Goal: Task Accomplishment & Management: Use online tool/utility

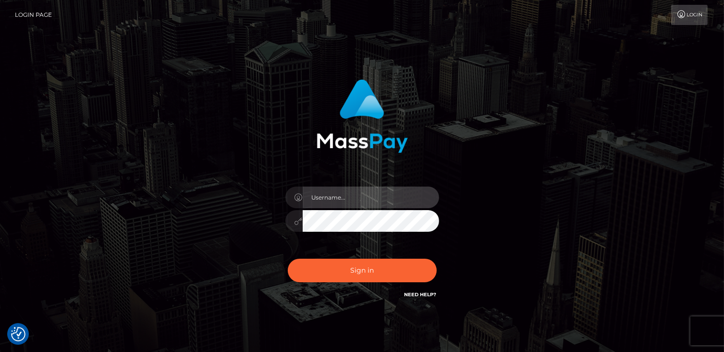
type input "catalinad"
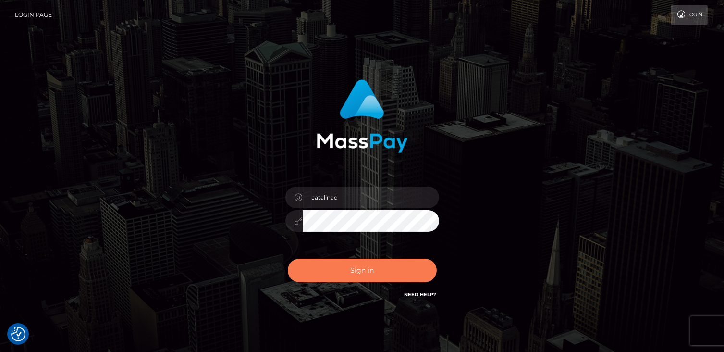
click at [394, 281] on button "Sign in" at bounding box center [362, 270] width 149 height 24
type input "catalinad"
click at [377, 279] on button "Sign in" at bounding box center [362, 270] width 149 height 24
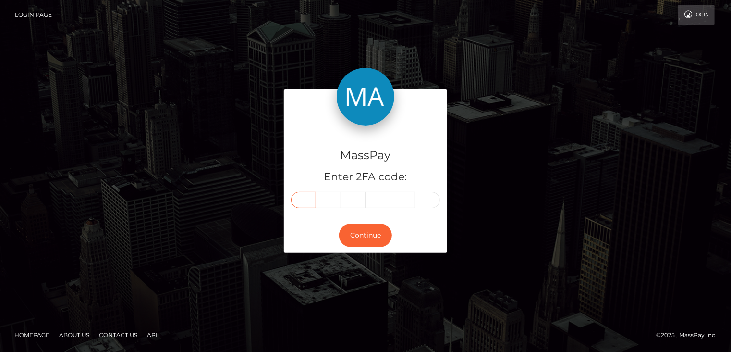
click at [307, 200] on input "text" at bounding box center [303, 200] width 25 height 16
type input "1"
type input "3"
type input "2"
type input "7"
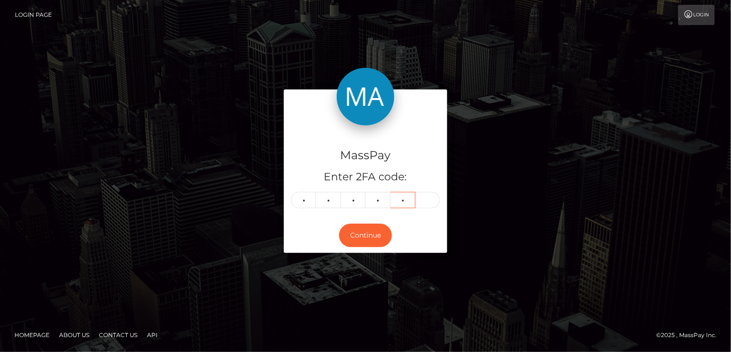
type input "5"
type input "1"
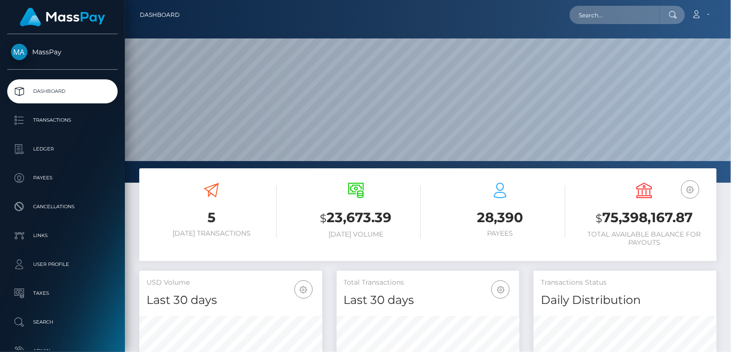
scroll to position [183, 606]
click at [632, 20] on input "text" at bounding box center [615, 15] width 90 height 18
paste input "edenzsolution@gmail.com"
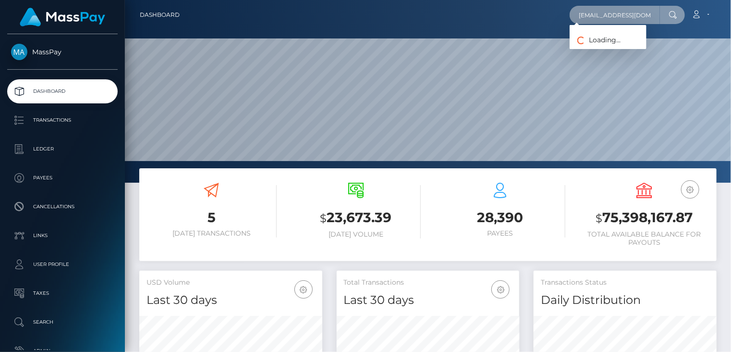
scroll to position [0, 6]
type input "edenzsolution@gmail.com"
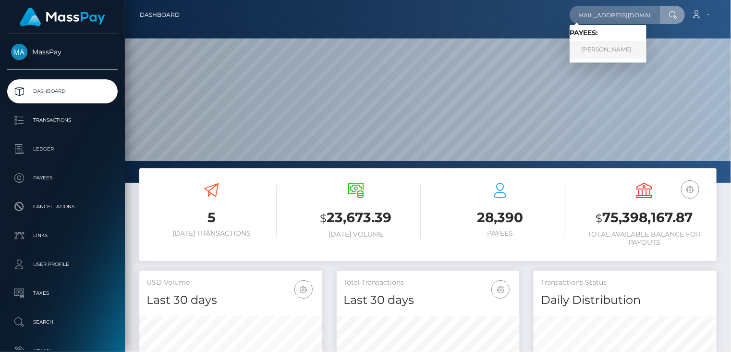
click at [610, 49] on link "Muhammad Ali Ahmad" at bounding box center [608, 50] width 77 height 18
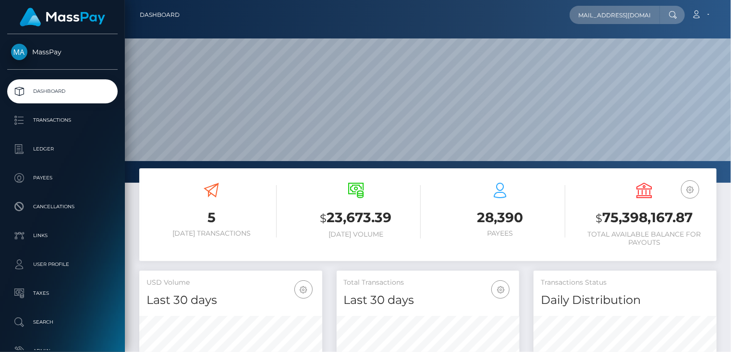
scroll to position [0, 0]
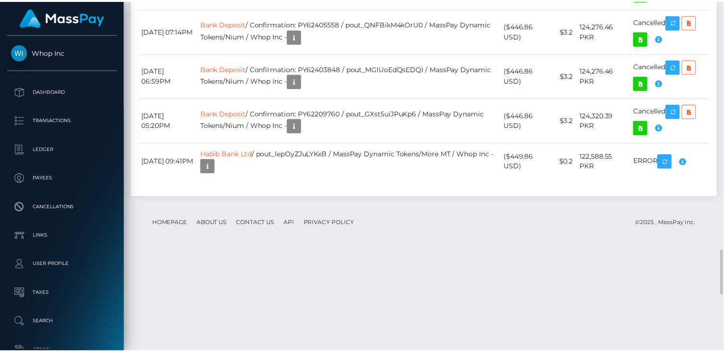
scroll to position [115, 183]
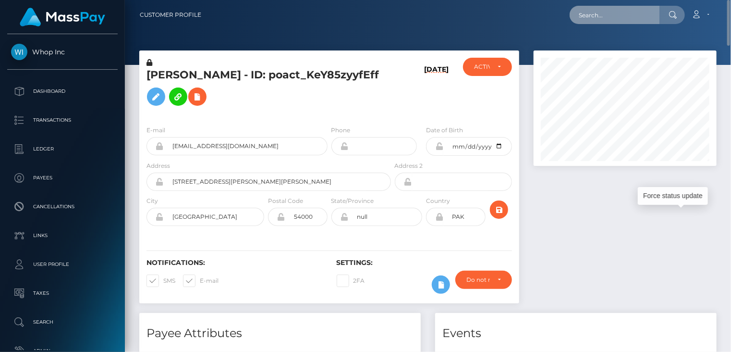
click at [608, 16] on input "text" at bounding box center [615, 15] width 90 height 18
paste input "MSPbea221356d57526"
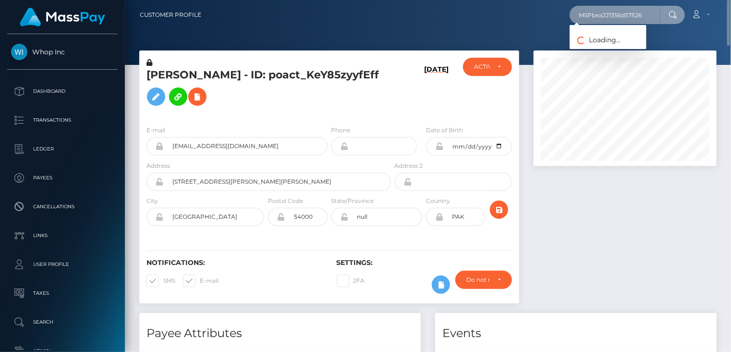
type input "MSPbea221356d57526"
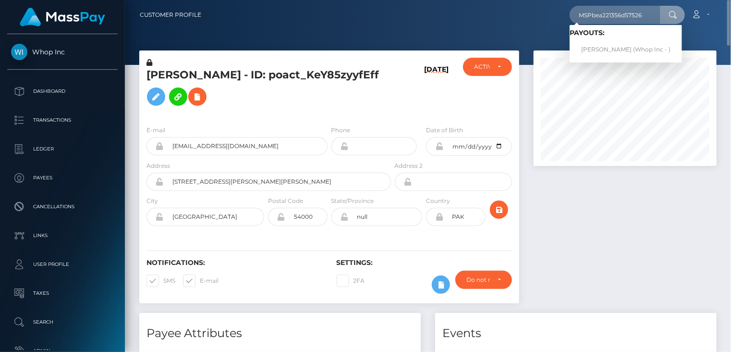
click at [601, 60] on div "Loading... Loading... Payouts: PREM SINGH (Whop Inc - )" at bounding box center [626, 43] width 112 height 37
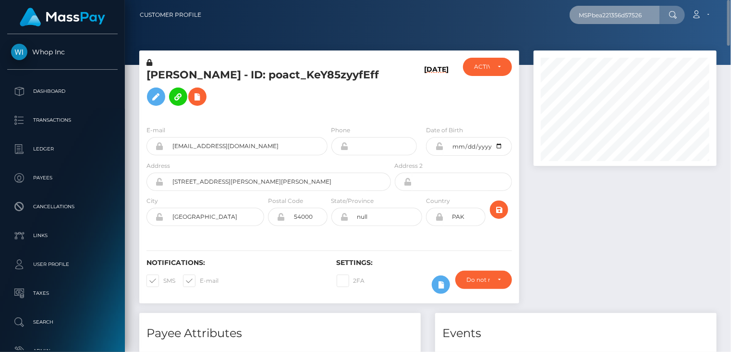
click at [646, 16] on input "MSPbea221356d57526" at bounding box center [615, 15] width 90 height 18
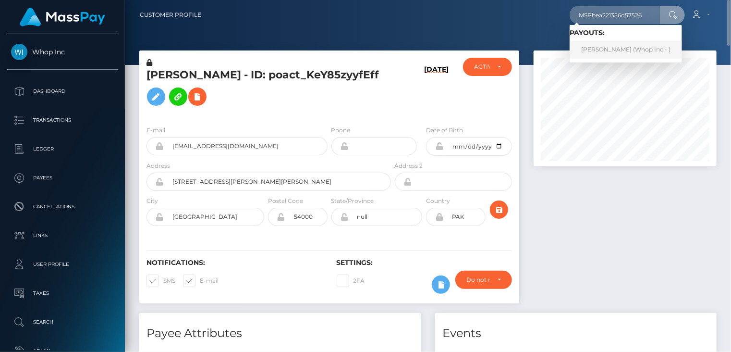
click at [615, 50] on link "PREM SINGH (Whop Inc - )" at bounding box center [626, 50] width 112 height 18
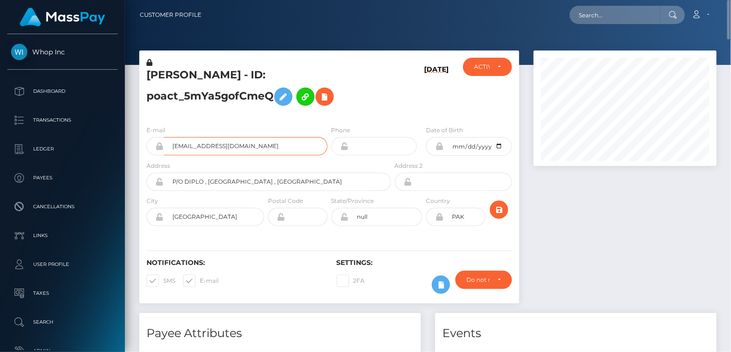
click at [194, 145] on input "bugearning@gmail.com" at bounding box center [246, 146] width 164 height 18
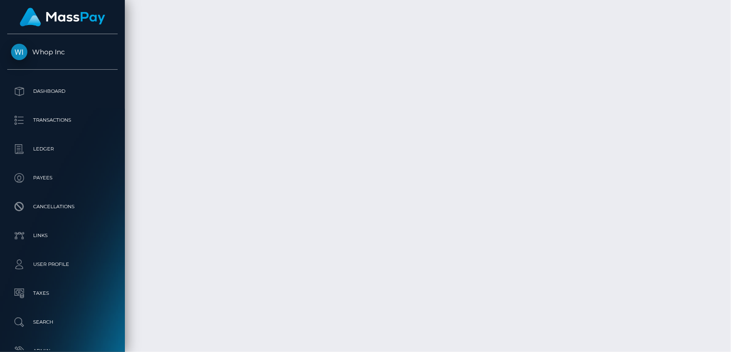
scroll to position [2563, 0]
drag, startPoint x: 324, startPoint y: 164, endPoint x: 477, endPoint y: 163, distance: 152.3
copy td "MSPbea221356d57526 / pout_lzRNE6pJDsV6U"
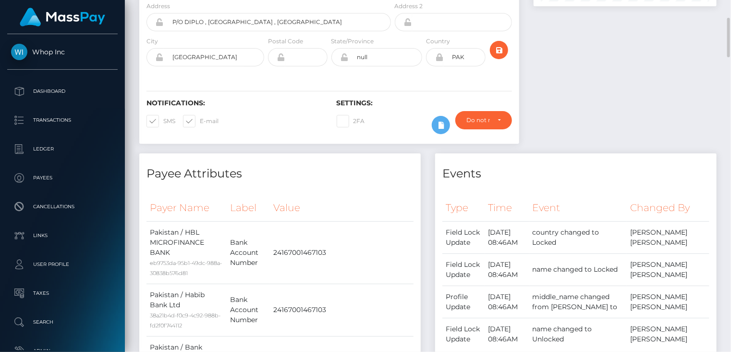
scroll to position [0, 0]
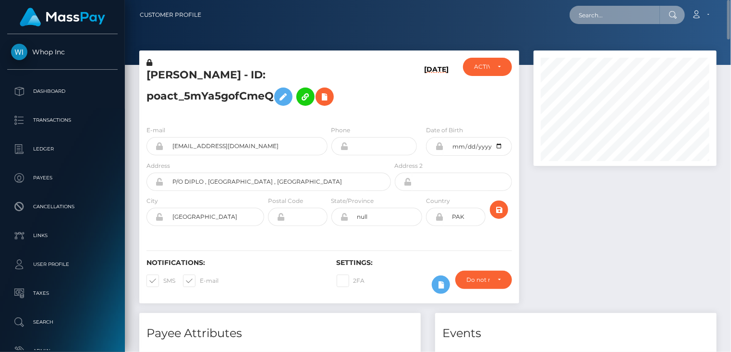
paste input "1330063070"
type input "1330063070"
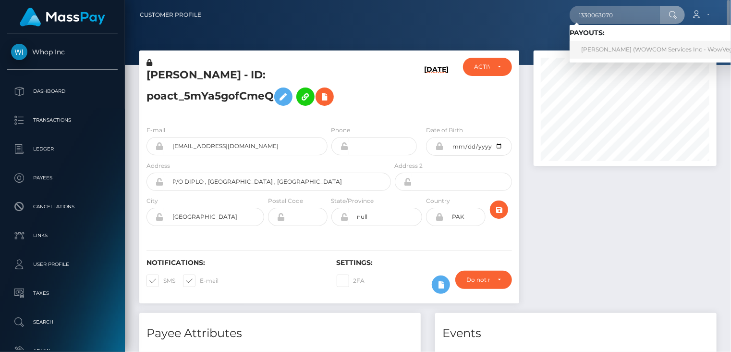
click at [603, 55] on link "Johnathan Galida (WOWCOM Services Inc - WowVegas CAN)" at bounding box center [669, 50] width 198 height 18
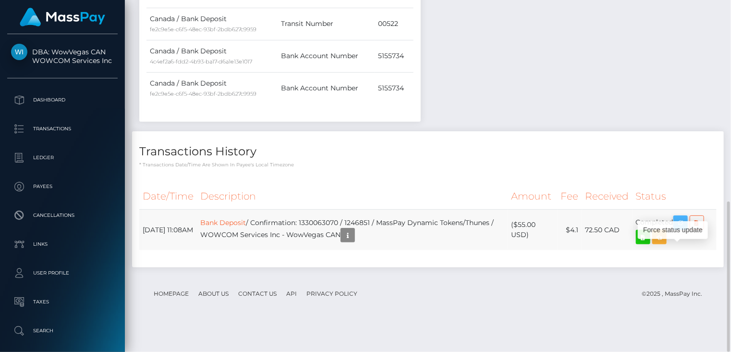
scroll to position [115, 183]
click at [681, 229] on icon "button" at bounding box center [681, 223] width 12 height 12
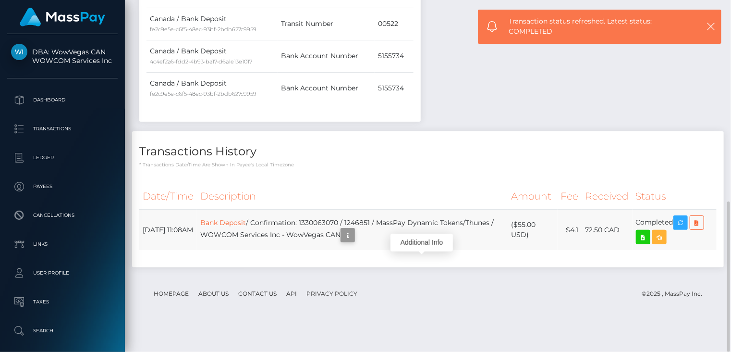
click at [354, 241] on icon "button" at bounding box center [348, 235] width 12 height 12
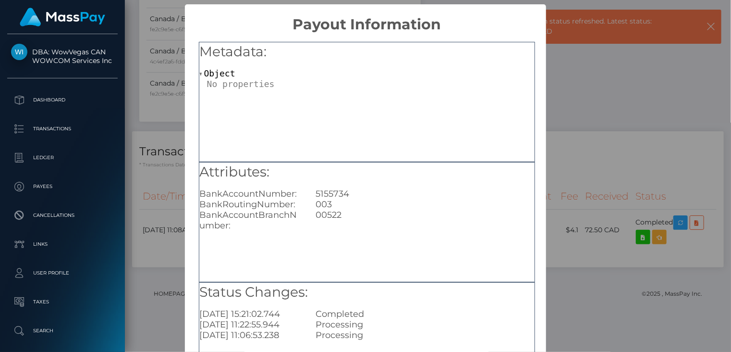
click at [169, 297] on div "× Payout Information Metadata: Object Attributes: BankAccountNumber: 5155734 Ba…" at bounding box center [365, 176] width 731 height 352
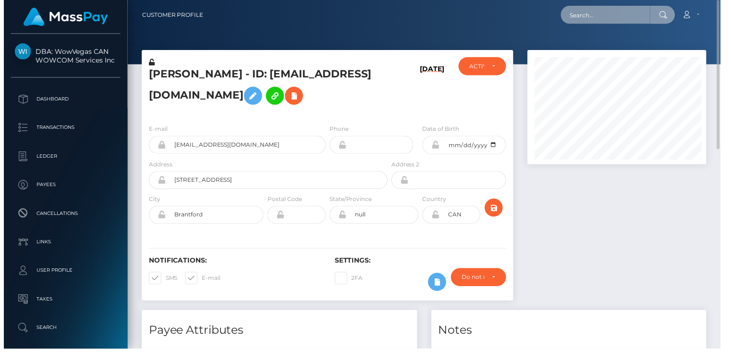
scroll to position [480270, 480202]
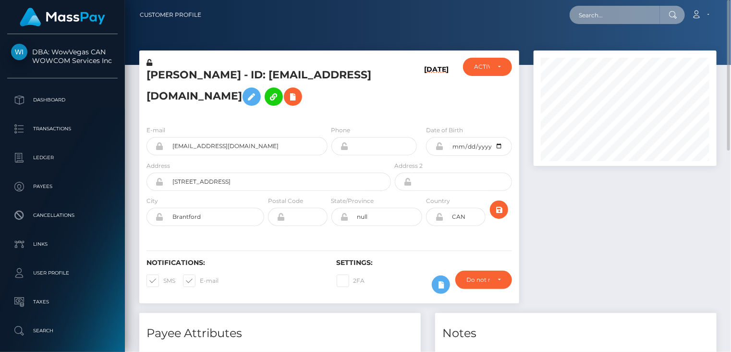
paste input "MSP530c170223a60a9"
type input "MSP530c170223a60a9"
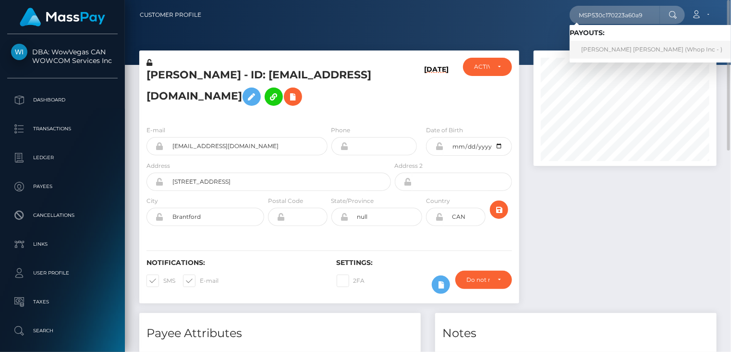
click at [611, 52] on link "CRISTIAN DAMIAN CORREA TELIZ (Whop Inc - )" at bounding box center [652, 50] width 164 height 18
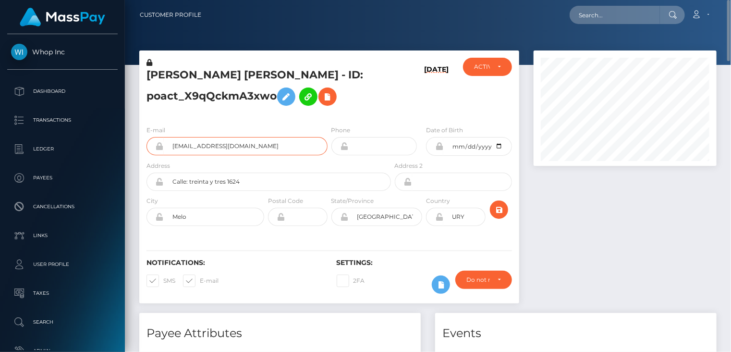
click at [231, 148] on input "[EMAIL_ADDRESS][DOMAIN_NAME]" at bounding box center [246, 146] width 164 height 18
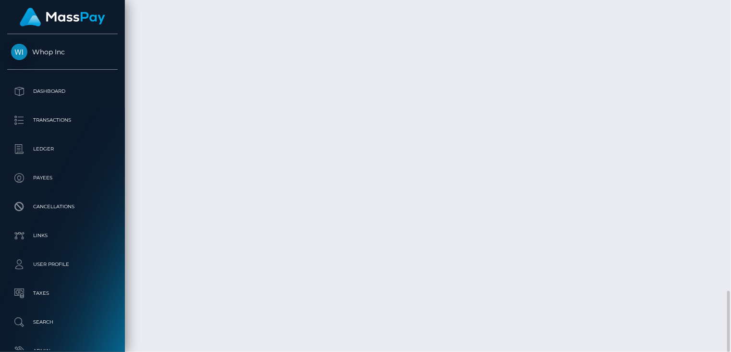
scroll to position [115, 183]
drag, startPoint x: 317, startPoint y: 208, endPoint x: 475, endPoint y: 207, distance: 157.6
copy td "MSP530c170223a60a9 / pout_QKGchuNweEX98"
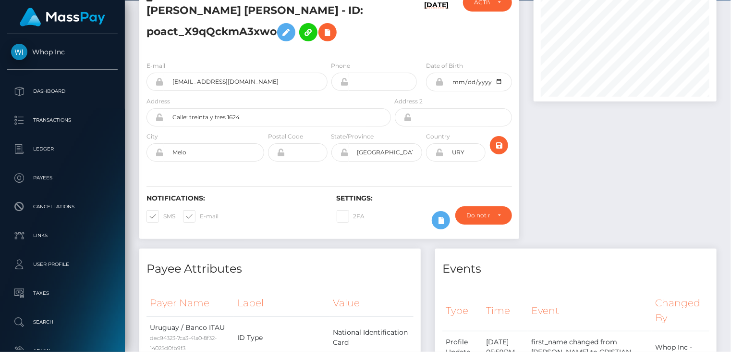
scroll to position [0, 0]
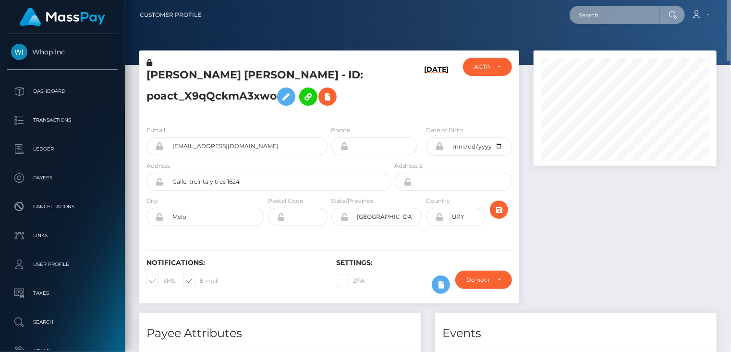
paste input "MSPd7d410899d5e350"
type input "MSPd7d410899d5e350"
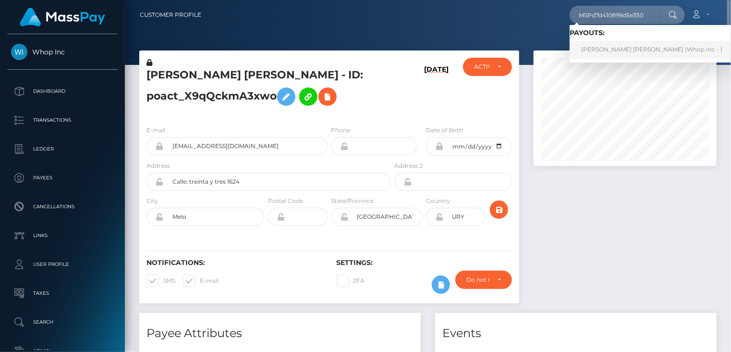
click at [606, 50] on link "TOMAS CORVETTO AMARAL (Whop Inc - )" at bounding box center [652, 50] width 164 height 18
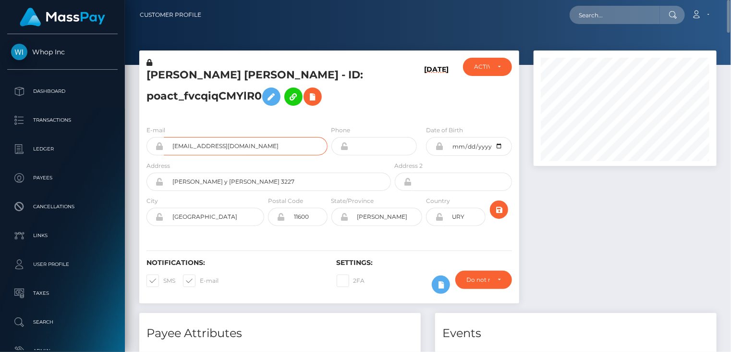
click at [204, 150] on input "tomicorvetto@gmail.com" at bounding box center [246, 146] width 164 height 18
paste input "MSP7e62226822051a5"
type input "MSP7e62226822051a5"
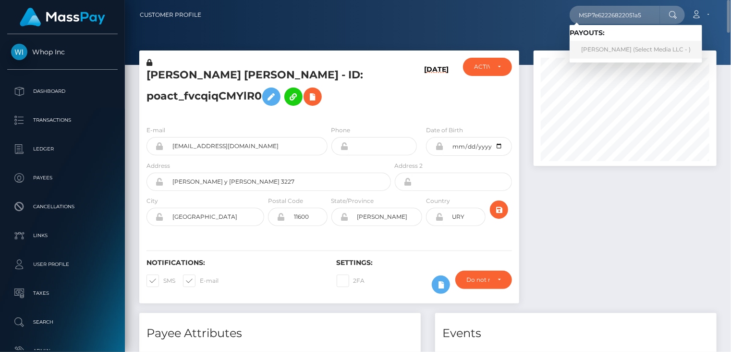
click at [616, 53] on link "Justinne Benedict Talag (Select Media LLC - )" at bounding box center [636, 50] width 133 height 18
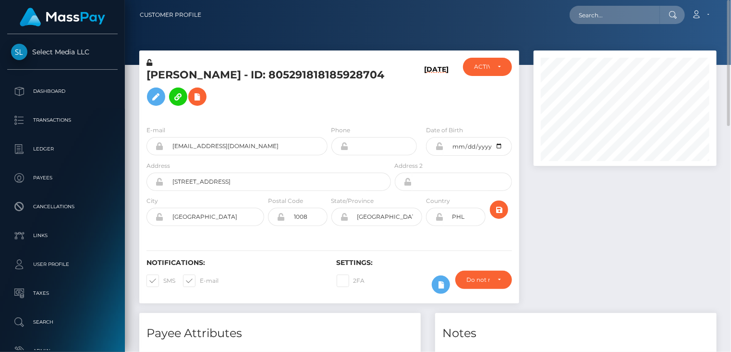
click at [224, 79] on h5 "Justinne Benedict Talag - ID: 805291818185928704" at bounding box center [266, 89] width 239 height 43
copy h5 "Justinne Benedict Talag - ID: 805291818185928704"
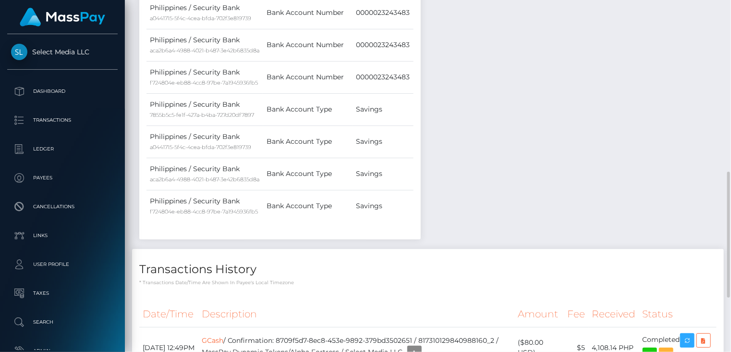
scroll to position [631, 0]
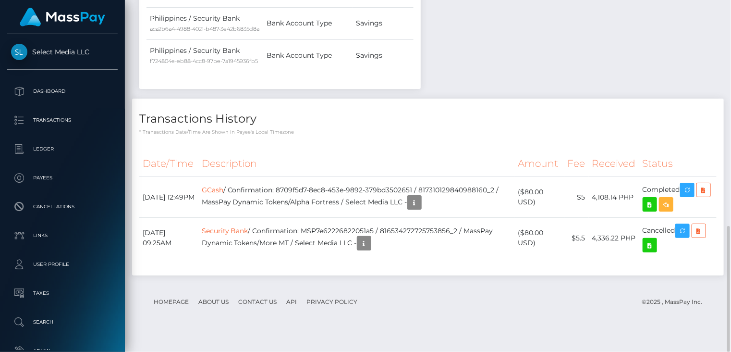
click at [392, 318] on footer "Homepage About Us Contact Us API Privacy Policy © 2025 , MassPay Inc." at bounding box center [427, 302] width 577 height 34
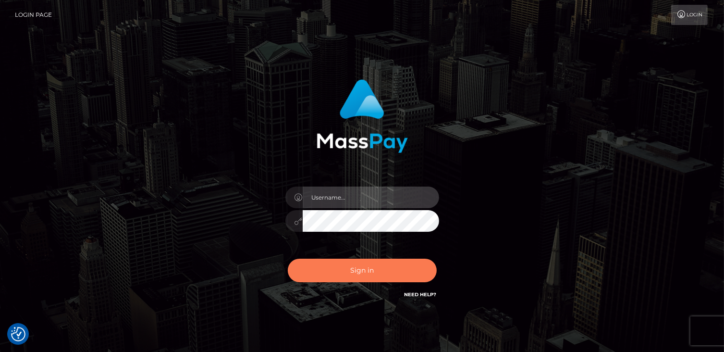
type input "catalinad"
click at [355, 270] on button "Sign in" at bounding box center [362, 270] width 149 height 24
type input "catalinad"
click at [358, 272] on button "Sign in" at bounding box center [362, 270] width 149 height 24
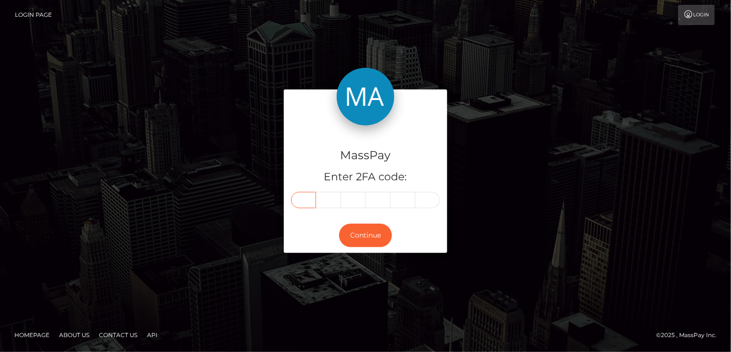
click at [307, 205] on input "text" at bounding box center [303, 200] width 25 height 16
type input "1"
type input "6"
type input "8"
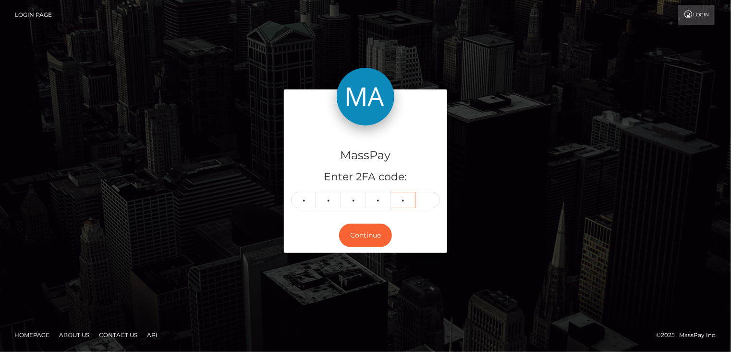
type input "3"
type input "9"
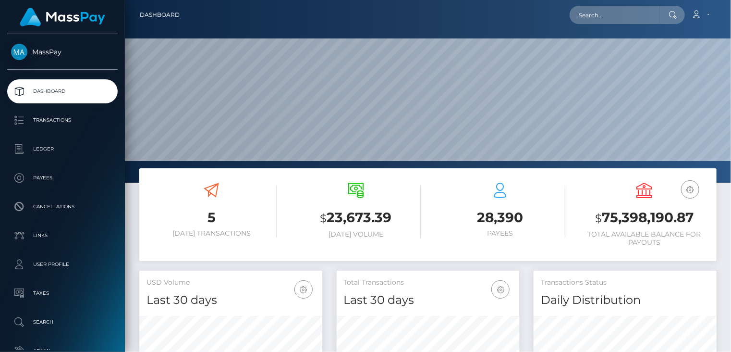
scroll to position [170, 183]
paste input "poact_PT3CvVxXfDR7"
type input "poact_PT3CvVxXfDR7"
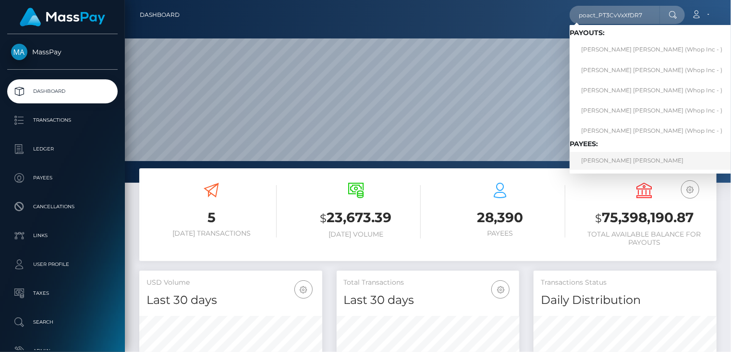
click at [604, 164] on link "JULIAN HUNTER LEE BROWN" at bounding box center [652, 161] width 164 height 18
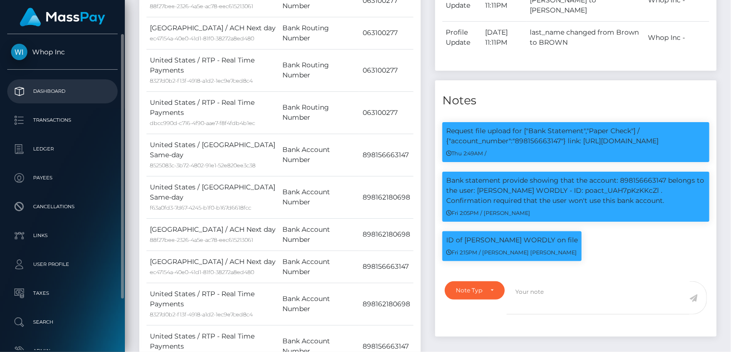
scroll to position [115, 183]
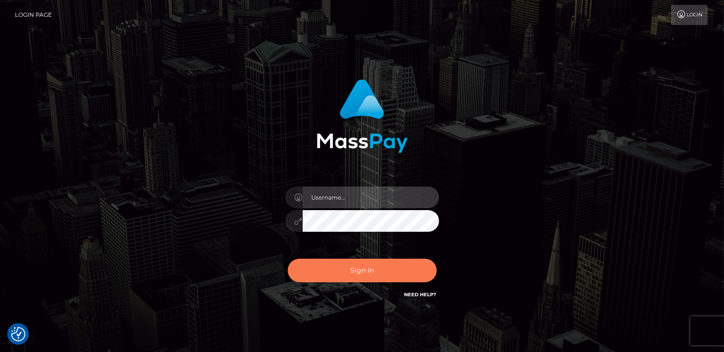
type input "catalinad"
click at [375, 277] on button "Sign in" at bounding box center [362, 270] width 149 height 24
type input "catalinad"
click at [380, 276] on button "Sign in" at bounding box center [362, 270] width 149 height 24
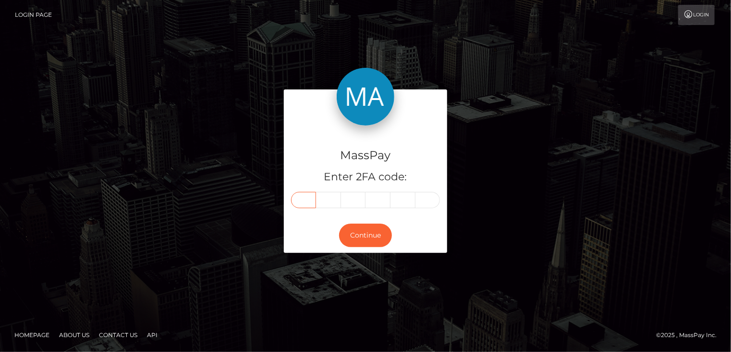
click at [306, 206] on input "text" at bounding box center [303, 200] width 25 height 16
type input "5"
type input "9"
type input "0"
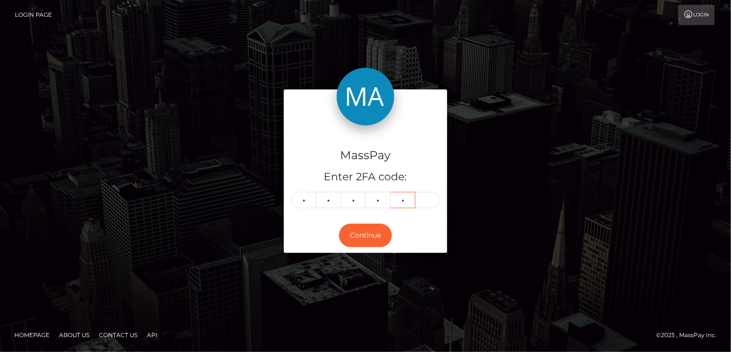
type input "5"
type input "2"
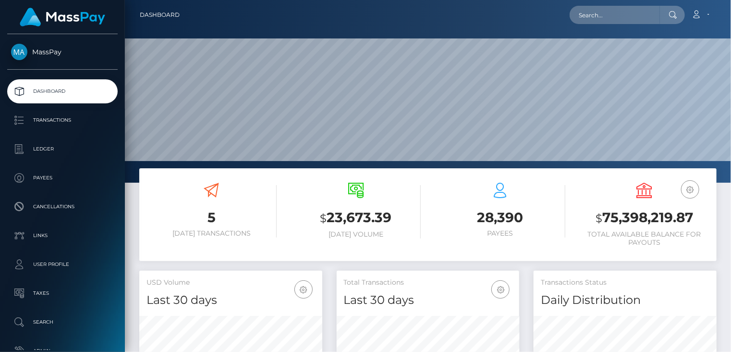
scroll to position [170, 183]
paste input "bhaddbabbie55@gmail.com"
type input "bhaddbabbie55@gmail.com"
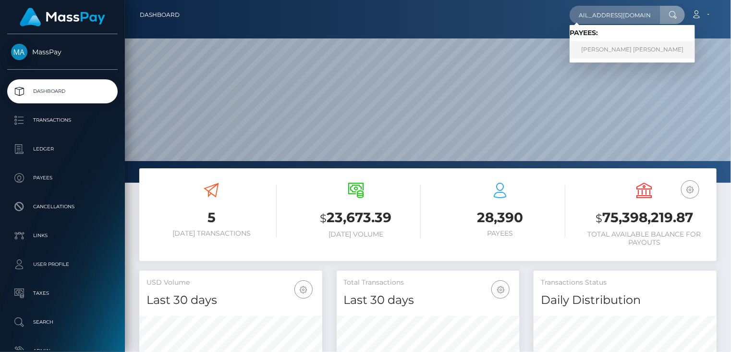
scroll to position [0, 0]
click at [625, 52] on link "SIMONE DANILLE TONEY" at bounding box center [632, 50] width 125 height 18
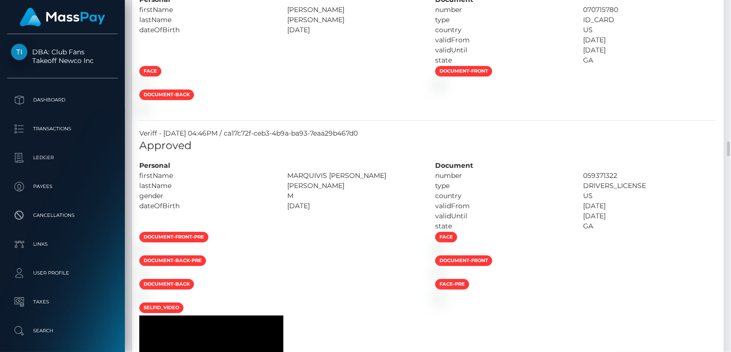
scroll to position [3726, 0]
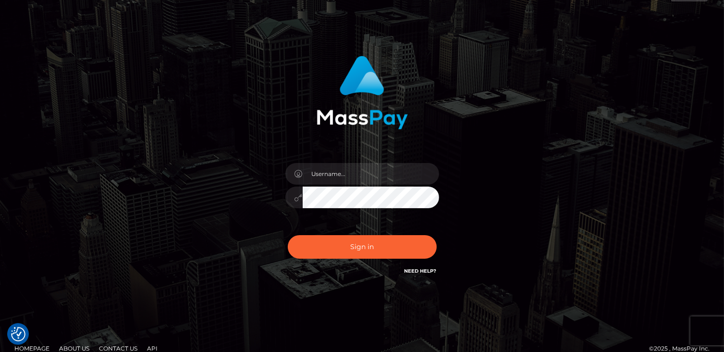
scroll to position [37, 0]
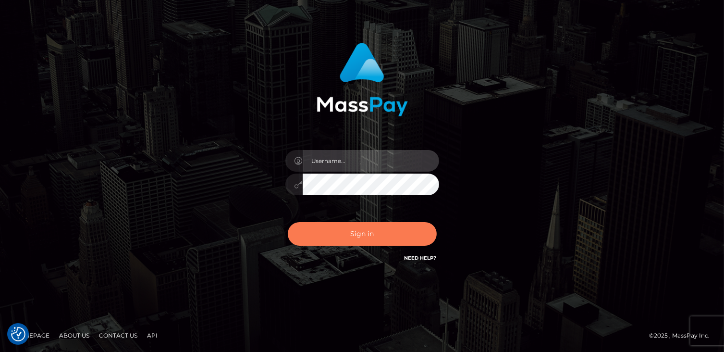
type input "catalinad"
click at [346, 236] on button "Sign in" at bounding box center [362, 234] width 149 height 24
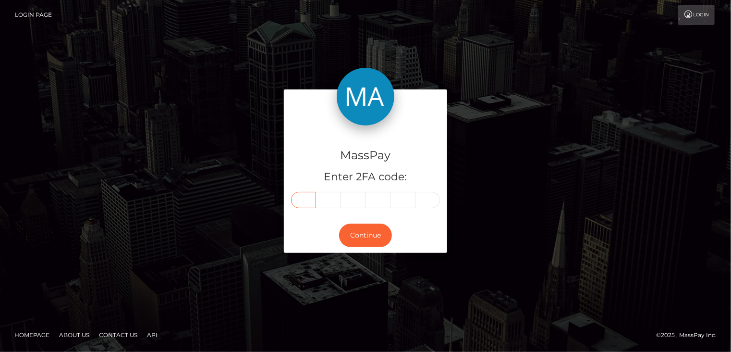
click at [305, 202] on input "text" at bounding box center [303, 200] width 25 height 16
type input "9"
type input "2"
type input "1"
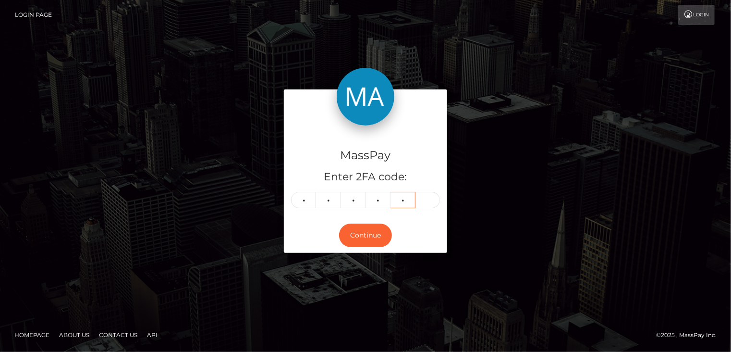
type input "6"
type input "4"
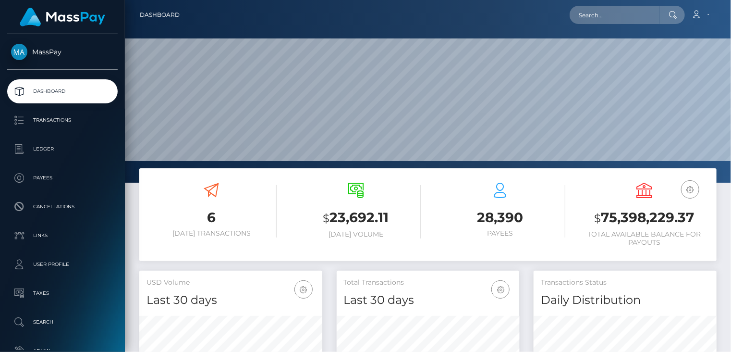
scroll to position [170, 183]
paste input "Hello Lars,"
type input "Hello Lars,"
drag, startPoint x: 613, startPoint y: 17, endPoint x: 581, endPoint y: 21, distance: 31.9
click at [581, 21] on input "Hello Lars," at bounding box center [615, 15] width 90 height 18
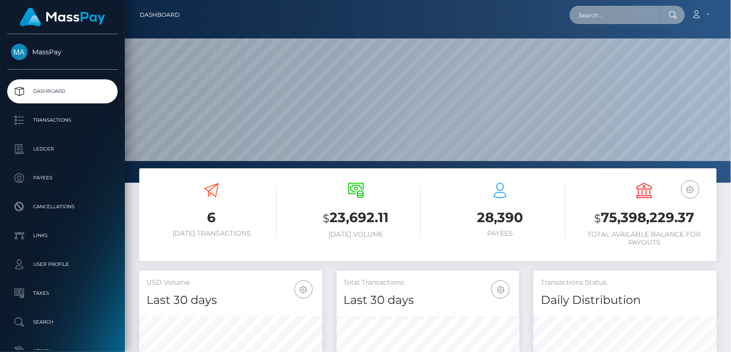
paste input "[EMAIL_ADDRESS][DOMAIN_NAME]"
type input "[EMAIL_ADDRESS][DOMAIN_NAME]"
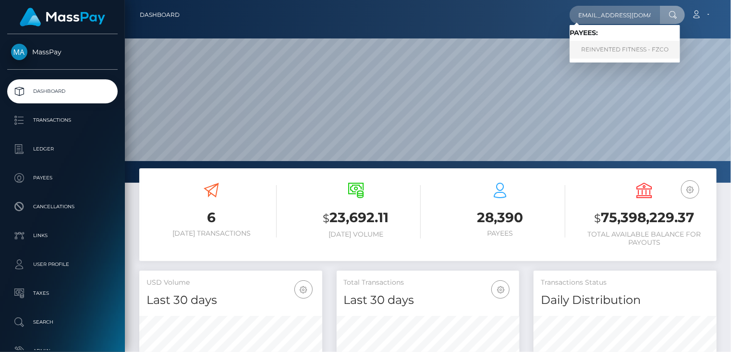
scroll to position [0, 0]
click at [609, 55] on link "REINVENTED FITNESS - FZCO" at bounding box center [625, 50] width 110 height 18
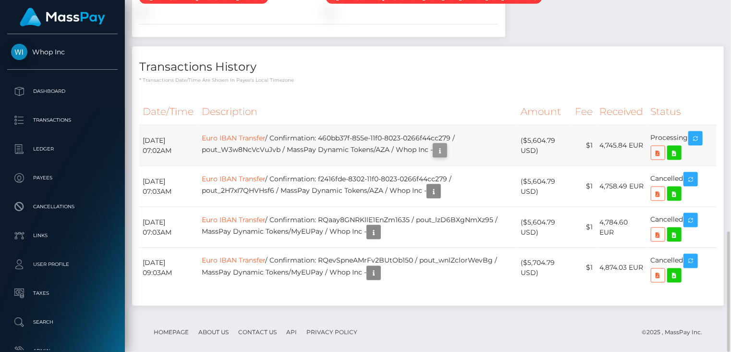
scroll to position [115, 183]
click at [446, 145] on icon "button" at bounding box center [440, 151] width 12 height 12
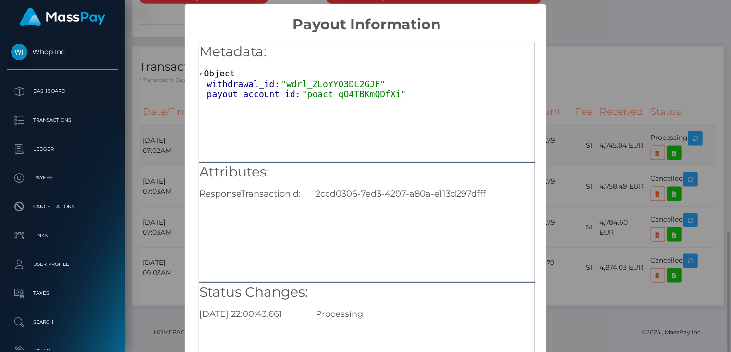
scroll to position [0, 0]
click at [562, 81] on div "× Payout Information Metadata: Object withdrawal_id: "wdrl_ZLoYY03DL2GJF" payou…" at bounding box center [365, 176] width 731 height 352
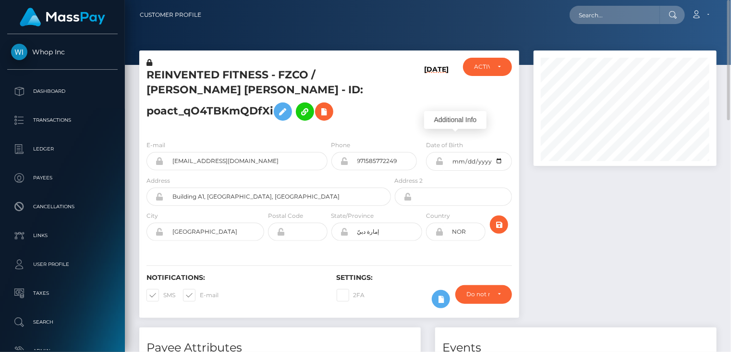
click at [262, 131] on div "REINVENTED FITNESS - FZCO / [PERSON_NAME] [PERSON_NAME] - ID: poact_qO4TBKmQDfXi" at bounding box center [266, 95] width 254 height 75
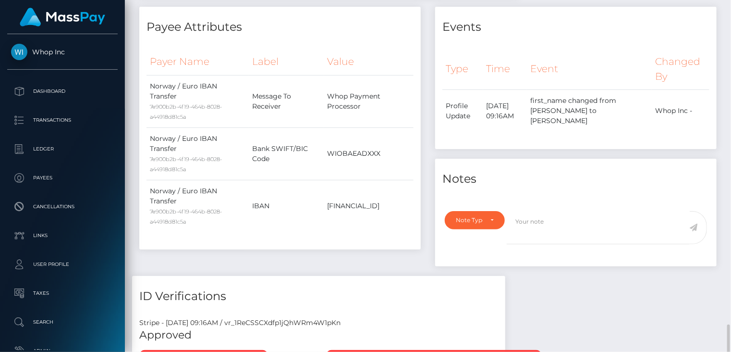
scroll to position [641, 0]
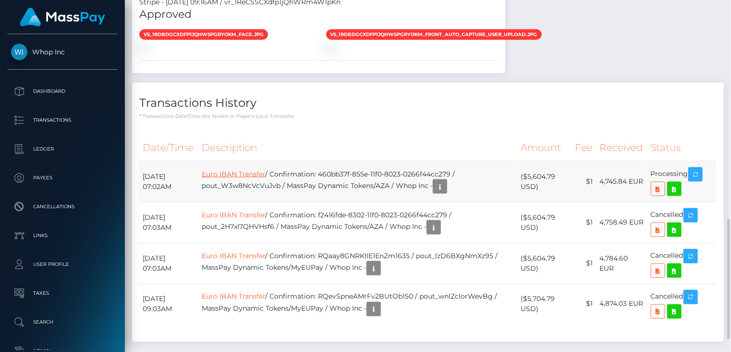
click at [253, 170] on link "Euro IBAN Transfer" at bounding box center [233, 174] width 63 height 9
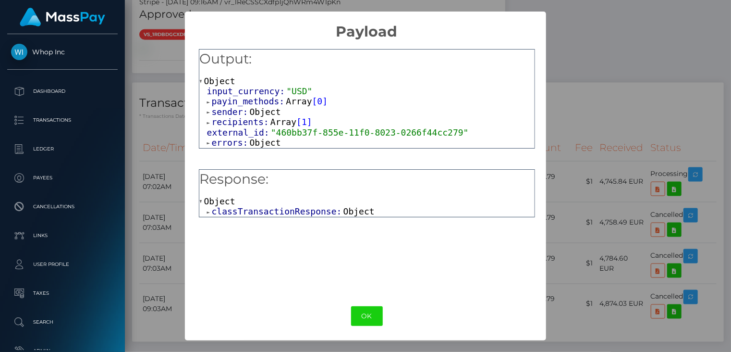
click at [569, 89] on div "× Payload Output: Object input_currency: "USD" payin_methods: Array [ 0 ] sende…" at bounding box center [365, 176] width 731 height 352
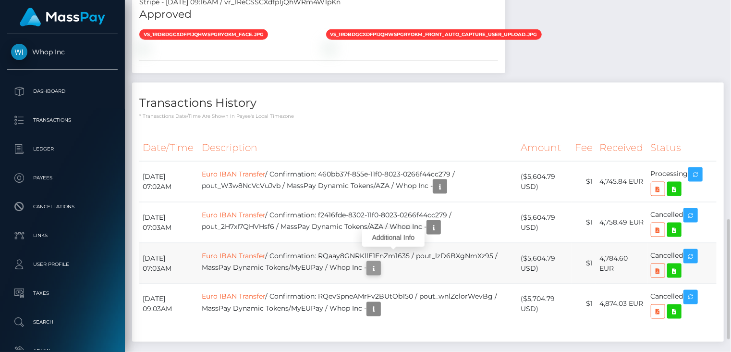
scroll to position [115, 183]
click at [380, 262] on icon "button" at bounding box center [374, 268] width 12 height 12
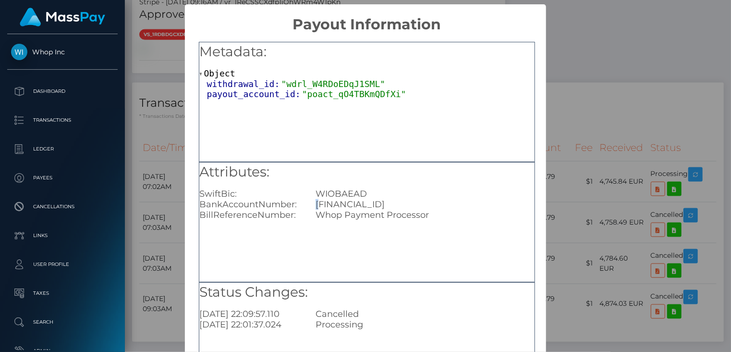
drag, startPoint x: 316, startPoint y: 203, endPoint x: 321, endPoint y: 204, distance: 5.4
click at [321, 204] on div "[FINANCIAL_ID]" at bounding box center [424, 204] width 233 height 11
click at [311, 239] on div "Attributes: SwiftBic: WIOBAEAD BankAccountNumber: [FINANCIAL_ID] BillReferenceN…" at bounding box center [367, 222] width 336 height 120
drag, startPoint x: 315, startPoint y: 205, endPoint x: 338, endPoint y: 206, distance: 22.6
click at [338, 206] on div "AE200860000009307650715" at bounding box center [424, 204] width 233 height 11
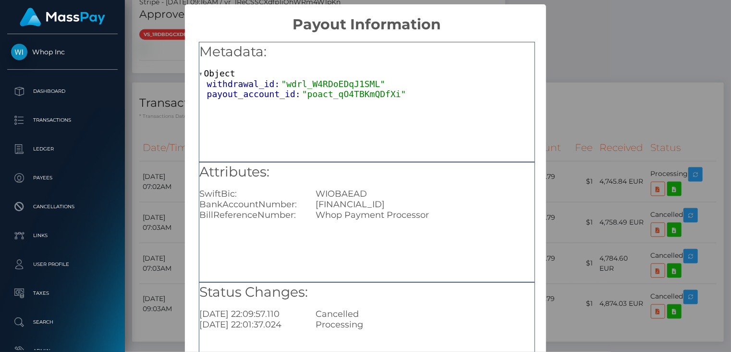
click at [648, 88] on div "× Payout Information Metadata: Object withdrawal_id: "wdrl_W4RDoEDqJ1SML" payou…" at bounding box center [365, 176] width 731 height 352
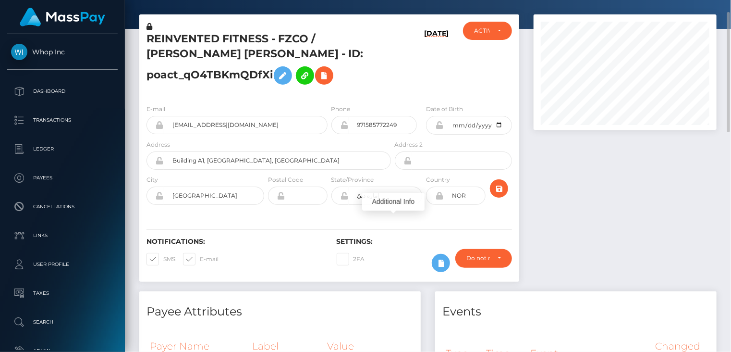
scroll to position [0, 0]
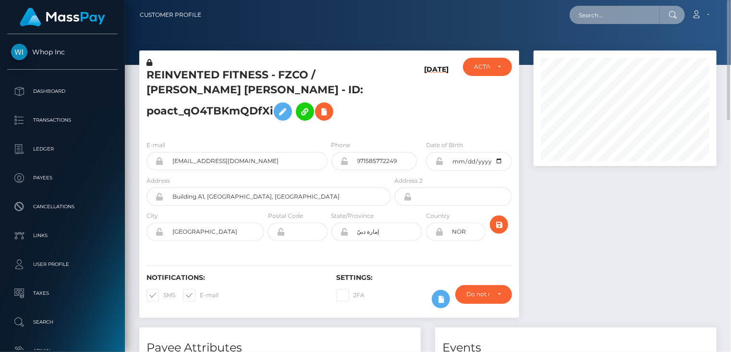
paste input "MSPc2cf0ece2203891"
type input "MSPc2cf0ece2203891"
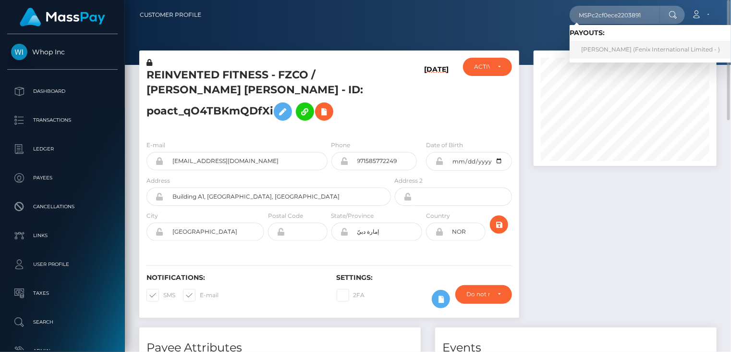
drag, startPoint x: 622, startPoint y: 50, endPoint x: 613, endPoint y: 52, distance: 8.9
click at [621, 50] on link "Korn Yappaisankul (Fenix International Limited - )" at bounding box center [651, 50] width 162 height 18
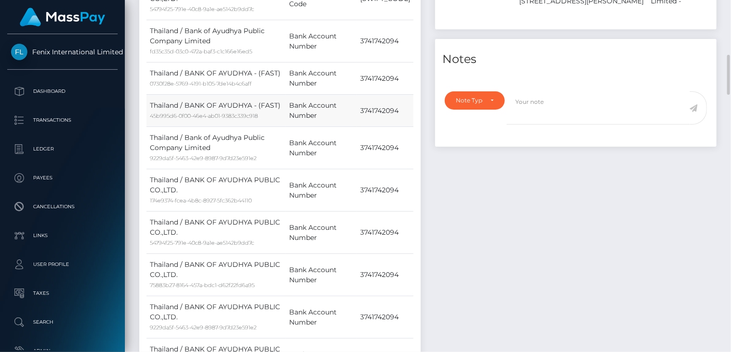
scroll to position [961, 0]
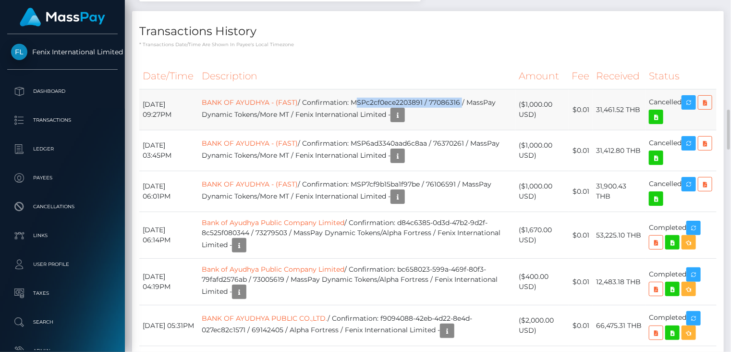
drag, startPoint x: 367, startPoint y: 100, endPoint x: 476, endPoint y: 102, distance: 108.1
click at [476, 102] on td "BANK OF AYUDHYA - (FAST) / Confirmation: MSPc2cf0ece2203891 / 77086316 / MassPa…" at bounding box center [356, 109] width 317 height 41
copy td "MSPc2cf0ece2203891 / 77086316"
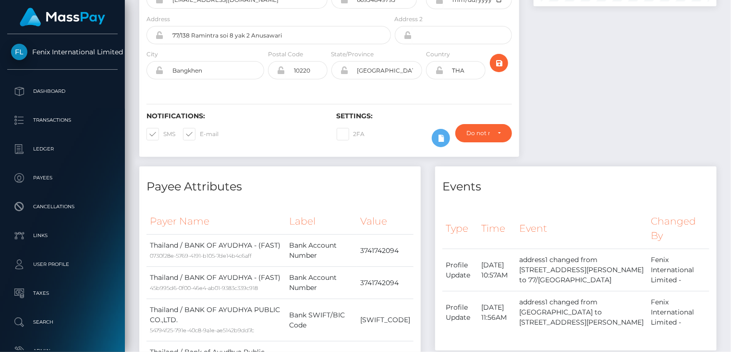
scroll to position [0, 0]
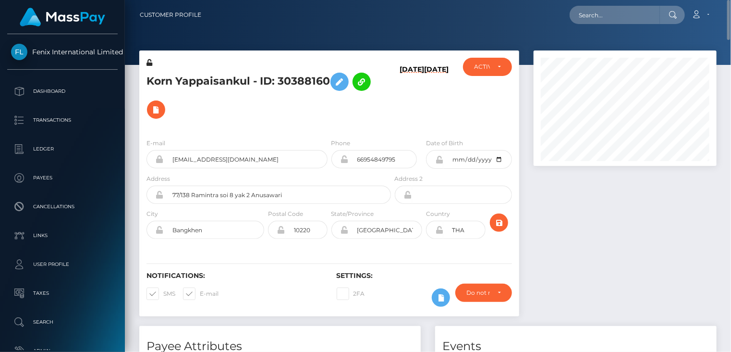
click at [204, 83] on h5 "Korn Yappaisankul - ID: 30388160" at bounding box center [266, 96] width 239 height 56
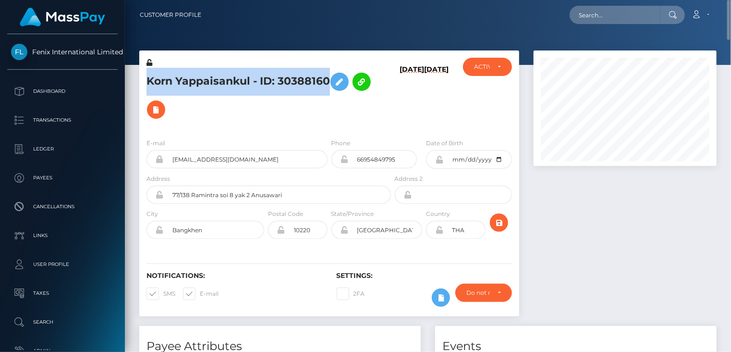
click at [204, 83] on h5 "Korn Yappaisankul - ID: 30388160" at bounding box center [266, 96] width 239 height 56
copy h5 "Korn Yappaisankul - ID: 30388160"
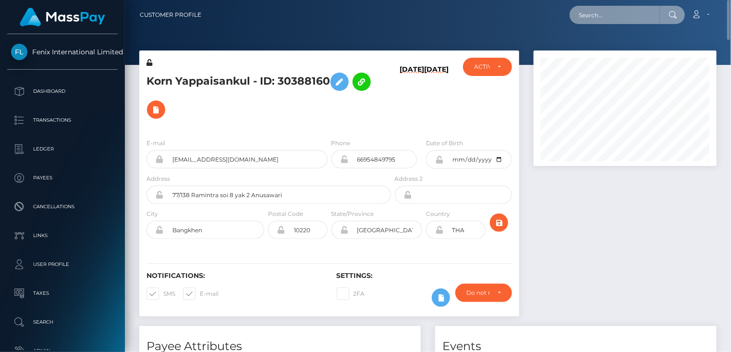
paste input "302321300913790976"
type input "302321300913790976"
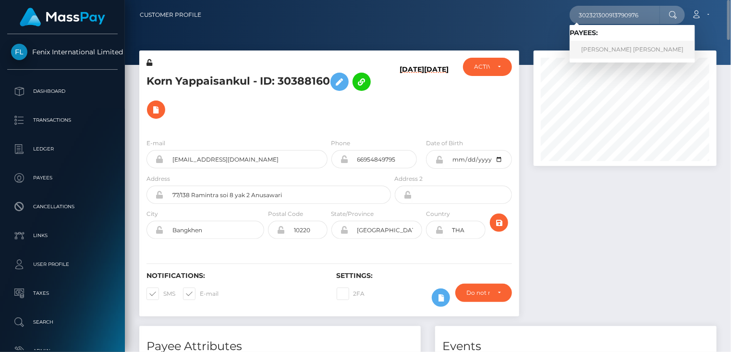
click at [598, 51] on link "Vanessa Maria Abreu de Souza" at bounding box center [632, 50] width 125 height 18
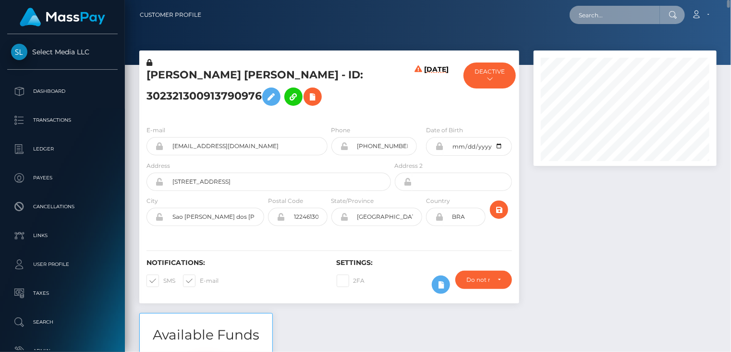
paste input "822000579301"
drag, startPoint x: 634, startPoint y: 12, endPoint x: 563, endPoint y: 15, distance: 71.2
click at [563, 15] on div "822000579301 Loading... Loading... Account Edit Profile Logout" at bounding box center [462, 15] width 507 height 20
paste input "68729"
type input "68729"
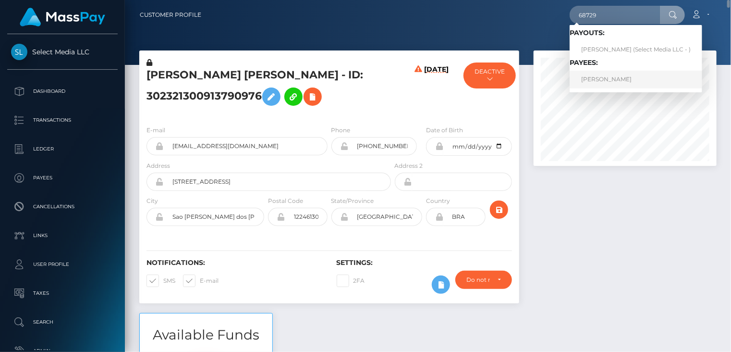
click at [612, 79] on link "Soren Schumann" at bounding box center [636, 80] width 133 height 18
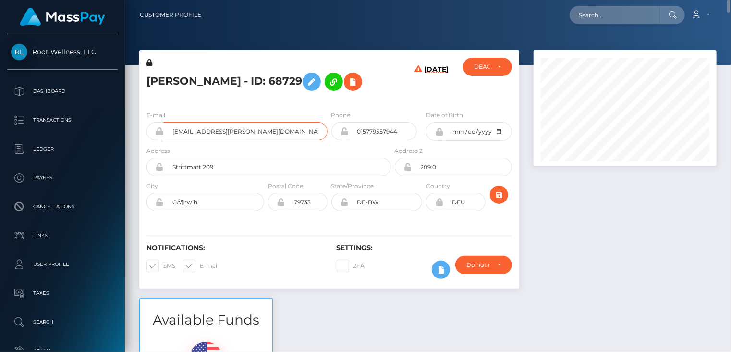
click at [219, 131] on input "info@soeren-schumann.com" at bounding box center [246, 131] width 164 height 18
paste input "MSP4f9c204454d1cc0"
type input "MSP4f9c204454d1cc0"
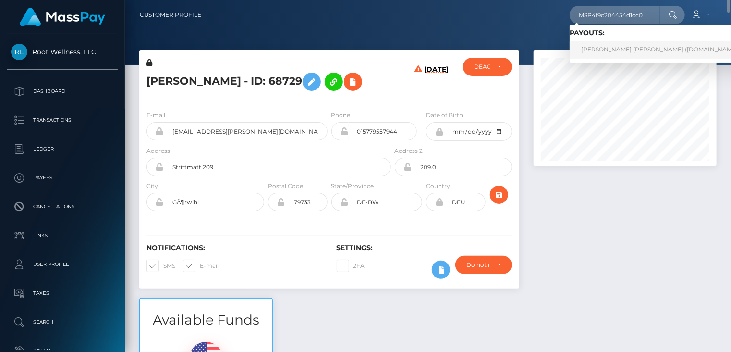
click at [596, 46] on link "LUIS ENRIQUE RODRIGUEZ MERCADO (Unlockt.me - )" at bounding box center [663, 50] width 187 height 18
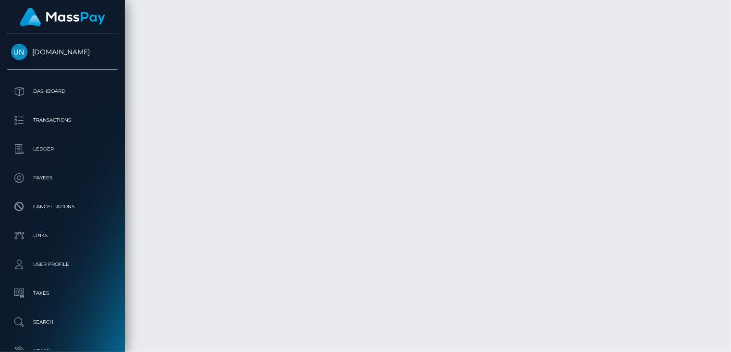
scroll to position [115, 183]
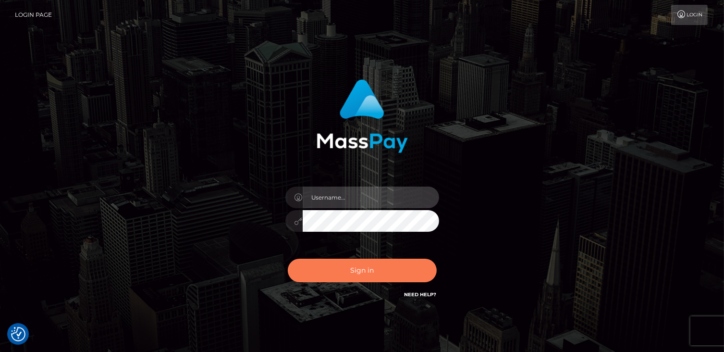
type input "catalinad"
click at [373, 272] on button "Sign in" at bounding box center [362, 270] width 149 height 24
type input "catalinad"
click at [386, 278] on button "Sign in" at bounding box center [362, 270] width 149 height 24
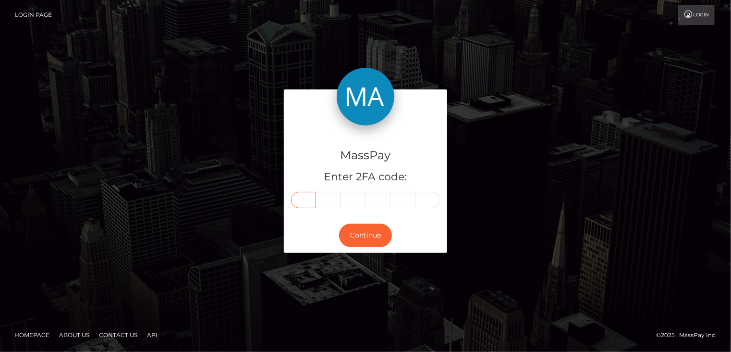
click at [302, 205] on input "text" at bounding box center [303, 200] width 25 height 16
type input "0"
type input "6"
type input "3"
type input "7"
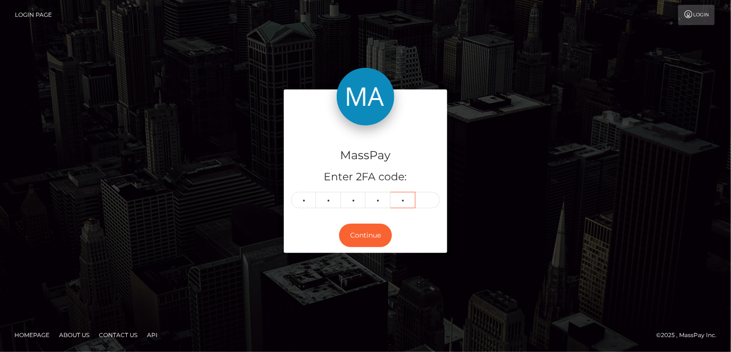
type input "7"
type input "3"
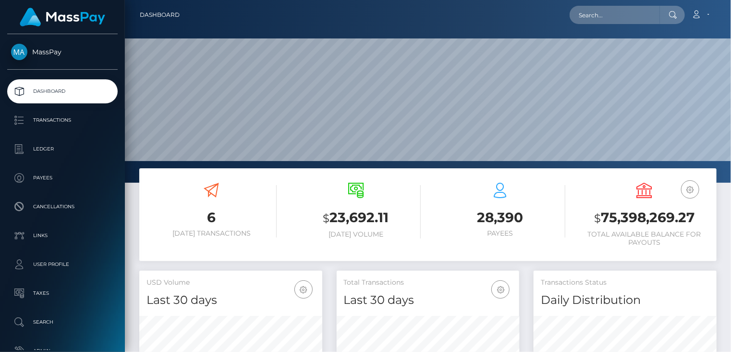
scroll to position [170, 183]
paste input "poact_FzXlUAqwKkRU"
type input "poact_FzXlUAqwKkRU"
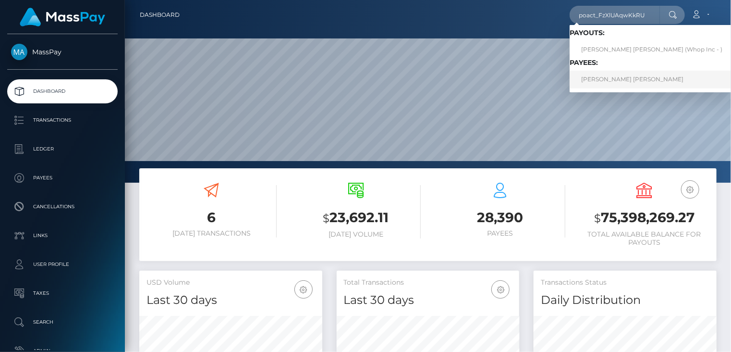
click at [626, 85] on link "NIKLAS MEIJER BREKKEN" at bounding box center [652, 80] width 164 height 18
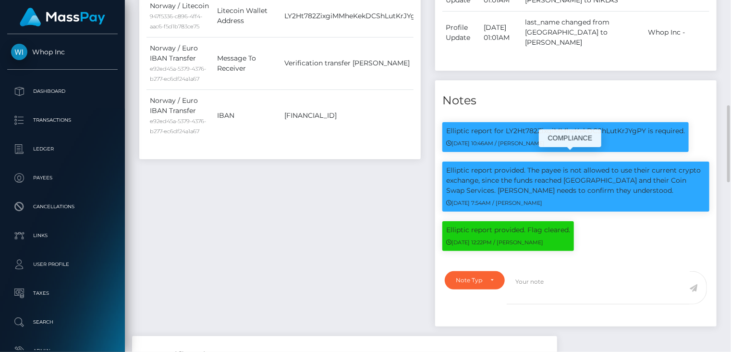
scroll to position [115, 183]
drag, startPoint x: 529, startPoint y: 159, endPoint x: 625, endPoint y: 182, distance: 98.3
click at [625, 182] on p "Elliptic report provided. The payee is not allowed to use their current crypto …" at bounding box center [575, 180] width 259 height 30
copy p "he payee is not allowed to use their current crypto exchange, since the funds r…"
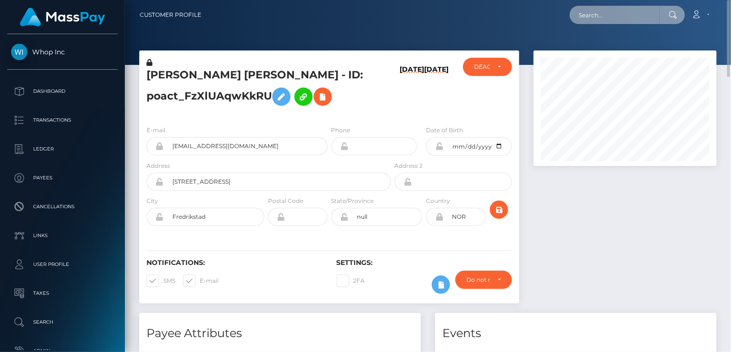
paste input "poact_EP3tqy56sBSv"
type input "poact_EP3tqy56sBSv"
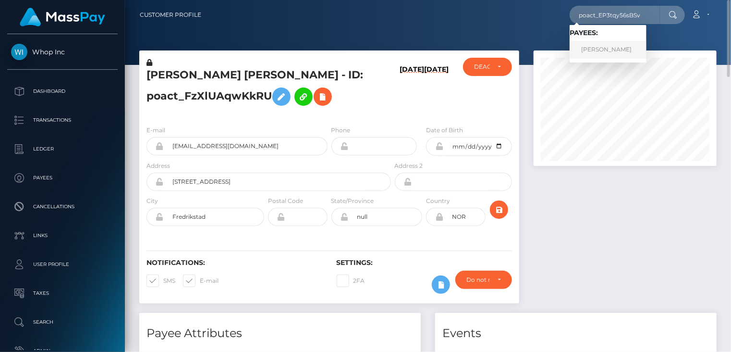
click at [592, 52] on link "john kamau" at bounding box center [608, 50] width 77 height 18
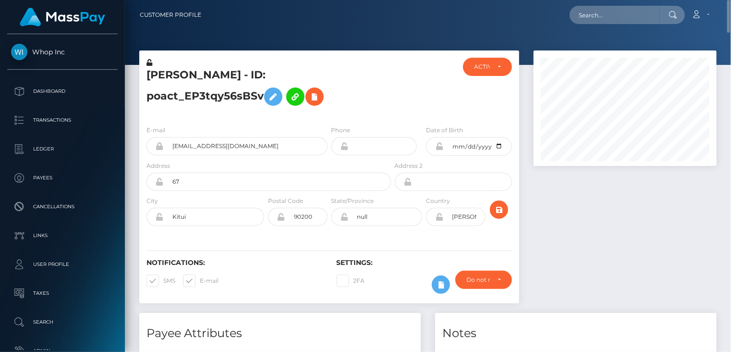
click at [237, 79] on h5 "john kamau - ID: poact_EP3tqy56sBSv" at bounding box center [266, 89] width 239 height 43
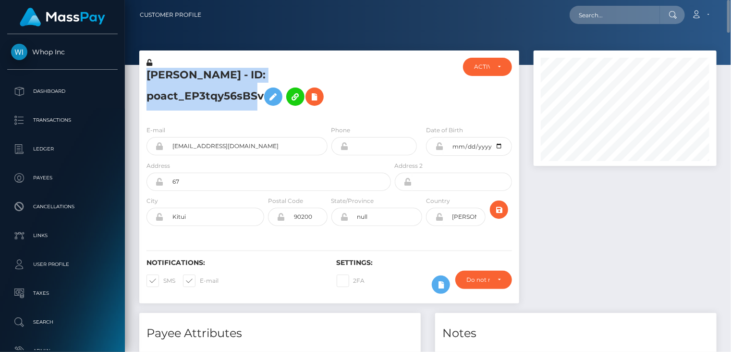
click at [237, 79] on h5 "john kamau - ID: poact_EP3tqy56sBSv" at bounding box center [266, 89] width 239 height 43
copy h5 "john kamau - ID: poact_EP3tqy56sBSv"
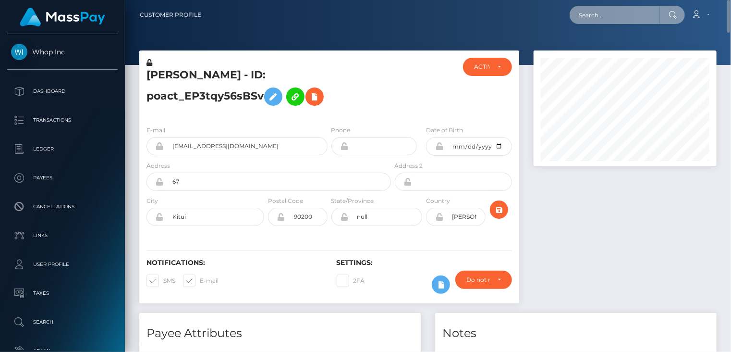
paste input "MSPbcf8a9061ccfd6a"
type input "MSPbcf8a9061ccfd6a"
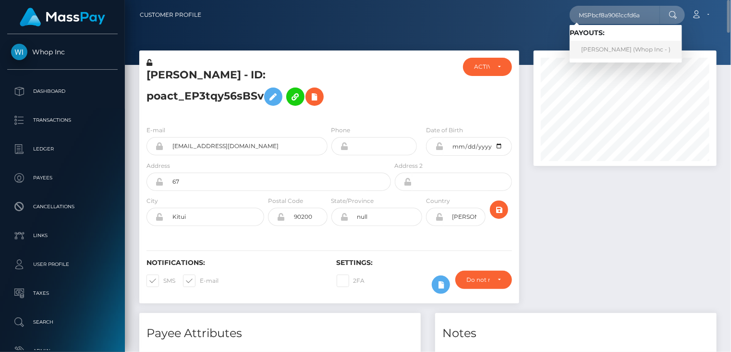
click at [604, 53] on link "EMRE GÜNDOĞDU (Whop Inc - )" at bounding box center [626, 50] width 112 height 18
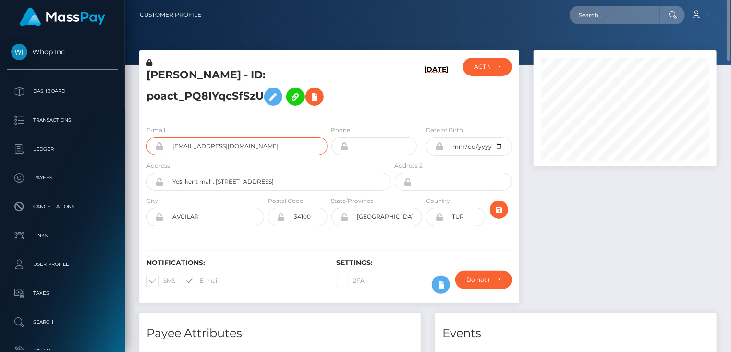
click at [232, 147] on input "emremert19942014+35e02408c6@gmail.com" at bounding box center [246, 146] width 164 height 18
click at [232, 146] on input "emremert19942014+35e02408c6@gmail.com" at bounding box center [246, 146] width 164 height 18
click at [234, 147] on input "emremert19942014+35e02408c6@gmail.com" at bounding box center [246, 146] width 164 height 18
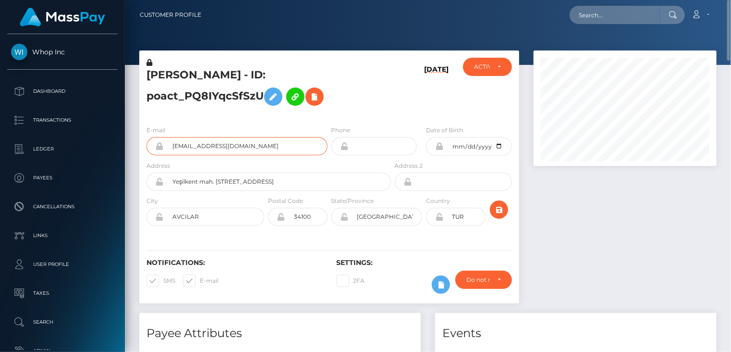
click at [234, 147] on input "emremert19942014+35e02408c6@gmail.com" at bounding box center [246, 146] width 164 height 18
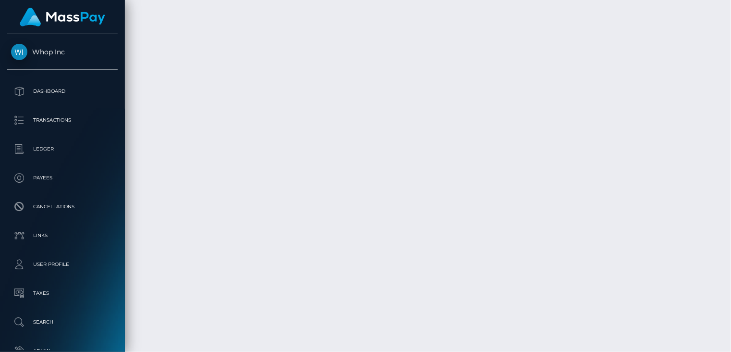
scroll to position [1680, 0]
drag, startPoint x: 321, startPoint y: 207, endPoint x: 469, endPoint y: 208, distance: 147.5
copy td "MSPbcf8a9061ccfd6a / pout_shpc11yamfqEH"
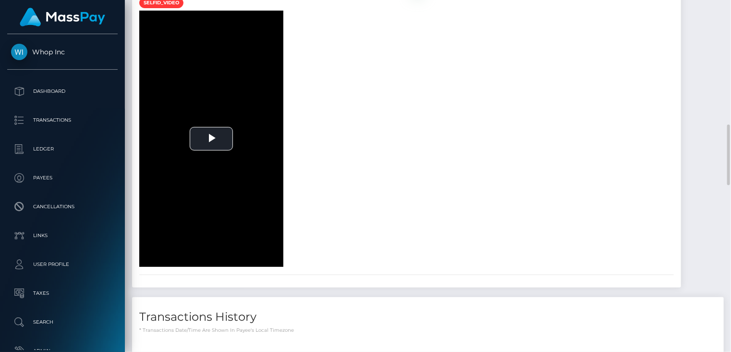
scroll to position [0, 0]
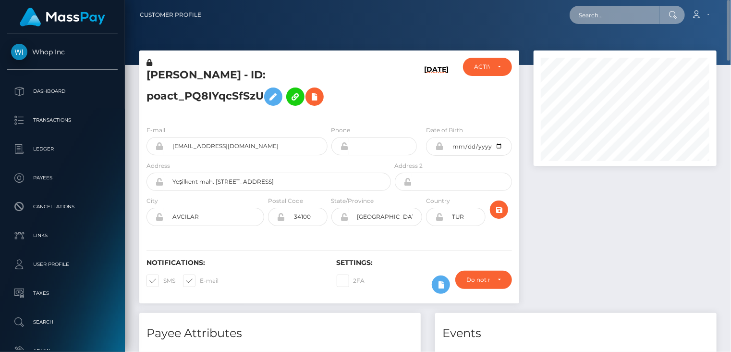
paste input "MSPfa98648ed754f1c"
type input "MSPfa98648ed754f1c"
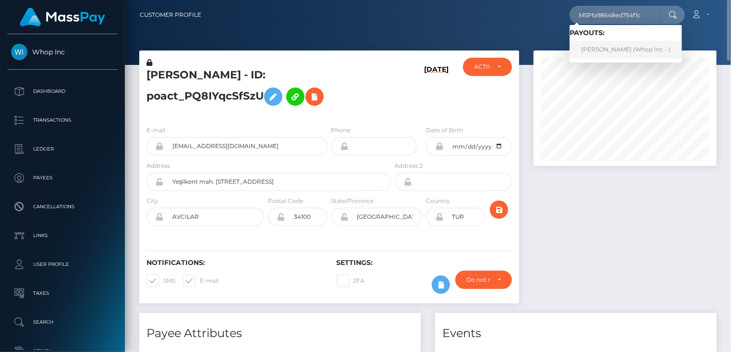
click at [590, 53] on link "EMRE GÜNDOĞDU (Whop Inc - )" at bounding box center [626, 50] width 112 height 18
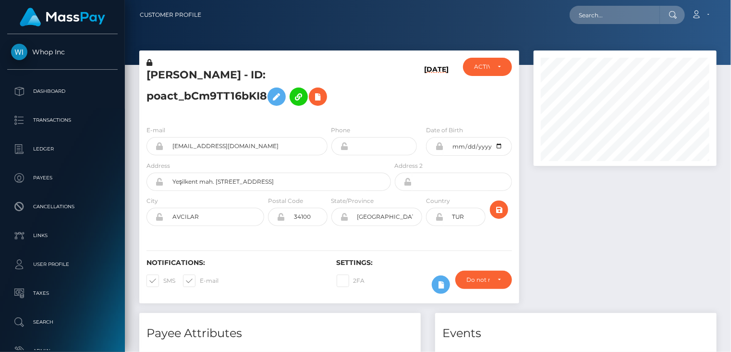
scroll to position [115, 183]
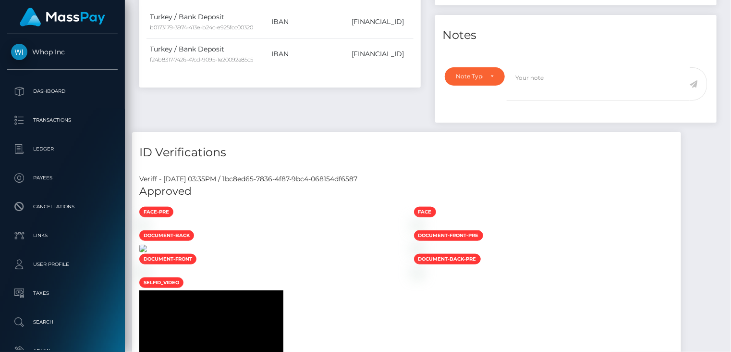
scroll to position [0, 0]
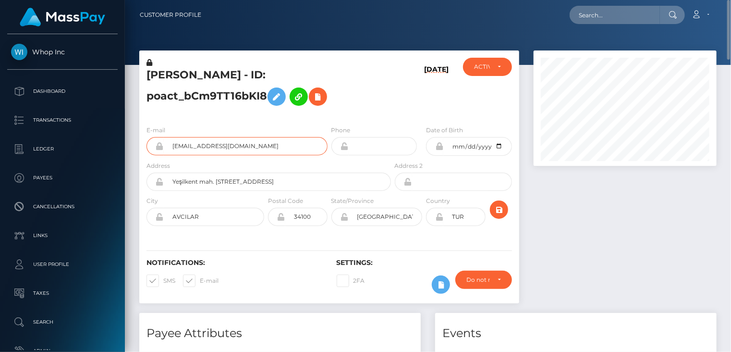
click at [233, 150] on input "[EMAIL_ADDRESS][DOMAIN_NAME]" at bounding box center [246, 146] width 164 height 18
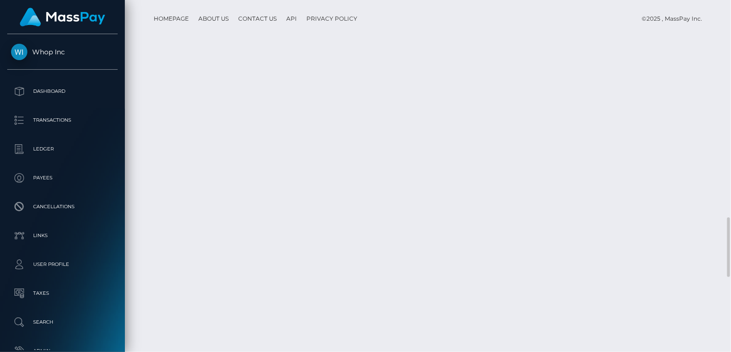
scroll to position [1721, 0]
drag, startPoint x: 320, startPoint y: 249, endPoint x: 473, endPoint y: 248, distance: 153.2
copy td "MSPfa98648ed754f1c / pout_wJp8vmS6Ha73h"
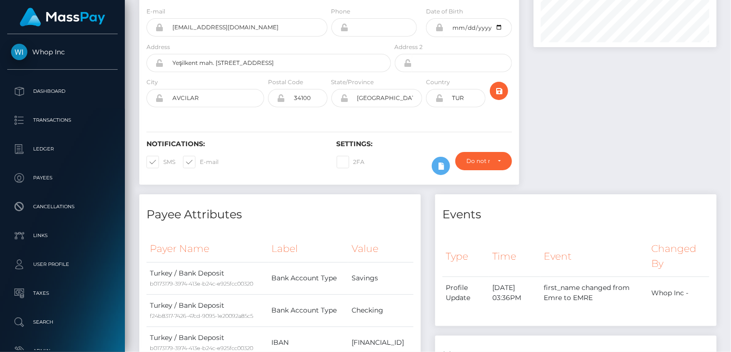
scroll to position [0, 0]
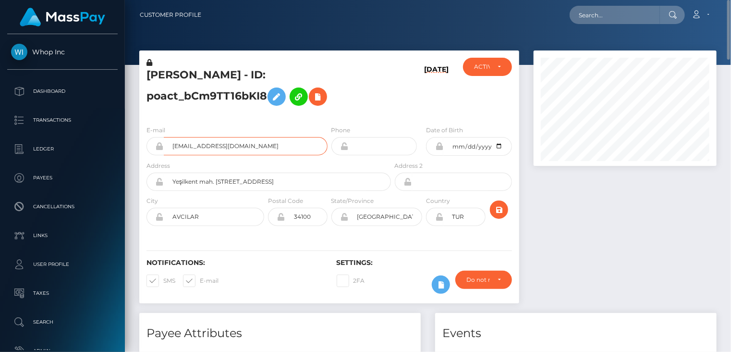
drag, startPoint x: 219, startPoint y: 139, endPoint x: 219, endPoint y: 144, distance: 4.8
click at [219, 139] on input "emremert19942014+dc62060c1c@gmail.com" at bounding box center [246, 146] width 164 height 18
click at [218, 147] on input "emremert19942014+dc62060c1c@gmail.com" at bounding box center [246, 146] width 164 height 18
click at [219, 147] on input "emremert19942014+dc62060c1c@gmail.com" at bounding box center [246, 146] width 164 height 18
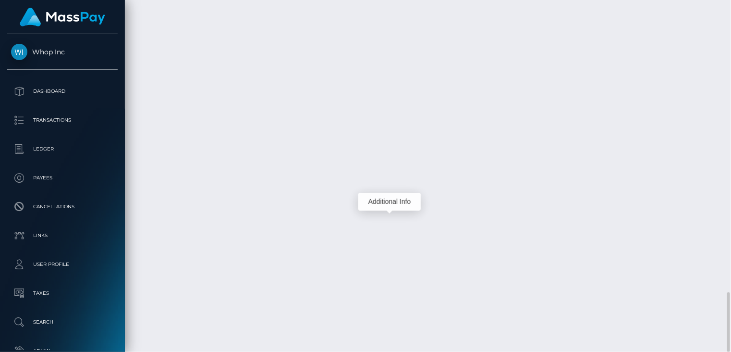
scroll to position [115, 183]
drag, startPoint x: 319, startPoint y: 206, endPoint x: 373, endPoint y: 209, distance: 53.9
drag, startPoint x: 319, startPoint y: 208, endPoint x: 477, endPoint y: 208, distance: 157.6
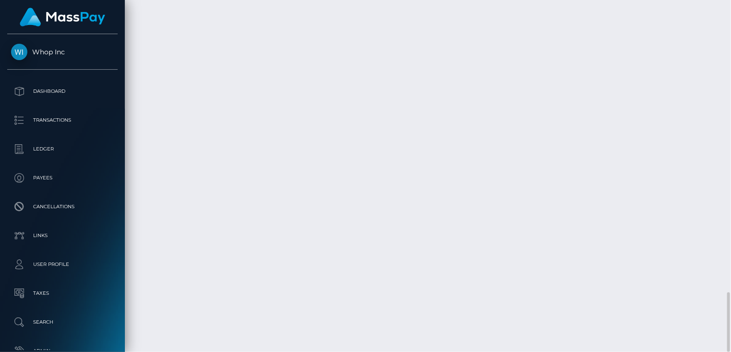
copy td "MSP7010c84df6663ef / pout_h8SVw0u8ZMlmq"
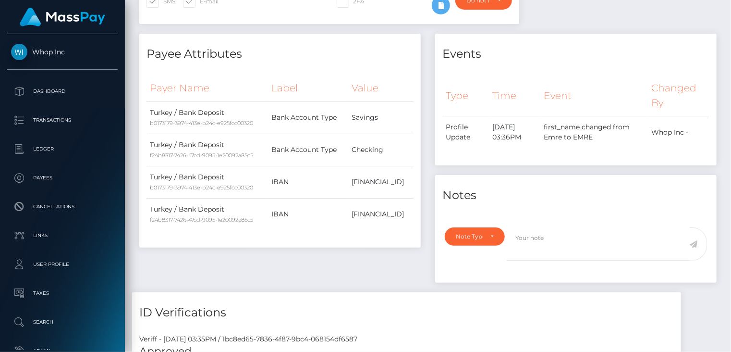
scroll to position [0, 0]
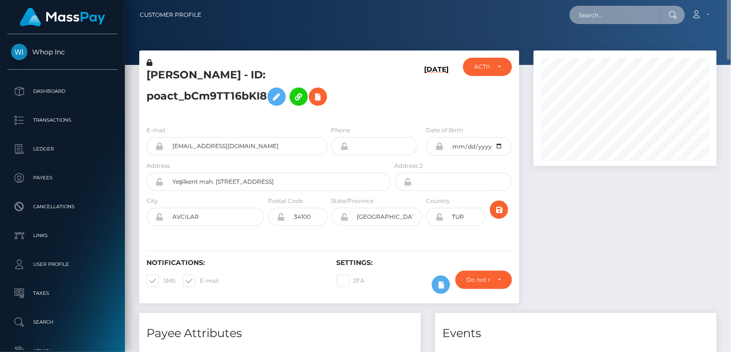
paste input "Sebasw89@gmail.com"
type input "Sebasw89@gmail.com"
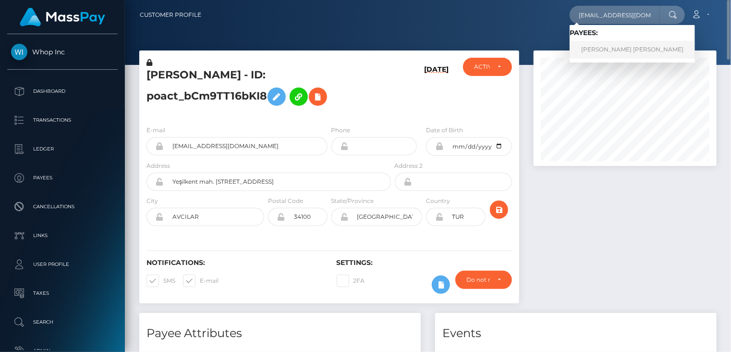
click at [598, 54] on link "jhon alexander Alexander rodriguez moreno" at bounding box center [632, 50] width 125 height 18
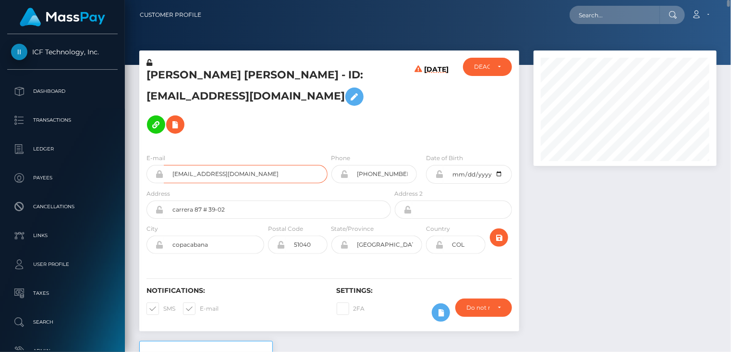
click at [198, 172] on input "Sebasw89@gmail.com" at bounding box center [246, 174] width 164 height 18
drag, startPoint x: 219, startPoint y: 95, endPoint x: 340, endPoint y: 98, distance: 121.1
click at [342, 99] on h5 "jhon alexander Alexander rodriguez moreno - ID: Sebasw89@gmail.com" at bounding box center [266, 103] width 239 height 71
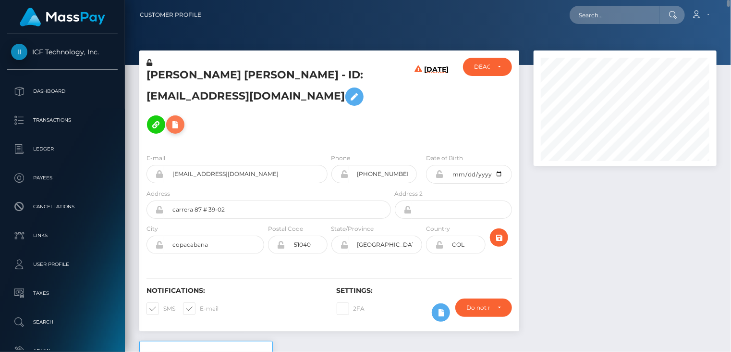
click at [173, 123] on icon at bounding box center [176, 125] width 12 height 12
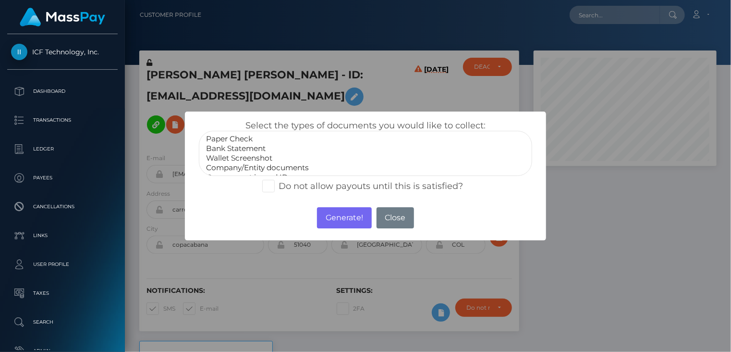
select select "Bank Statement"
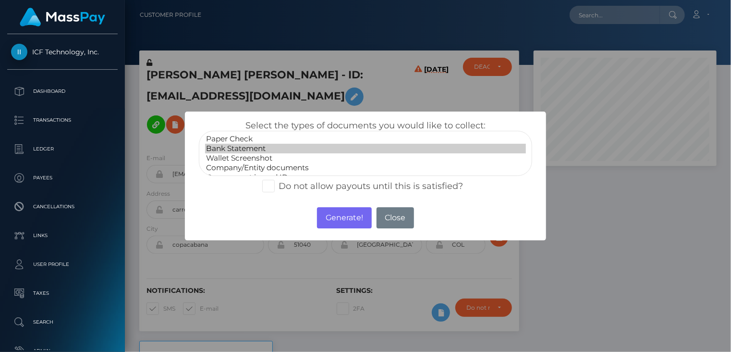
click at [236, 152] on option "Bank Statement" at bounding box center [365, 149] width 321 height 10
click at [345, 219] on button "Generate!" at bounding box center [344, 217] width 54 height 21
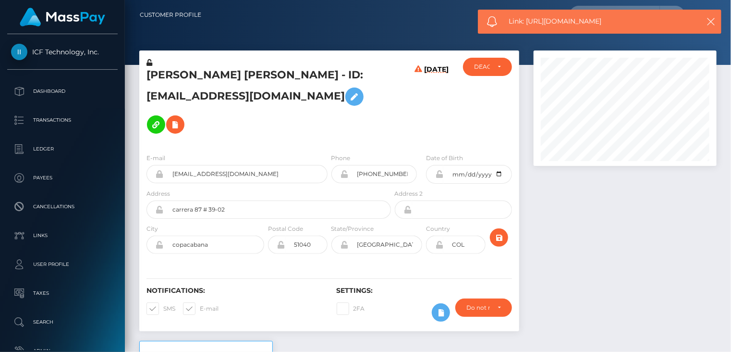
click at [565, 22] on span "Link: https://l.maspay.io/ch3qO" at bounding box center [599, 21] width 181 height 10
copy span "Link: https://l.maspay.io/ch3qO"
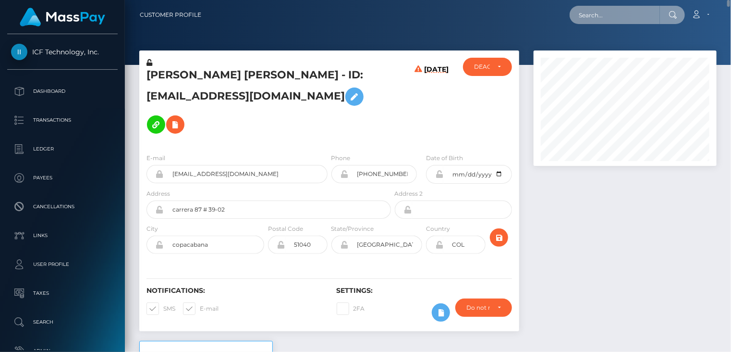
paste input "alunasam@hotmail.com"
type input "alunasam@hotmail.com"
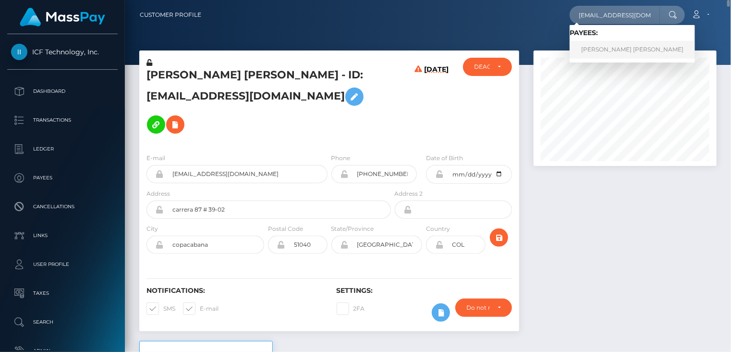
click at [628, 52] on link "Paola Andrea Patino Cortes" at bounding box center [632, 50] width 125 height 18
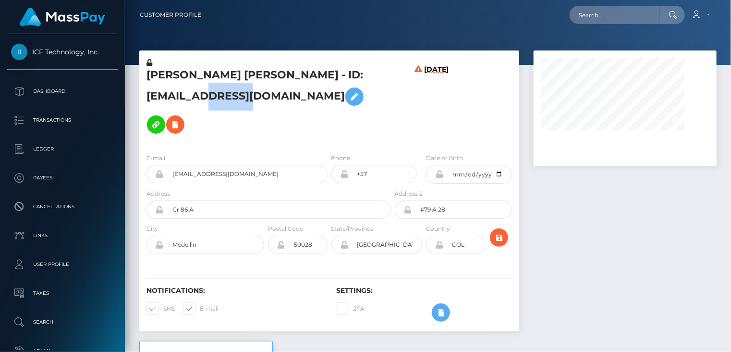
click at [171, 116] on div "Paola Andrea Patino Cortes - ID: alunasam@hotmail.com" at bounding box center [266, 102] width 254 height 88
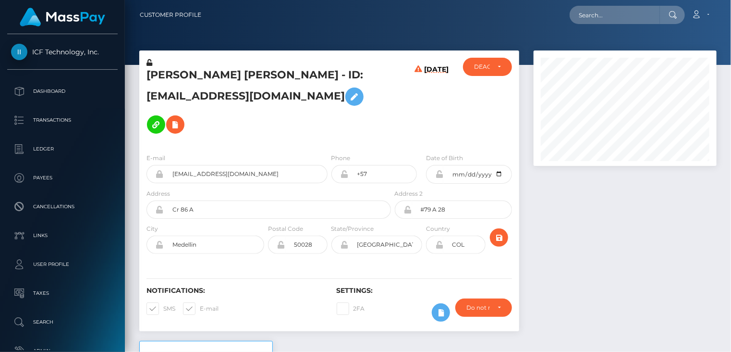
click at [231, 93] on h5 "Paola Andrea Patino Cortes - ID: alunasam@hotmail.com" at bounding box center [266, 103] width 239 height 71
click at [223, 112] on div "Paola Andrea Patino Cortes - ID: alunasam@hotmail.com" at bounding box center [266, 102] width 254 height 88
click at [306, 72] on h5 "Paola Andrea Patino Cortes - ID: alunasam@hotmail.com" at bounding box center [266, 103] width 239 height 71
click at [257, 146] on div "E-mail alunasam@hotmail.com Phone +57 1982-04-02" at bounding box center [329, 205] width 380 height 118
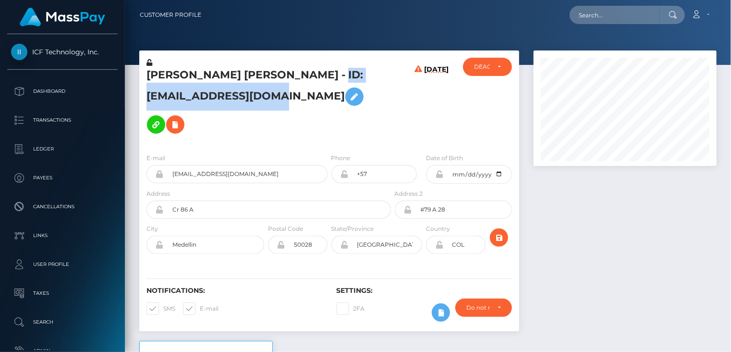
drag, startPoint x: 307, startPoint y: 72, endPoint x: 281, endPoint y: 89, distance: 32.2
click at [281, 89] on h5 "Paola Andrea Patino Cortes - ID: alunasam@hotmail.com" at bounding box center [266, 103] width 239 height 71
copy h5 "ID: alunasam@hotmail.com"
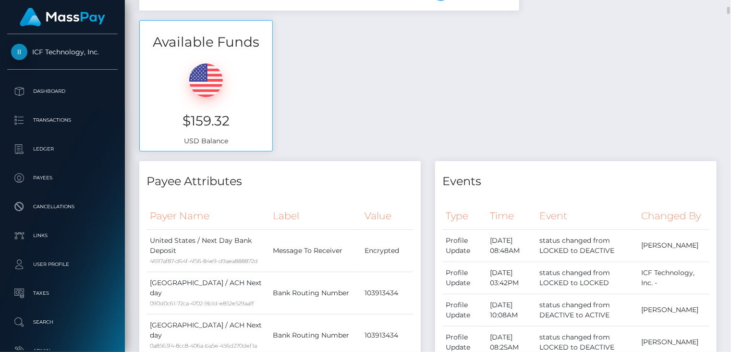
scroll to position [0, 0]
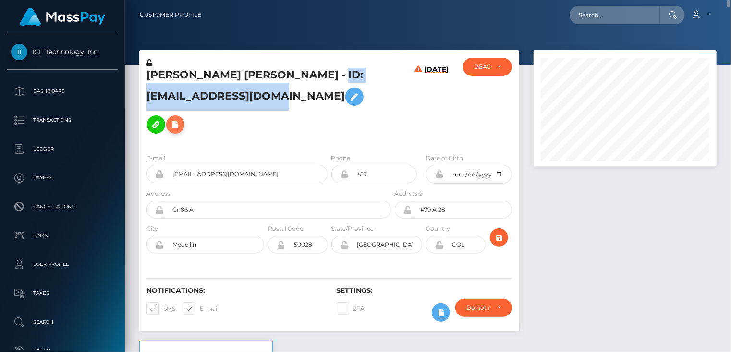
click at [181, 119] on icon at bounding box center [176, 125] width 12 height 12
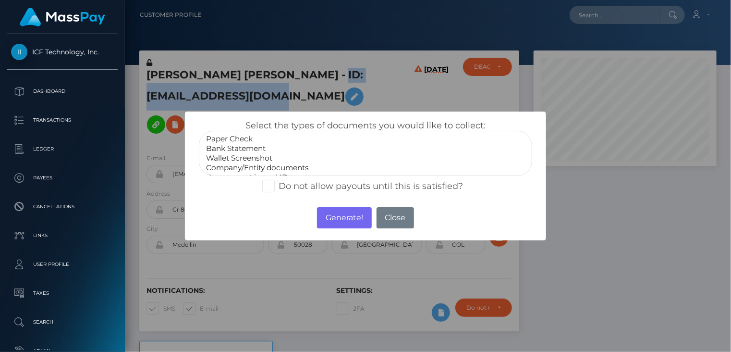
select select "Bank Statement"
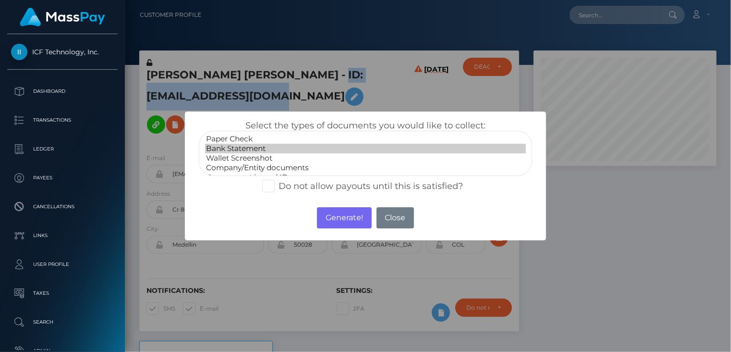
click at [235, 148] on option "Bank Statement" at bounding box center [365, 149] width 321 height 10
click at [335, 218] on button "Generate!" at bounding box center [344, 217] width 54 height 21
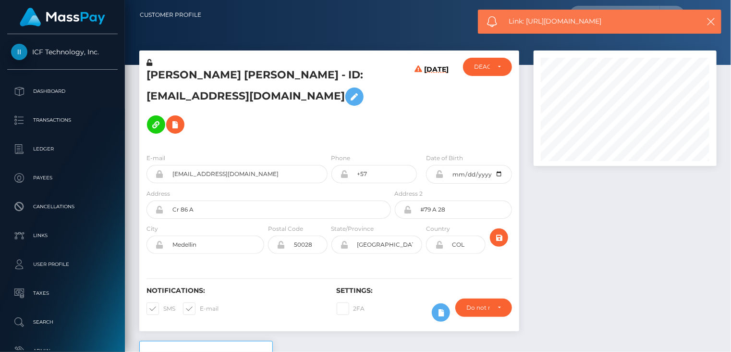
click at [569, 21] on span "Link: https://l.maspay.io/eh3wL" at bounding box center [599, 21] width 181 height 10
click at [569, 22] on span "Link: https://l.maspay.io/eh3wL" at bounding box center [599, 21] width 181 height 10
copy span "Link: https://l.maspay.io/eh3wL"
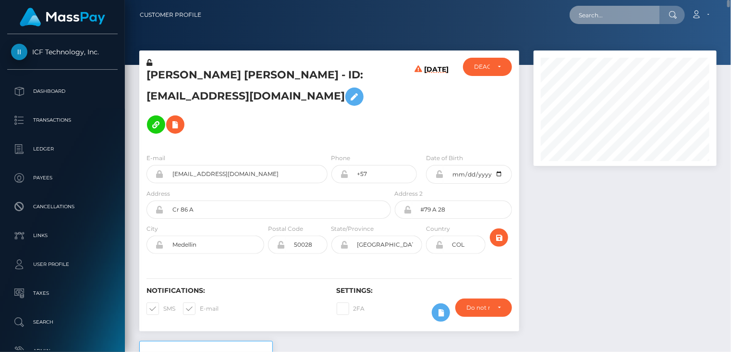
click at [617, 14] on input "text" at bounding box center [615, 15] width 90 height 18
paste input "poact_IOZHMiyO5ki5"
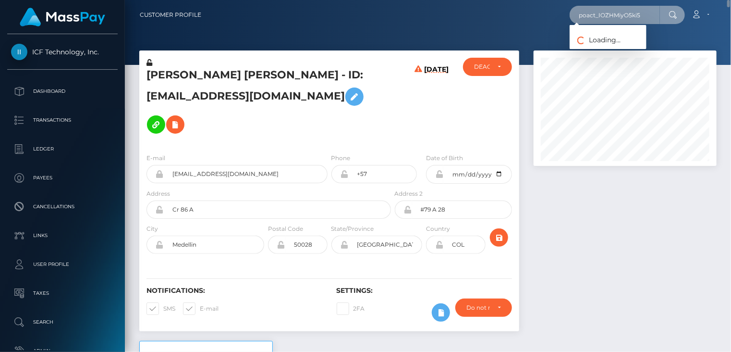
type input "poact_IOZHMiyO5ki5"
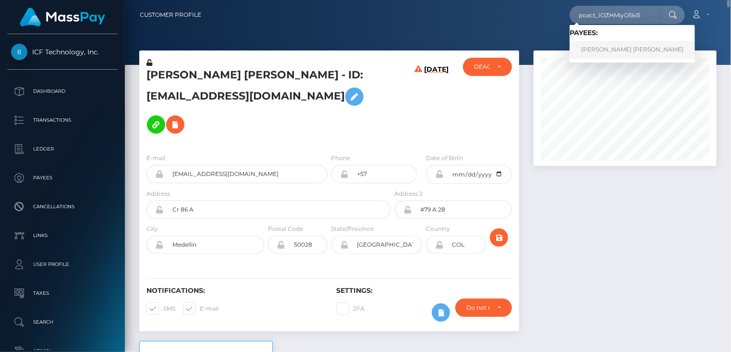
click at [619, 50] on link "Gilberto Clayton Egon Sanches" at bounding box center [632, 50] width 125 height 18
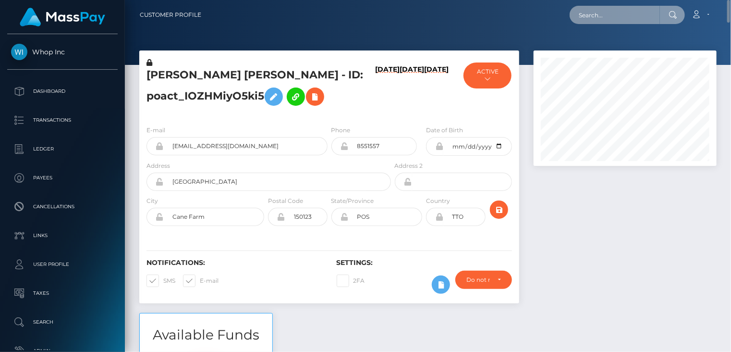
paste input "[EMAIL_ADDRESS][DOMAIN_NAME]"
type input "[EMAIL_ADDRESS][DOMAIN_NAME]"
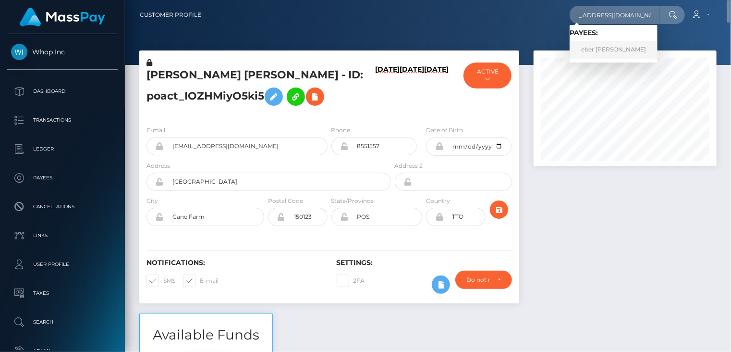
scroll to position [0, 0]
click at [607, 49] on link "eber yoni estrada velez" at bounding box center [614, 50] width 88 height 18
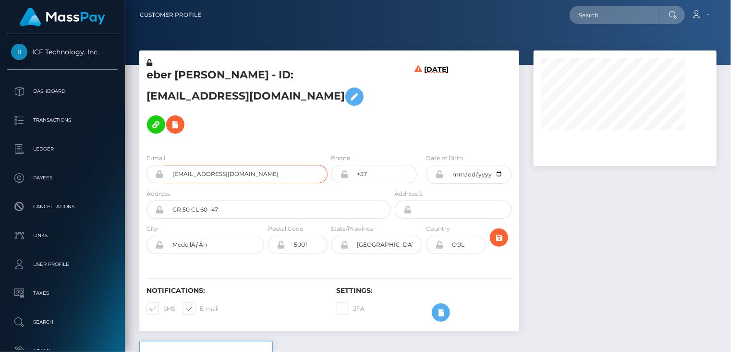
click at [244, 174] on input "[EMAIL_ADDRESS][DOMAIN_NAME]" at bounding box center [246, 174] width 164 height 18
click at [244, 174] on input "everyonisweet2020@gmail.com" at bounding box center [246, 174] width 164 height 18
drag, startPoint x: 244, startPoint y: 174, endPoint x: 228, endPoint y: 175, distance: 15.4
click at [228, 175] on input "everyonisweet2020@gmail.com" at bounding box center [246, 174] width 164 height 18
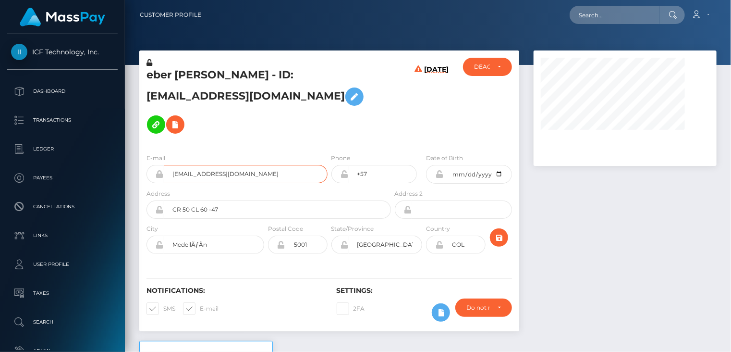
click at [228, 175] on input "everyonisweet2020@gmail.com" at bounding box center [246, 174] width 164 height 18
drag, startPoint x: 283, startPoint y: 73, endPoint x: 313, endPoint y: 93, distance: 35.3
click at [320, 93] on h5 "eber yoni estrada velez - ID: everyonisweet2020@gmail.com" at bounding box center [266, 103] width 239 height 71
click at [170, 130] on icon at bounding box center [176, 125] width 12 height 12
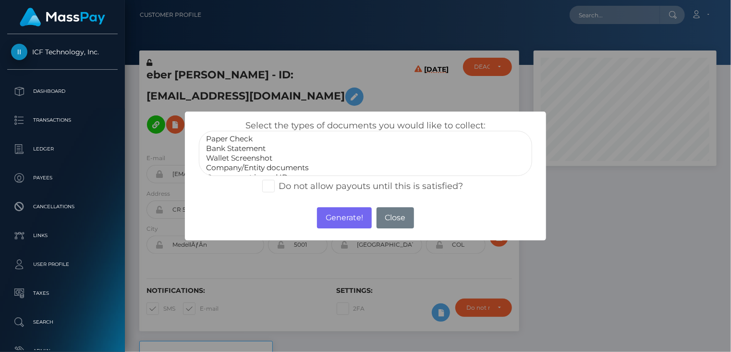
select select "Bank Statement"
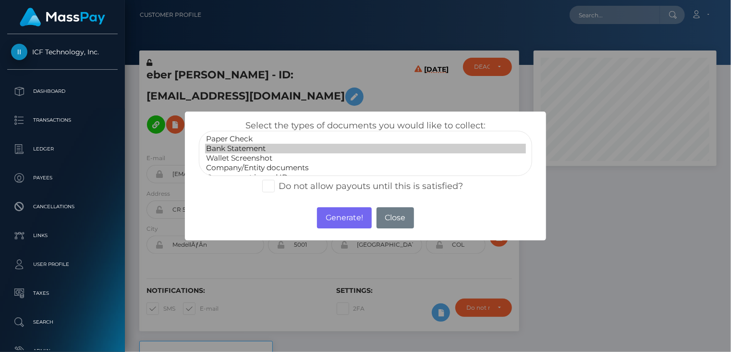
click at [241, 149] on option "Bank Statement" at bounding box center [365, 149] width 321 height 10
click at [330, 221] on button "Generate!" at bounding box center [344, 217] width 54 height 21
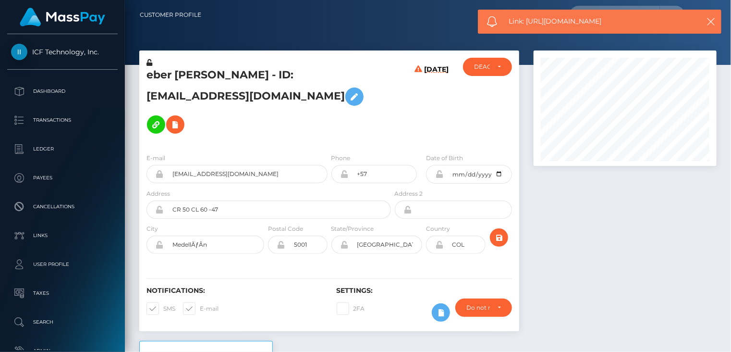
click at [551, 28] on div "Link: https://l.maspay.io/eh3r1" at bounding box center [600, 22] width 244 height 24
click at [551, 26] on div "Link: https://l.maspay.io/eh3r1" at bounding box center [600, 22] width 244 height 24
click at [551, 23] on span "Link: https://l.maspay.io/eh3r1" at bounding box center [599, 21] width 181 height 10
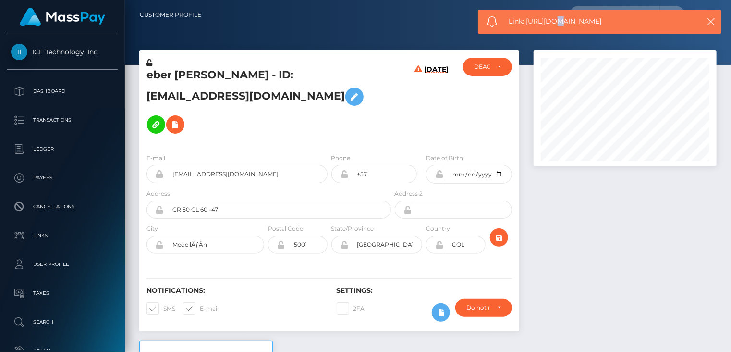
click at [551, 23] on span "Link: https://l.maspay.io/eh3r1" at bounding box center [599, 21] width 181 height 10
copy span "Link: https://l.maspay.io/eh3r1"
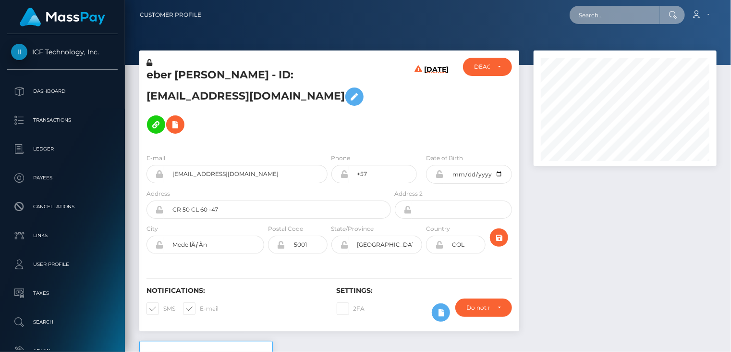
paste input "jfmodelmanager@gmail.com"
type input "jfmodelmanager@gmail.com"
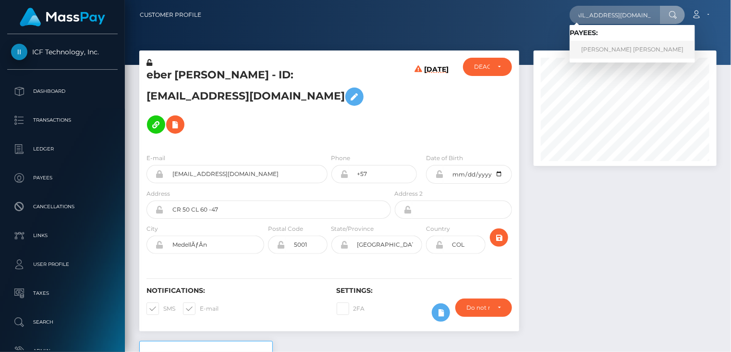
scroll to position [0, 0]
click at [611, 53] on link "luis felipe munoz gongora" at bounding box center [632, 50] width 125 height 18
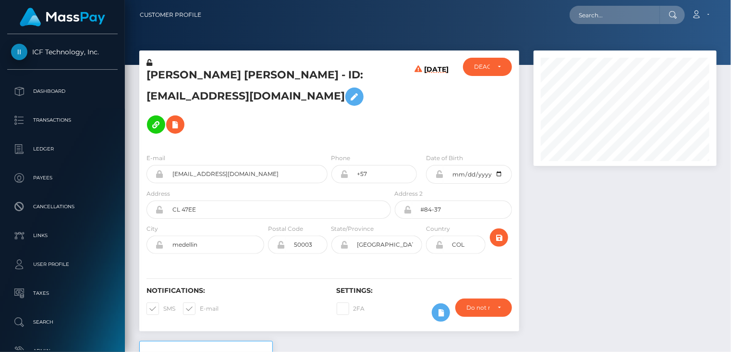
scroll to position [115, 183]
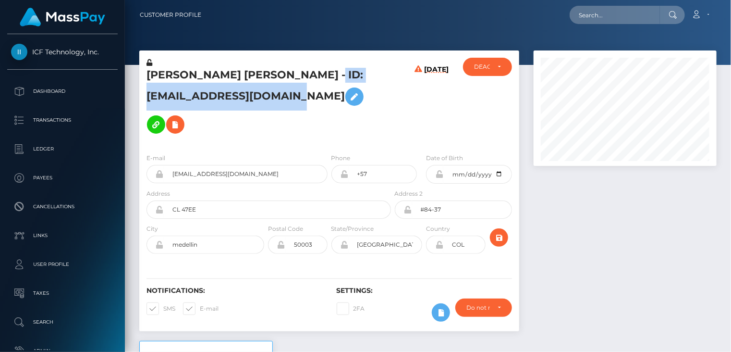
drag, startPoint x: 306, startPoint y: 82, endPoint x: 306, endPoint y: 87, distance: 5.3
click at [306, 87] on h5 "[PERSON_NAME] [PERSON_NAME] - ID: [EMAIL_ADDRESS][DOMAIN_NAME]" at bounding box center [266, 103] width 239 height 71
click at [181, 119] on icon at bounding box center [176, 125] width 12 height 12
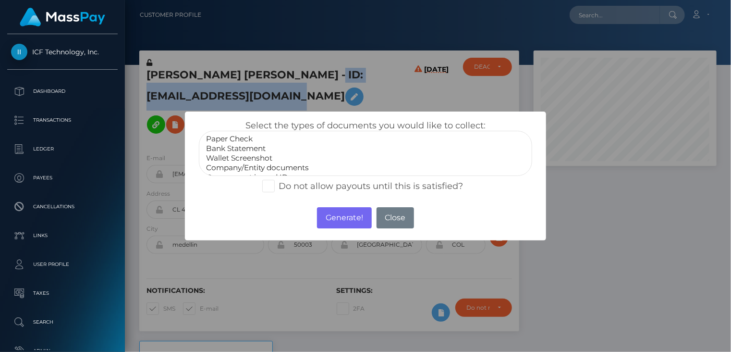
select select "Bank Statement"
click at [264, 147] on option "Bank Statement" at bounding box center [365, 149] width 321 height 10
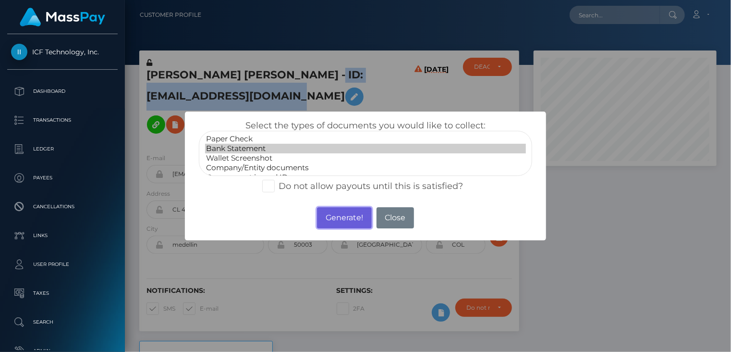
click at [358, 219] on button "Generate!" at bounding box center [344, 217] width 54 height 21
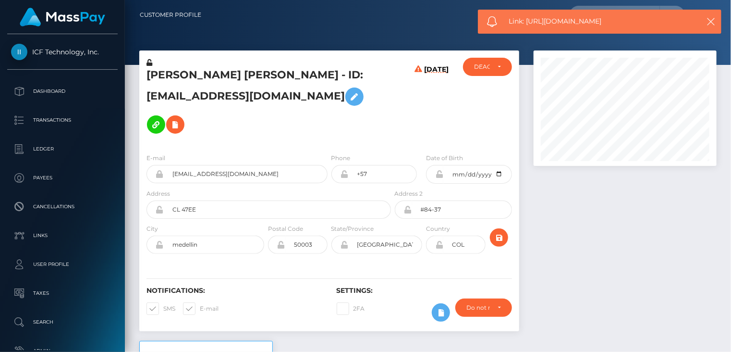
click at [547, 23] on span "Link: [URL][DOMAIN_NAME]" at bounding box center [599, 21] width 181 height 10
copy span "Link: [URL][DOMAIN_NAME]"
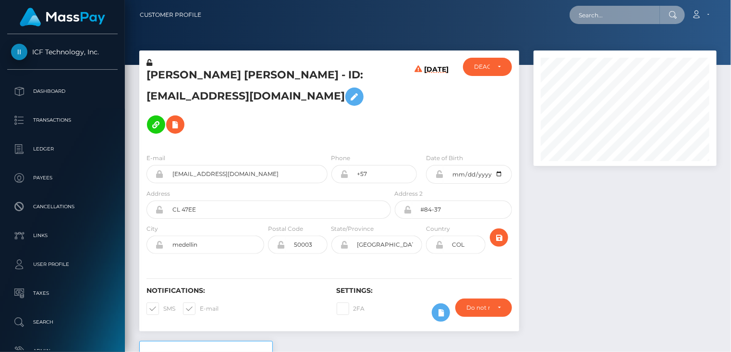
paste input "MSPe7bc99aecc4fb78"
type input "MSPe7bc99aecc4fb78"
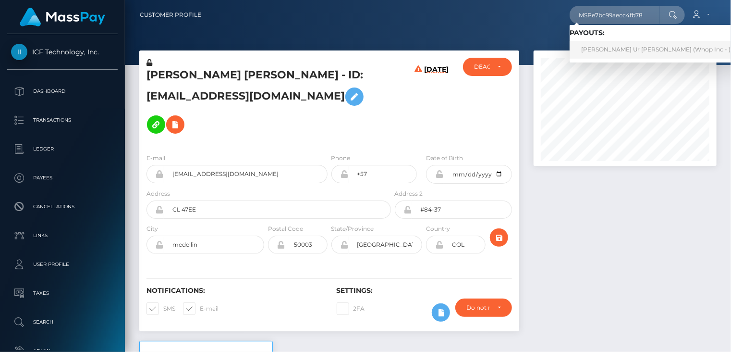
click at [623, 55] on link "SOHAIL REHMAN Ur Rehman (Whop Inc - )" at bounding box center [656, 50] width 172 height 18
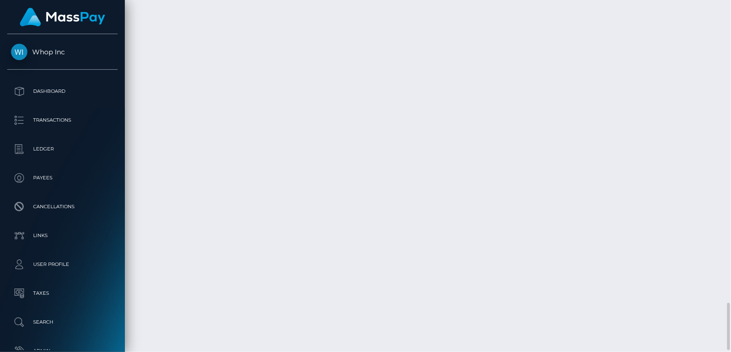
scroll to position [115, 183]
drag, startPoint x: 330, startPoint y: 180, endPoint x: 489, endPoint y: 176, distance: 159.0
copy td "MSPe7bc99aecc4fb78 / pout_BhYLqrPGfPeQL"
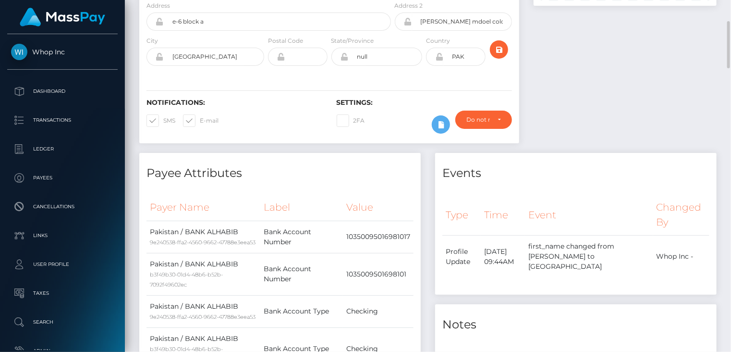
scroll to position [0, 0]
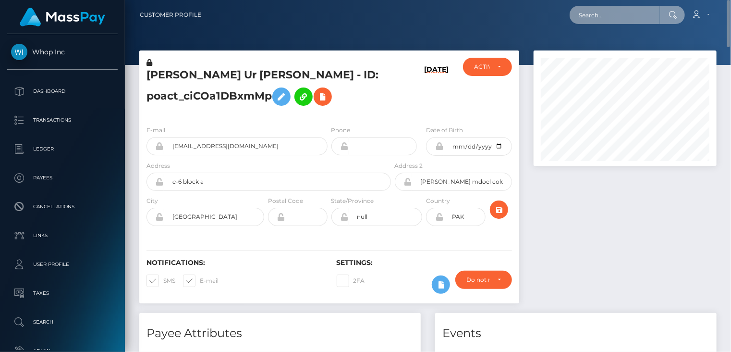
paste input "[EMAIL_ADDRESS][DOMAIN_NAME]"
type input "dalaoficina31@gmail.com"
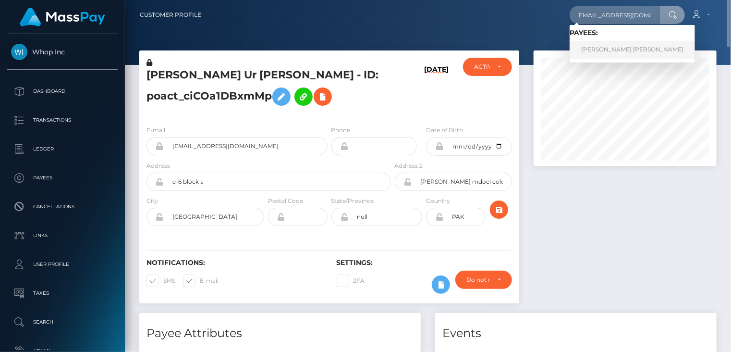
scroll to position [0, 0]
click at [601, 47] on link "Alex Ruiz Ruiz" at bounding box center [632, 50] width 125 height 18
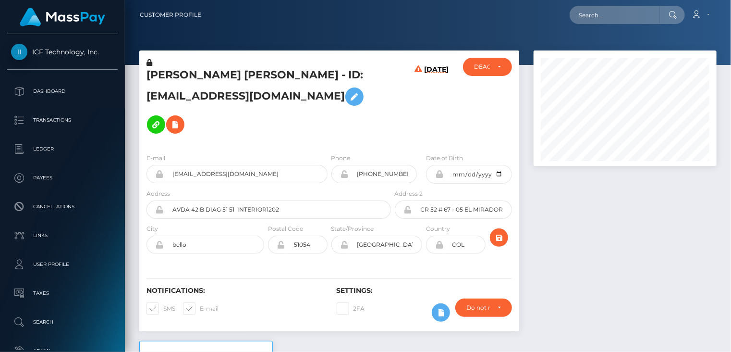
scroll to position [115, 183]
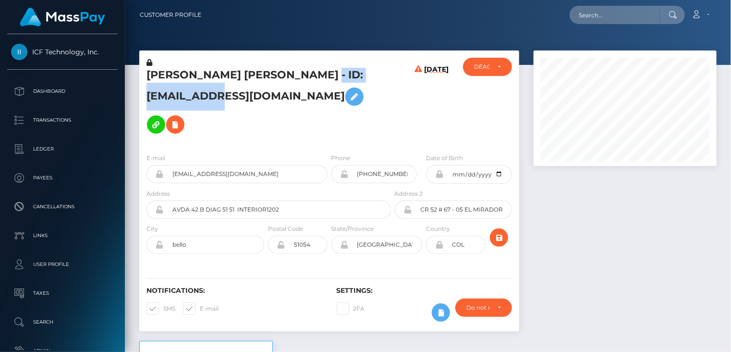
drag, startPoint x: 256, startPoint y: 82, endPoint x: 285, endPoint y: 95, distance: 32.5
click at [285, 95] on h5 "Alex Ruiz Ruiz - ID: dalaoficina31@gmail.com" at bounding box center [266, 103] width 239 height 71
click at [181, 119] on icon at bounding box center [176, 125] width 12 height 12
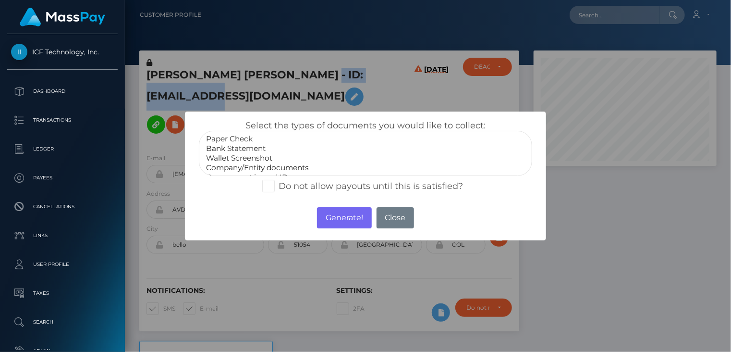
select select "Bank Statement"
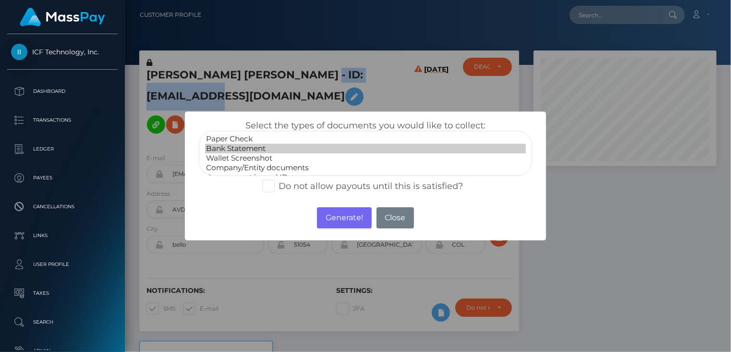
click at [252, 148] on option "Bank Statement" at bounding box center [365, 149] width 321 height 10
click at [336, 218] on button "Generate!" at bounding box center [344, 217] width 54 height 21
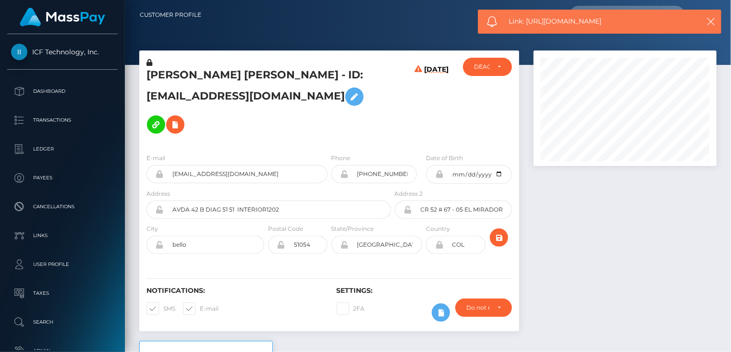
click at [543, 22] on span "Link: https://l.maspay.io/uh3iE" at bounding box center [599, 21] width 181 height 10
copy span "Link: https://l.maspay.io/uh3iE"
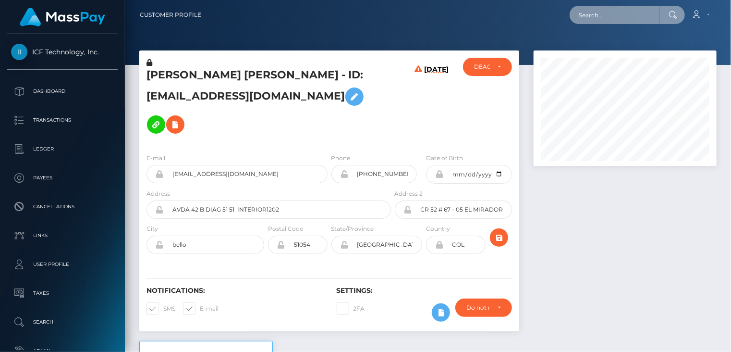
paste input "poact_5ZmxSH7fjhta"
type input "poact_5ZmxSH7fjhta"
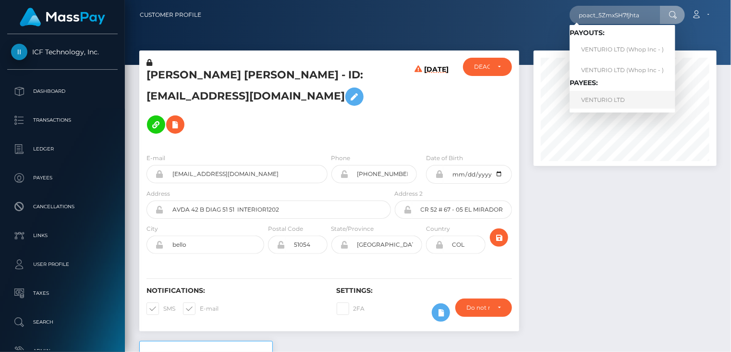
click at [614, 98] on link "VENTURIO LTD" at bounding box center [623, 100] width 106 height 18
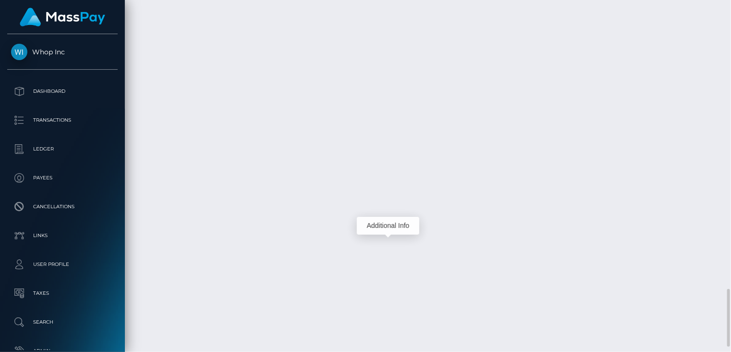
scroll to position [115, 183]
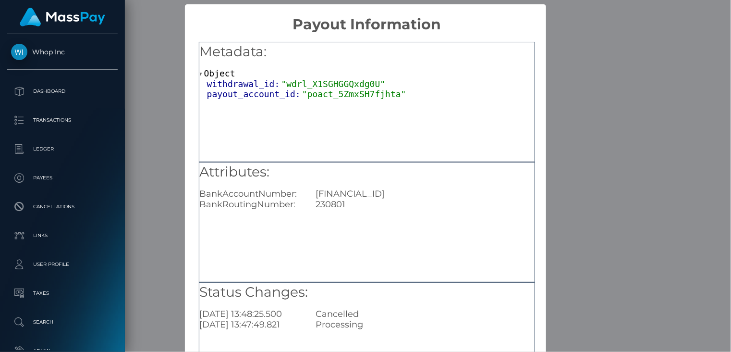
click at [662, 149] on div "× Payout Information Metadata: Object withdrawal_id: "wdrl_X1SGHGGQxdg0U" payou…" at bounding box center [365, 176] width 731 height 352
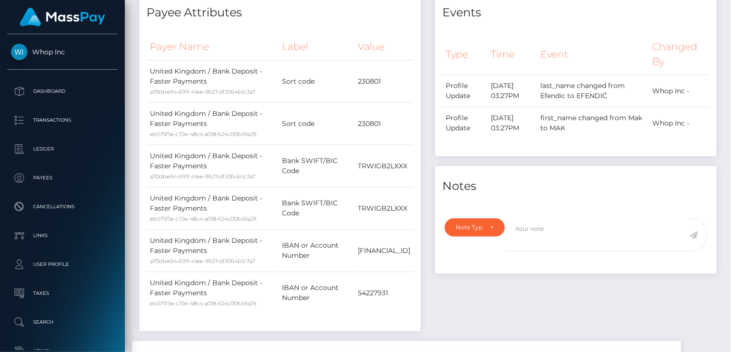
scroll to position [0, 0]
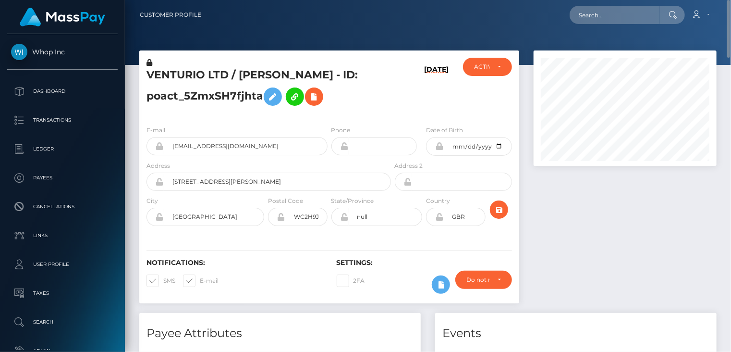
click at [213, 71] on h5 "VENTURIO LTD / MAK EFENDIĆ - ID: poact_5ZmxSH7fjhta" at bounding box center [266, 89] width 239 height 43
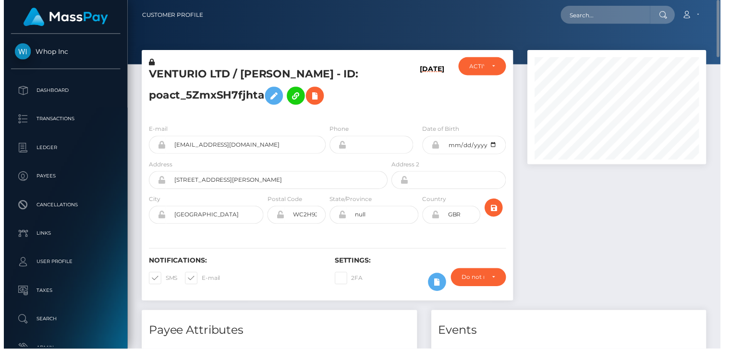
scroll to position [480270, 480202]
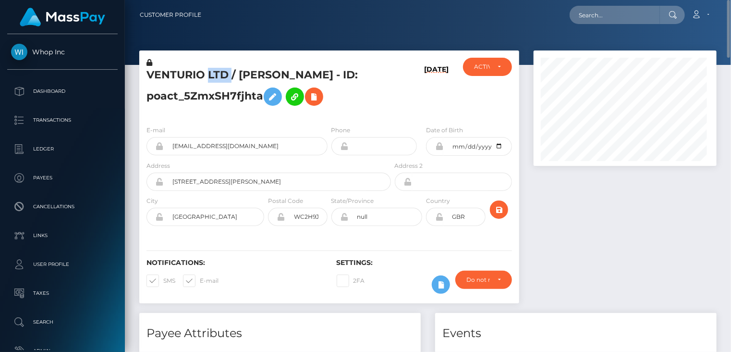
click at [213, 71] on h5 "VENTURIO LTD / MAK EFENDIĆ - ID: poact_5ZmxSH7fjhta" at bounding box center [266, 89] width 239 height 43
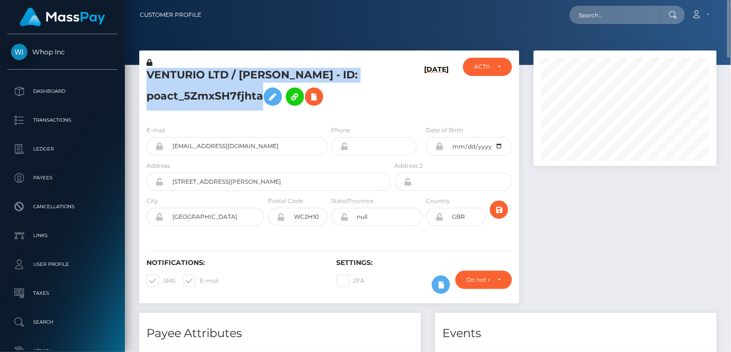
click at [213, 71] on h5 "VENTURIO LTD / MAK EFENDIĆ - ID: poact_5ZmxSH7fjhta" at bounding box center [266, 89] width 239 height 43
copy h5 "VENTURIO LTD / MAK EFENDIĆ - ID: poact_5ZmxSH7fjhta"
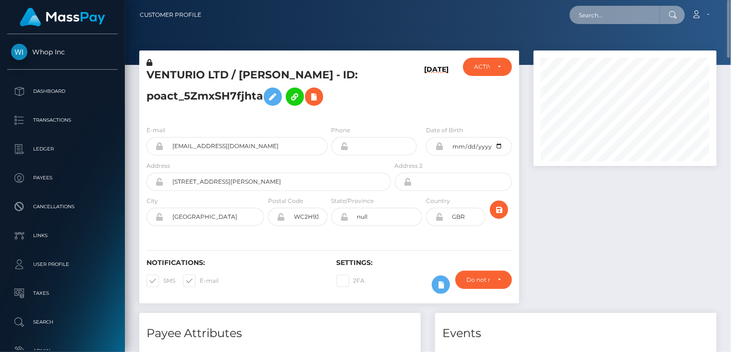
paste input "[FINANCIAL_ID]"
drag, startPoint x: 657, startPoint y: 14, endPoint x: 563, endPoint y: 26, distance: 94.9
click at [563, 26] on nav "Customer Profile AT072050303303096980 Loading... Loading..." at bounding box center [428, 15] width 606 height 30
paste input "paHkG4y"
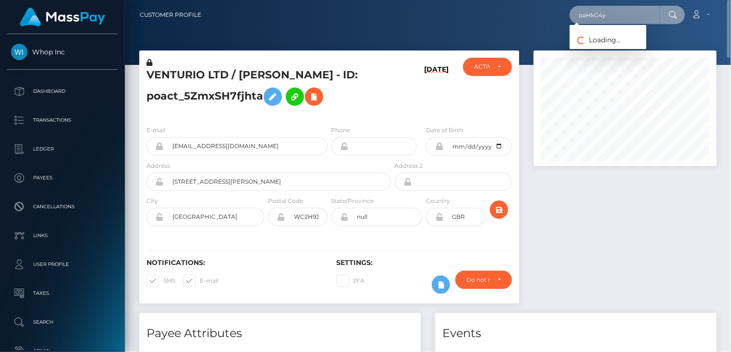
type input "paHkG4y"
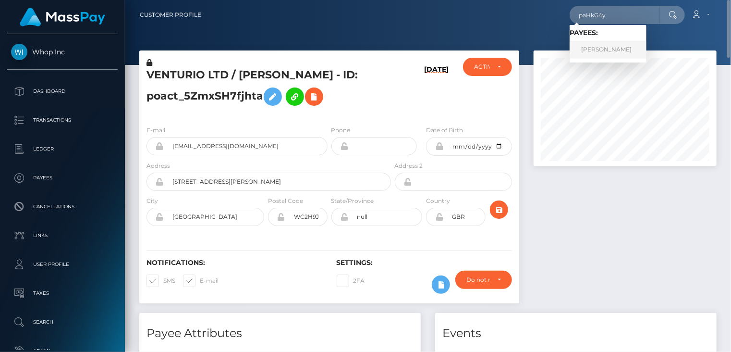
click at [604, 50] on link "YANA PANCHUK" at bounding box center [608, 50] width 77 height 18
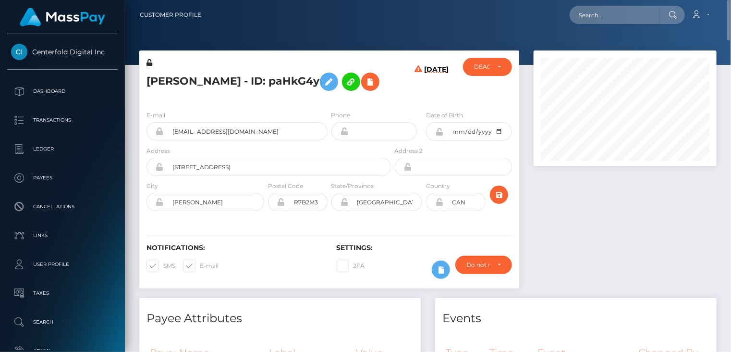
scroll to position [115, 183]
drag, startPoint x: 275, startPoint y: 83, endPoint x: 314, endPoint y: 84, distance: 39.4
click at [314, 84] on h5 "[PERSON_NAME] - ID: paHkG4y" at bounding box center [266, 82] width 239 height 28
copy h5 "ID: paHkG4y"
click at [201, 81] on h5 "[PERSON_NAME] - ID: paHkG4y" at bounding box center [266, 82] width 239 height 28
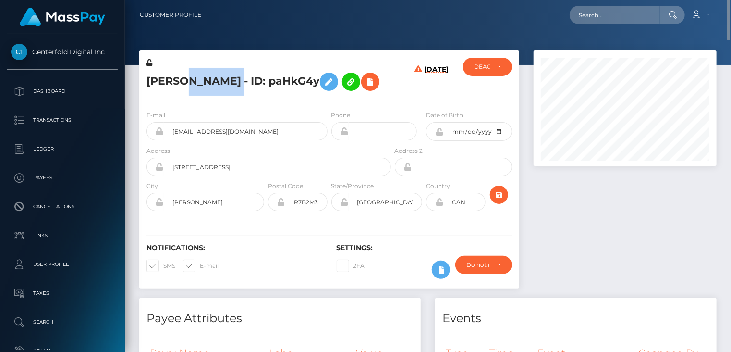
click at [201, 81] on h5 "[PERSON_NAME] - ID: paHkG4y" at bounding box center [266, 82] width 239 height 28
copy h5 "[PERSON_NAME] - ID: paHkG4y"
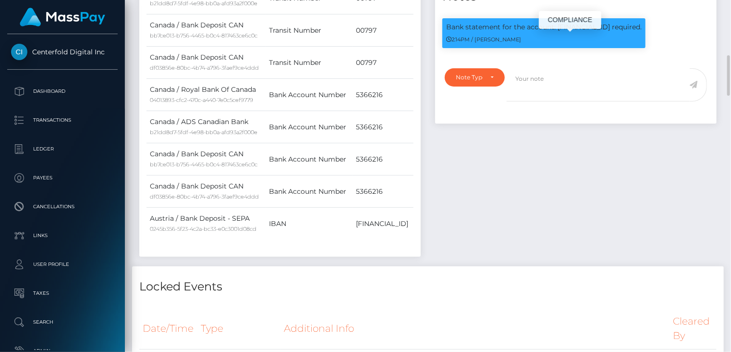
click at [605, 32] on p "Bank statement for the account: AT072050303303096980 required." at bounding box center [544, 27] width 196 height 10
copy p "AT072050303303096980"
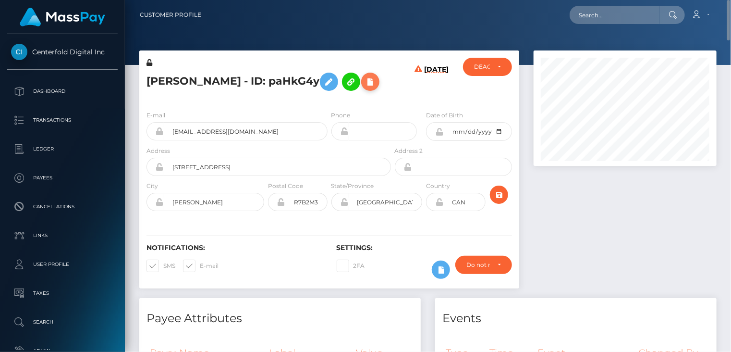
click at [371, 85] on icon at bounding box center [371, 82] width 12 height 12
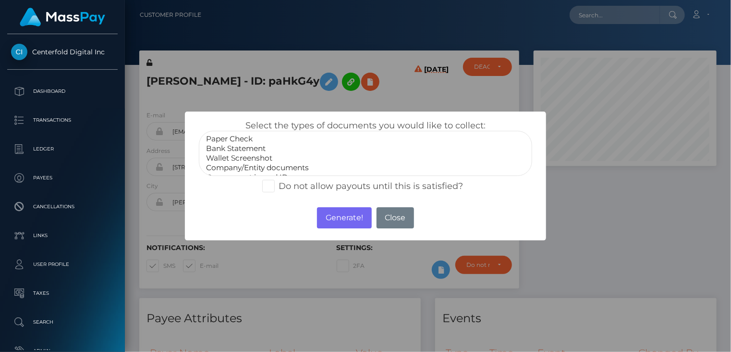
select select "Bank Statement"
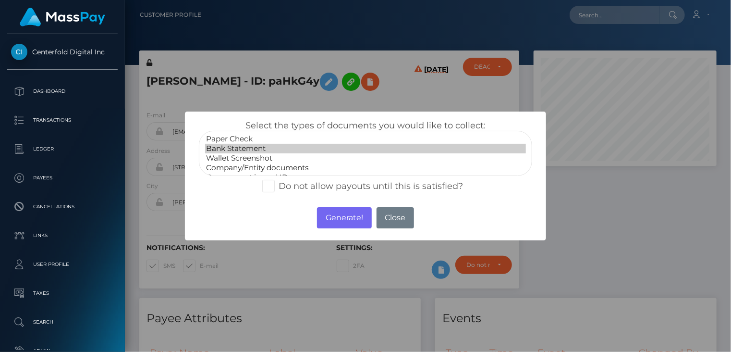
click at [254, 147] on option "Bank Statement" at bounding box center [365, 149] width 321 height 10
drag, startPoint x: 350, startPoint y: 218, endPoint x: 567, endPoint y: 93, distance: 249.8
click at [350, 217] on button "Generate!" at bounding box center [344, 217] width 54 height 21
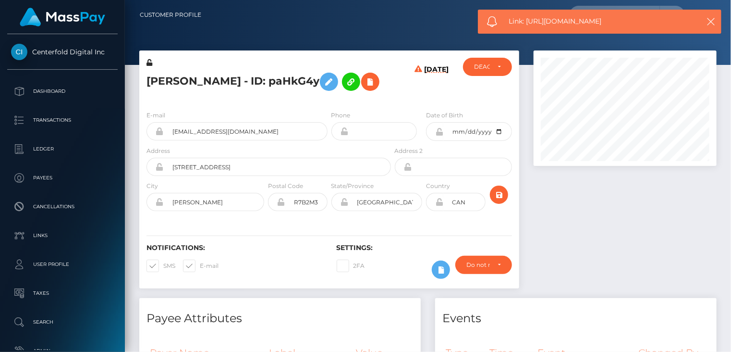
click at [561, 19] on span "Link: https://l.maspay.io/gh3pZ" at bounding box center [599, 21] width 181 height 10
click at [560, 18] on span "Link: https://l.maspay.io/gh3pZ" at bounding box center [599, 21] width 181 height 10
copy span "Link: https://l.maspay.io/gh3pZ"
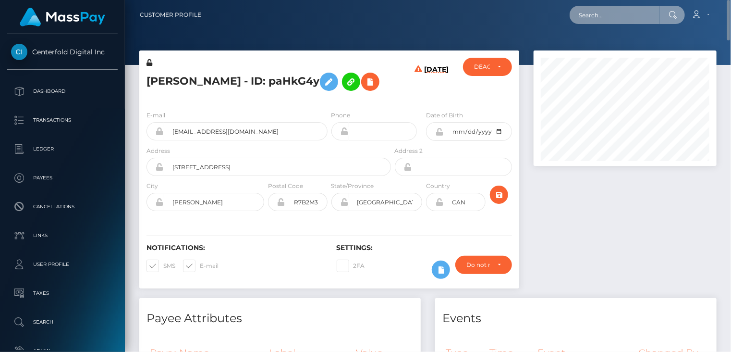
paste input "Star-1866979"
type input "Star-1866979"
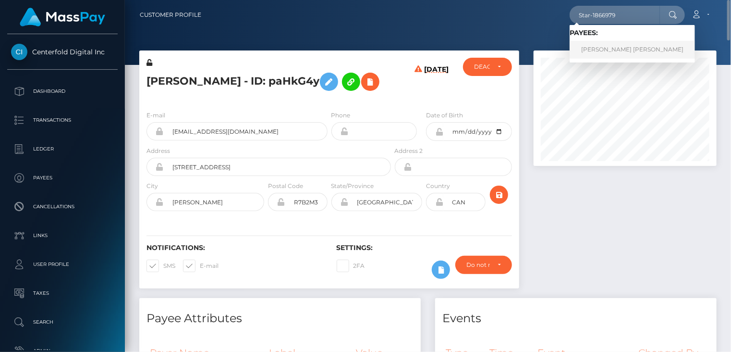
click at [630, 49] on link "Andres Felipe Gonzalez Gonzalez Barrera" at bounding box center [632, 50] width 125 height 18
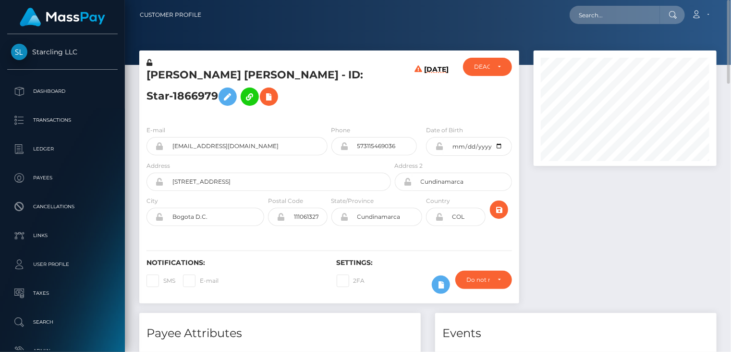
drag, startPoint x: 145, startPoint y: 95, endPoint x: 225, endPoint y: 96, distance: 80.7
click at [234, 94] on div "[PERSON_NAME] [PERSON_NAME] - ID: Star-1866979" at bounding box center [266, 88] width 254 height 60
copy h5 "ID: Star-1866979"
click at [201, 72] on h5 "Andres Felipe Gonzalez Gonzalez Barrera - ID: Star-1866979" at bounding box center [266, 89] width 239 height 43
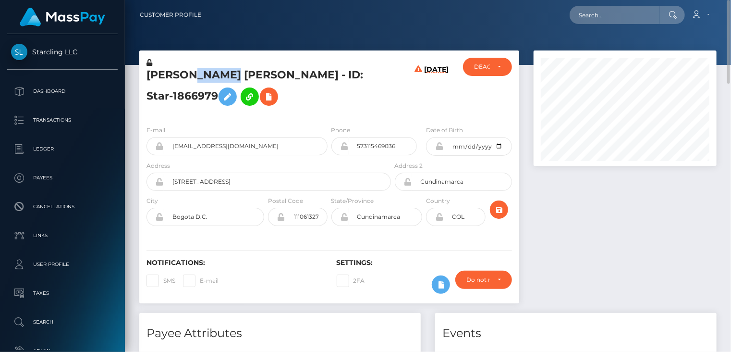
click at [201, 72] on h5 "Andres Felipe Gonzalez Gonzalez Barrera - ID: Star-1866979" at bounding box center [266, 89] width 239 height 43
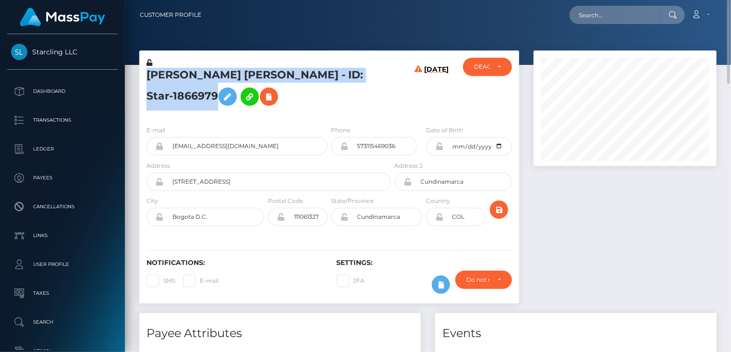
copy h5 "Andres Felipe Gonzalez Gonzalez Barrera - ID: Star-1866979"
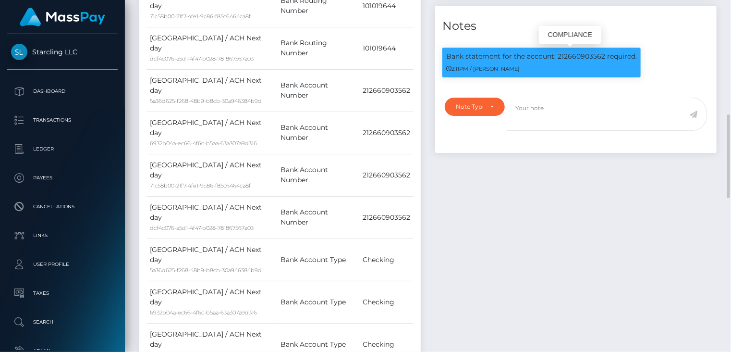
scroll to position [115, 183]
click at [580, 57] on p "Bank statement for the account: 212660903562 required." at bounding box center [541, 56] width 191 height 10
copy p "212660903562"
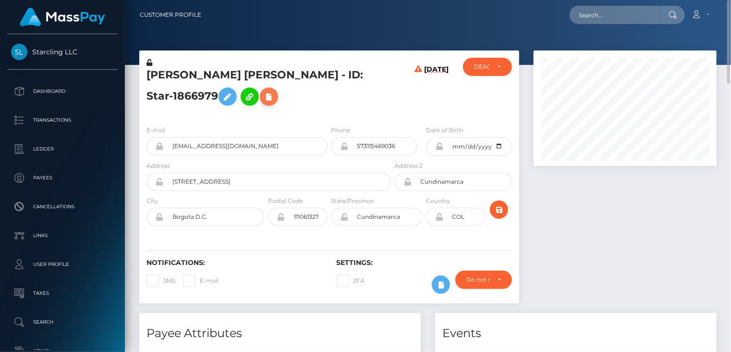
click at [275, 96] on icon at bounding box center [269, 97] width 12 height 12
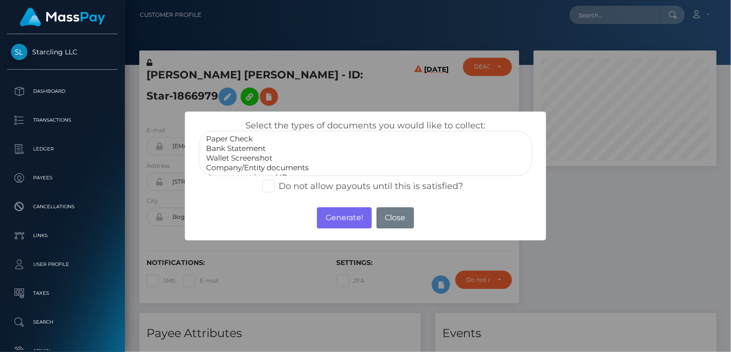
select select "Bank Statement"
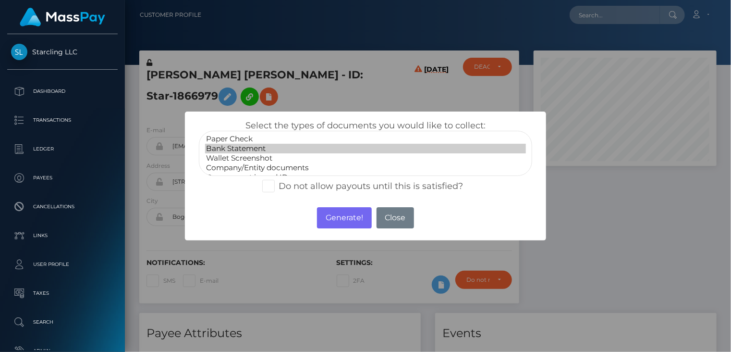
click at [245, 145] on option "Bank Statement" at bounding box center [365, 149] width 321 height 10
click at [331, 223] on button "Generate!" at bounding box center [344, 217] width 54 height 21
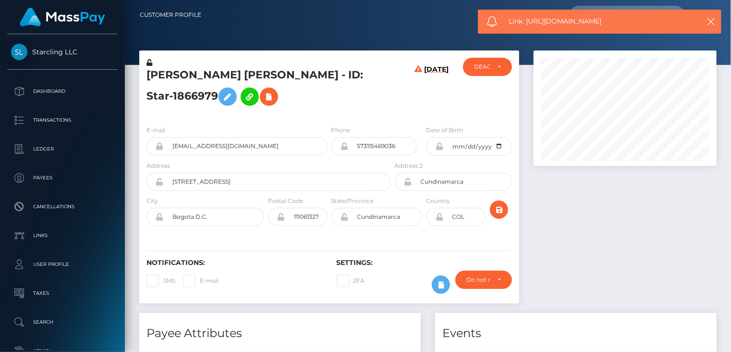
click at [564, 19] on span "Link: https://l.maspay.io/5h3sp" at bounding box center [599, 21] width 181 height 10
copy span "Link: https://l.maspay.io/5h3sp"
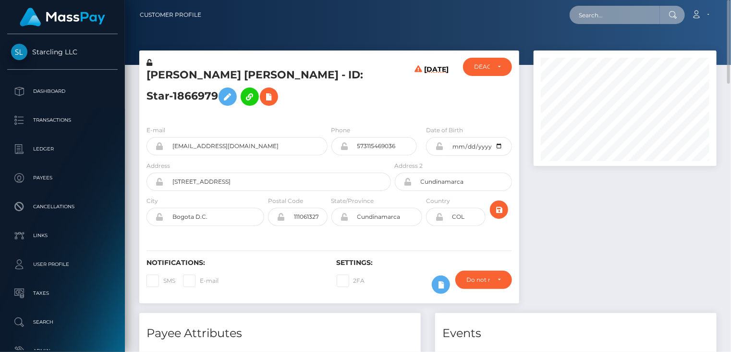
paste input "MSP93968a951594f5e"
type input "MSP93968a951594f5e"
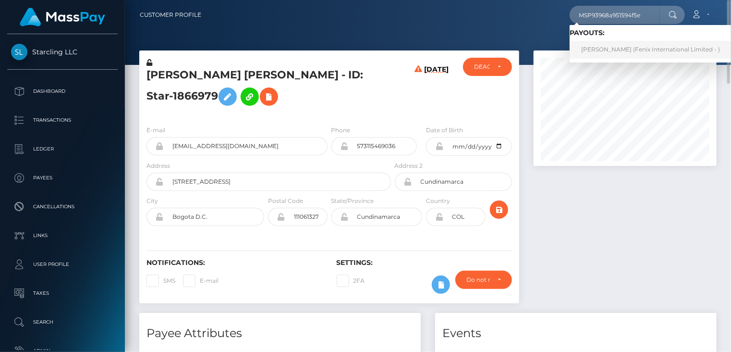
click at [609, 48] on link "Syamsul Bahri (Fenix International Limited - )" at bounding box center [651, 50] width 162 height 18
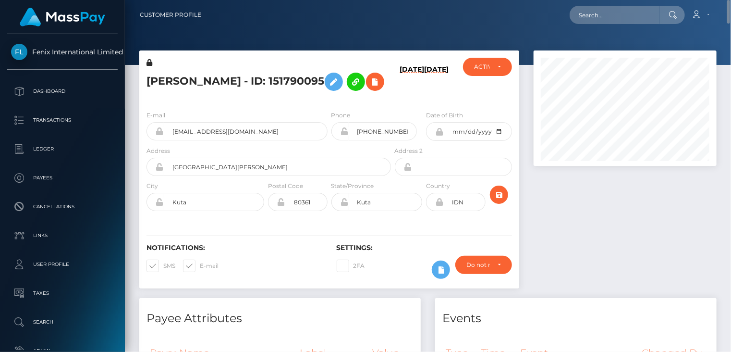
click at [265, 81] on h5 "[PERSON_NAME] - ID: 151790095" at bounding box center [266, 82] width 239 height 28
drag, startPoint x: 265, startPoint y: 81, endPoint x: 229, endPoint y: 78, distance: 35.7
click at [229, 79] on h5 "[PERSON_NAME] - ID: 151790095" at bounding box center [266, 82] width 239 height 28
click at [230, 78] on h5 "[PERSON_NAME] - ID: 151790095" at bounding box center [266, 82] width 239 height 28
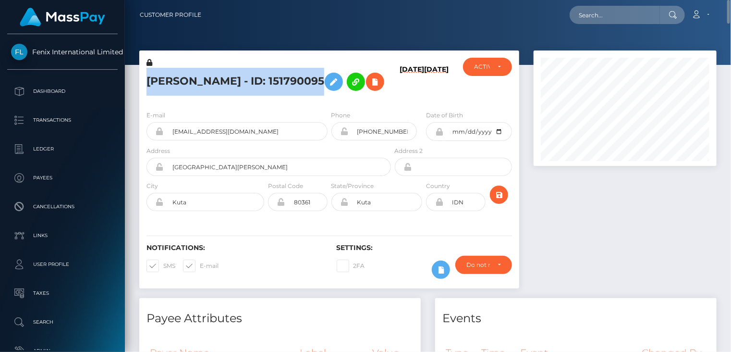
click at [231, 78] on h5 "[PERSON_NAME] - ID: 151790095" at bounding box center [266, 82] width 239 height 28
copy h5 "[PERSON_NAME] - ID: 151790095"
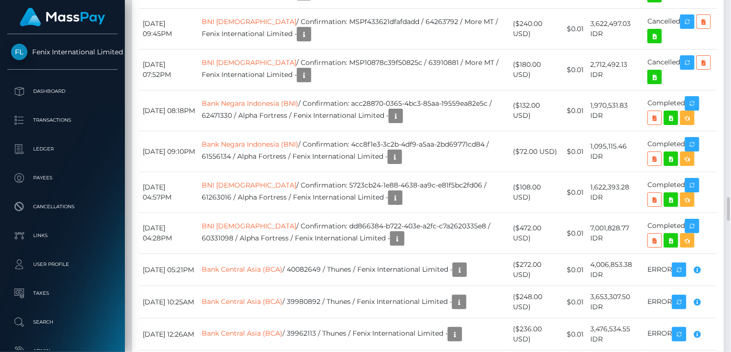
scroll to position [2724, 0]
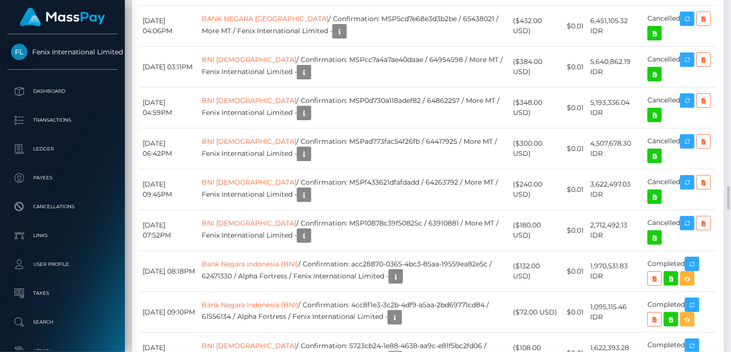
drag, startPoint x: 371, startPoint y: 189, endPoint x: 475, endPoint y: 190, distance: 103.8
copy td "MSP93968a951594f5e / 77085221"
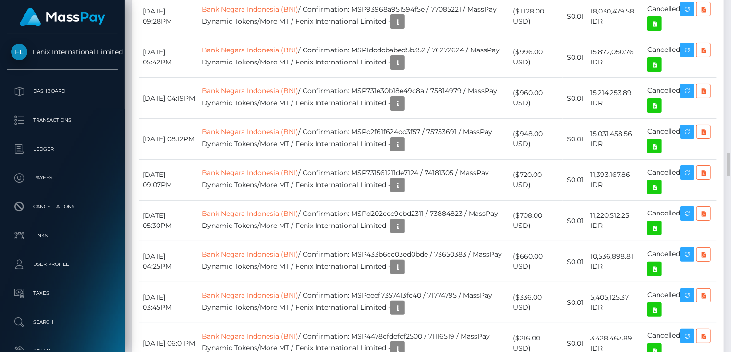
click at [707, 93] on div "Payee Attributes Payer Name Label Value Indonesia / Bank Negara Indonesia (BNI)" at bounding box center [428, 127] width 592 height 4147
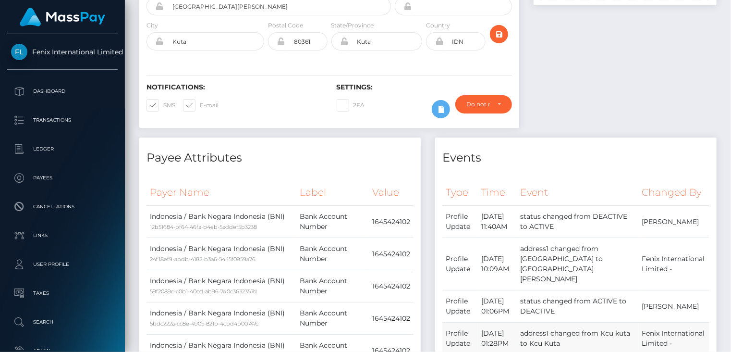
scroll to position [0, 0]
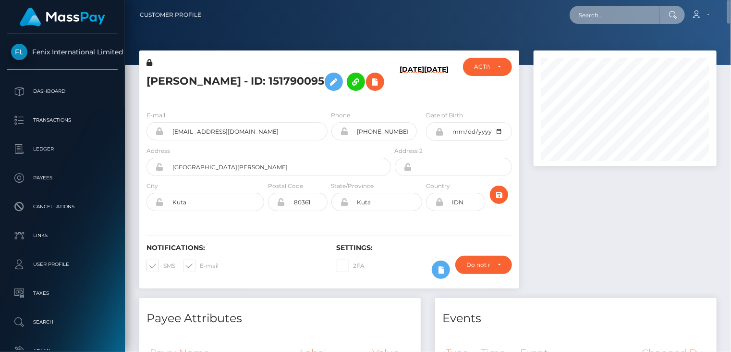
paste input "a7dac222-6a12-4bd0-bca3-602f2e03f20c"
type input "a7dac222-6a12-4bd0-bca3-602f2e03f20c"
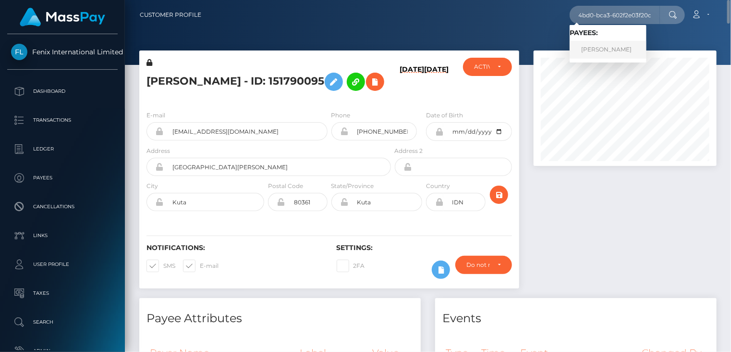
scroll to position [0, 0]
click at [591, 50] on link "daniel gonzalves" at bounding box center [608, 50] width 77 height 18
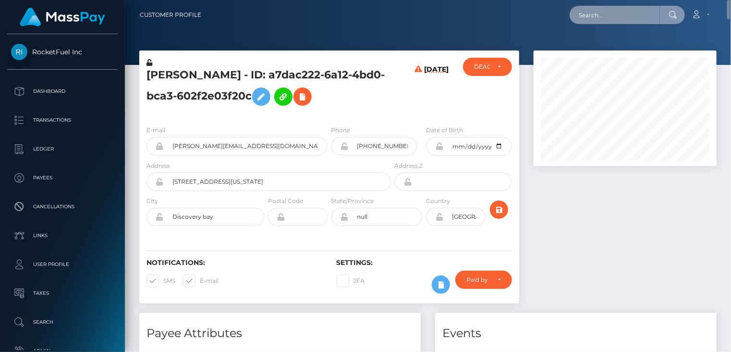
paste input "23423423423432"
type input "23423423423432"
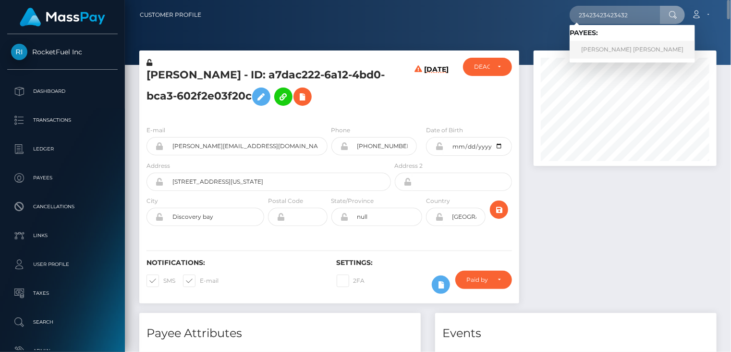
click at [607, 49] on link "MANISH SINGH MANISH SINGH" at bounding box center [632, 50] width 125 height 18
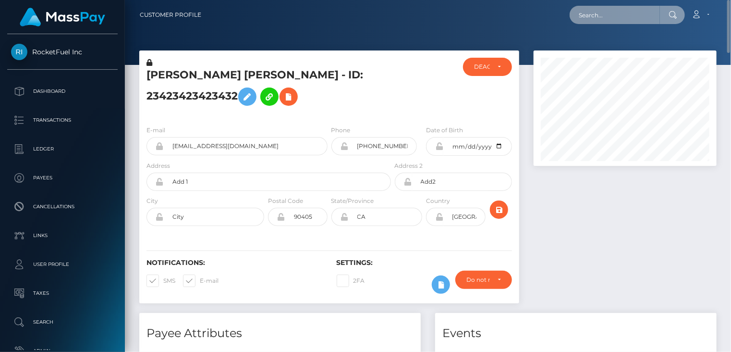
paste input "a7dac222-6a12-4bd0-bca3-602f2e03f20c"
type input "a7dac222-6a12-4bd0-bca3-602f2e03f20c"
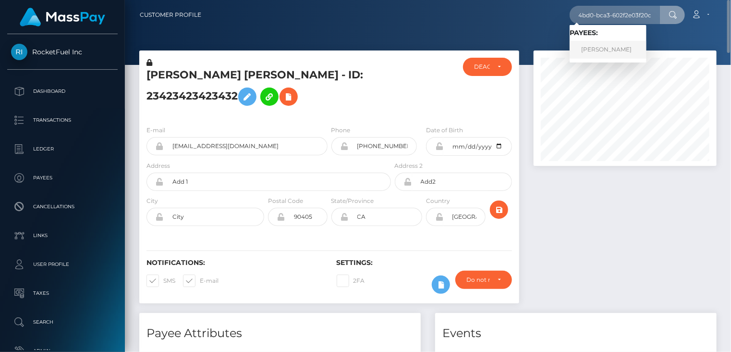
scroll to position [0, 0]
click at [599, 51] on link "daniel gonzalves" at bounding box center [608, 50] width 77 height 18
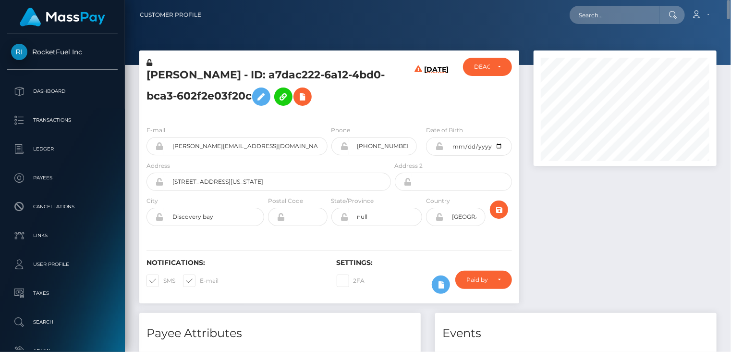
drag, startPoint x: 268, startPoint y: 73, endPoint x: 248, endPoint y: 91, distance: 27.2
click at [248, 91] on h5 "daniel gonzalves - ID: a7dac222-6a12-4bd0-bca3-602f2e03f20c" at bounding box center [266, 89] width 239 height 43
copy h5 "a7dac222-6a12-4bd0-bca3-602f2e03f20c"
drag, startPoint x: 249, startPoint y: 75, endPoint x: 256, endPoint y: 89, distance: 15.7
click at [256, 89] on h5 "daniel gonzalves - ID: a7dac222-6a12-4bd0-bca3-602f2e03f20c" at bounding box center [266, 89] width 239 height 43
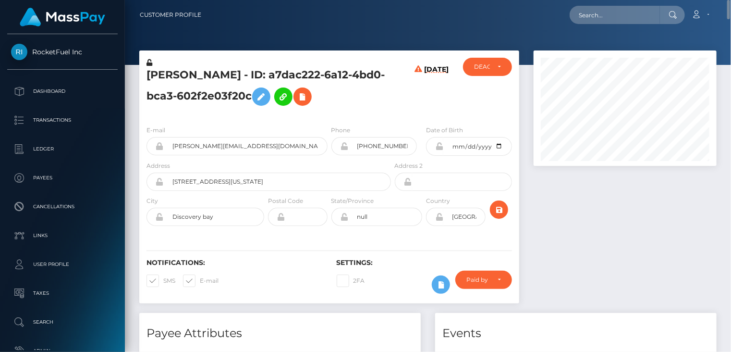
copy h5 "ID: a7dac222-6a12-4bd0-bca3-602f2e03f20c"
click at [220, 68] on h5 "daniel gonzalves - ID: a7dac222-6a12-4bd0-bca3-602f2e03f20c" at bounding box center [266, 89] width 239 height 43
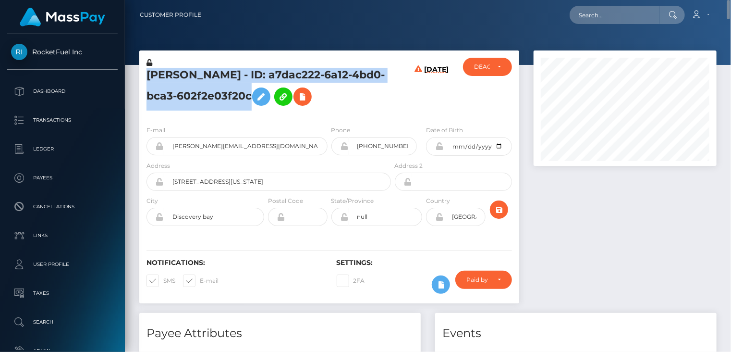
click at [220, 68] on h5 "daniel gonzalves - ID: a7dac222-6a12-4bd0-bca3-602f2e03f20c" at bounding box center [266, 89] width 239 height 43
copy h5 "daniel gonzalves - ID: a7dac222-6a12-4bd0-bca3-602f2e03f20c"
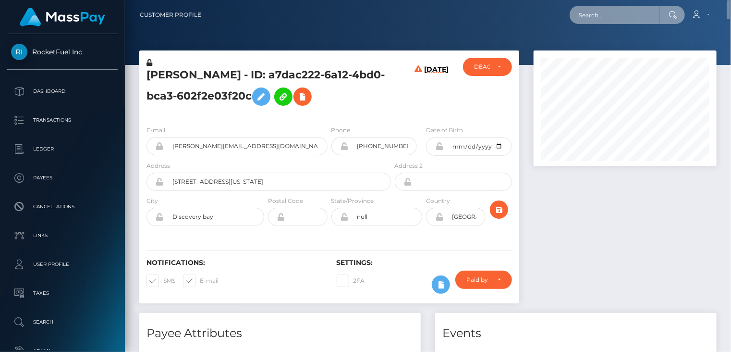
paste input "gisanchesz@gmail.com"
type input "gisanchesz@gmail.com"
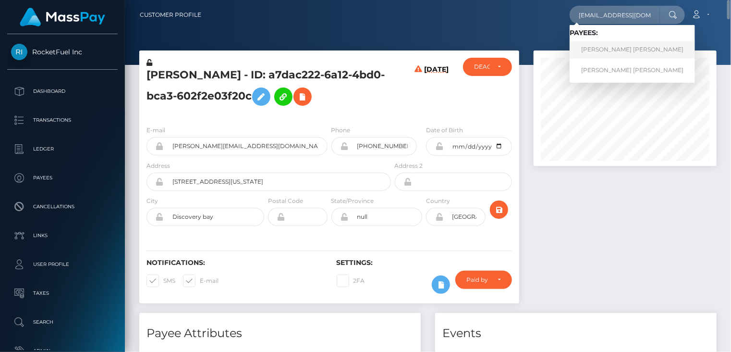
click at [613, 54] on link "[PERSON_NAME] [PERSON_NAME]" at bounding box center [632, 50] width 125 height 18
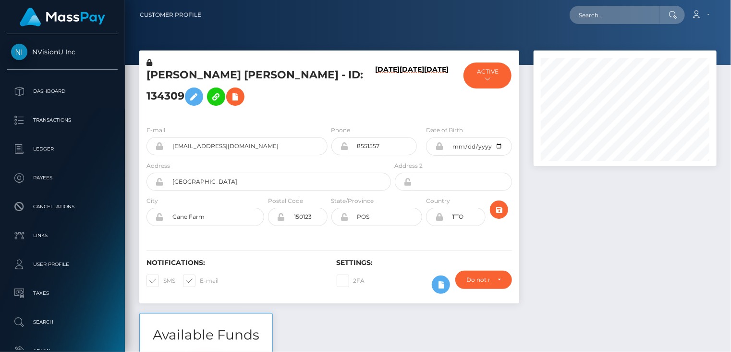
scroll to position [115, 183]
paste input "[EMAIL_ADDRESS][DOMAIN_NAME]"
type input "[EMAIL_ADDRESS][DOMAIN_NAME]"
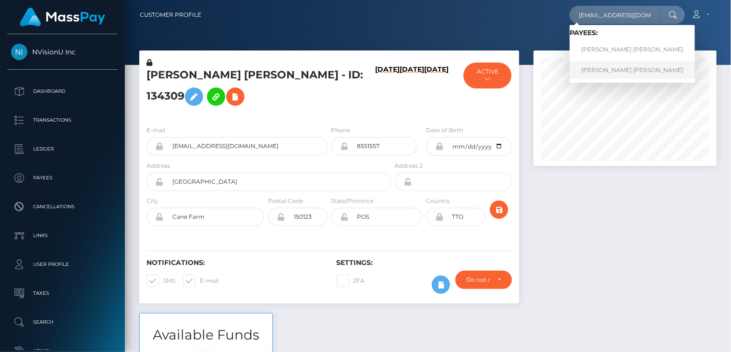
click at [606, 71] on link "Gilberto Clayton Egon Sanches" at bounding box center [632, 70] width 125 height 18
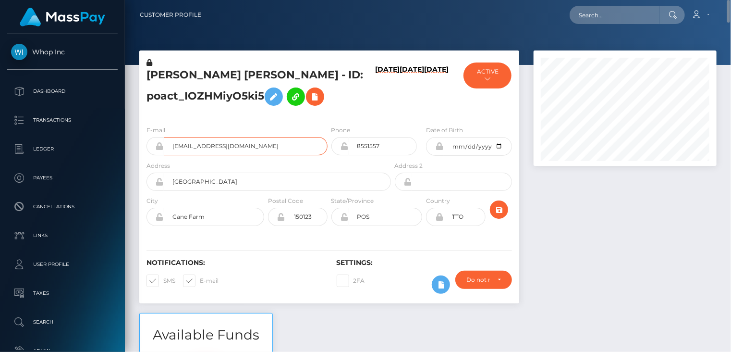
click at [215, 148] on input "gisanchesz@gmail.com" at bounding box center [246, 146] width 164 height 18
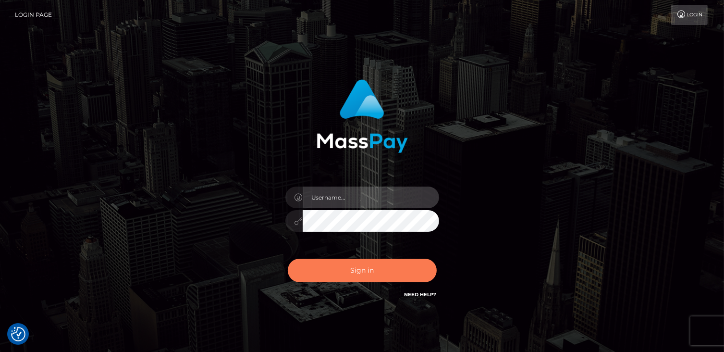
type input "catalinad"
click at [373, 276] on button "Sign in" at bounding box center [362, 270] width 149 height 24
type input "catalinad"
click at [382, 269] on button "Sign in" at bounding box center [362, 270] width 149 height 24
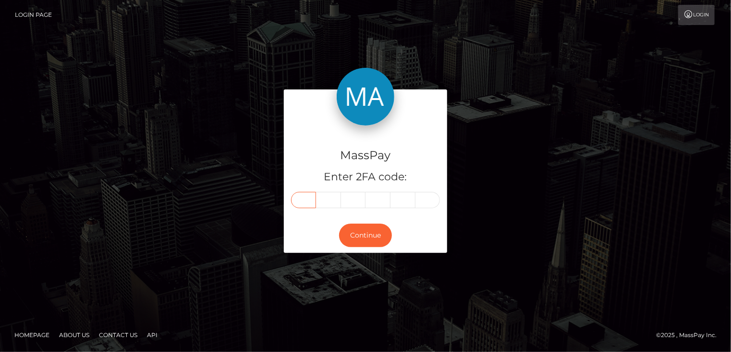
click at [310, 202] on input "text" at bounding box center [303, 200] width 25 height 16
type input "4"
type input "2"
type input "0"
type input "8"
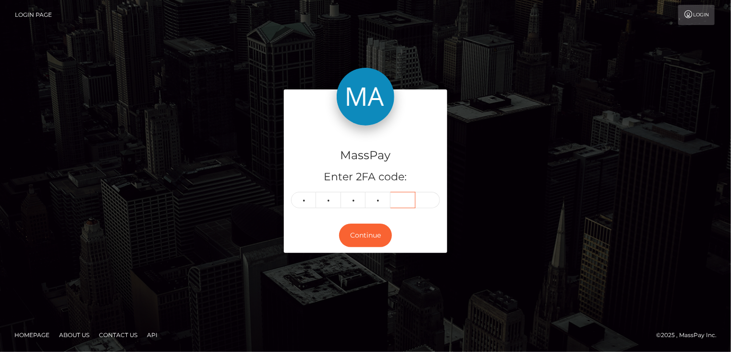
type input "2"
type input "3"
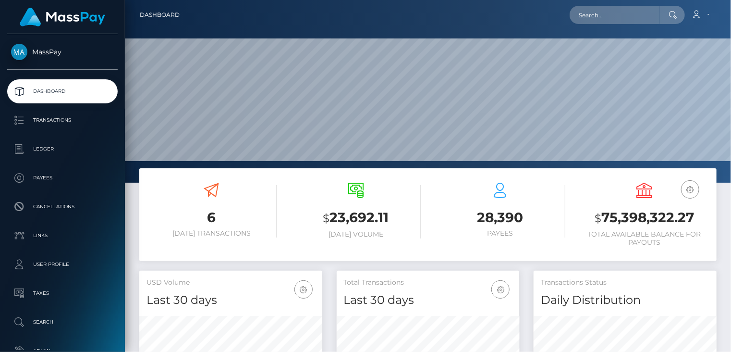
scroll to position [170, 183]
paste input "poact_IOZHMiyO5ki5"
type input "poact_IOZHMiyO5ki5"
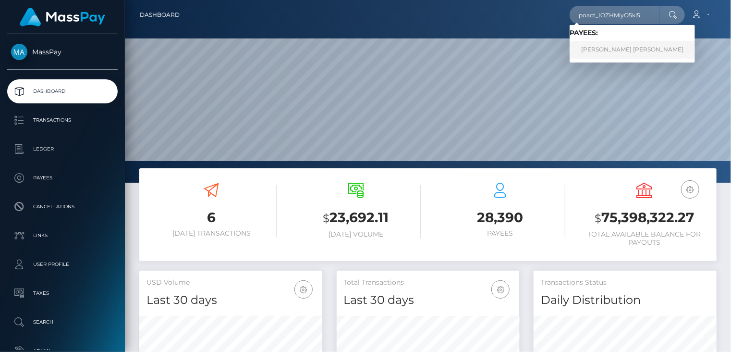
click at [611, 55] on link "Gilberto Clayton Egon Sanches" at bounding box center [632, 50] width 125 height 18
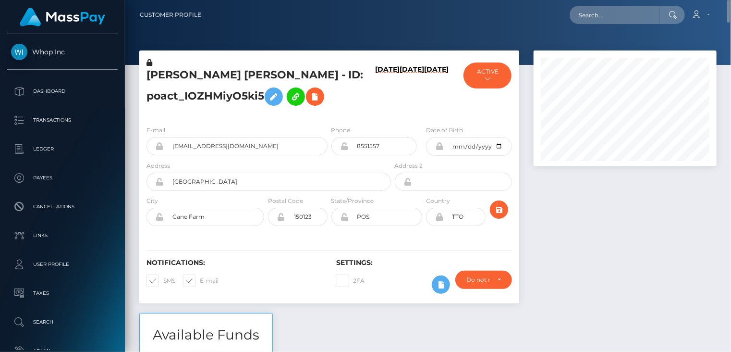
click at [236, 75] on h5 "Gilberto Clayton Egon Sanches - ID: poact_IOZHMiyO5ki5" at bounding box center [266, 89] width 239 height 43
copy h5 "Gilberto Clayton Egon Sanches - ID: poact_IOZHMiyO5ki5"
paste input "jeremy@justfor.fans"
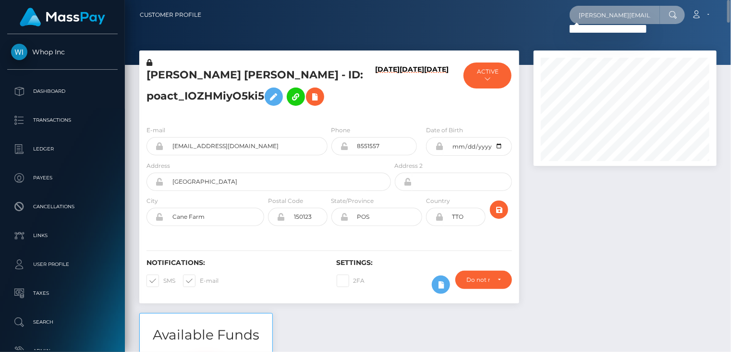
drag, startPoint x: 647, startPoint y: 16, endPoint x: 575, endPoint y: 16, distance: 72.5
click at [575, 16] on input "jeremy@justfor.fans" at bounding box center [615, 15] width 90 height 18
paste input "MSPab54936573617d5"
type input "MSPab54936573617d5"
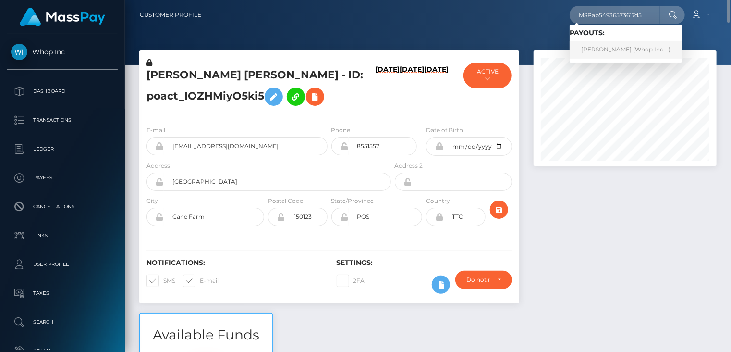
click at [623, 48] on link "HAMAD KHAN Khan (Whop Inc - )" at bounding box center [626, 50] width 112 height 18
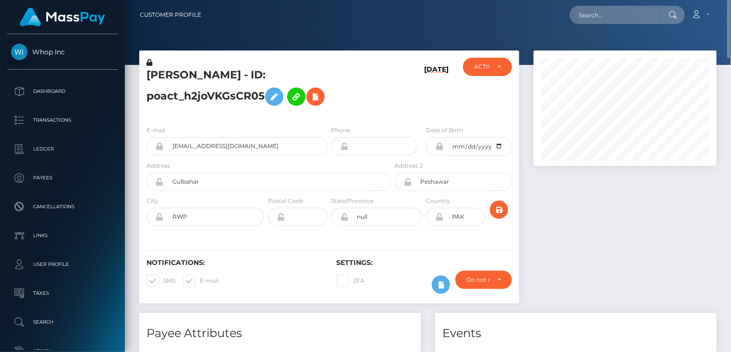
click at [183, 77] on h5 "HAMAD KHAN Khan - ID: poact_h2joVKGsCR05" at bounding box center [266, 89] width 239 height 43
click at [183, 76] on h5 "HAMAD KHAN Khan - ID: poact_h2joVKGsCR05" at bounding box center [266, 89] width 239 height 43
drag, startPoint x: 180, startPoint y: 77, endPoint x: 175, endPoint y: 73, distance: 6.2
click at [175, 74] on h5 "HAMAD KHAN Khan - ID: poact_h2joVKGsCR05" at bounding box center [266, 89] width 239 height 43
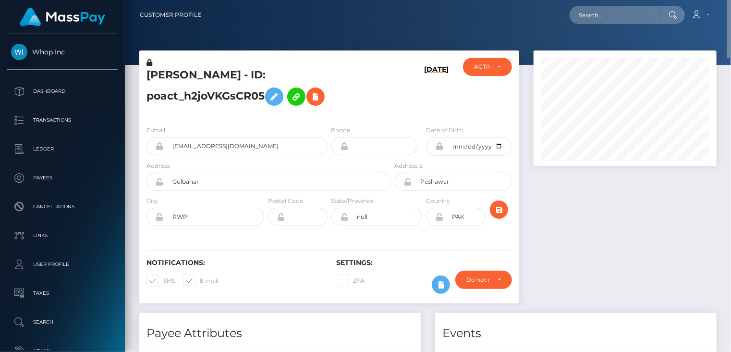
click at [175, 73] on h5 "HAMAD KHAN Khan - ID: poact_h2joVKGsCR05" at bounding box center [266, 89] width 239 height 43
copy h5 "HAMAD KHAN Khan - ID: poact_h2joVKGsCR05"
click at [236, 147] on input "atiareads+e11e361d90@gmail.com" at bounding box center [246, 146] width 164 height 18
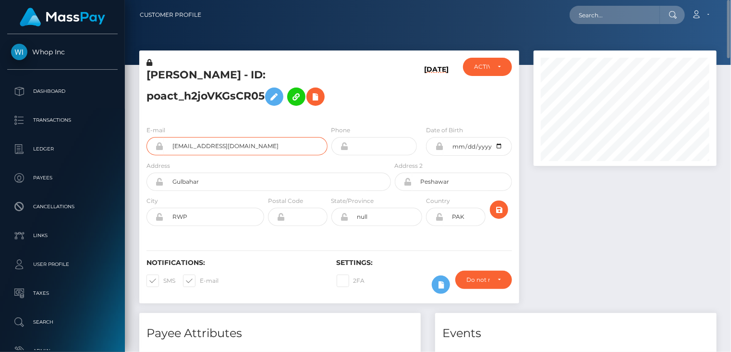
click at [236, 146] on input "atiareads+e11e361d90@gmail.com" at bounding box center [246, 146] width 164 height 18
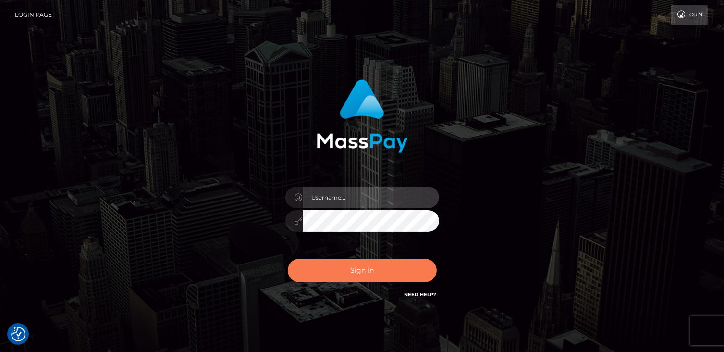
type input "catalinad"
click at [369, 268] on button "Sign in" at bounding box center [362, 270] width 149 height 24
type input "catalinad"
click at [375, 279] on button "Sign in" at bounding box center [362, 270] width 149 height 24
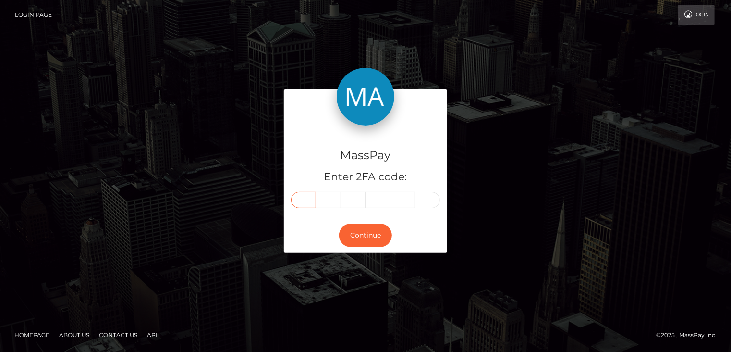
click at [308, 197] on input "text" at bounding box center [303, 200] width 25 height 16
type input "4"
type input "5"
type input "3"
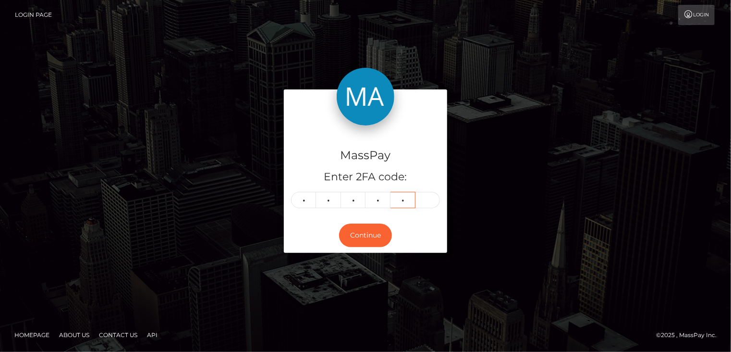
type input "2"
type input "3"
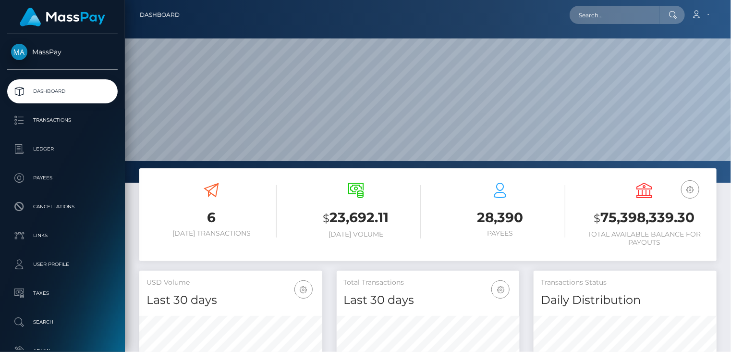
scroll to position [170, 183]
paste input "[EMAIL_ADDRESS][DOMAIN_NAME]"
type input "[EMAIL_ADDRESS][DOMAIN_NAME]"
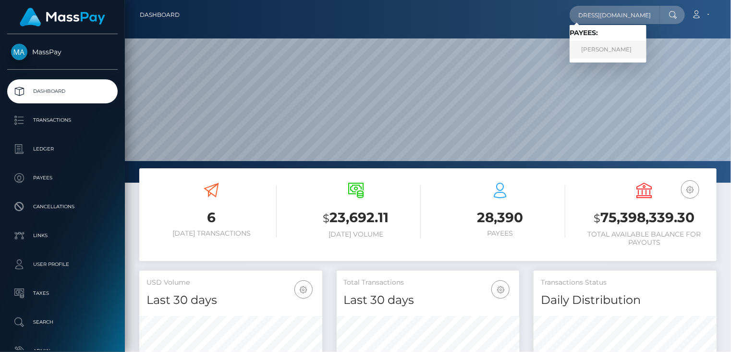
scroll to position [0, 0]
click at [609, 47] on link "BISMILLAH SHARIF" at bounding box center [608, 50] width 77 height 18
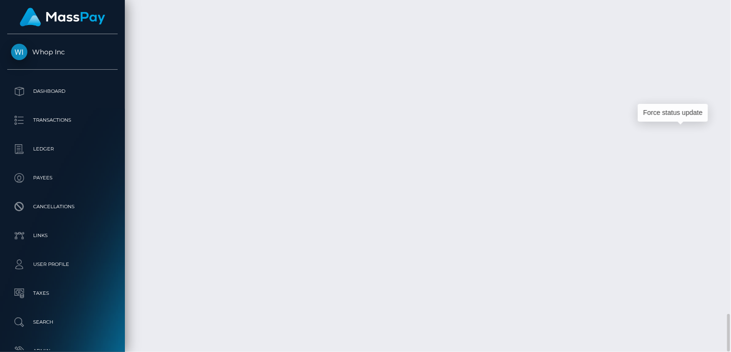
scroll to position [115, 183]
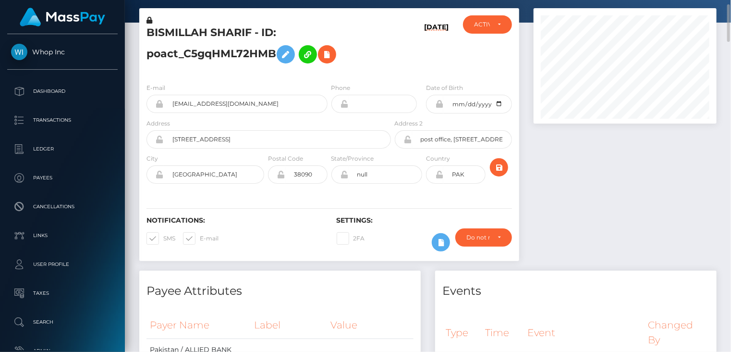
scroll to position [0, 0]
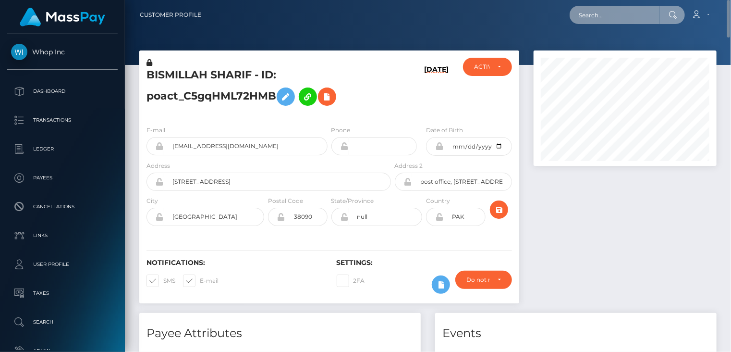
paste input "poact_7dIaxJw0cuEl's"
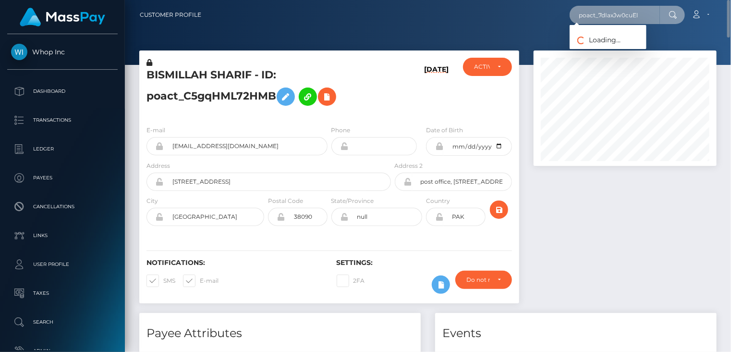
type input "poact_7dIaxJw0cuEl"
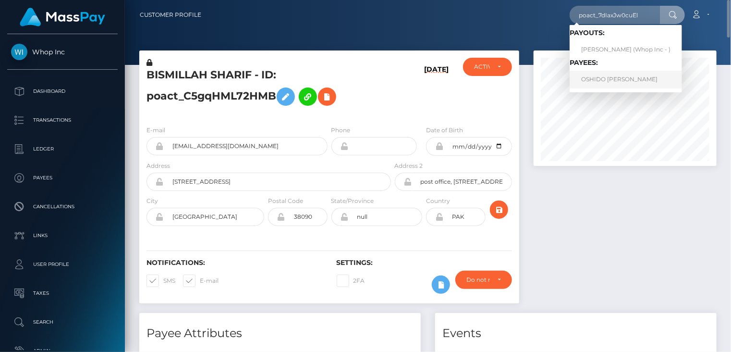
click at [602, 79] on link "OSHIDO CARL CHRISTIE" at bounding box center [626, 80] width 112 height 18
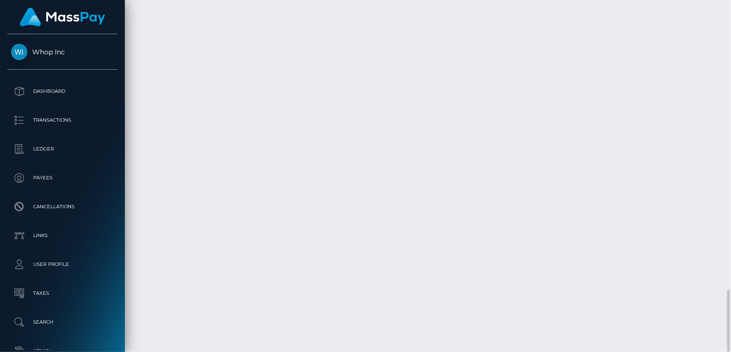
scroll to position [115, 183]
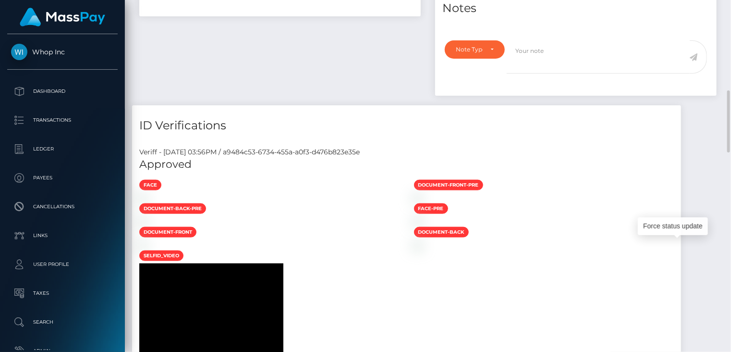
scroll to position [0, 0]
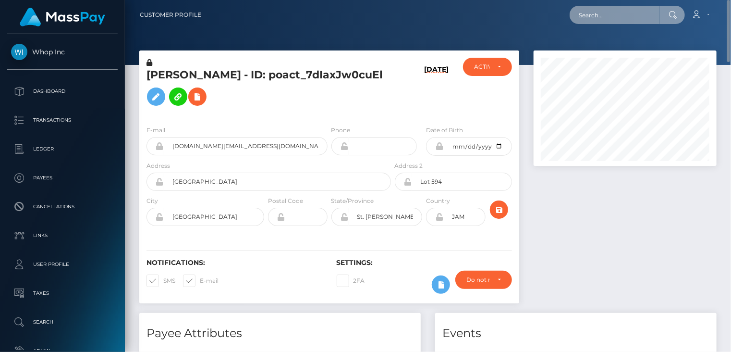
paste input "2104729a-89c9-4d42-bd44-40d2d424bcf5"
type input "2104729a-89c9-4d42-bd44-40d2d424bcf5"
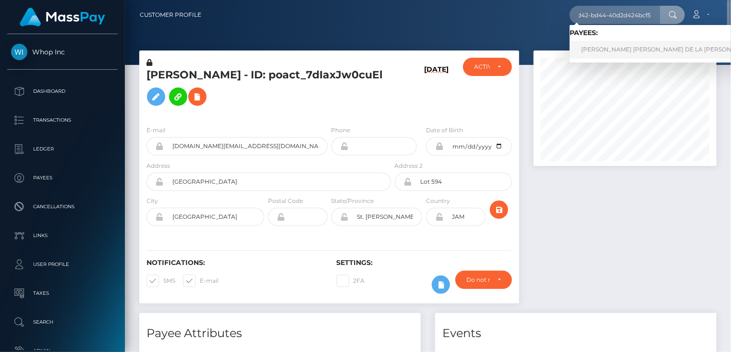
scroll to position [0, 0]
click at [619, 49] on link "ROSAURA MERCEDES URENA DE LA ROSA" at bounding box center [668, 50] width 196 height 18
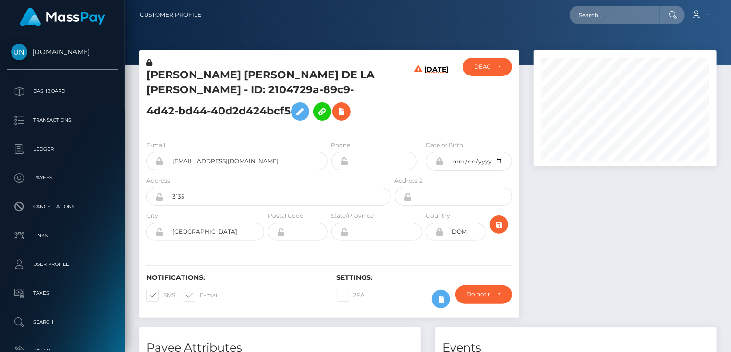
scroll to position [115, 183]
click at [336, 112] on icon at bounding box center [342, 112] width 12 height 12
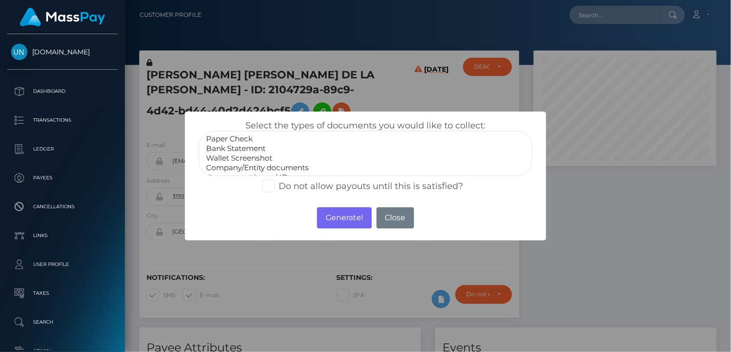
select select "Bank Statement"
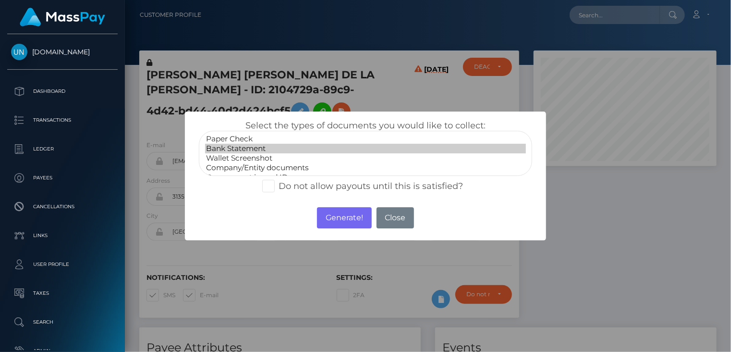
click at [228, 147] on option "Bank Statement" at bounding box center [365, 149] width 321 height 10
click at [339, 220] on button "Generate!" at bounding box center [344, 217] width 54 height 21
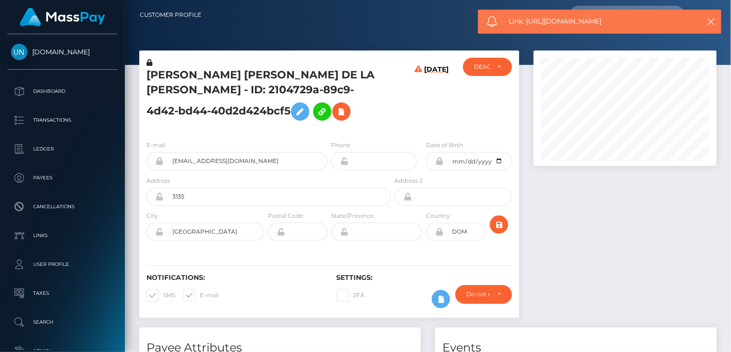
click at [551, 23] on span "Link: https://l.maspay.io/8h3vZ" at bounding box center [599, 21] width 181 height 10
copy span "Link: https://l.maspay.io/8h3vZ"
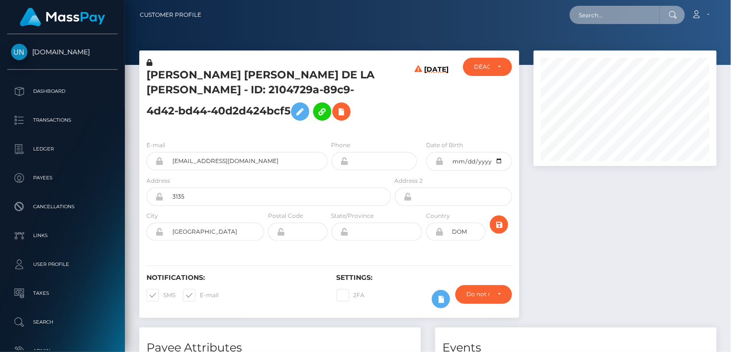
paste input "3ac6ea31-6e53-44d0-bdd2-8fd0d326a90a"
type input "3ac6ea31-6e53-44d0-bdd2-8fd0d326a90a"
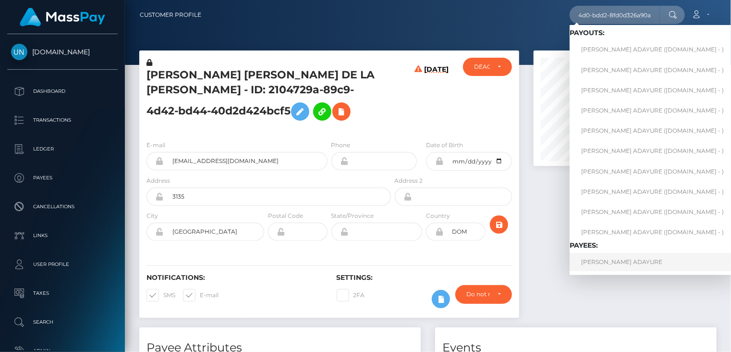
scroll to position [0, 0]
click at [599, 264] on link "ANDREW NSOBILA ADAYURE" at bounding box center [653, 262] width 166 height 18
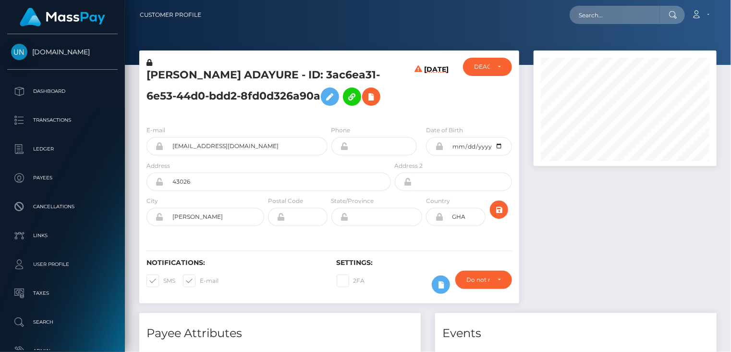
scroll to position [115, 183]
click at [362, 106] on button at bounding box center [371, 96] width 18 height 18
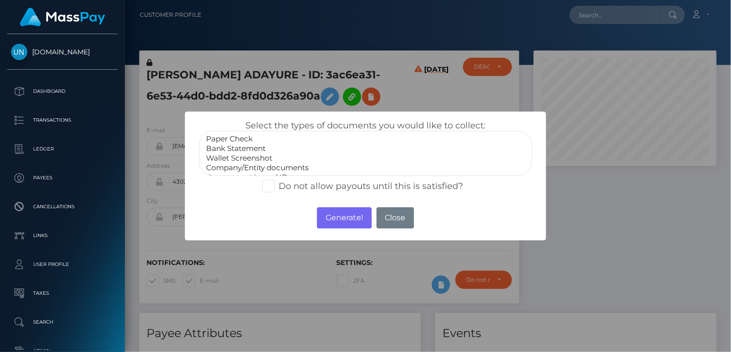
select select "Bank Statement"
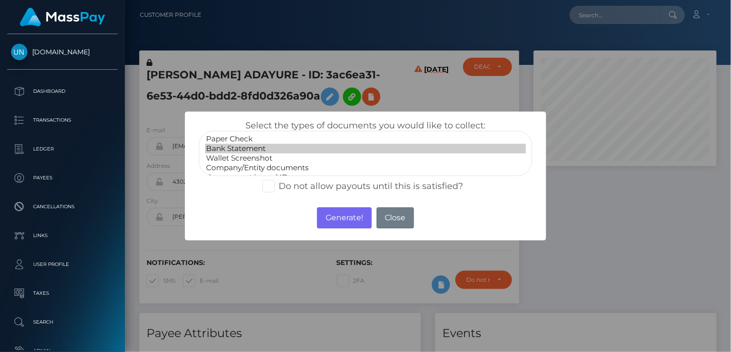
click at [247, 148] on option "Bank Statement" at bounding box center [365, 149] width 321 height 10
click at [336, 221] on button "Generate!" at bounding box center [344, 217] width 54 height 21
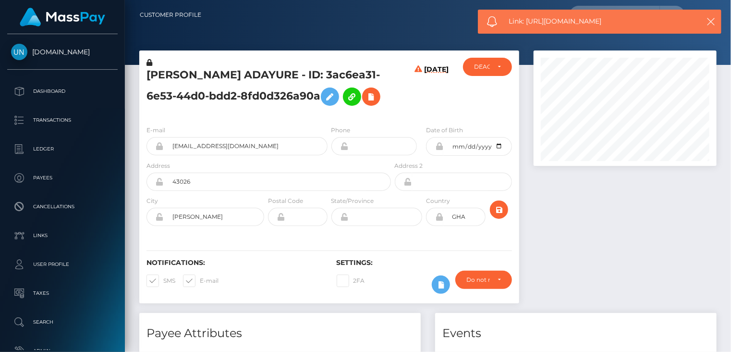
click at [551, 19] on span "Link: https://l.maspay.io/fh3bv" at bounding box center [599, 21] width 181 height 10
copy span "Link: https://l.maspay.io/fh3bv"
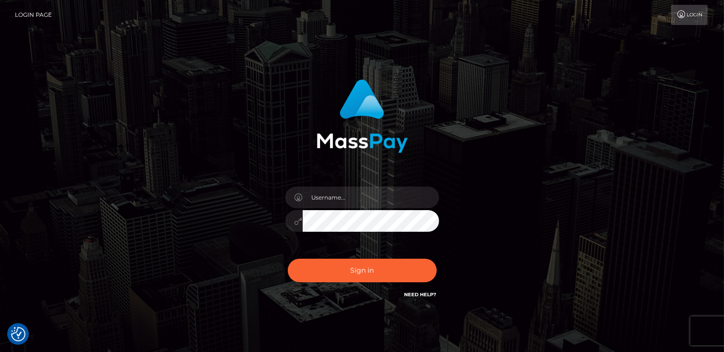
checkbox input "true"
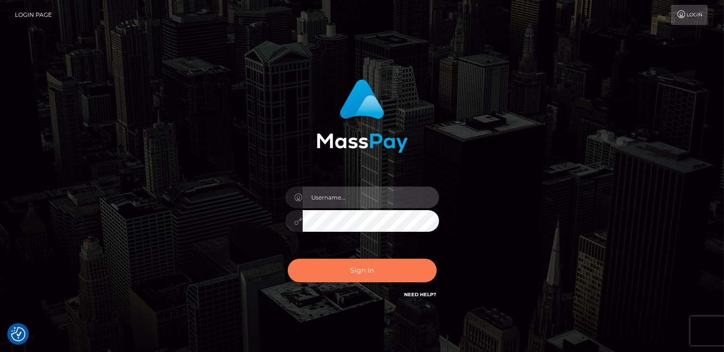
type input "catalinad"
click at [387, 265] on button "Sign in" at bounding box center [362, 270] width 149 height 24
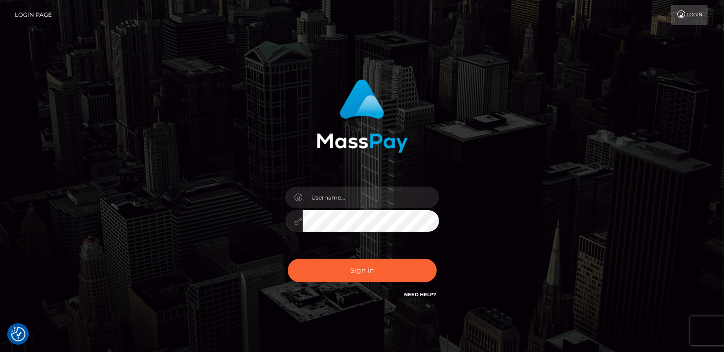
checkbox input "true"
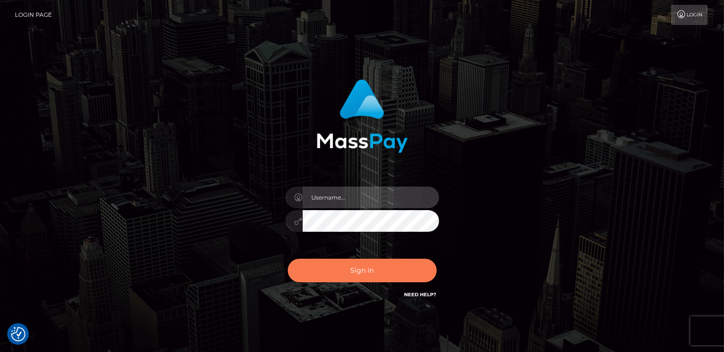
type input "catalinad"
click at [393, 264] on button "Sign in" at bounding box center [362, 270] width 149 height 24
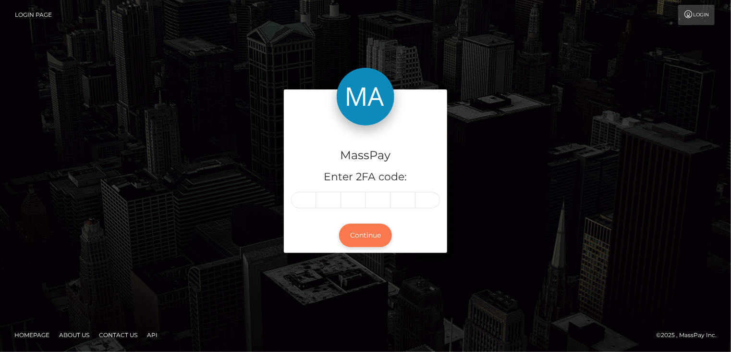
click at [367, 239] on button "Continue" at bounding box center [365, 235] width 53 height 24
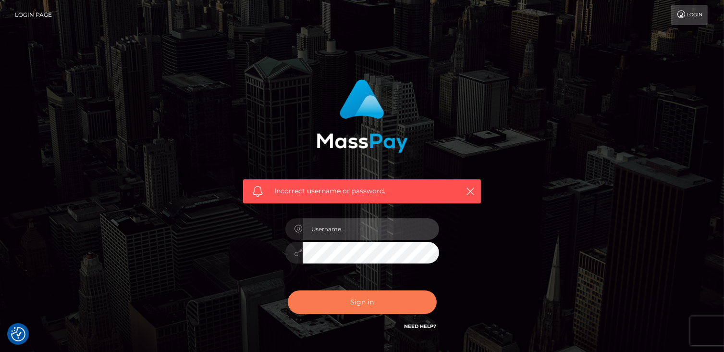
type input "catalinad"
click at [370, 304] on button "Sign in" at bounding box center [362, 302] width 149 height 24
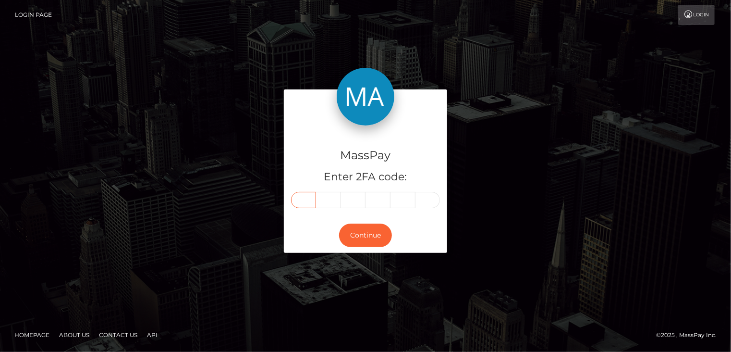
click at [308, 198] on input "text" at bounding box center [303, 200] width 25 height 16
type input "8"
type input "0"
type input "4"
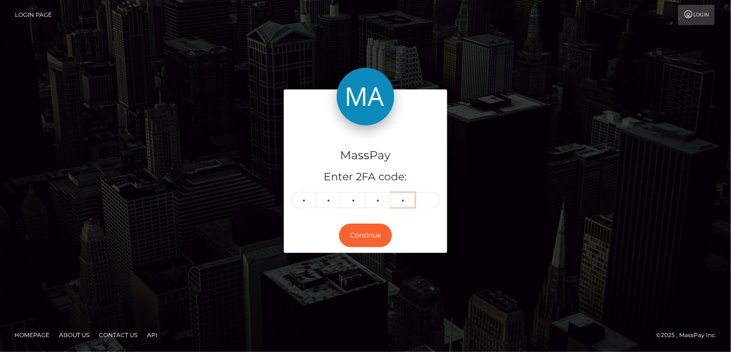
type input "1"
type input "6"
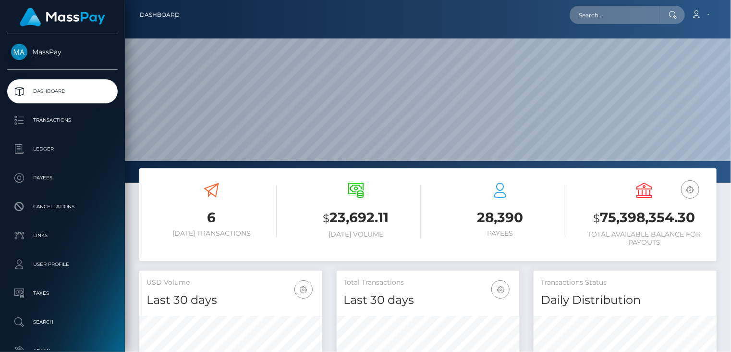
scroll to position [170, 183]
paste input "poact_kfAN1rquep9c"
type input "poact_kfAN1rquep9c"
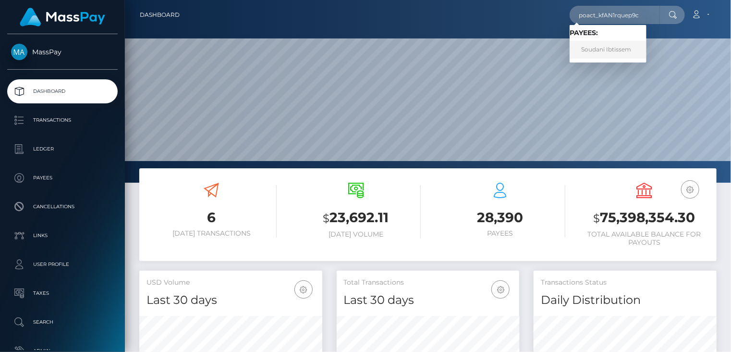
click at [601, 52] on link "Soudani Ibtissem" at bounding box center [608, 50] width 77 height 18
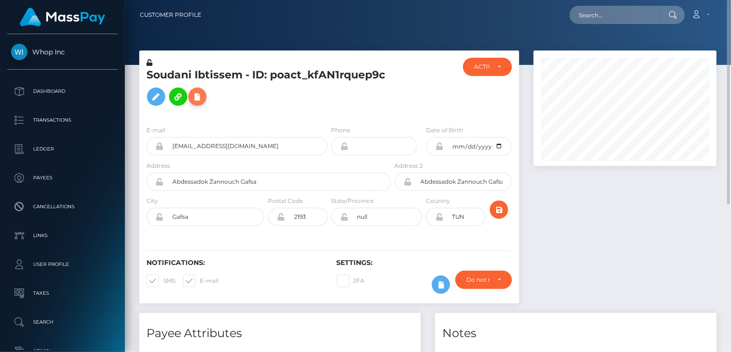
click at [196, 97] on icon at bounding box center [198, 97] width 12 height 12
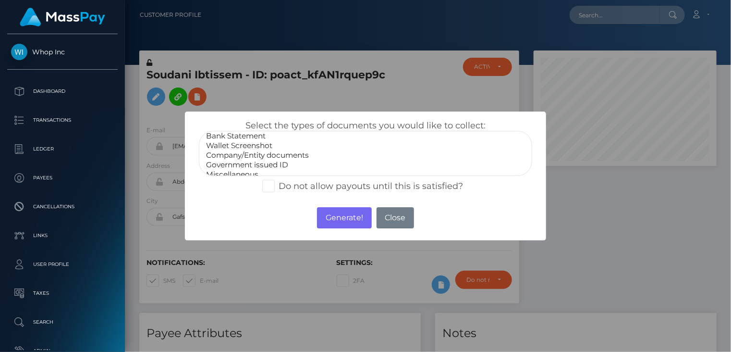
scroll to position [19, 0]
select select "Government issued ID"
click at [229, 158] on option "Government issued ID" at bounding box center [365, 158] width 321 height 10
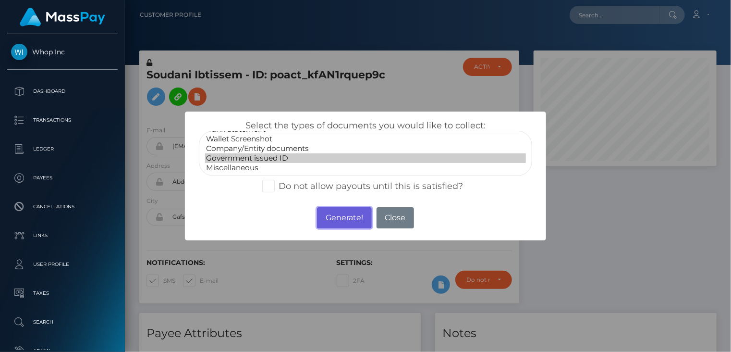
click at [342, 227] on button "Generate!" at bounding box center [344, 217] width 54 height 21
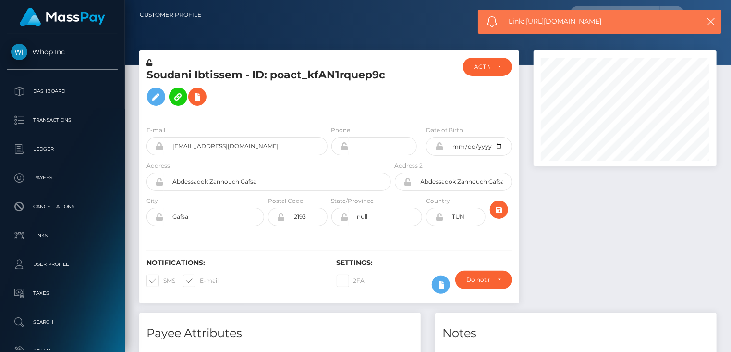
click at [557, 23] on span "Link: https://l.maspay.io/5h3T9" at bounding box center [599, 21] width 181 height 10
copy span "Link: https://l.maspay.io/5h3T9"
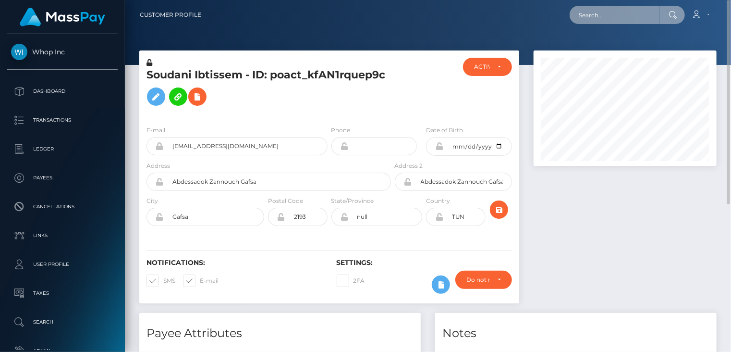
paste input "MSPc22e495d86737c1"
type input "MSPc22e495d86737c1"
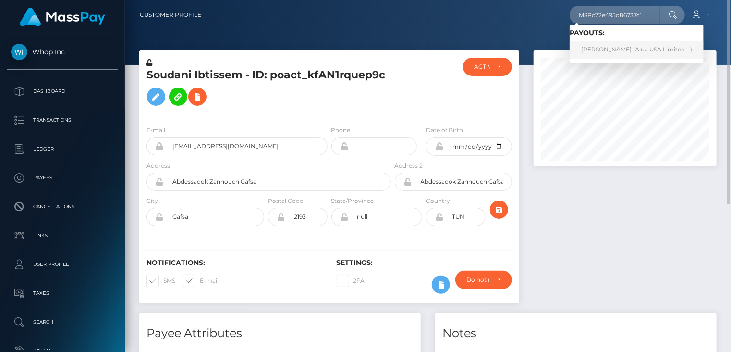
drag, startPoint x: 640, startPoint y: 48, endPoint x: 645, endPoint y: 49, distance: 5.3
click at [640, 49] on link "Trisha Bani (Alua USA Limited - )" at bounding box center [637, 50] width 134 height 18
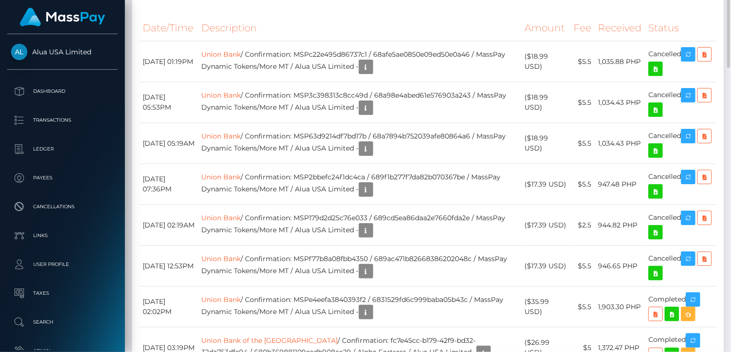
scroll to position [641, 0]
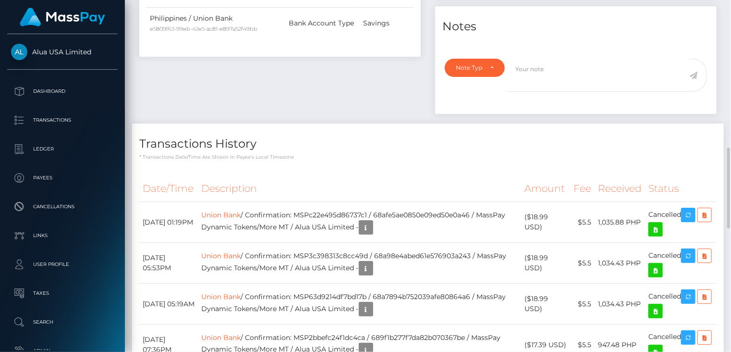
click at [458, 176] on th "Description" at bounding box center [359, 188] width 323 height 26
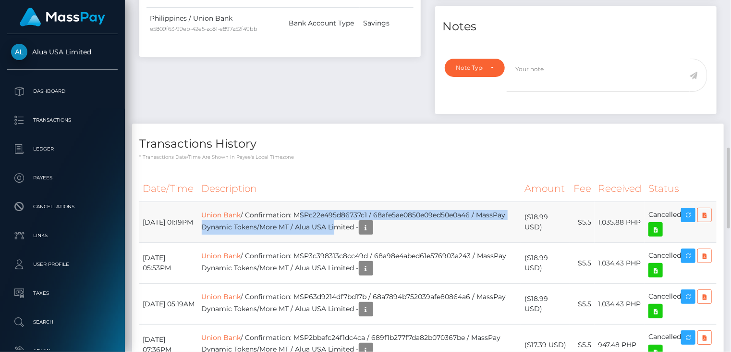
scroll to position [115, 183]
drag, startPoint x: 313, startPoint y: 214, endPoint x: 492, endPoint y: 210, distance: 178.7
click at [492, 210] on td "Union Bank / Confirmation: MSPc22e495d86737c1 / 68afe5ae0850e09ed50e0a46 / Mass…" at bounding box center [359, 222] width 323 height 41
copy td "MSPc22e495d86737c1 / 68afe5ae0850e09ed50e0a46"
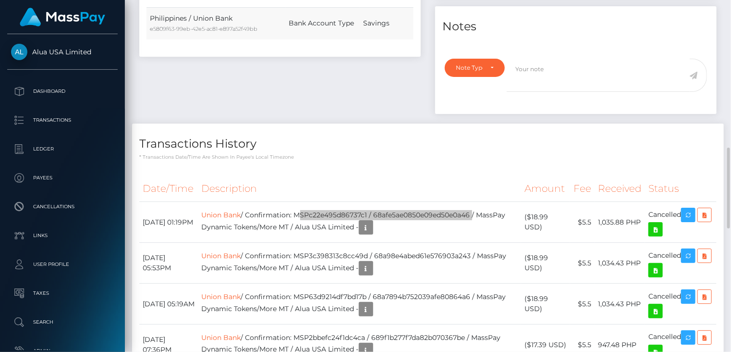
scroll to position [0, 0]
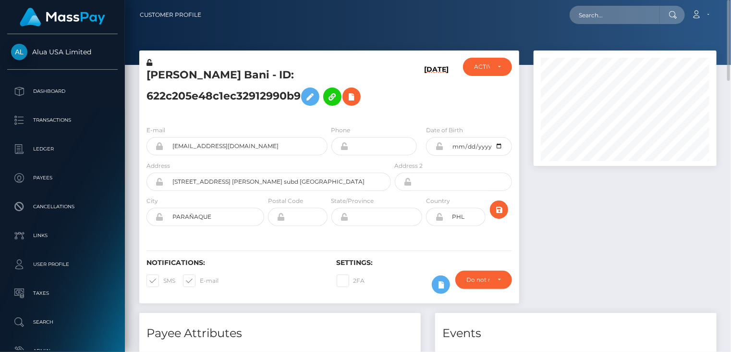
click at [194, 73] on h5 "Trisha Bani - ID: 622c205e48c1ec32912990b9" at bounding box center [266, 89] width 239 height 43
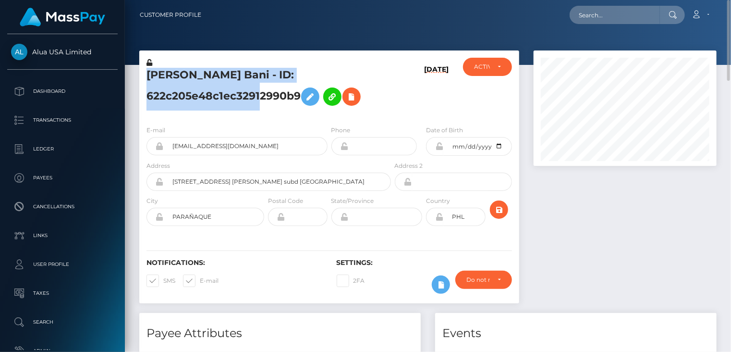
click at [194, 73] on h5 "Trisha Bani - ID: 622c205e48c1ec32912990b9" at bounding box center [266, 89] width 239 height 43
copy h5 "Trisha Bani - ID: 622c205e48c1ec32912990b9"
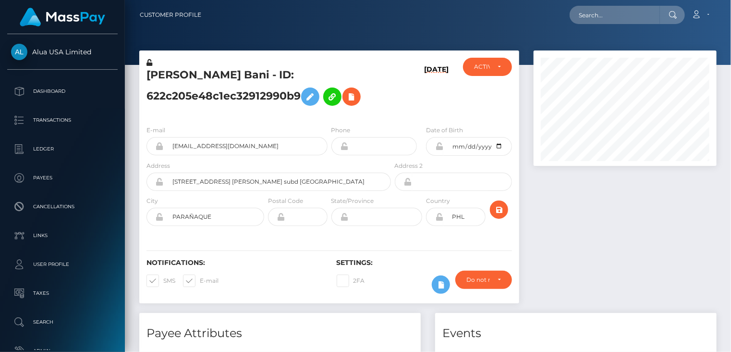
scroll to position [115, 183]
click at [586, 15] on input "text" at bounding box center [615, 15] width 90 height 18
paste input "MSP702a92a242f6483"
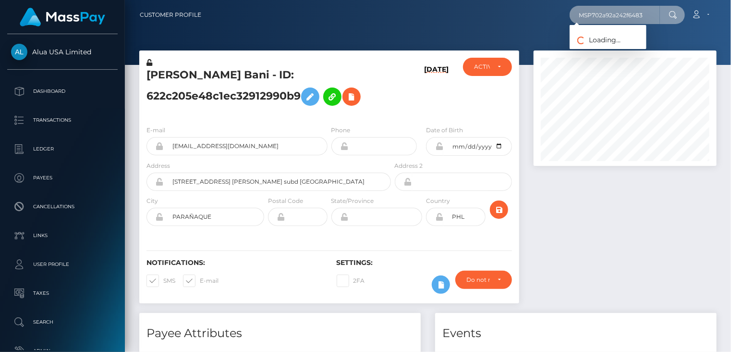
type input "MSP702a92a242f6483"
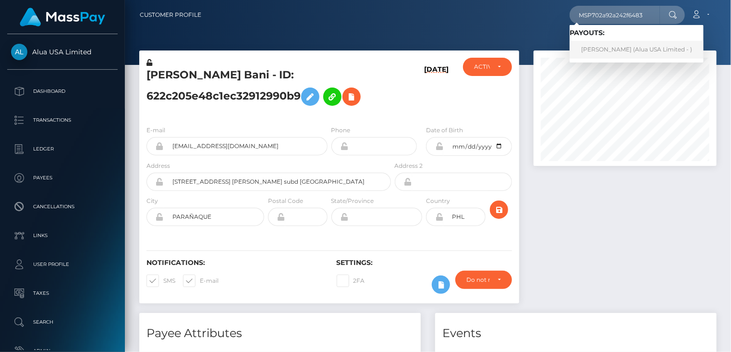
click at [636, 48] on link "Jayson Rebadulla (Alua USA Limited - )" at bounding box center [637, 50] width 134 height 18
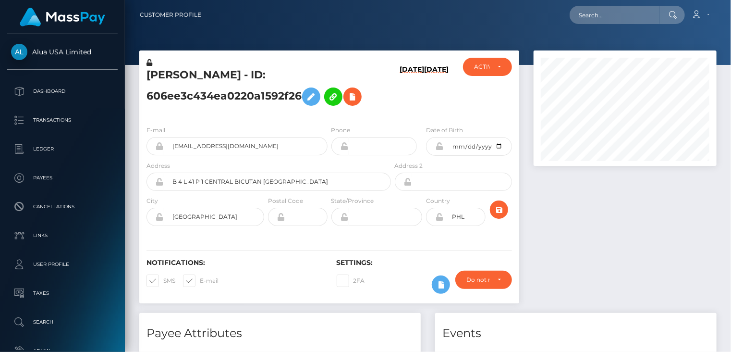
scroll to position [115, 183]
click at [567, 216] on div at bounding box center [625, 181] width 197 height 262
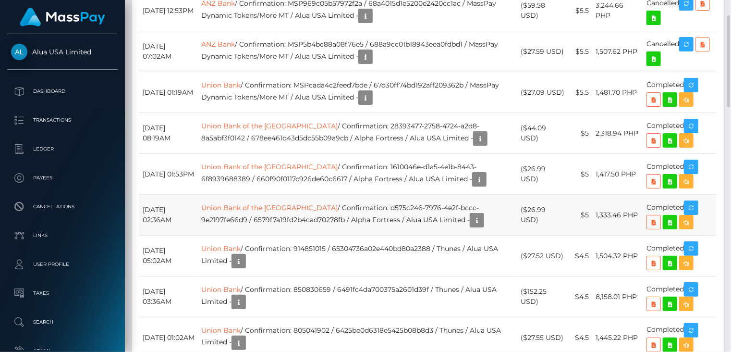
scroll to position [508, 0]
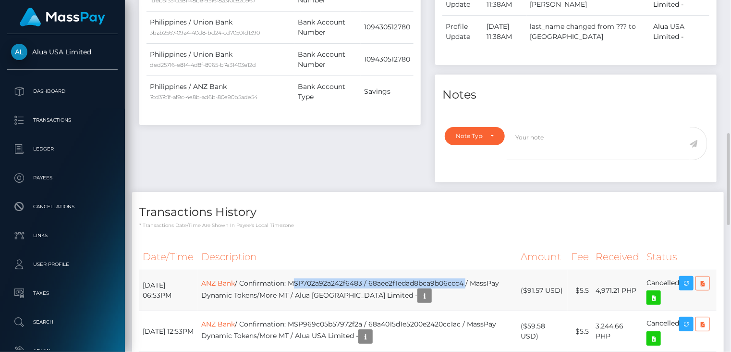
drag, startPoint x: 308, startPoint y: 279, endPoint x: 482, endPoint y: 281, distance: 173.9
click at [482, 281] on td "ANZ Bank / Confirmation: MSP702a92a242f6483 / 68aee2f1edad8bca9b06ccc4 / MassPa…" at bounding box center [357, 290] width 319 height 41
copy td "MSP702a92a242f6483 / 68aee2f1edad8bca9b06ccc4"
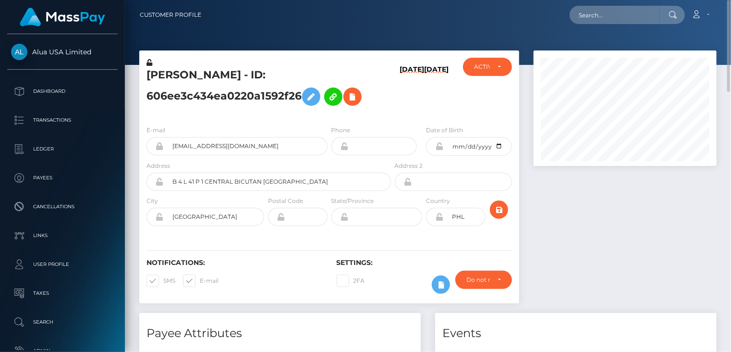
click at [217, 76] on h5 "Jayson Rebadulla - ID: 606ee3c434ea0220a1592f26" at bounding box center [266, 89] width 239 height 43
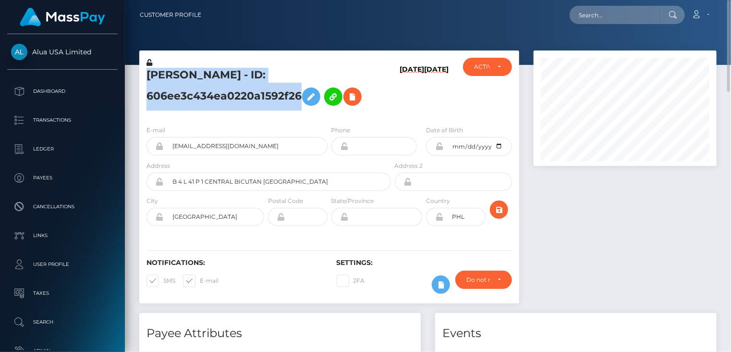
copy h5 "Jayson Rebadulla - ID: 606ee3c434ea0220a1592f26"
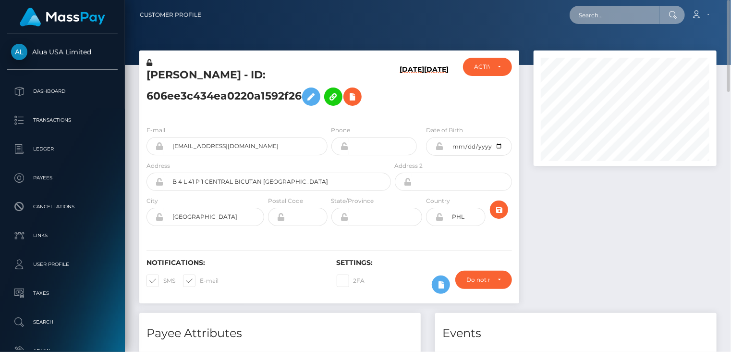
paste input "MSPeafb2c24f117f88"
type input "MSPeafb2c24f117f88"
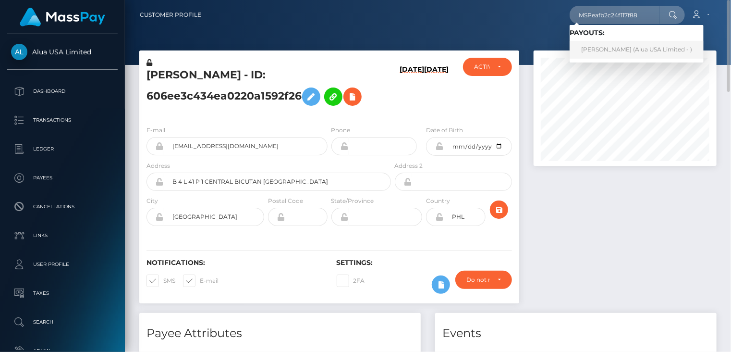
click at [596, 53] on link "Mariella Ronquillo (Alua USA Limited - )" at bounding box center [637, 50] width 134 height 18
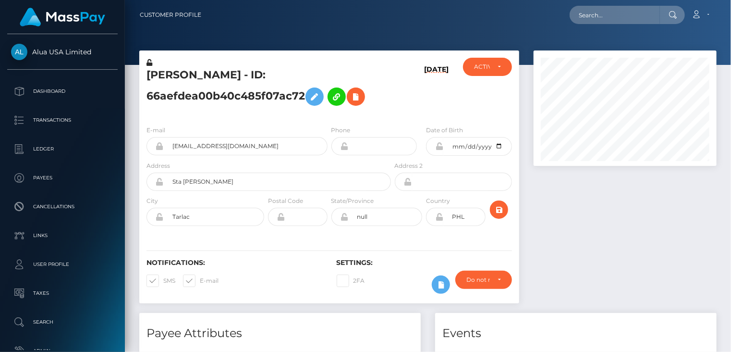
scroll to position [115, 183]
click at [581, 208] on div at bounding box center [625, 181] width 197 height 262
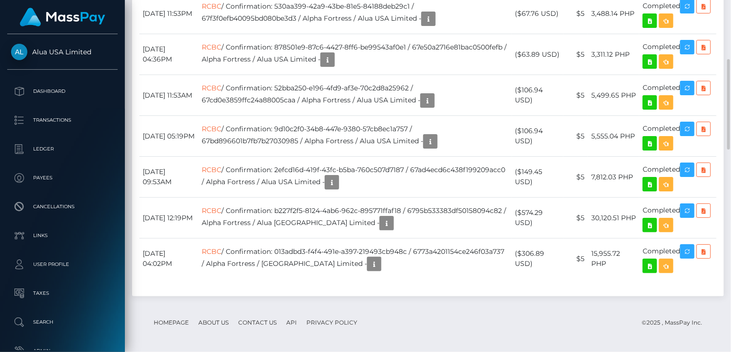
scroll to position [694, 0]
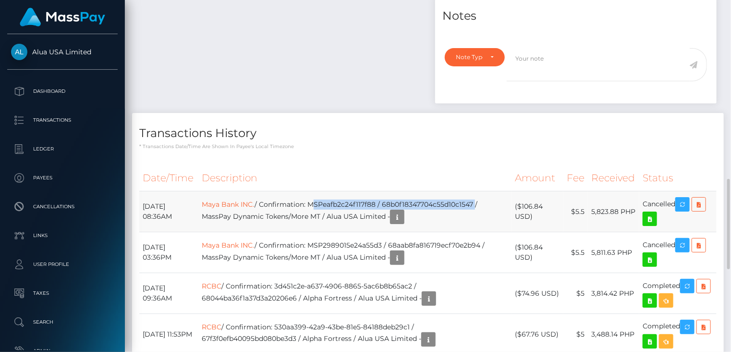
drag, startPoint x: 328, startPoint y: 202, endPoint x: 492, endPoint y: 202, distance: 164.3
click at [492, 202] on td "Maya Bank INC. / Confirmation: MSPeafb2c24f117f88 / 68b0f18347704c55d10c1547 / …" at bounding box center [354, 211] width 313 height 41
copy td "MSPeafb2c24f117f88 / 68b0f18347704c55d10c1547"
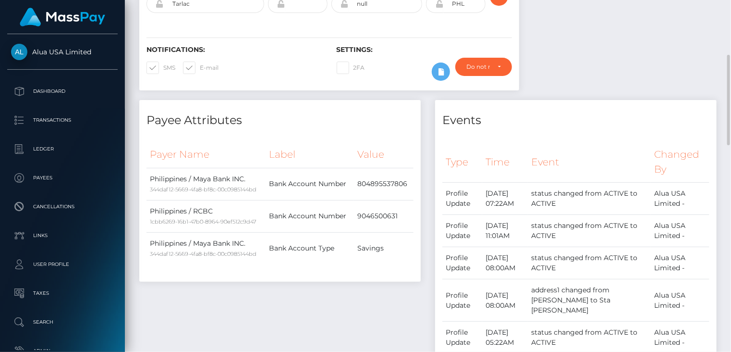
scroll to position [0, 0]
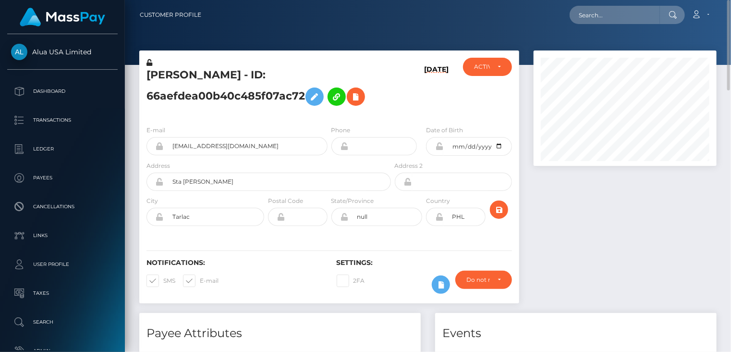
click at [173, 75] on h5 "Mariella Ronquillo - ID: 66aefdea00b40c485f07ac72" at bounding box center [266, 89] width 239 height 43
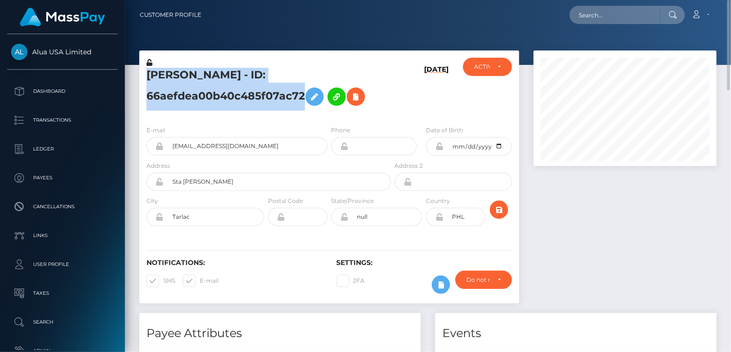
click at [173, 75] on h5 "Mariella Ronquillo - ID: 66aefdea00b40c485f07ac72" at bounding box center [266, 89] width 239 height 43
copy h5 "Mariella Ronquillo - ID: 66aefdea00b40c485f07ac72"
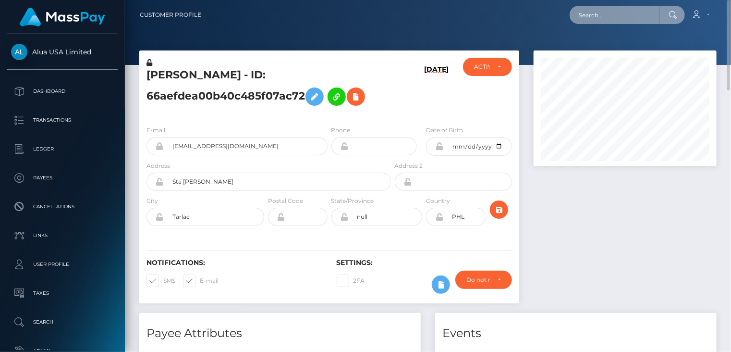
paste input "127346"
type input "1"
paste input "MSPa182c407b0858c4"
type input "MSPa182c407b0858c4"
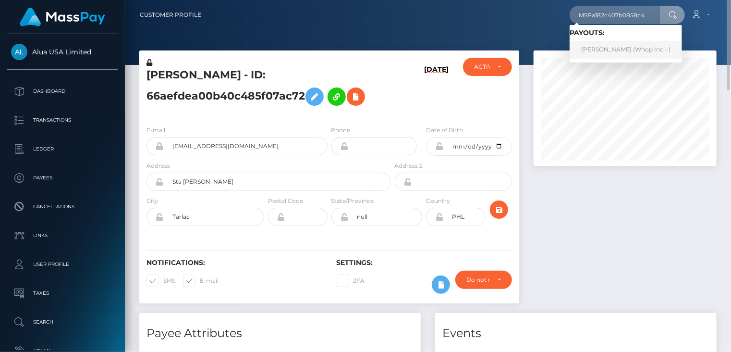
click at [613, 48] on link "ZOBIA INDLEEB Khan (Whop Inc - )" at bounding box center [626, 50] width 112 height 18
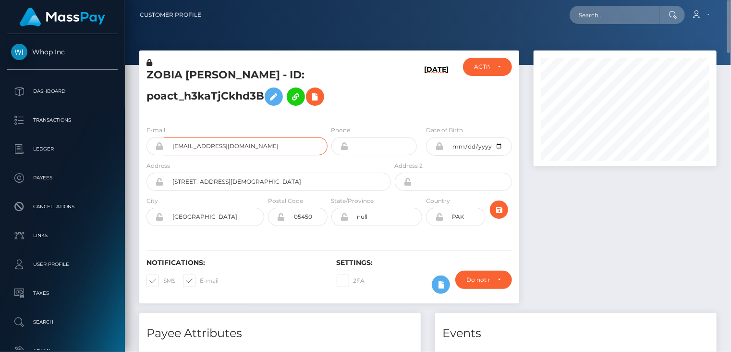
click at [218, 146] on input "[EMAIL_ADDRESS][DOMAIN_NAME]" at bounding box center [246, 146] width 164 height 18
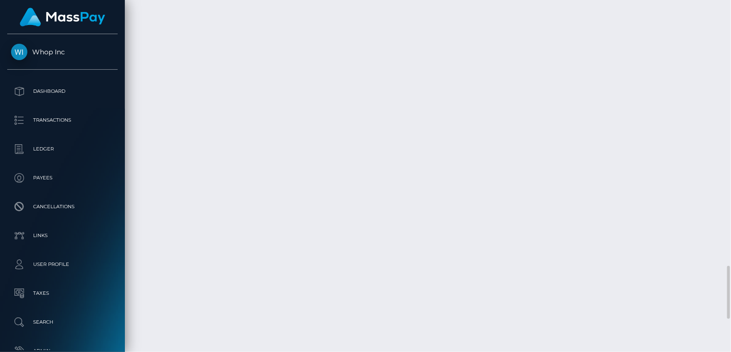
scroll to position [1981, 0]
drag, startPoint x: 378, startPoint y: 160, endPoint x: 295, endPoint y: 174, distance: 83.2
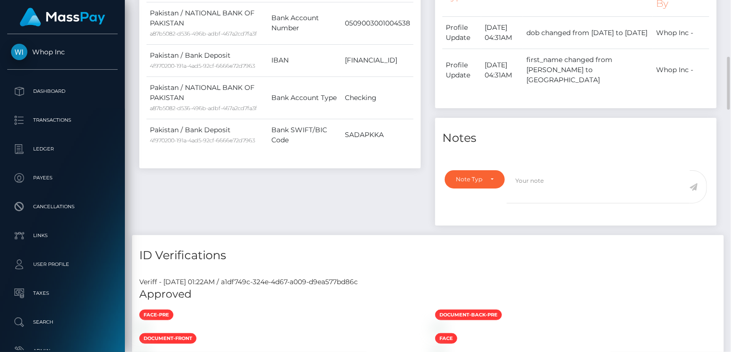
scroll to position [0, 0]
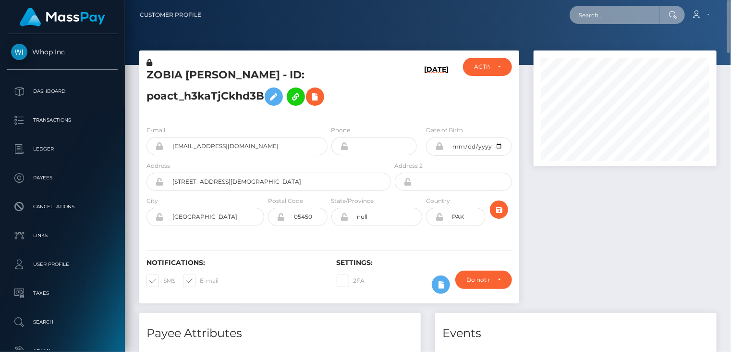
paste input "MSP2433c4534d2561a"
type input "MSP2433c4534d2561a"
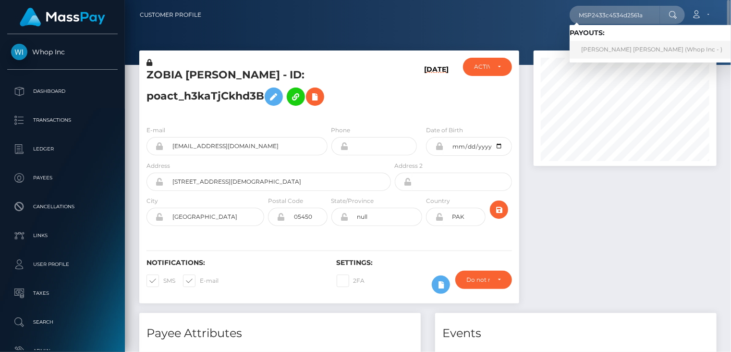
click at [621, 52] on link "ASAD ULLAH ALI Ali (Whop Inc - )" at bounding box center [652, 50] width 164 height 18
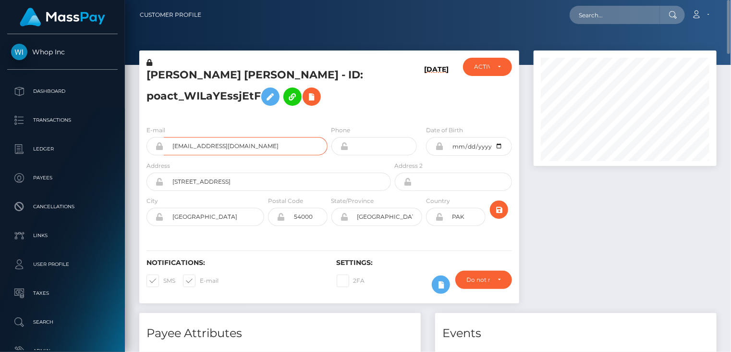
click at [229, 144] on input "asadimtiazkaifi1234@gmail.com" at bounding box center [246, 146] width 164 height 18
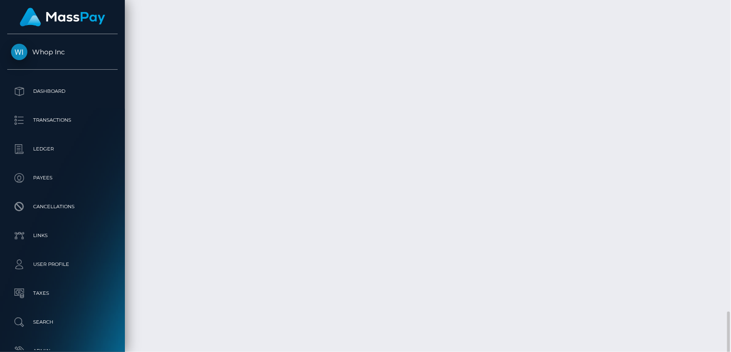
scroll to position [1936, 0]
drag, startPoint x: 359, startPoint y: 209, endPoint x: 511, endPoint y: 205, distance: 152.3
drag, startPoint x: 443, startPoint y: 187, endPoint x: 419, endPoint y: 195, distance: 24.9
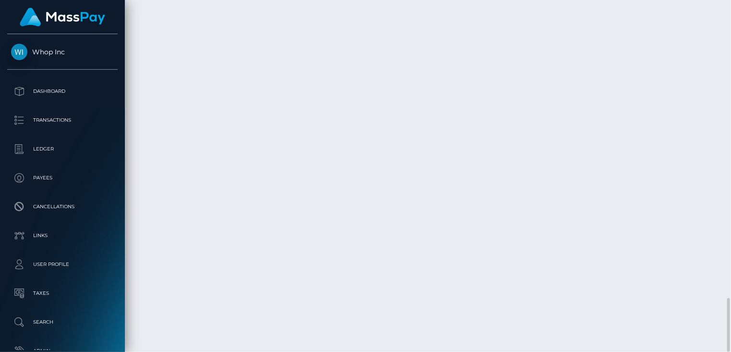
drag, startPoint x: 360, startPoint y: 208, endPoint x: 507, endPoint y: 208, distance: 147.0
copy td "MSP2433c4534d2561a / pout_Td9kjsYuGgiCg"
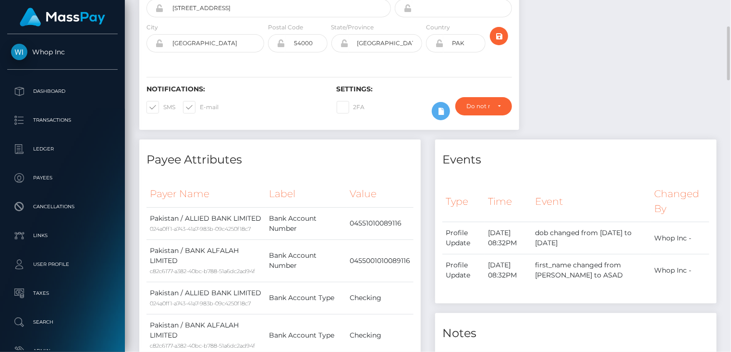
scroll to position [0, 0]
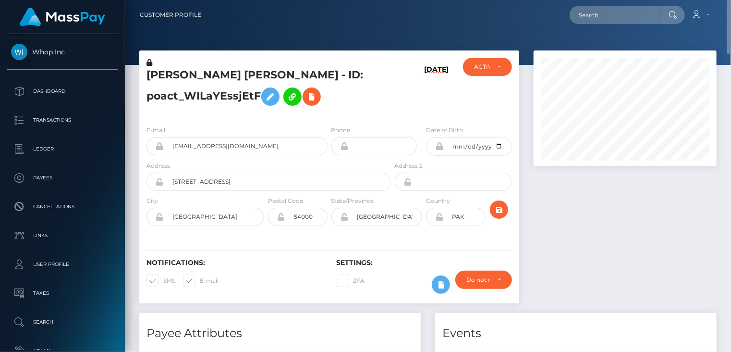
click at [168, 73] on h5 "ASAD ULLAH ALI Ali - ID: poact_WILaYEssjEtF" at bounding box center [266, 89] width 239 height 43
copy h5 "ASAD"
paste input "MSP535adb59f25adae"
type input "MSP535adb59f25adae"
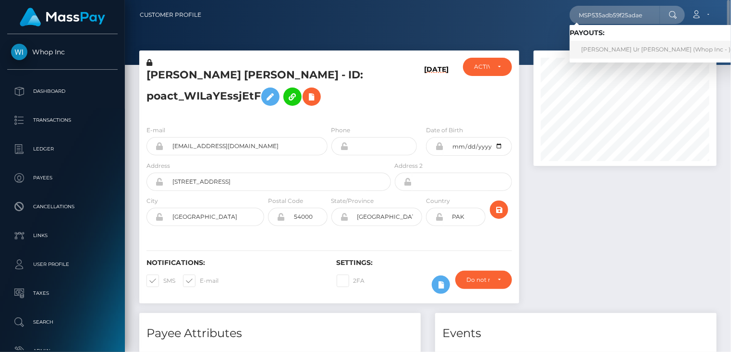
click at [612, 50] on link "SOHAIL REHMAN Ur Rehman (Whop Inc - )" at bounding box center [656, 50] width 172 height 18
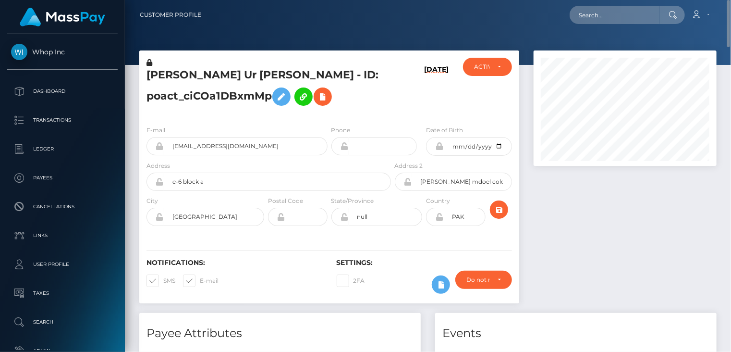
click at [218, 77] on h5 "[PERSON_NAME] Ur [PERSON_NAME] - ID: poact_ciCOa1DBxmMp" at bounding box center [266, 89] width 239 height 43
click at [218, 76] on h5 "SOHAIL REHMAN Ur Rehman - ID: poact_ciCOa1DBxmMp" at bounding box center [266, 89] width 239 height 43
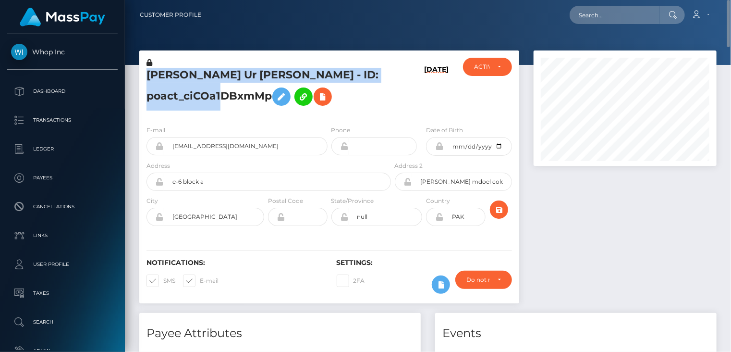
click at [218, 76] on h5 "SOHAIL REHMAN Ur Rehman - ID: poact_ciCOa1DBxmMp" at bounding box center [266, 89] width 239 height 43
copy h5 "SOHAIL REHMAN Ur Rehman - ID: poact_ciCOa1DBxmMp"
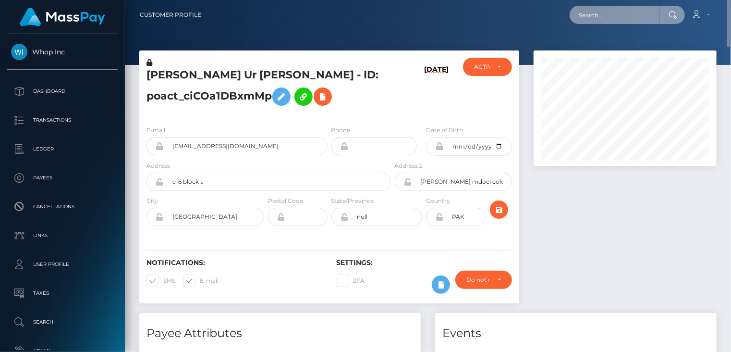
paste input "MSPc20e0218766daed"
type input "MSPc20e0218766daed"
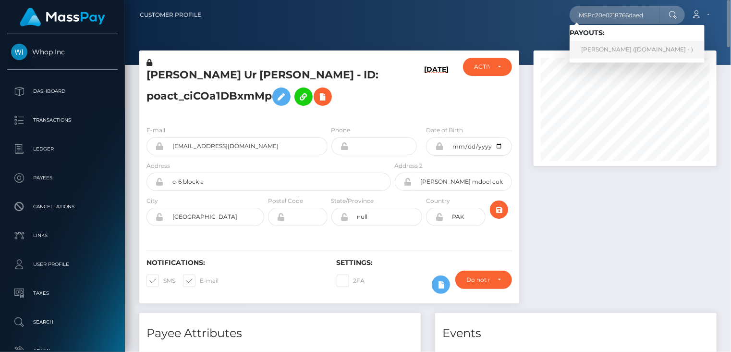
click at [598, 54] on link "Jerome Allen Tanega (Skin.Land - )" at bounding box center [637, 50] width 135 height 18
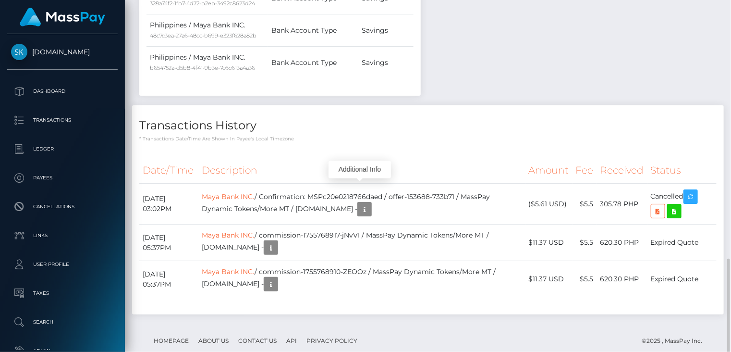
scroll to position [115, 183]
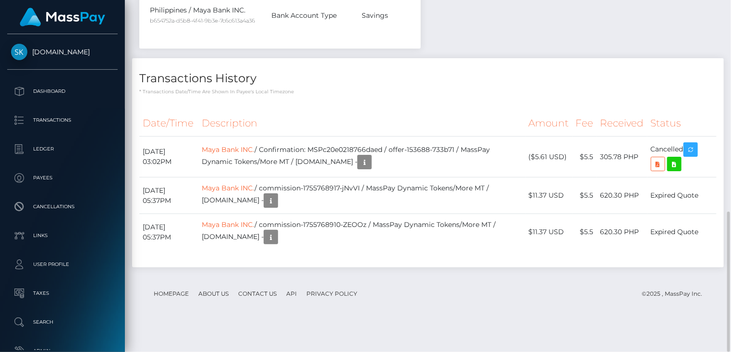
click at [350, 95] on p "* Transactions date/time are shown in payee's local timezone" at bounding box center [427, 91] width 577 height 7
drag, startPoint x: 327, startPoint y: 175, endPoint x: 473, endPoint y: 175, distance: 145.6
click at [473, 175] on td "Maya Bank INC. / Confirmation: MSPc20e0218766daed / offer-153688-733b71 / MassP…" at bounding box center [361, 156] width 327 height 41
copy td "MSPc20e0218766daed / offer-153688-733b71"
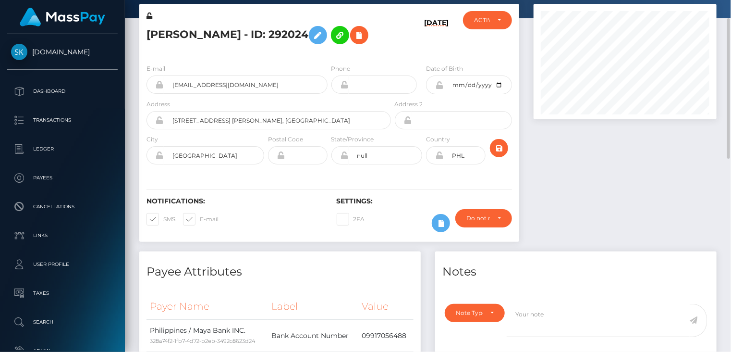
scroll to position [0, 0]
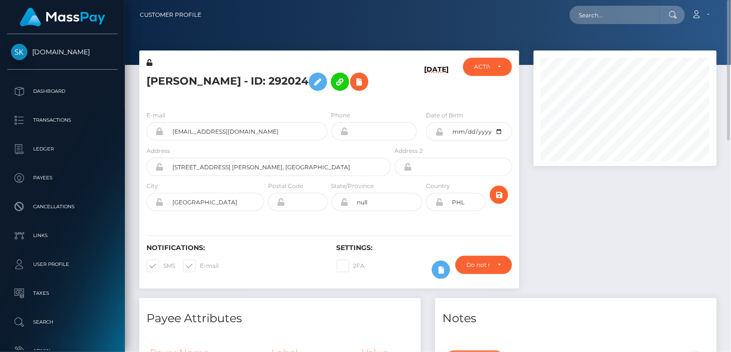
click at [191, 77] on h5 "Jerome Allen Tanega - ID: 292024" at bounding box center [266, 82] width 239 height 28
copy h5 "Jerome Allen Tanega - ID: 292024"
paste input "poact_eBFt6R2uS6K7"
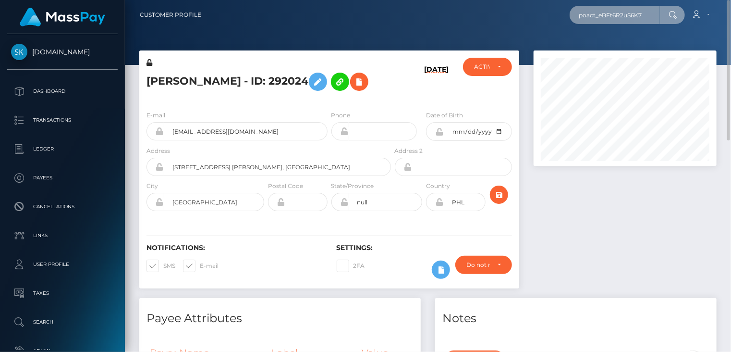
type input "poact_eBFt6R2uS6K7"
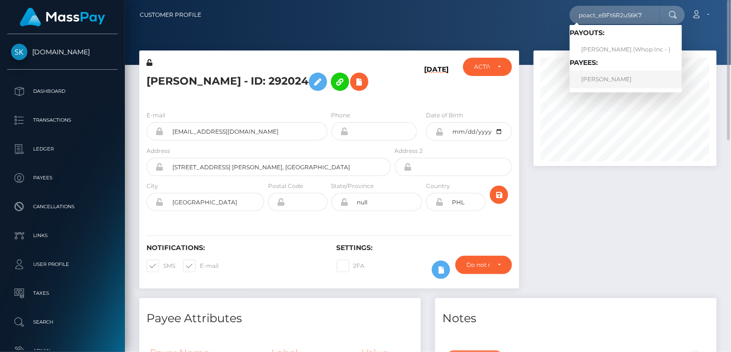
click at [606, 85] on link "BRUNO NICOLAS PARENTE" at bounding box center [626, 80] width 112 height 18
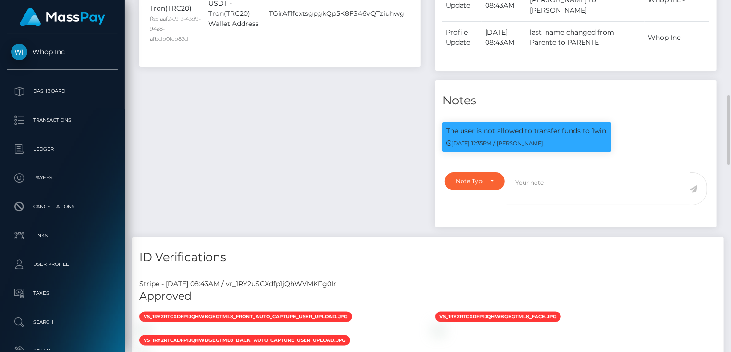
scroll to position [115, 183]
drag, startPoint x: 446, startPoint y: 118, endPoint x: 608, endPoint y: 114, distance: 162.4
click at [611, 122] on div "The user is not allowed to transfer funds to 1win. [DATE] 12:35PM / [PERSON_NAM…" at bounding box center [526, 137] width 169 height 30
click at [586, 126] on p "The user is not allowed to transfer funds to 1win." at bounding box center [526, 131] width 161 height 10
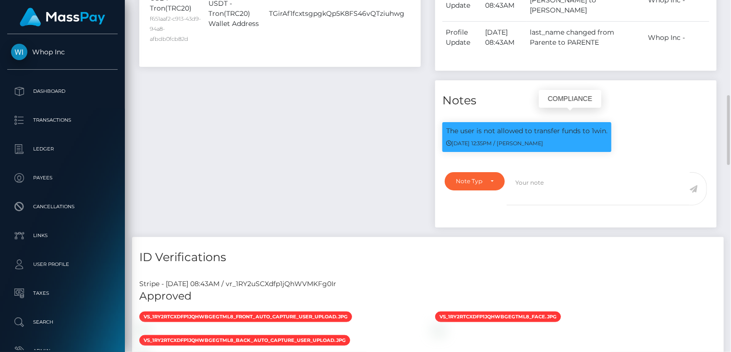
click at [586, 126] on p "The user is not allowed to transfer funds to 1win." at bounding box center [526, 131] width 161 height 10
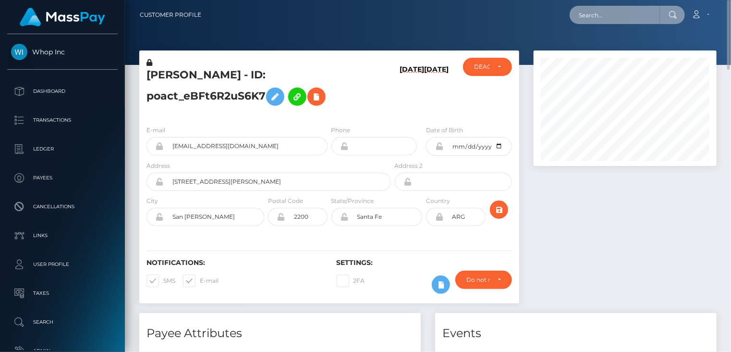
paste input "poact_RdY7p5JGzBwk"
type input "poact_RdY7p5JGzBwk"
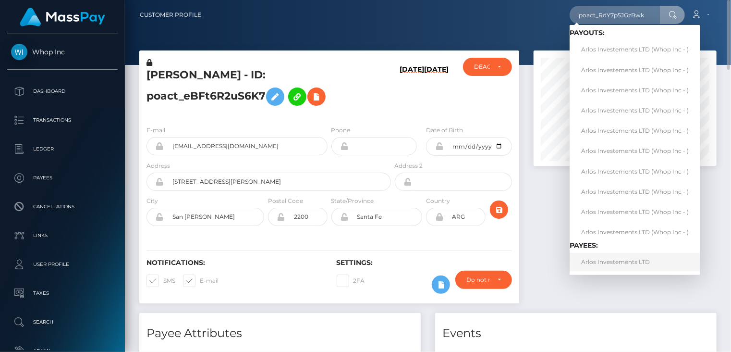
click at [621, 266] on link "Arlos Investements LTD" at bounding box center [635, 262] width 131 height 18
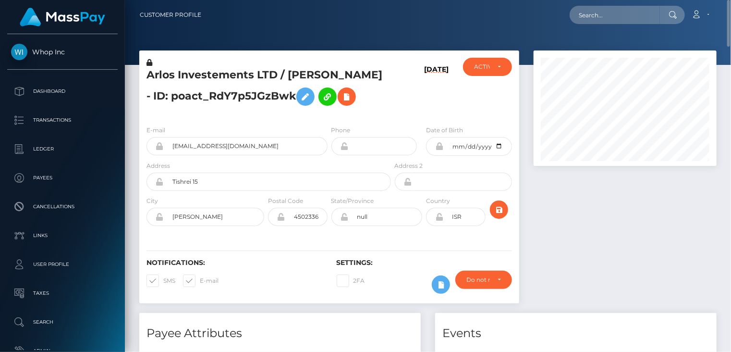
click at [184, 73] on h5 "Arlos Investements LTD / [PERSON_NAME] - ID: poact_RdY7p5JGzBwk" at bounding box center [266, 89] width 239 height 43
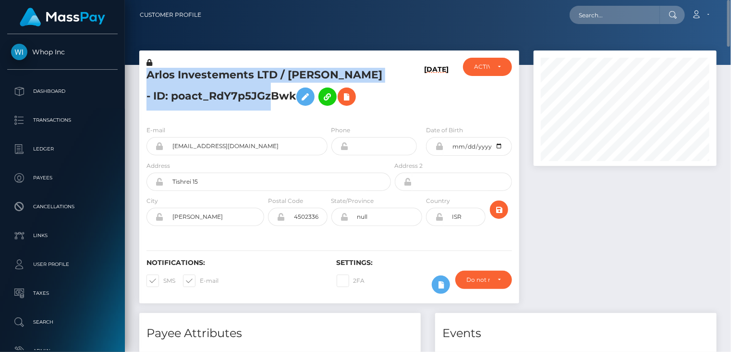
click at [184, 73] on h5 "Arlos Investements LTD / [PERSON_NAME] - ID: poact_RdY7p5JGzBwk" at bounding box center [266, 89] width 239 height 43
copy h5 "Arlos Investements LTD / GUY EDRY - ID: poact_RdY7p5JGzBwk"
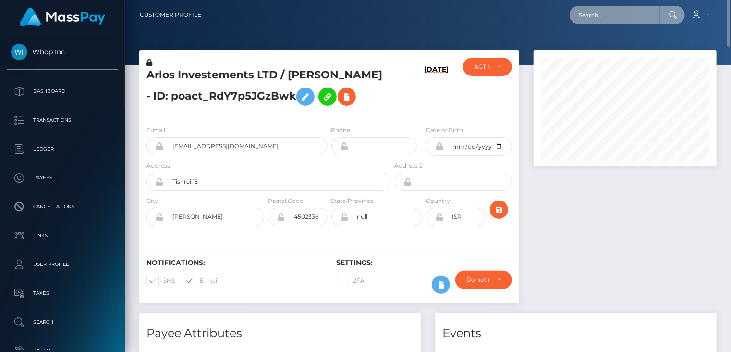
paste input "MSPa9ac4fc05ccd734"
type input "MSPa9ac4fc05ccd734"
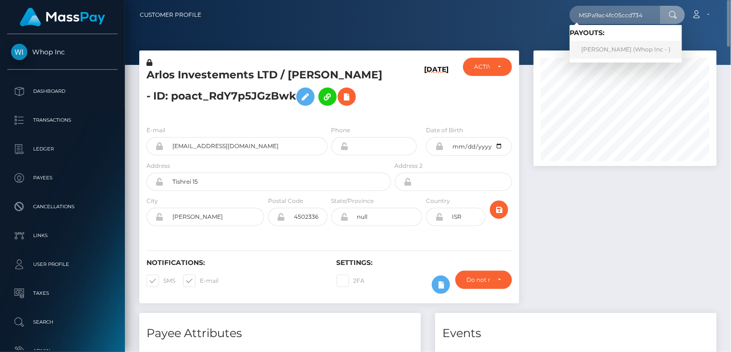
click at [609, 52] on link "ZEESHAN gahothi (Whop Inc - )" at bounding box center [626, 50] width 112 height 18
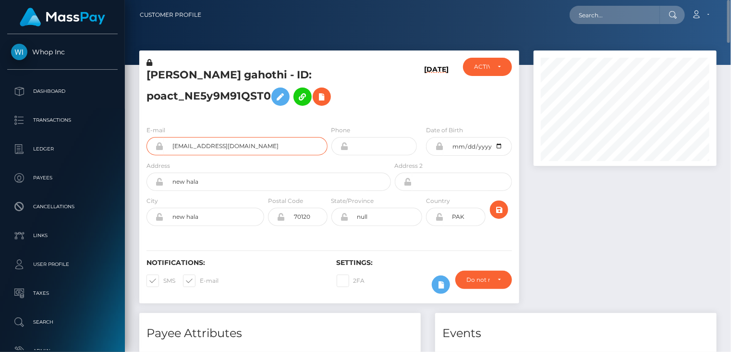
click at [207, 147] on input "teetoelax@catgroup.uk" at bounding box center [246, 146] width 164 height 18
click at [181, 76] on h5 "ZEESHAN gahothi - ID: poact_NE5y9M91QST0" at bounding box center [266, 89] width 239 height 43
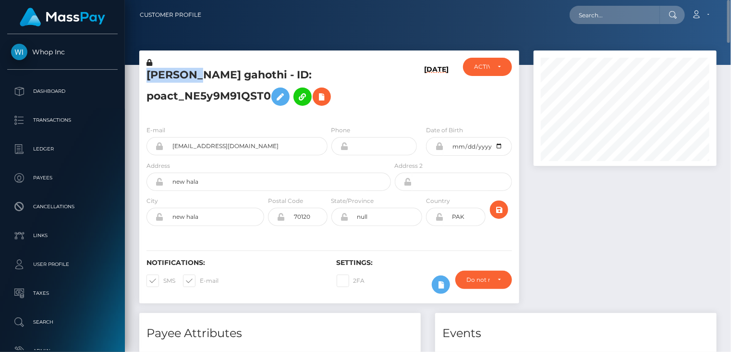
copy h5 "ZEESHAN"
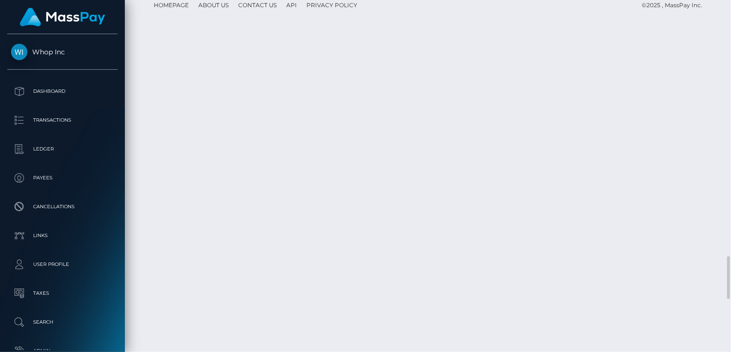
scroll to position [2510, 0]
drag, startPoint x: 330, startPoint y: 168, endPoint x: 478, endPoint y: 168, distance: 147.5
copy td "MSPa9ac4fc05ccd734 / pout_A59IyyzZIMx7t"
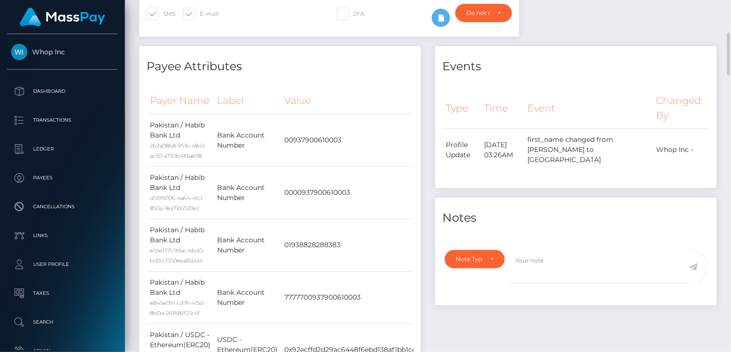
scroll to position [0, 0]
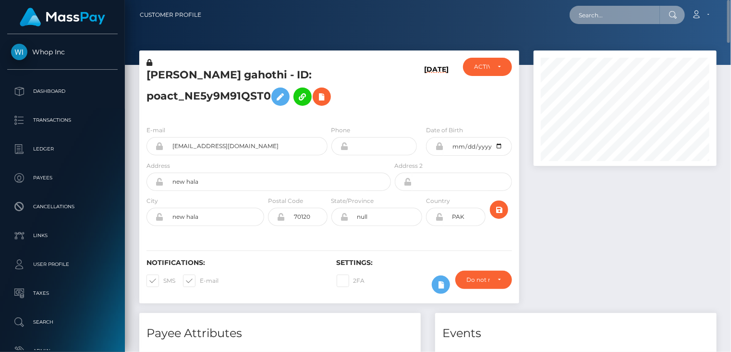
paste input "MSP96508a612e3f23b"
type input "MSP96508a612e3f23b"
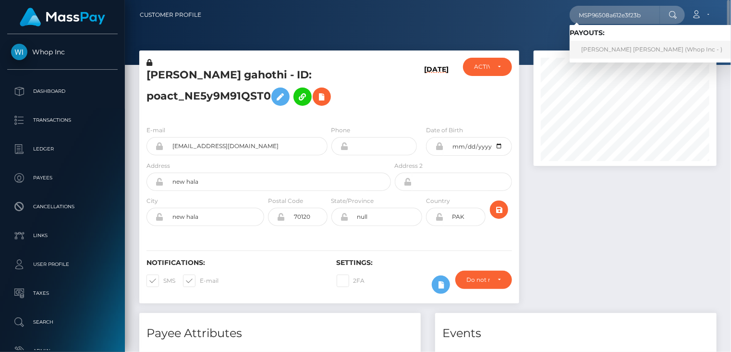
click at [613, 53] on link "ABDUL WAHAAB MALIK Malik (Whop Inc - )" at bounding box center [652, 50] width 164 height 18
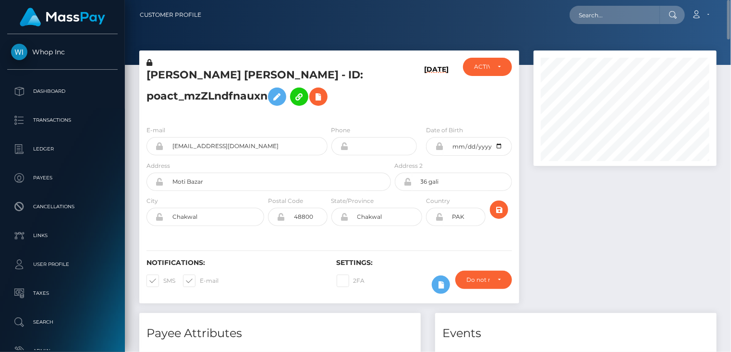
click at [213, 69] on h5 "[PERSON_NAME] [PERSON_NAME] - ID: poact_mzZLndfnauxn" at bounding box center [266, 89] width 239 height 43
click at [213, 69] on h5 "ABDUL WAHAAB MALIK Malik - ID: poact_mzZLndfnauxn" at bounding box center [266, 89] width 239 height 43
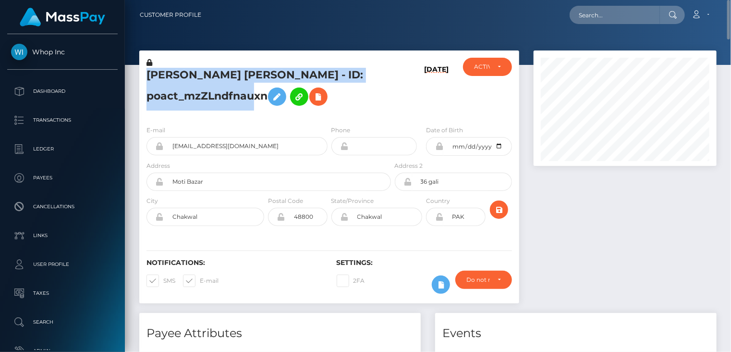
click at [213, 69] on h5 "ABDUL WAHAAB MALIK Malik - ID: poact_mzZLndfnauxn" at bounding box center [266, 89] width 239 height 43
copy h5 "ABDUL WAHAAB MALIK Malik - ID: poact_mzZLndfnauxn"
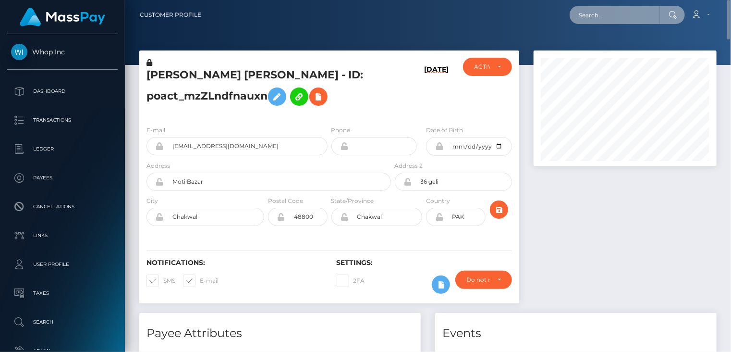
paste input "MSP6adaed5e60c9ed0"
type input "MSP6adaed5e60c9ed0"
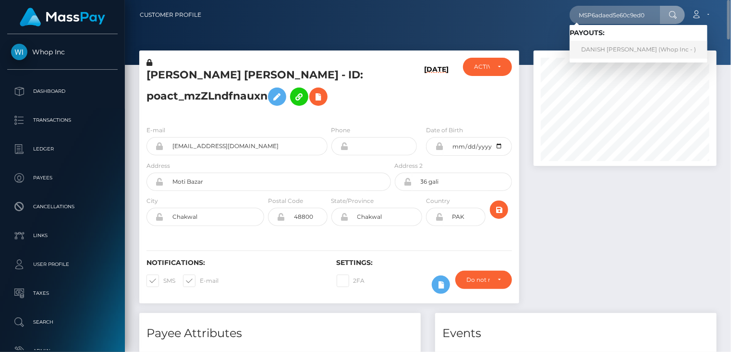
click at [600, 47] on link "DANISH RAFIQUE RAFIQUE (Whop Inc - )" at bounding box center [639, 50] width 138 height 18
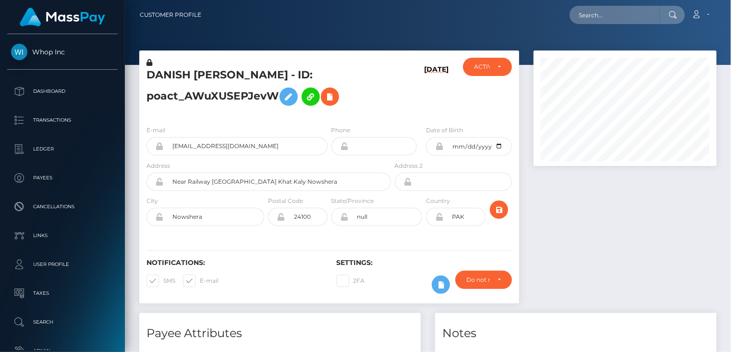
scroll to position [115, 183]
click at [194, 147] on input "blackdr194+eb29828b32@gmail.com" at bounding box center [246, 146] width 164 height 18
click at [194, 146] on input "blackdr194+eb29828b32@gmail.com" at bounding box center [246, 146] width 164 height 18
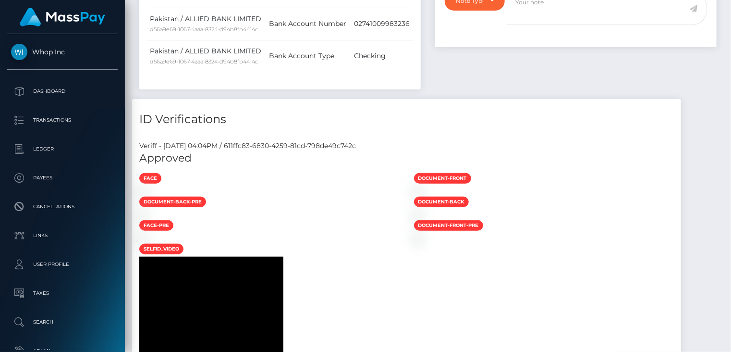
scroll to position [0, 0]
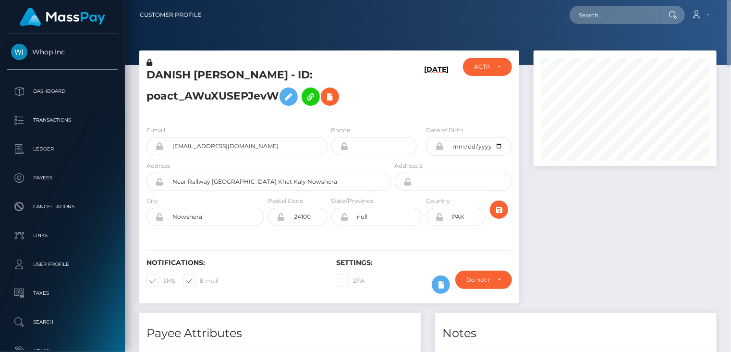
click at [179, 73] on h5 "DANISH RAFIQUE RAFIQUE - ID: poact_AWuXUSEPJevW" at bounding box center [266, 89] width 239 height 43
copy h5 "DANISH"
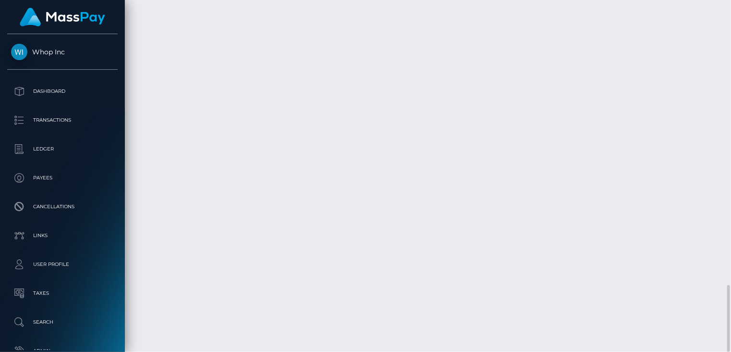
scroll to position [115, 183]
drag, startPoint x: 354, startPoint y: 247, endPoint x: 502, endPoint y: 245, distance: 148.0
copy td "MSP6adaed5e60c9ed0 / pout_yqBifbIfhze7Y"
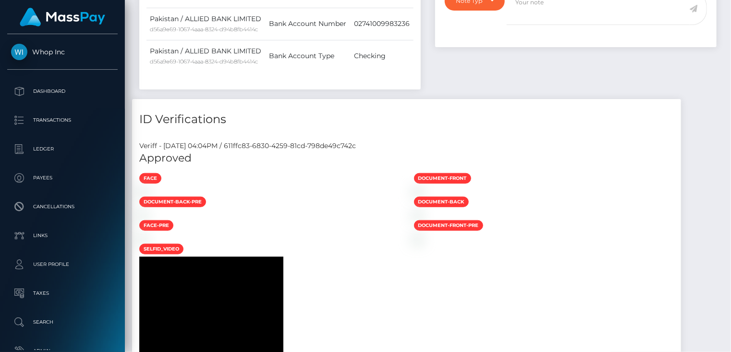
scroll to position [0, 0]
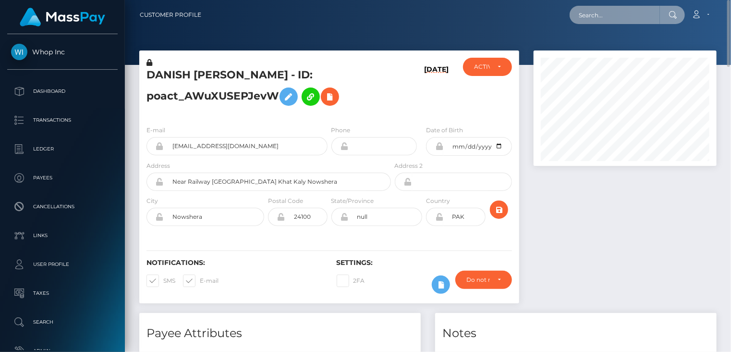
paste input "MSP8b7f34d63d922a1"
type input "MSP8b7f34d63d922a1"
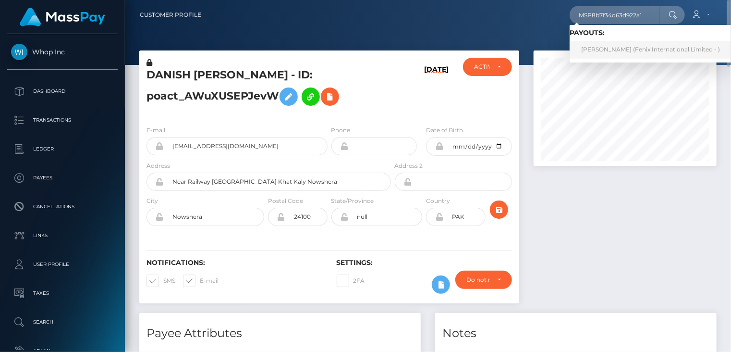
click at [599, 51] on link "POOJA RANI (Fenix International Limited - )" at bounding box center [651, 50] width 162 height 18
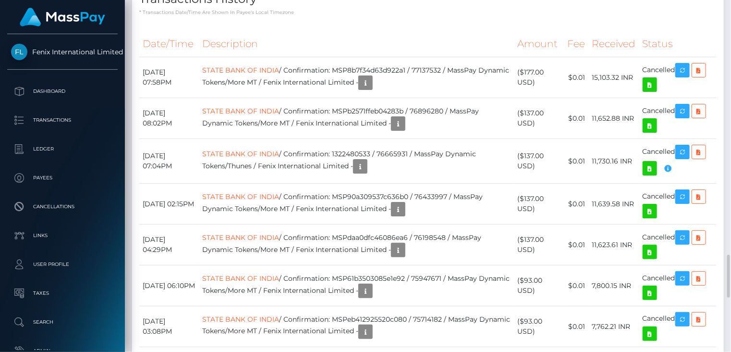
scroll to position [1923, 0]
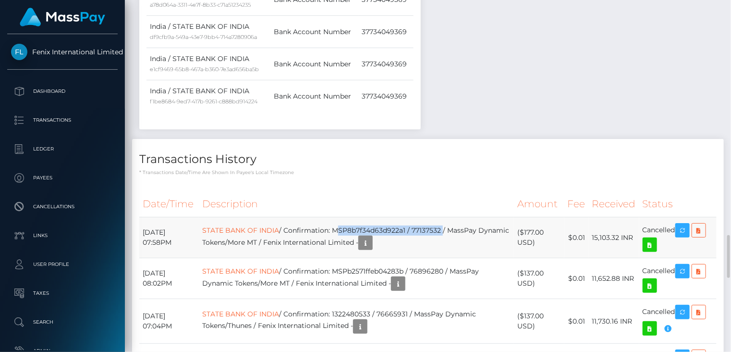
drag, startPoint x: 352, startPoint y: 198, endPoint x: 460, endPoint y: 195, distance: 108.6
click at [460, 217] on td "STATE BANK OF INDIA / Confirmation: MSP8b7f34d63d922a1 / 77137532 / MassPay Dyn…" at bounding box center [356, 237] width 315 height 41
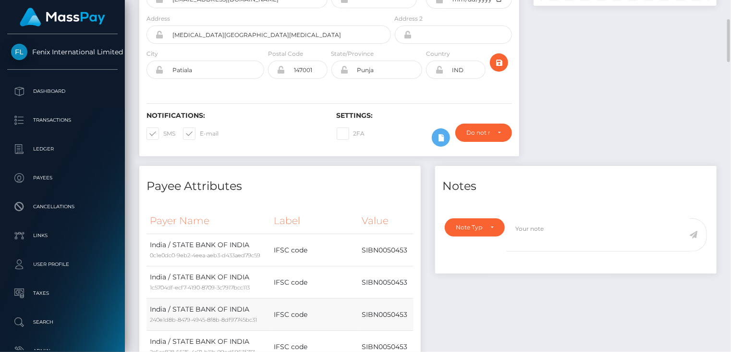
scroll to position [0, 0]
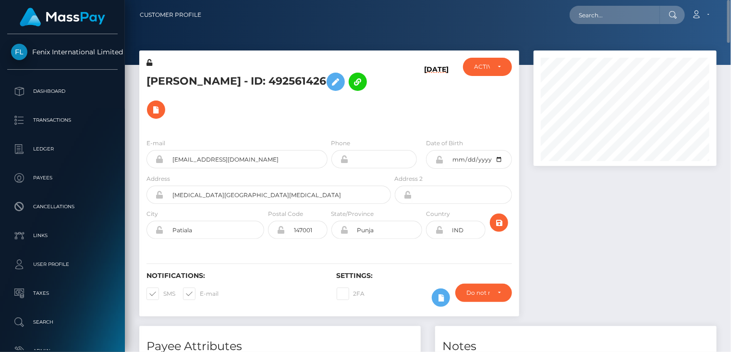
click at [205, 75] on h5 "[PERSON_NAME] - ID: 492561426" at bounding box center [266, 96] width 239 height 56
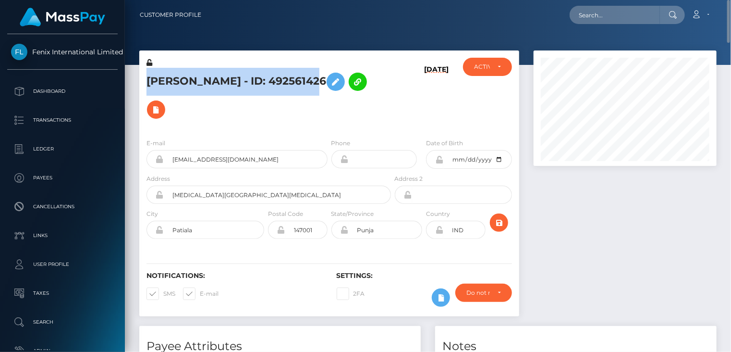
click at [205, 75] on h5 "[PERSON_NAME] - ID: 492561426" at bounding box center [266, 96] width 239 height 56
copy h5 "[PERSON_NAME] - ID: 492561426"
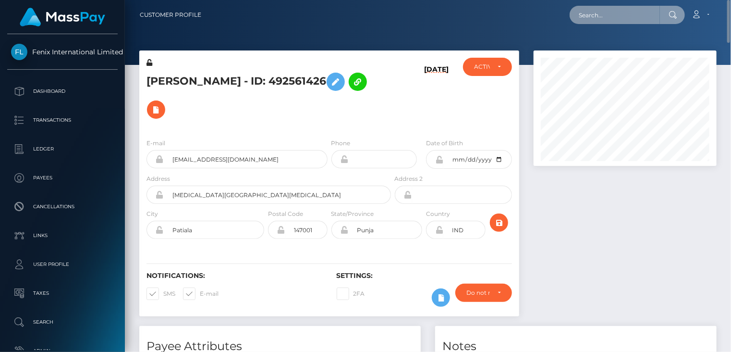
paste input "MSP806a465d04ebb7a"
type input "MSP806a465d04ebb7a"
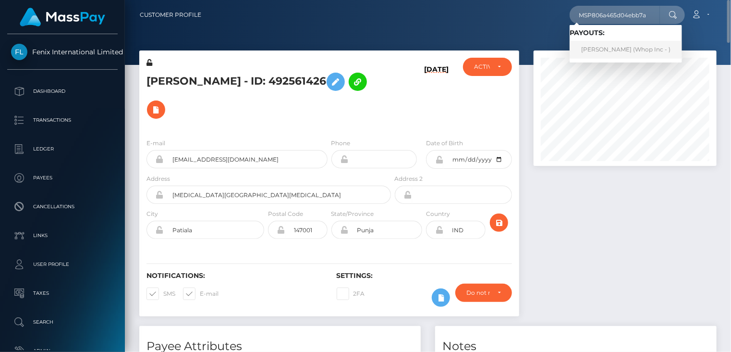
click at [618, 50] on link "HAMAD KHAN Khan (Whop Inc - )" at bounding box center [626, 50] width 112 height 18
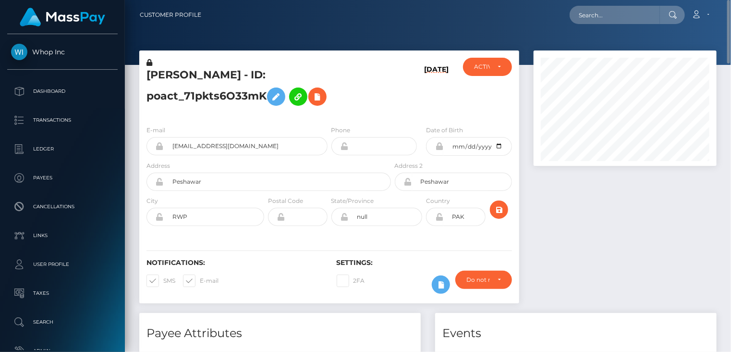
click at [199, 75] on h5 "[PERSON_NAME] - ID: poact_71pkts6O33mK" at bounding box center [266, 89] width 239 height 43
click at [199, 74] on h5 "HAMAD KHAN Khan - ID: poact_71pkts6O33mK" at bounding box center [266, 89] width 239 height 43
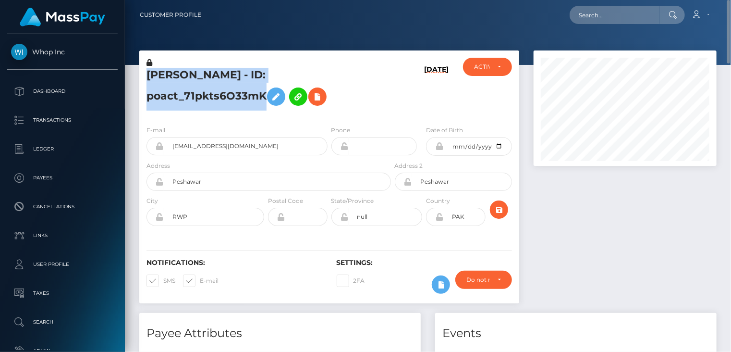
copy h5 "HAMAD KHAN Khan - ID: poact_71pkts6O33mK"
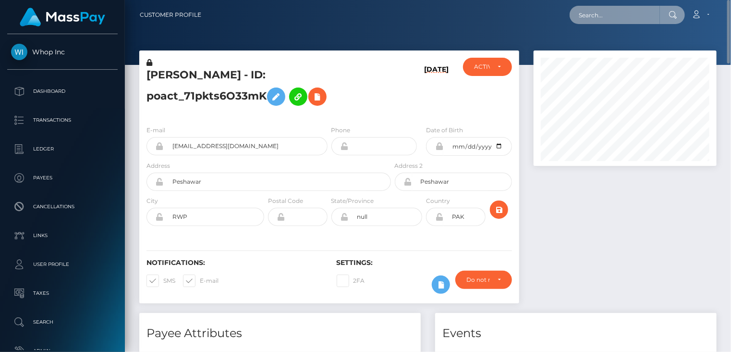
paste input "MSP5819ddc5777a2c7"
type input "MSP5819ddc5777a2c7"
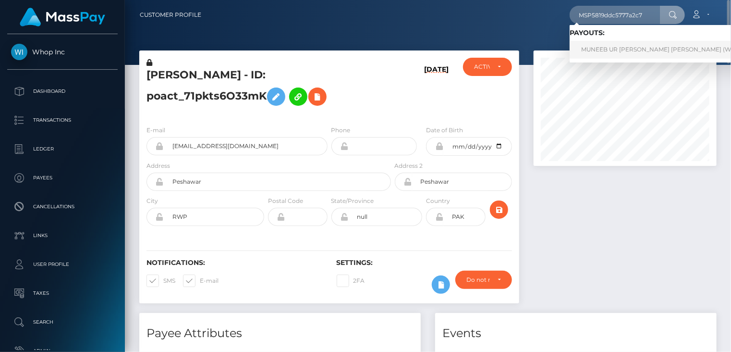
click at [606, 49] on link "MUNEEB UR REHMAN REHMAN (Whop Inc - )" at bounding box center [671, 50] width 202 height 18
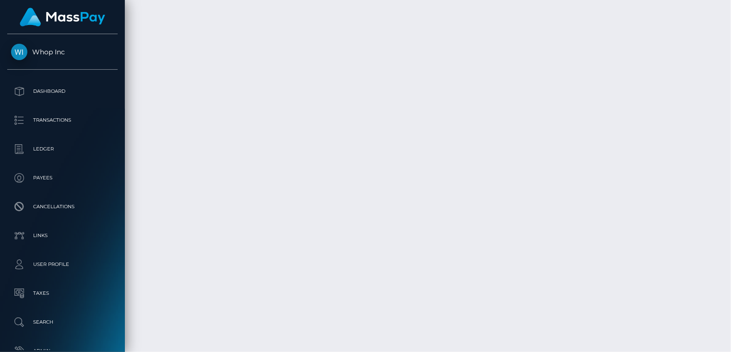
scroll to position [115, 183]
copy td "MSP5819ddc5777a2c7"
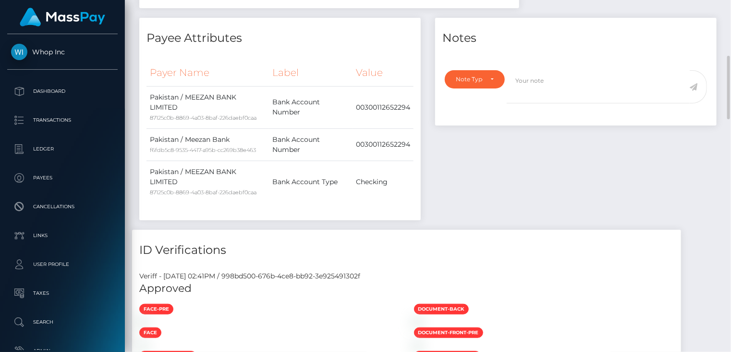
scroll to position [0, 0]
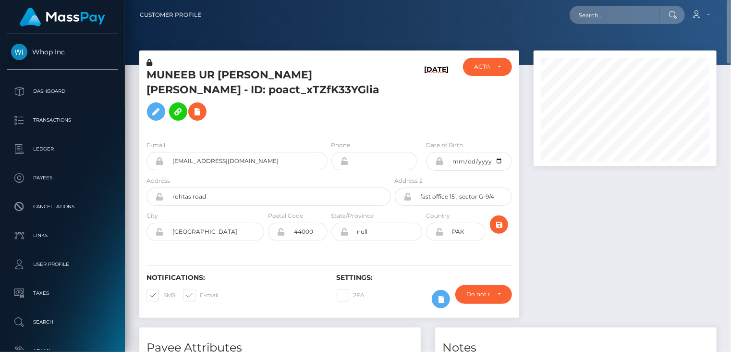
click at [213, 79] on h5 "MUNEEB UR REHMAN REHMAN - ID: poact_xTZfK33YGlia" at bounding box center [266, 97] width 239 height 58
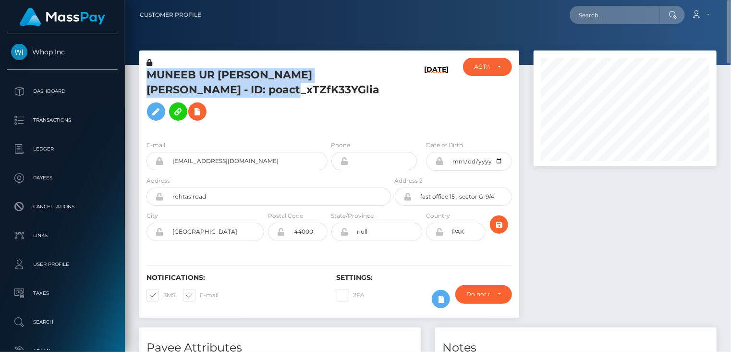
click at [213, 79] on h5 "MUNEEB UR REHMAN REHMAN - ID: poact_xTZfK33YGlia" at bounding box center [266, 97] width 239 height 58
copy h5 "MUNEEB UR REHMAN REHMAN - ID: poact_xTZfK33YGlia"
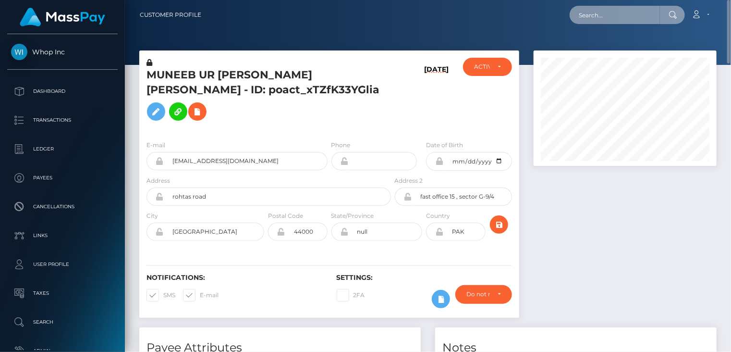
paste input "MSPd48521c6dab335d"
type input "MSPd48521c6dab335d"
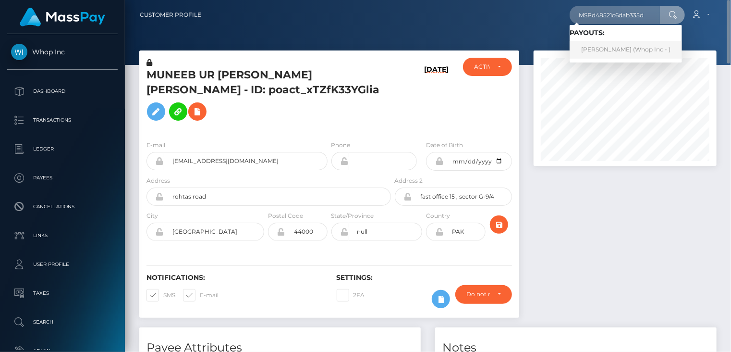
click at [608, 49] on link "JESUS DAVID OSORIO RUENDEZ (Whop Inc - )" at bounding box center [626, 50] width 112 height 18
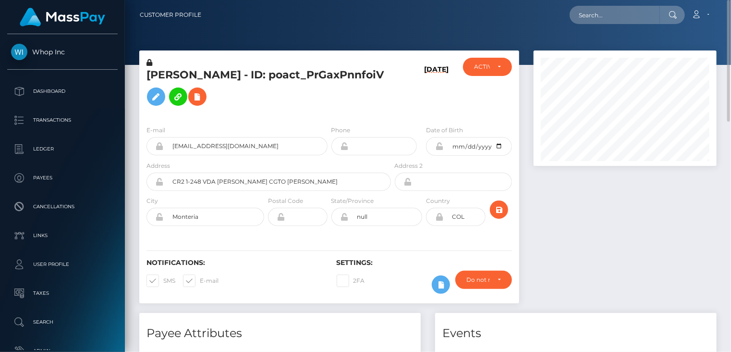
scroll to position [115, 183]
click at [201, 146] on input "[EMAIL_ADDRESS][DOMAIN_NAME]" at bounding box center [246, 146] width 164 height 18
click at [201, 146] on input "jdor2205@gmail.com" at bounding box center [246, 146] width 164 height 18
paste input "zrana261914@gmail.com"
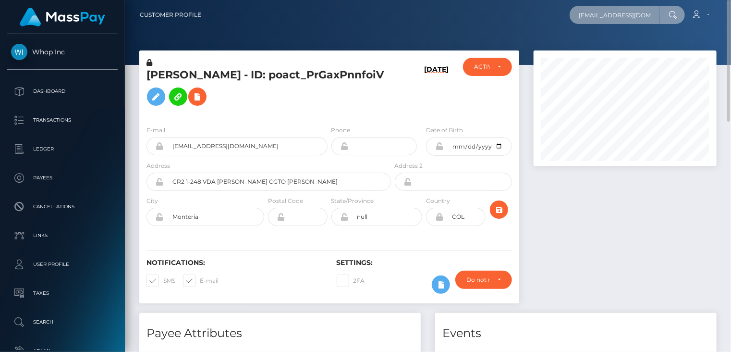
type input "zrana261914@gmail.com"
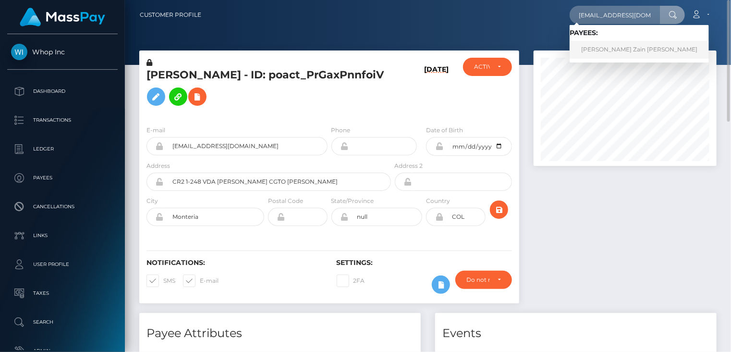
click at [619, 56] on link "Rana Muhammad Zain Zahid" at bounding box center [639, 50] width 139 height 18
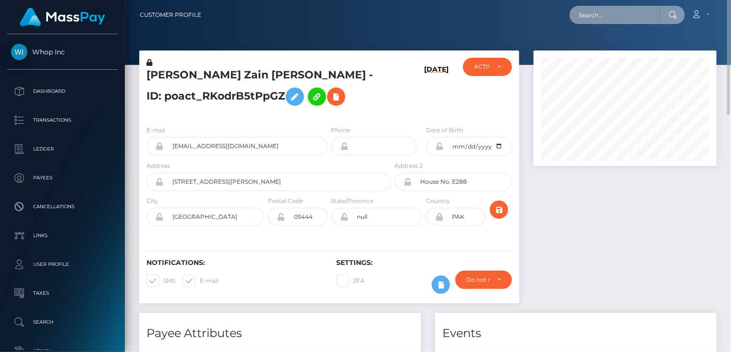
paste input "63124"
type input "63124"
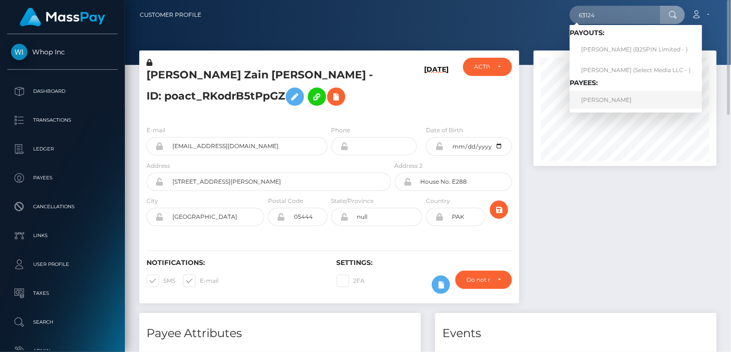
click at [599, 99] on link "Sena El-Ahmad" at bounding box center [636, 100] width 133 height 18
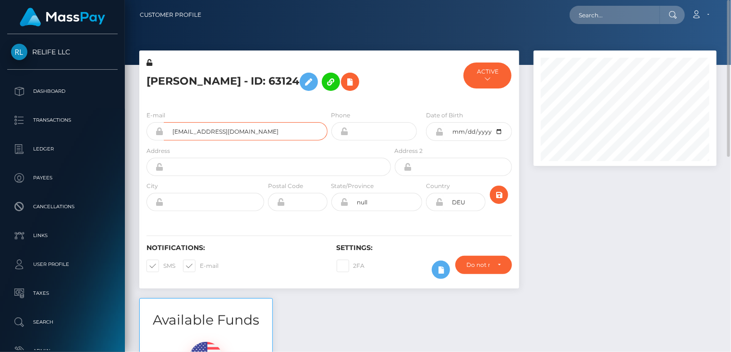
click at [206, 131] on input "[EMAIL_ADDRESS][DOMAIN_NAME]" at bounding box center [246, 131] width 164 height 18
click at [206, 122] on input "sena.elahmad@gmx.net" at bounding box center [246, 131] width 164 height 18
click at [208, 129] on input "sena.elahmad@gmx.net" at bounding box center [246, 131] width 164 height 18
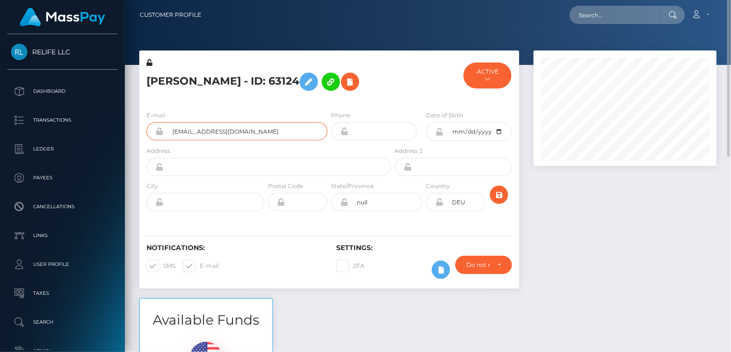
click at [208, 129] on input "sena.elahmad@gmx.net" at bounding box center [246, 131] width 164 height 18
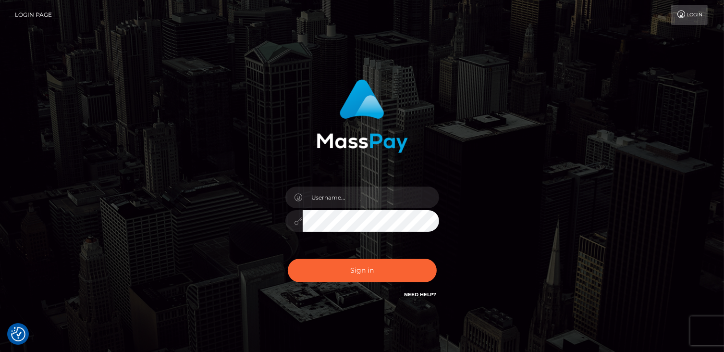
checkbox input "true"
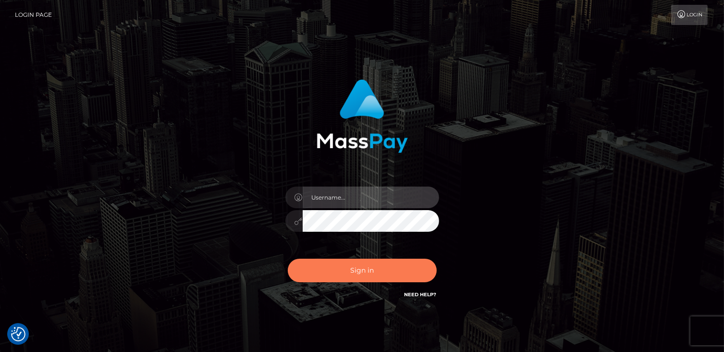
type input "catalinad"
click at [352, 269] on button "Sign in" at bounding box center [362, 270] width 149 height 24
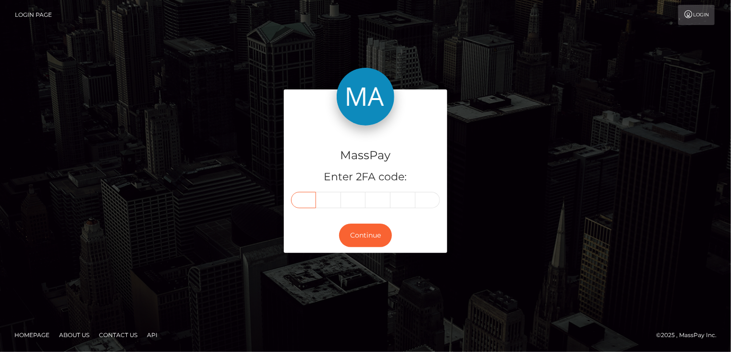
click at [309, 204] on input "text" at bounding box center [303, 200] width 25 height 16
type input "7"
type input "0"
type input "2"
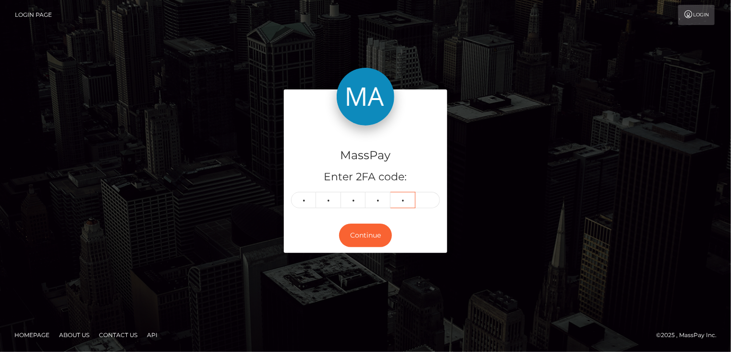
type input "6"
type input "4"
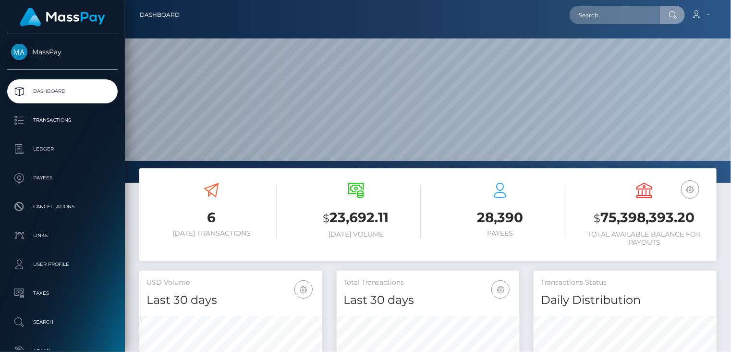
scroll to position [170, 183]
type input "103774429"
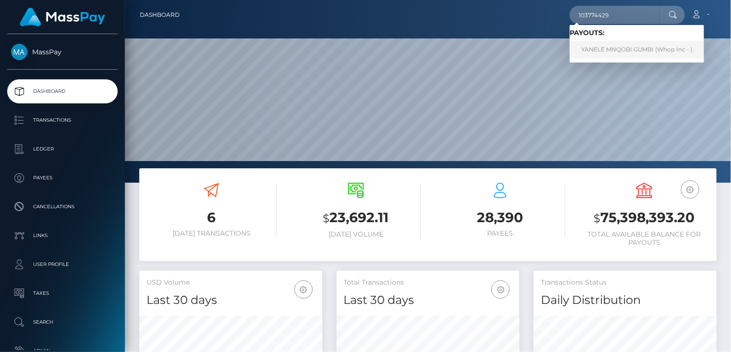
click at [621, 51] on link "YANELE MNQOBI GUMBI (Whop Inc - )" at bounding box center [637, 50] width 135 height 18
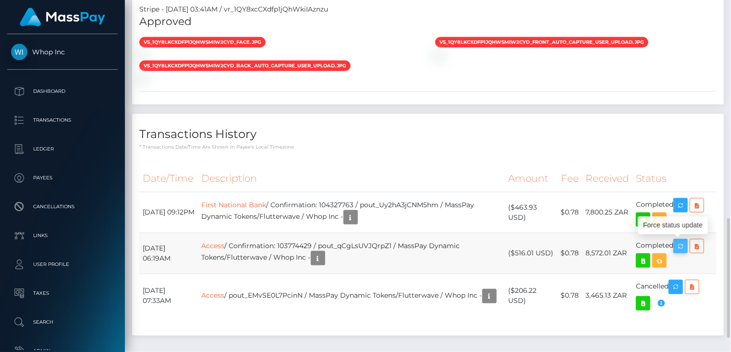
scroll to position [115, 183]
click at [686, 246] on icon "button" at bounding box center [681, 246] width 12 height 12
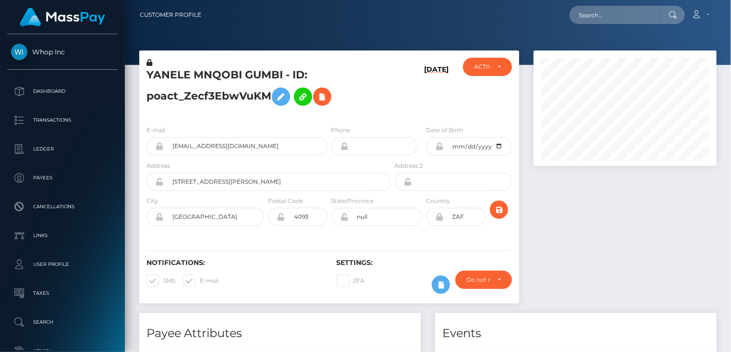
scroll to position [115, 183]
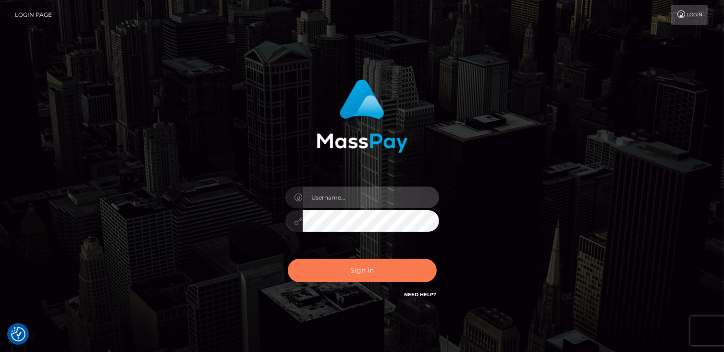
type input "catalinad"
click at [360, 278] on button "Sign in" at bounding box center [362, 270] width 149 height 24
type input "catalinad"
click at [394, 269] on button "Sign in" at bounding box center [362, 270] width 149 height 24
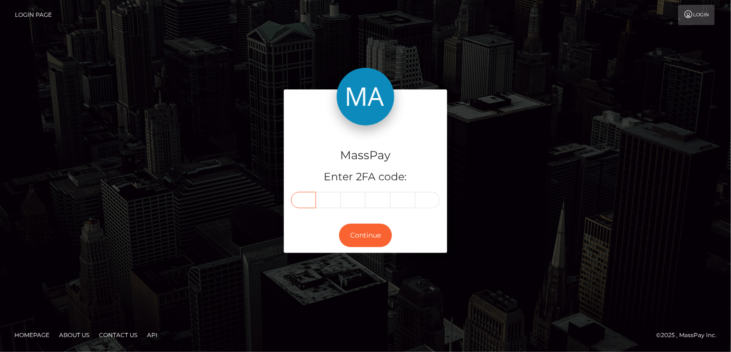
click at [296, 202] on input "text" at bounding box center [303, 200] width 25 height 16
type input "8"
type input "3"
type input "2"
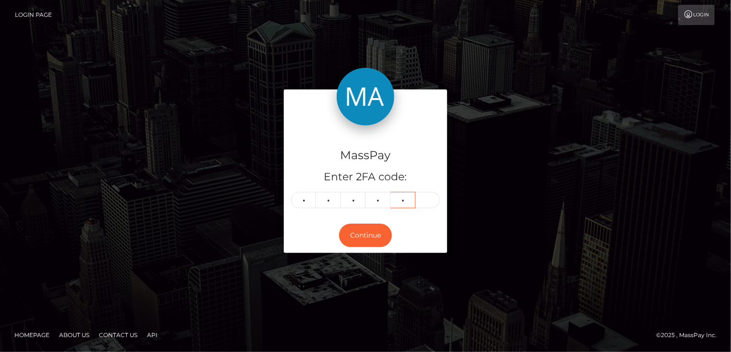
type input "8"
type input "6"
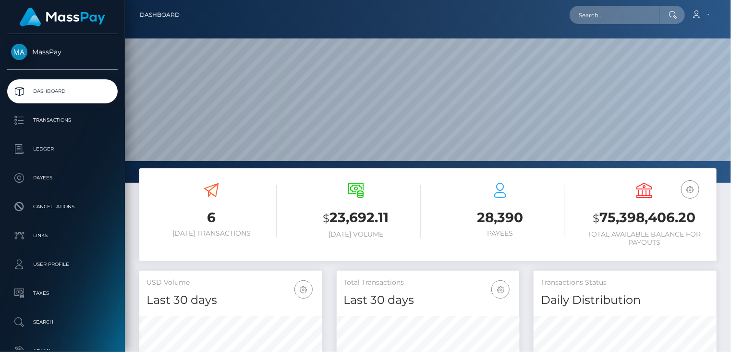
scroll to position [170, 183]
click at [600, 16] on input "text" at bounding box center [615, 15] width 90 height 18
paste input "MSP0fba174b548d862"
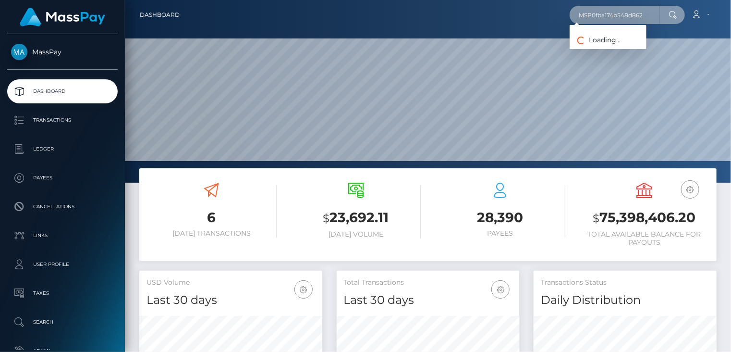
type input "MSP0fba174b548d862"
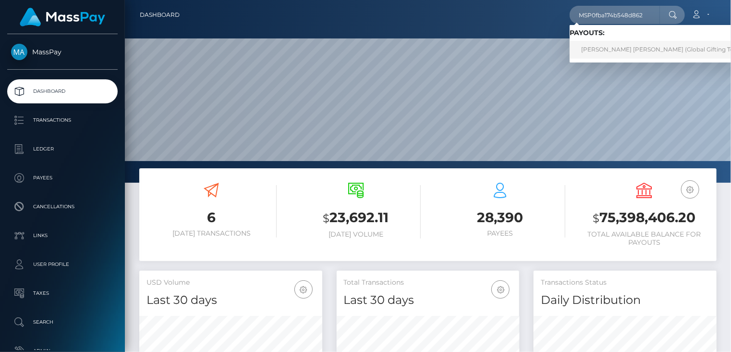
click at [619, 53] on link "DAIGELYS LIZNEY MELLADO TOVAR (Global Gifting Technologies Inc - Throne)" at bounding box center [692, 50] width 245 height 18
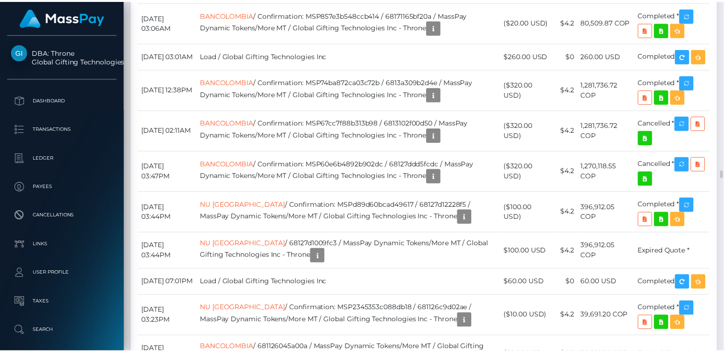
scroll to position [7691, 0]
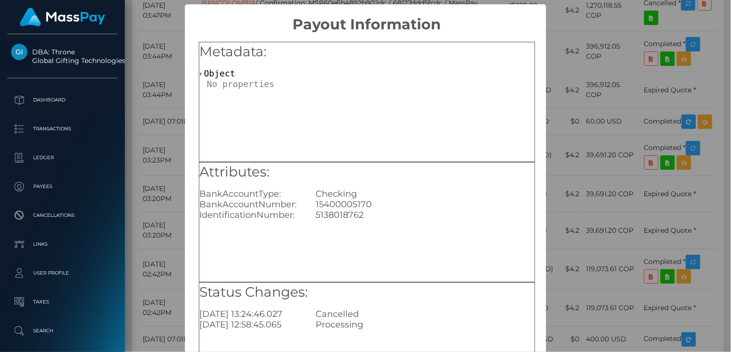
click at [573, 135] on div "× Payout Information Metadata: Object Attributes: BankAccountType: Checking Ban…" at bounding box center [365, 176] width 731 height 352
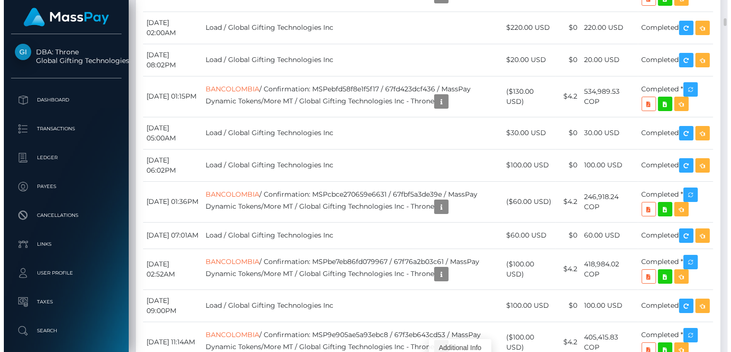
scroll to position [8012, 0]
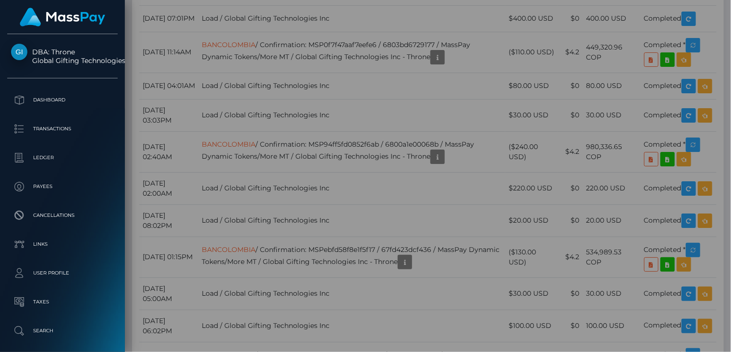
scroll to position [115, 183]
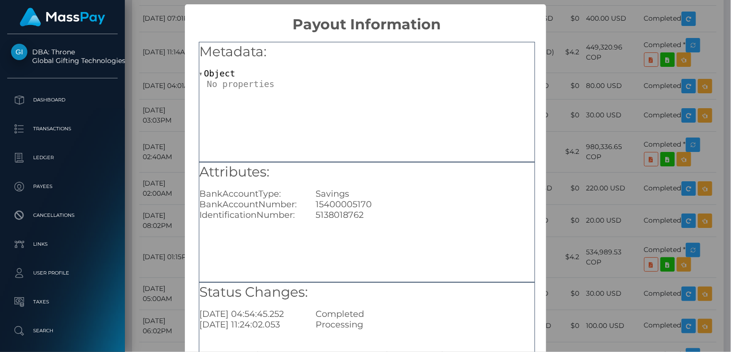
click at [579, 52] on div "× Payout Information Metadata: Object Attributes: BankAccountType: Savings Bank…" at bounding box center [365, 176] width 731 height 352
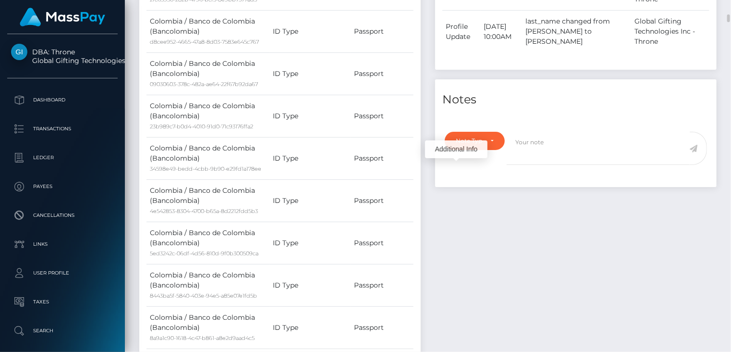
scroll to position [0, 0]
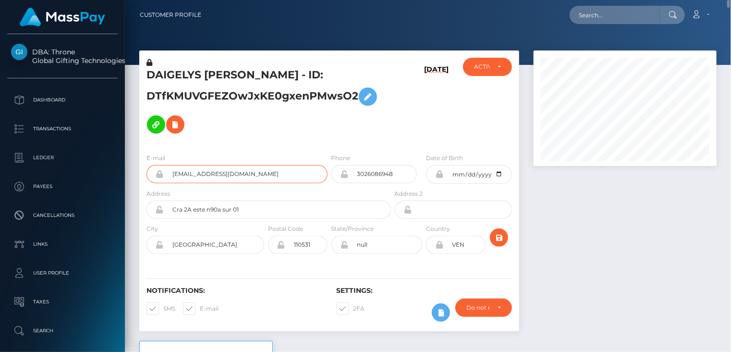
click at [213, 176] on input "peachylyzzie@gmail.com" at bounding box center [246, 174] width 164 height 18
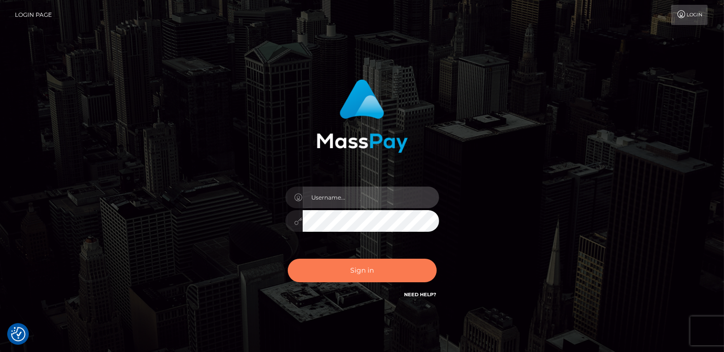
type input "catalinad"
click at [375, 267] on button "Sign in" at bounding box center [362, 270] width 149 height 24
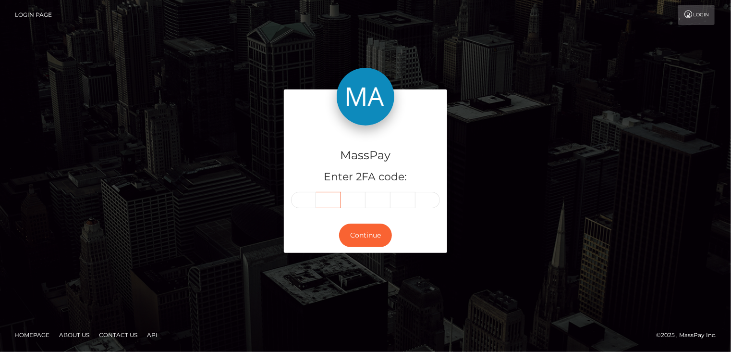
click at [317, 202] on input "text" at bounding box center [328, 200] width 25 height 16
type input "8"
type input "0"
type input "6"
type input "4"
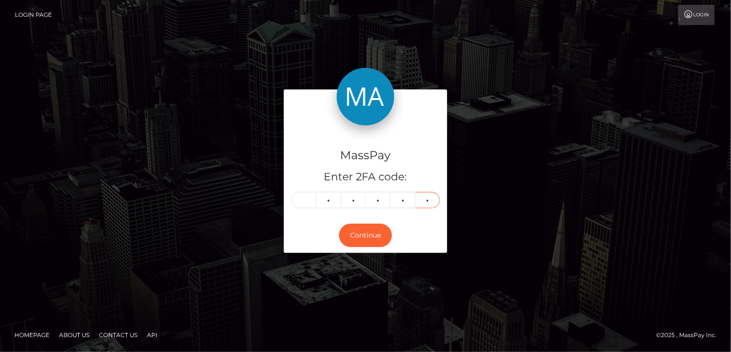
type input "8"
click at [304, 202] on input "text" at bounding box center [303, 200] width 25 height 16
click at [432, 203] on input "8" at bounding box center [428, 200] width 25 height 16
type input "2"
type input "6"
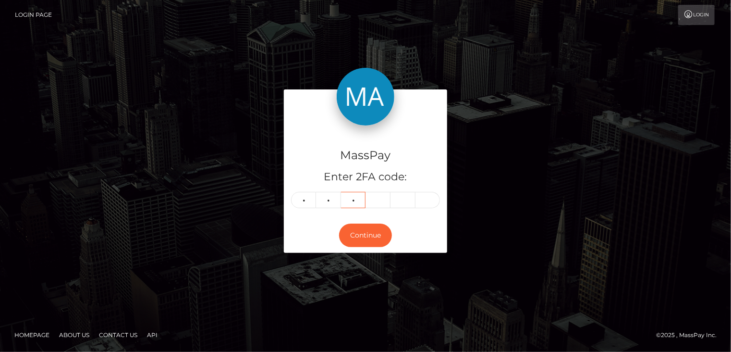
type input "9"
type input "1"
type input "3"
type input "1"
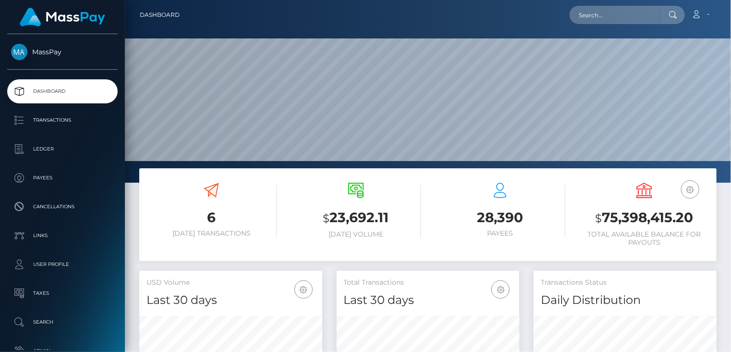
scroll to position [170, 183]
paste input "[EMAIL_ADDRESS][DOMAIN_NAME]"
type input "asadimtiazkaifi1234@gmail.com"
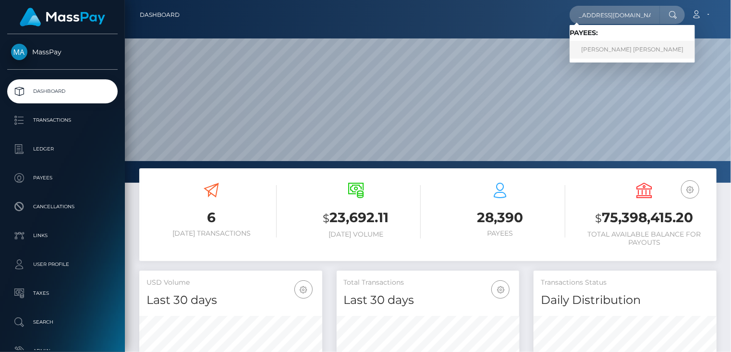
scroll to position [0, 0]
click at [625, 55] on link "ASAD ULLAH ALI Ali" at bounding box center [632, 50] width 125 height 18
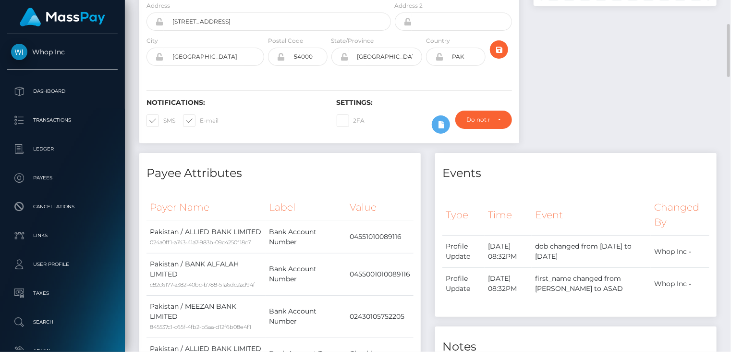
scroll to position [320, 0]
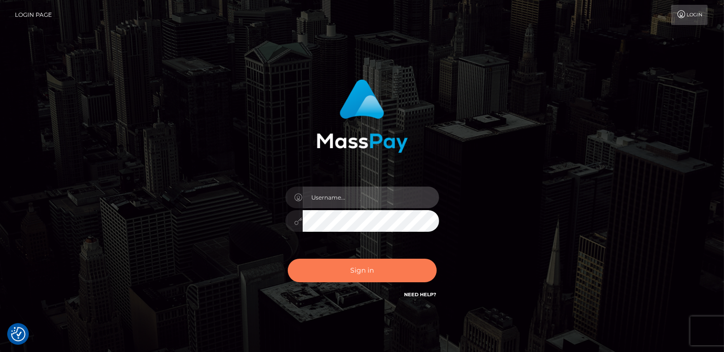
type input "catalinad"
click at [364, 275] on button "Sign in" at bounding box center [362, 270] width 149 height 24
type input "catalinad"
click at [382, 264] on button "Sign in" at bounding box center [362, 270] width 149 height 24
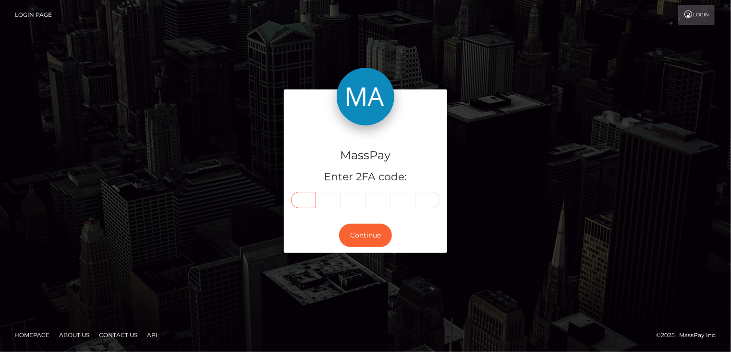
click at [312, 205] on input "text" at bounding box center [303, 200] width 25 height 16
type input "1"
type input "9"
type input "2"
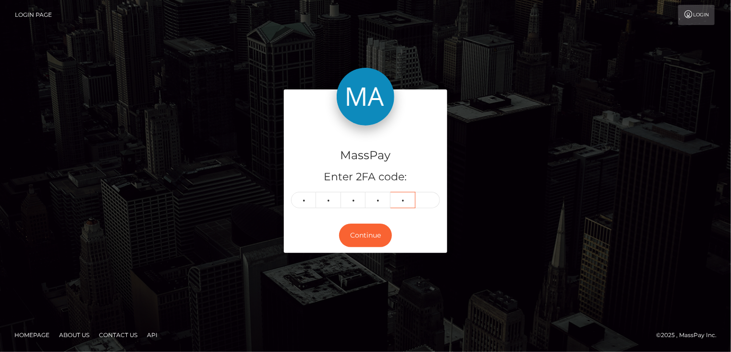
type input "7"
type input "3"
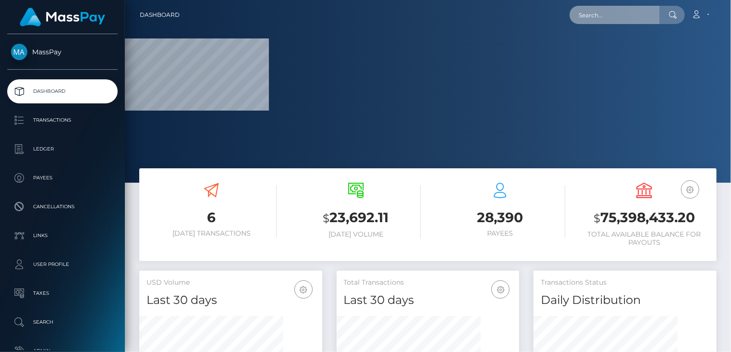
paste input "302321300913790976"
type input "302321300913790976"
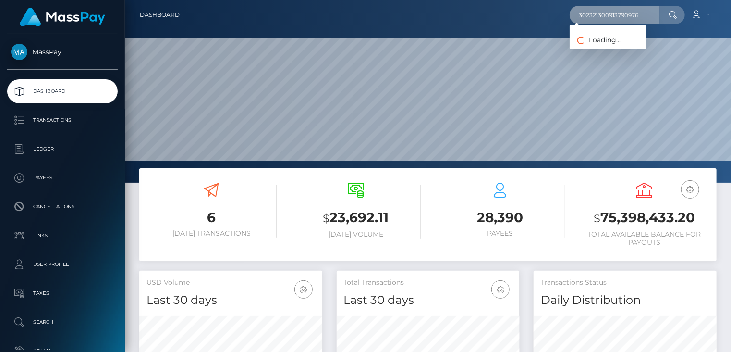
scroll to position [170, 183]
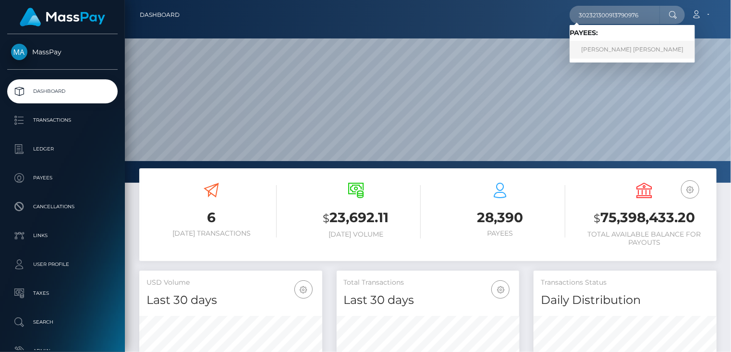
click at [612, 51] on link "Vanessa Maria Abreu de Souza" at bounding box center [632, 50] width 125 height 18
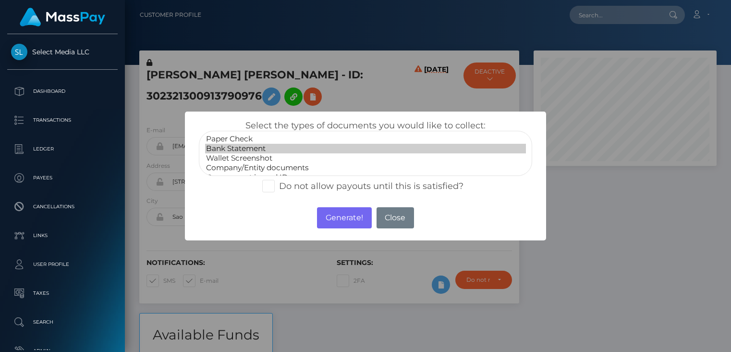
select select "Bank Statement"
click at [344, 215] on button "Generate!" at bounding box center [344, 217] width 54 height 21
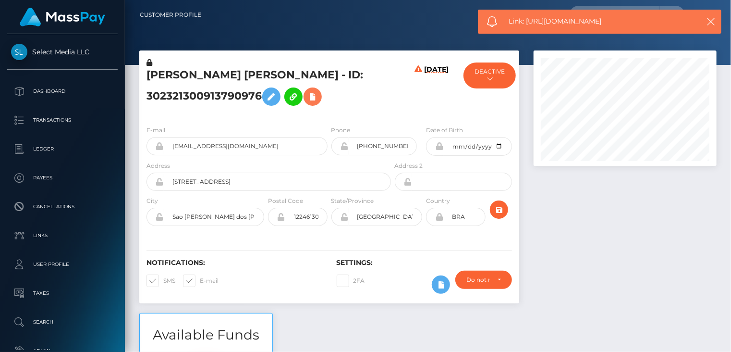
scroll to position [115, 183]
click at [570, 22] on span "Link: https://l.maspay.io/9h33X" at bounding box center [599, 21] width 181 height 10
copy div "Link: https://l.maspay.io/9h33X"
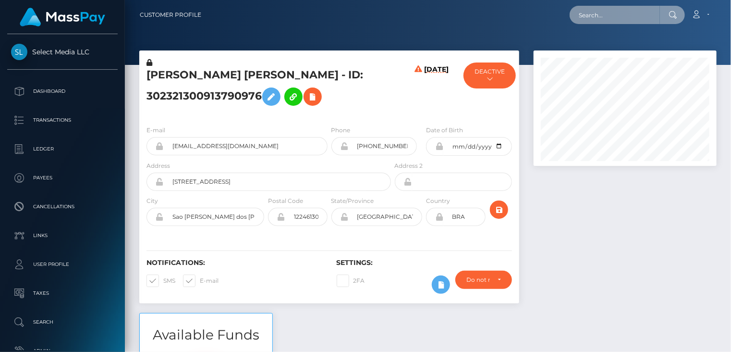
paste input "560228012608466944"
type input "560228012608466944"
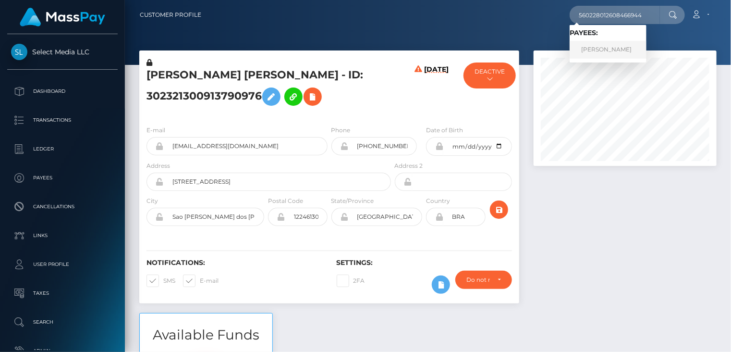
click at [605, 53] on link "Paula Cavoti" at bounding box center [608, 50] width 77 height 18
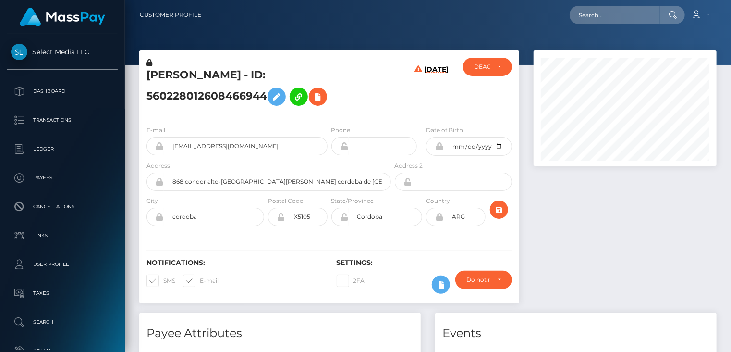
scroll to position [115, 183]
click at [312, 103] on icon at bounding box center [318, 97] width 12 height 12
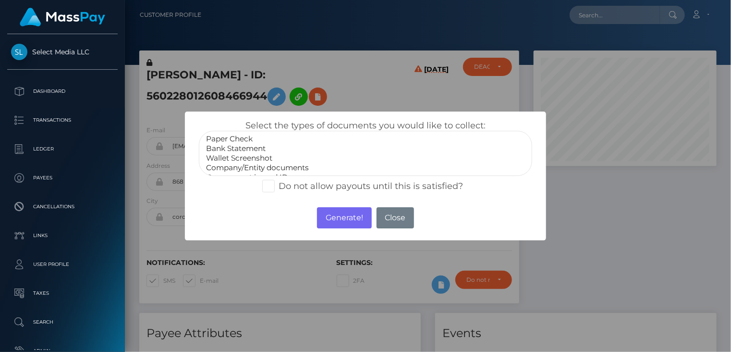
select select "Bank Statement"
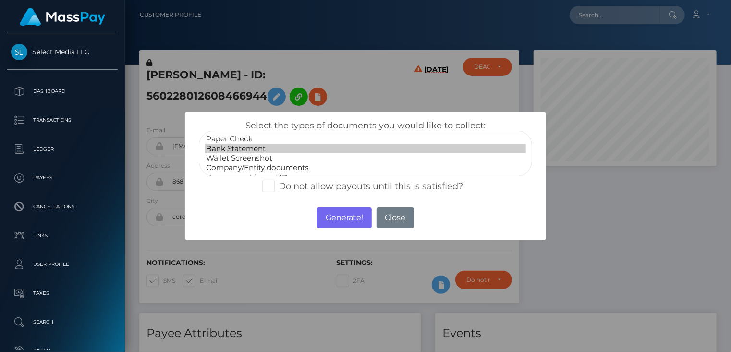
click at [256, 148] on option "Bank Statement" at bounding box center [365, 149] width 321 height 10
click at [330, 223] on button "Generate!" at bounding box center [344, 217] width 54 height 21
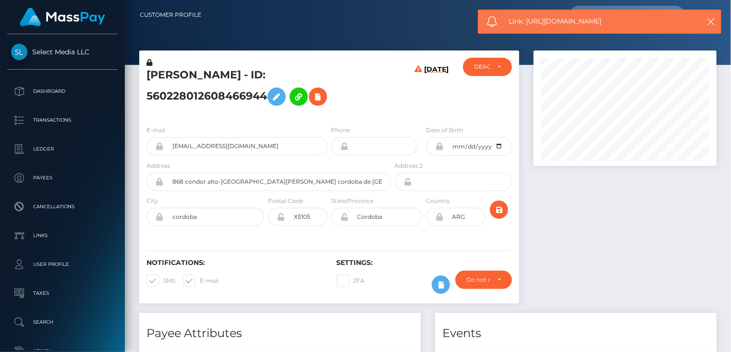
click at [546, 24] on span "Link: https://l.maspay.io/7h38E" at bounding box center [599, 21] width 181 height 10
copy span "Link: https://l.maspay.io/7h38E"
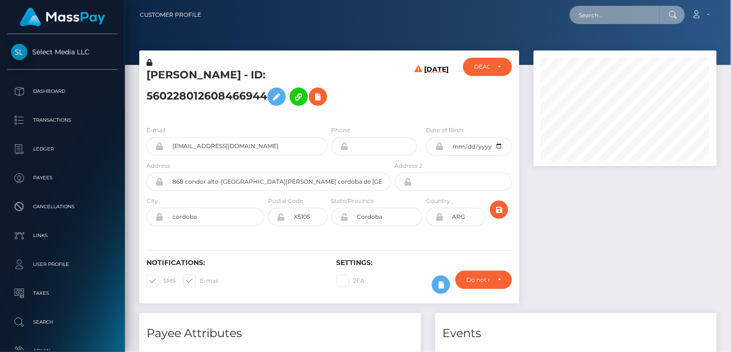
paste input "286025881204301824"
type input "286025881204301824"
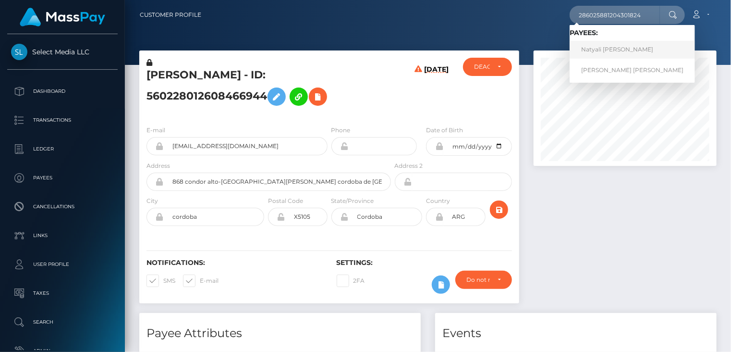
click at [611, 49] on link "Natyali Yaritza Vilchez Gonzalez" at bounding box center [632, 50] width 125 height 18
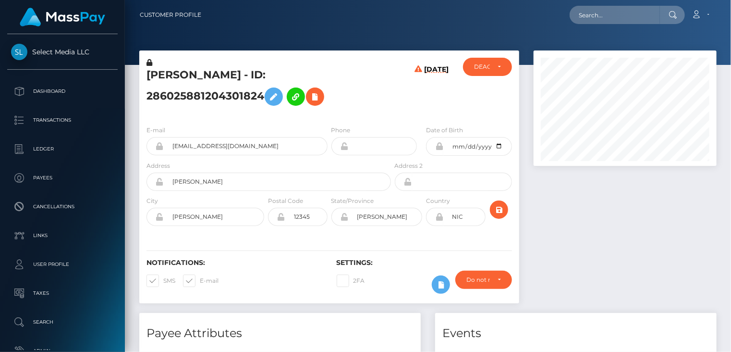
scroll to position [115, 183]
click at [321, 100] on icon at bounding box center [315, 97] width 12 height 12
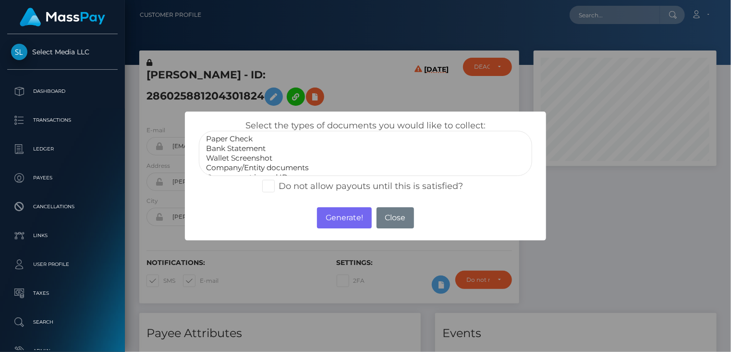
select select "Bank Statement"
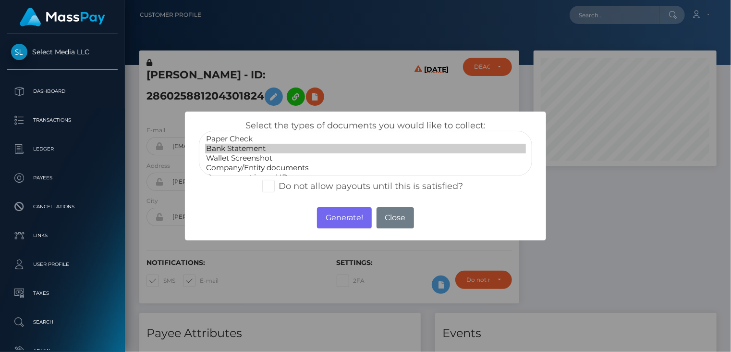
click at [229, 150] on option "Bank Statement" at bounding box center [365, 149] width 321 height 10
click at [350, 223] on button "Generate!" at bounding box center [344, 217] width 54 height 21
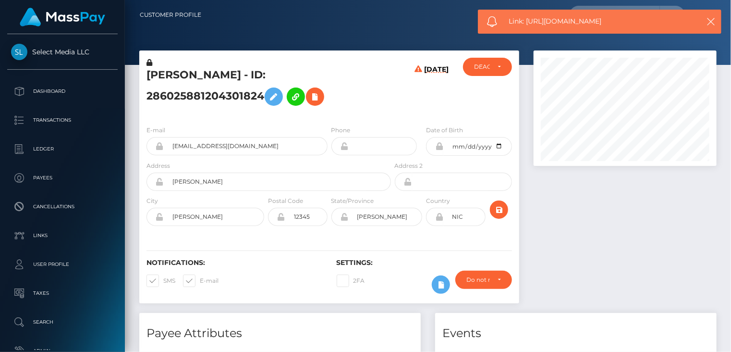
click at [542, 26] on span "Link: [URL][DOMAIN_NAME]" at bounding box center [599, 21] width 181 height 10
click at [542, 25] on span "Link: [URL][DOMAIN_NAME]" at bounding box center [599, 21] width 181 height 10
click at [542, 24] on span "Link: [URL][DOMAIN_NAME]" at bounding box center [599, 21] width 181 height 10
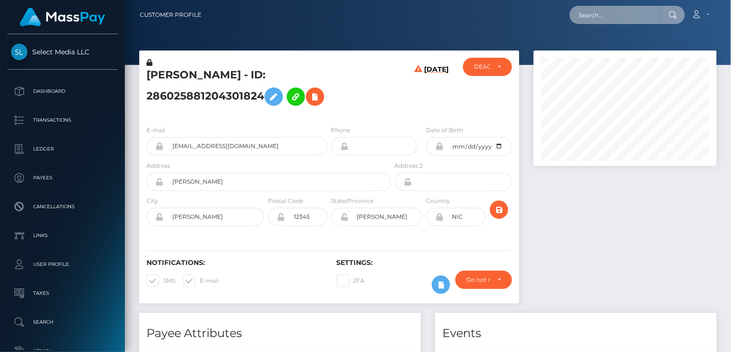
paste input "792585323690340352"
type input "792585323690340352"
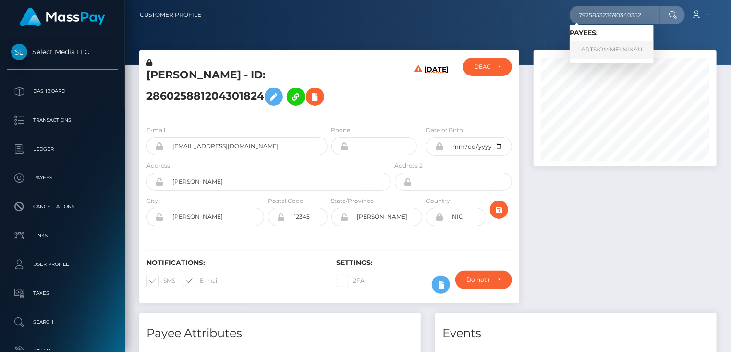
click at [612, 50] on link "ARTSIOM MELNIKAU" at bounding box center [612, 50] width 84 height 18
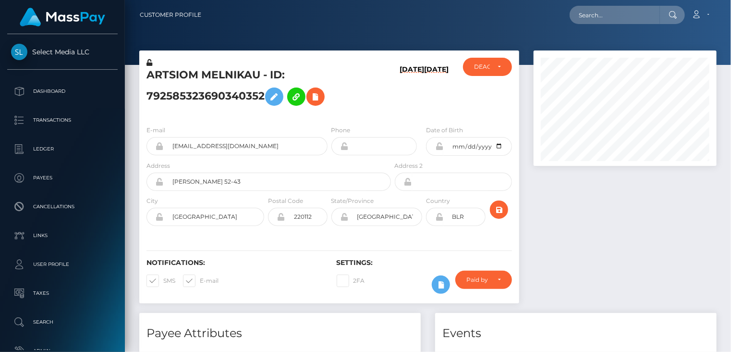
scroll to position [320, 0]
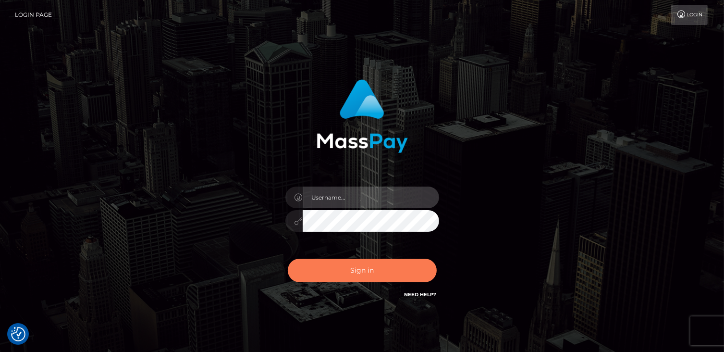
type input "catalinad"
click at [383, 271] on button "Sign in" at bounding box center [362, 270] width 149 height 24
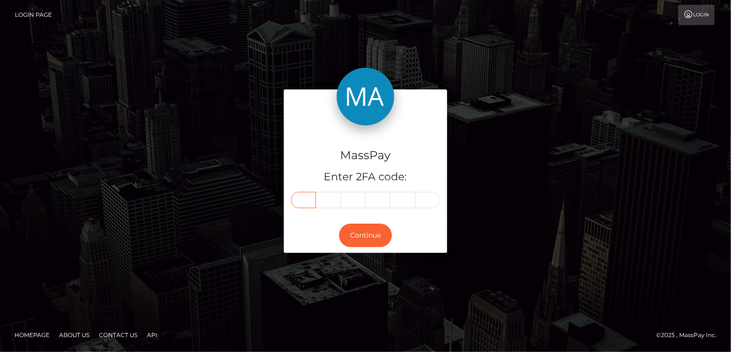
click at [311, 198] on input "text" at bounding box center [303, 200] width 25 height 16
type input "6"
type input "9"
type input "3"
type input "0"
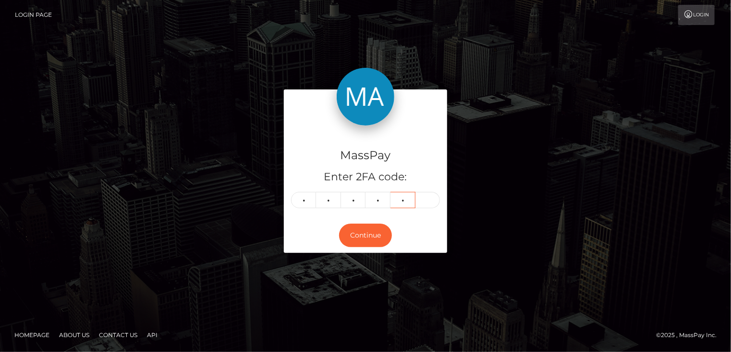
type input "2"
type input "6"
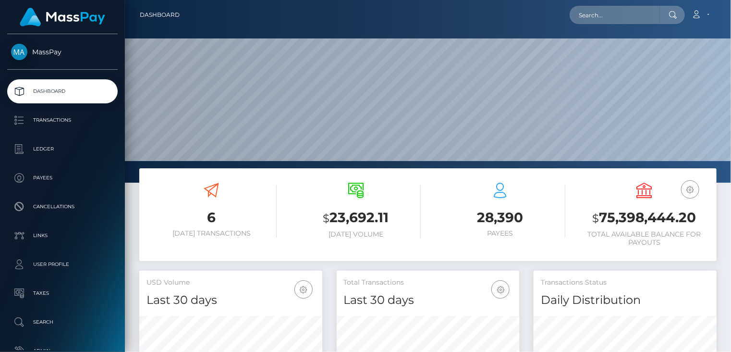
scroll to position [170, 183]
paste input "596060890118234112"
type input "596060890118234112"
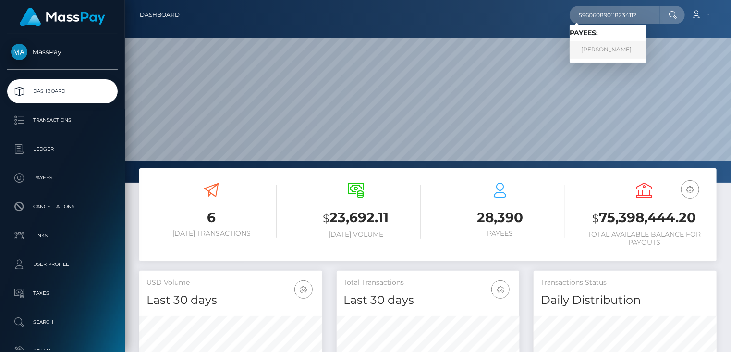
click at [615, 52] on link "EVELYN SOLEDAD PAEZ" at bounding box center [608, 50] width 77 height 18
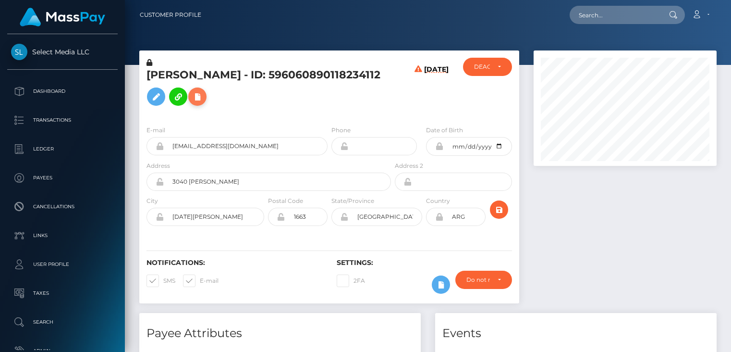
click at [203, 99] on icon at bounding box center [198, 97] width 12 height 12
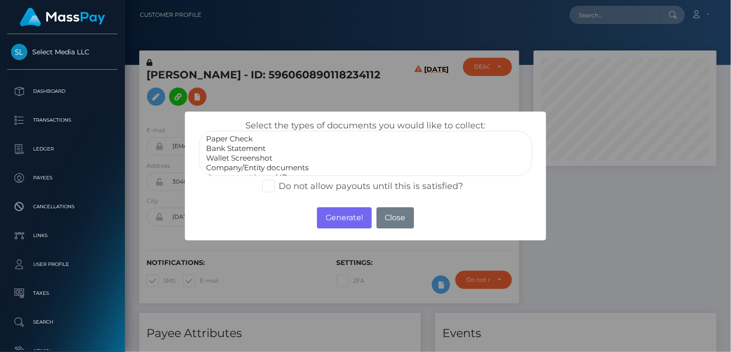
select select "Bank Statement"
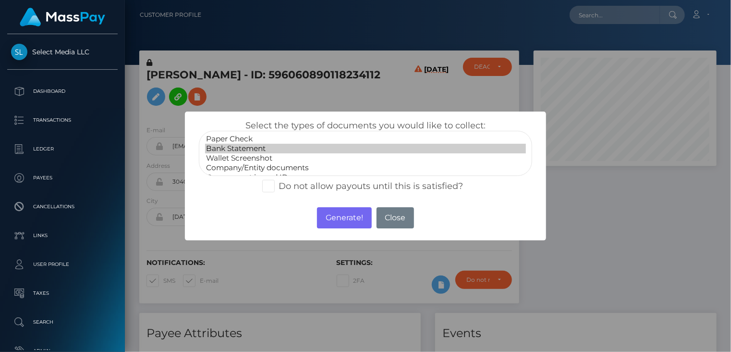
click at [252, 147] on option "Bank Statement" at bounding box center [365, 149] width 321 height 10
drag, startPoint x: 340, startPoint y: 220, endPoint x: 350, endPoint y: 200, distance: 22.6
click at [340, 221] on button "Generate!" at bounding box center [344, 217] width 54 height 21
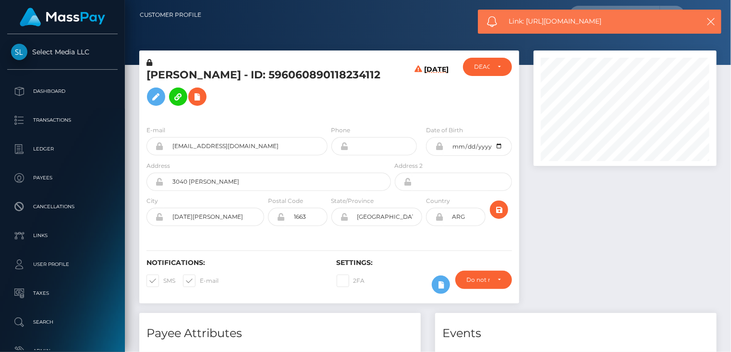
click at [548, 21] on span "Link: https://l.maspay.io/vh36N" at bounding box center [599, 21] width 181 height 10
copy span "Link: https://l.maspay.io/vh36N"
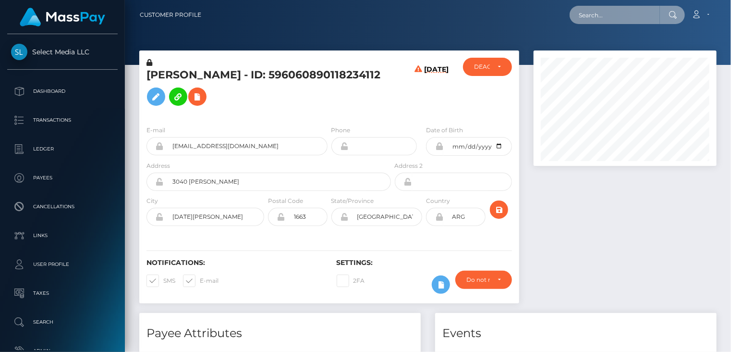
paste input "433671787146911744"
type input "433671787146911744"
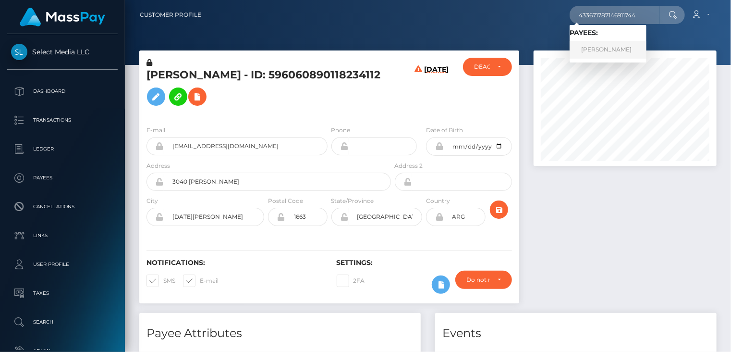
click at [621, 52] on link "Monika Charvatova" at bounding box center [608, 50] width 77 height 18
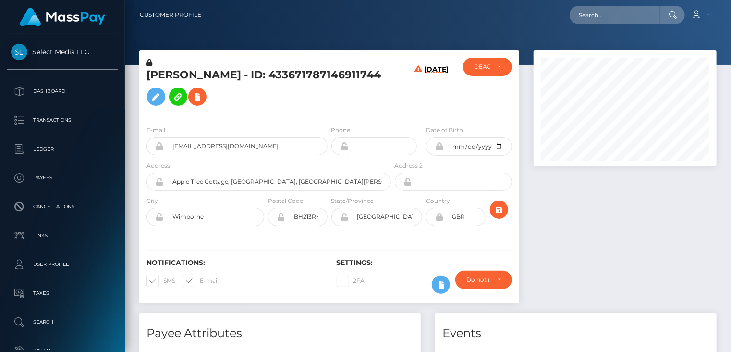
scroll to position [115, 183]
click at [203, 100] on icon at bounding box center [198, 97] width 12 height 12
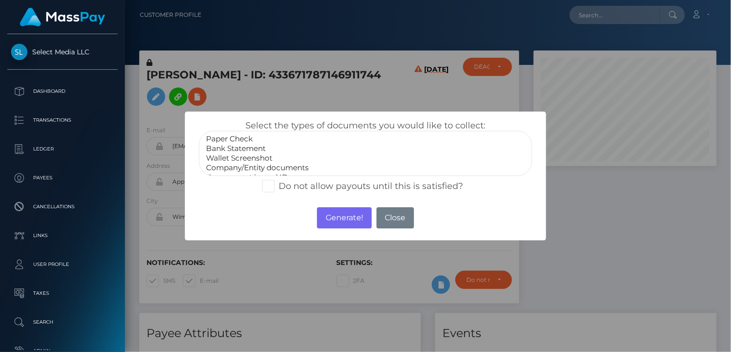
select select "Bank Statement"
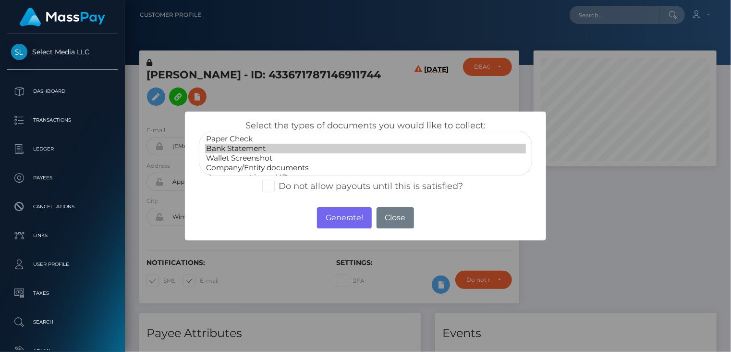
click at [250, 151] on option "Bank Statement" at bounding box center [365, 149] width 321 height 10
click at [334, 223] on button "Generate!" at bounding box center [344, 217] width 54 height 21
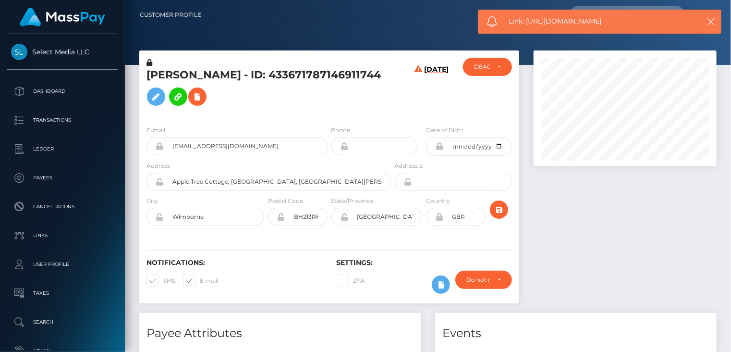
click at [551, 24] on span "Link: https://l.maspay.io/Th8qo" at bounding box center [599, 21] width 181 height 10
copy span "Link: https://l.maspay.io/Th8qo"
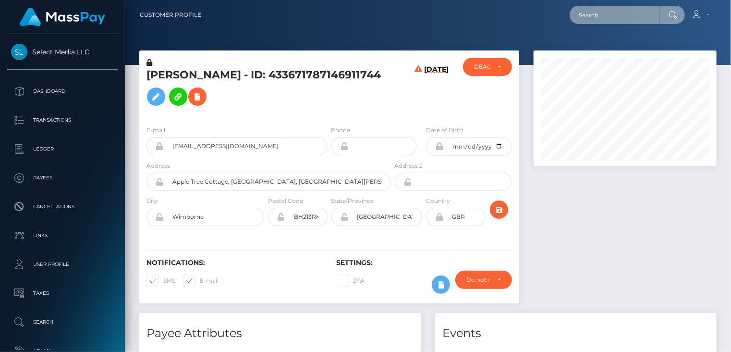
paste input "286022050693263360"
type input "286022050693263360"
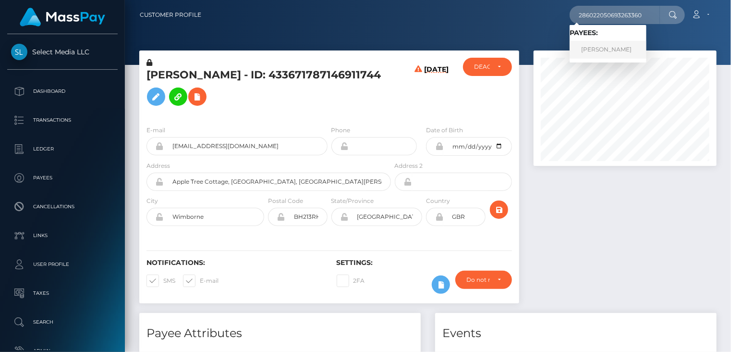
click at [593, 49] on link "Shannon Lee Fitzpatrick" at bounding box center [608, 50] width 77 height 18
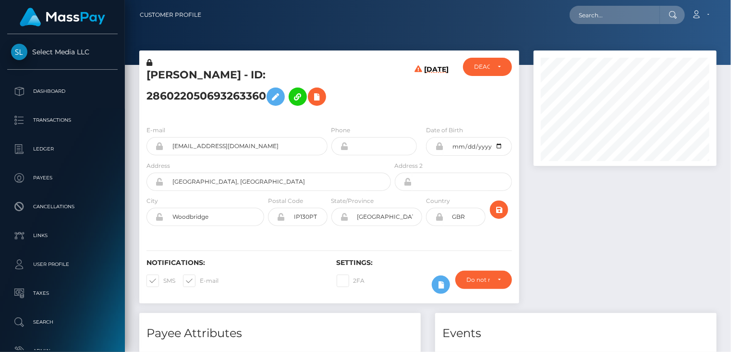
scroll to position [115, 183]
click at [321, 100] on icon at bounding box center [317, 97] width 12 height 12
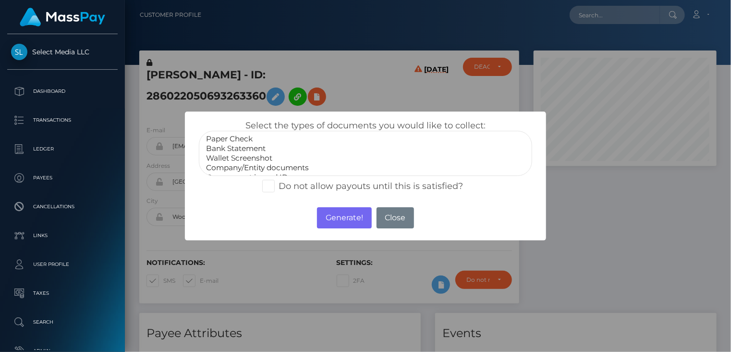
select select "Bank Statement"
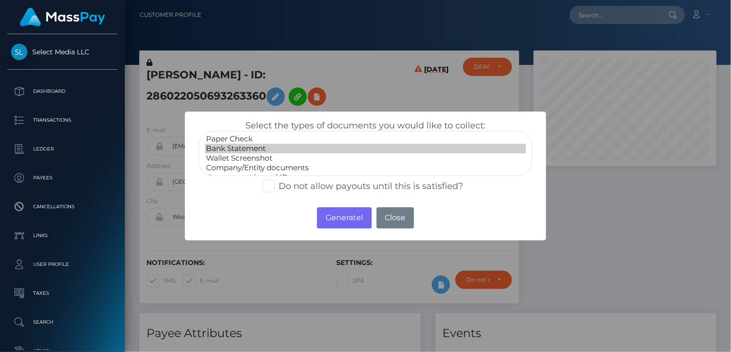
click at [246, 151] on option "Bank Statement" at bounding box center [365, 149] width 321 height 10
click at [341, 219] on button "Generate!" at bounding box center [344, 217] width 54 height 21
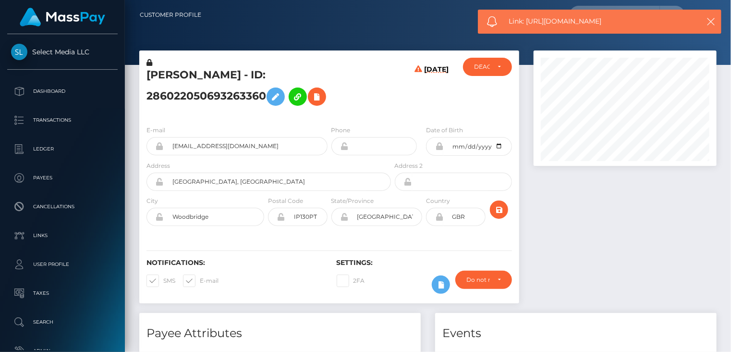
click at [567, 20] on span "Link: https://l.maspay.io/Th8wT" at bounding box center [599, 21] width 181 height 10
copy span "Link: https://l.maspay.io/Th8wT"
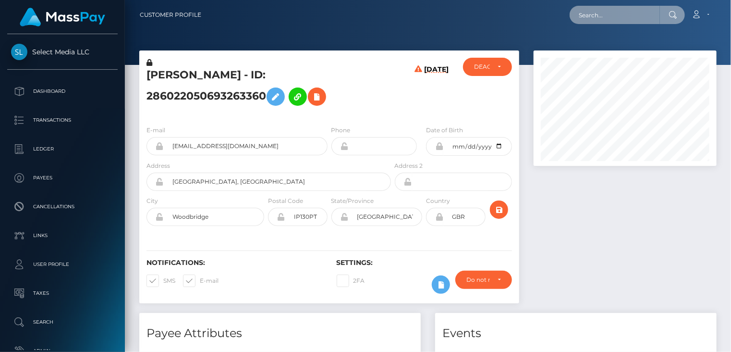
paste input "poact_D0BScv00P5u5"
type input "poact_D0BScv00P5u5"
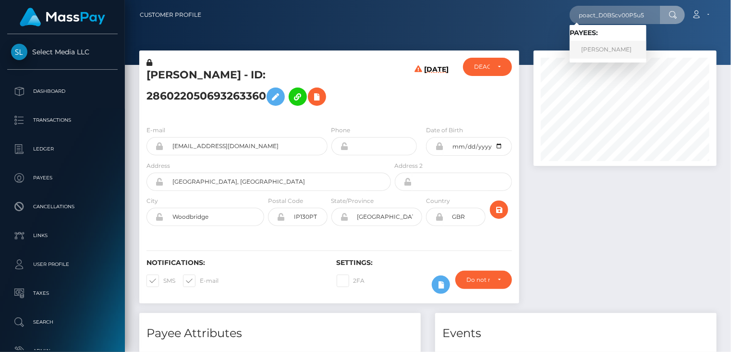
click at [602, 54] on link "Muhammad Hamza" at bounding box center [608, 50] width 77 height 18
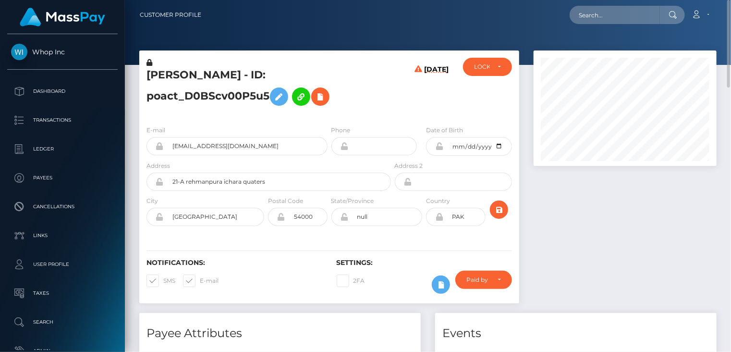
click at [231, 76] on h5 "Muhammad Hamza - ID: poact_D0BScv00P5u5" at bounding box center [266, 89] width 239 height 43
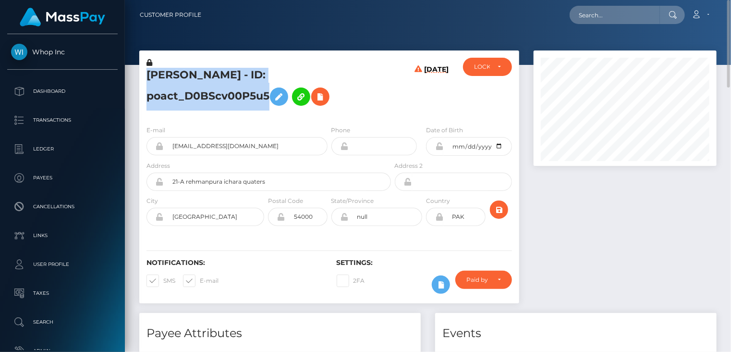
copy h5 "Muhammad Hamza - ID: poact_D0BScv00P5u5"
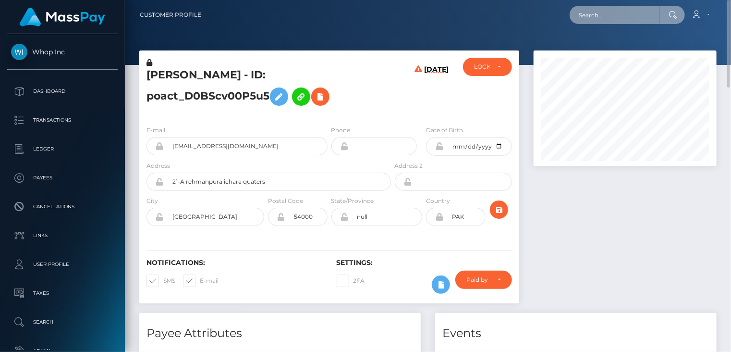
paste input "285255540613849088"
type input "285255540613849088"
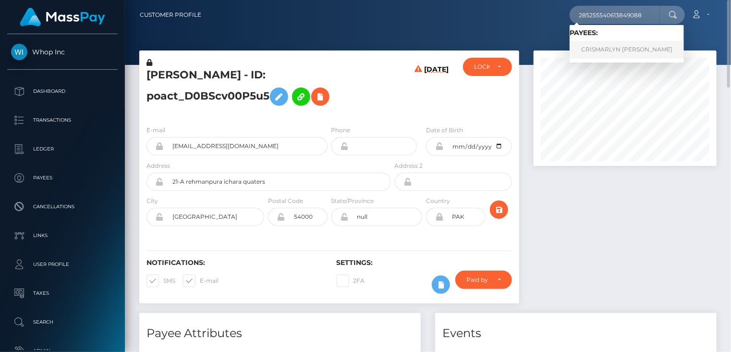
drag, startPoint x: 626, startPoint y: 49, endPoint x: 603, endPoint y: 54, distance: 23.6
click at [625, 49] on link "CRISMARLYN YARISSA CEDENO" at bounding box center [627, 50] width 114 height 18
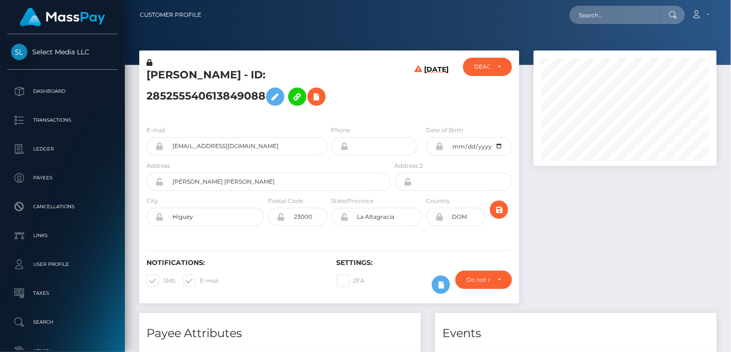
scroll to position [115, 183]
click at [322, 97] on icon at bounding box center [317, 97] width 12 height 12
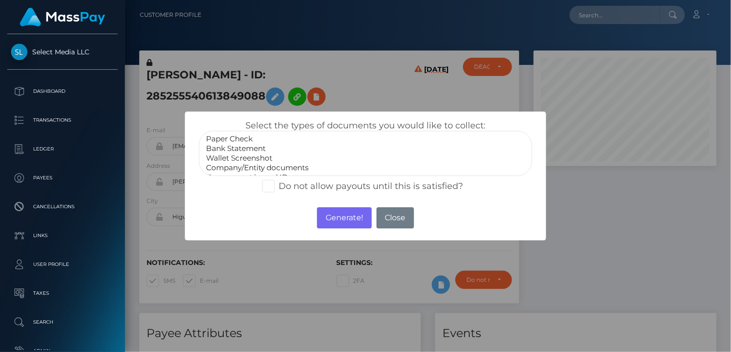
select select "Bank Statement"
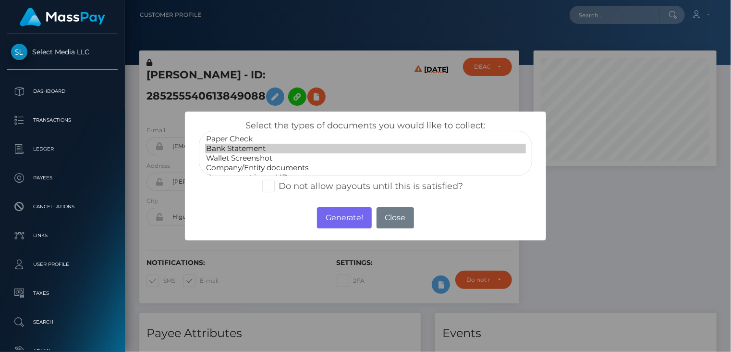
click at [248, 150] on option "Bank Statement" at bounding box center [365, 149] width 321 height 10
click at [333, 224] on button "Generate!" at bounding box center [344, 217] width 54 height 21
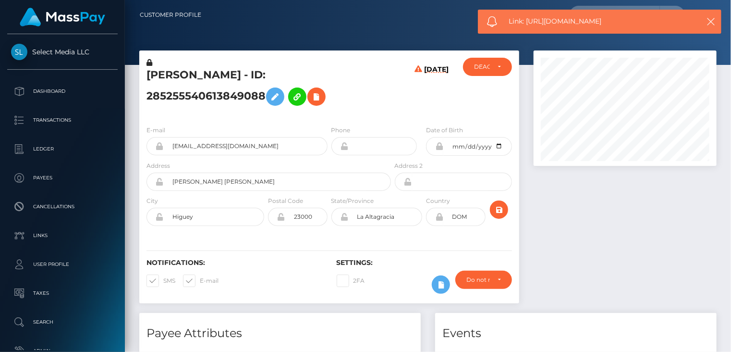
click at [569, 22] on span "Link: https://l.maspay.io/Gh8es" at bounding box center [599, 21] width 181 height 10
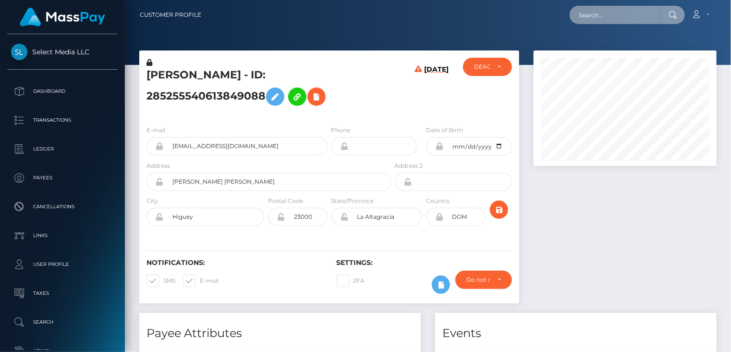
paste input "755185584841957376"
type input "755185584841957376"
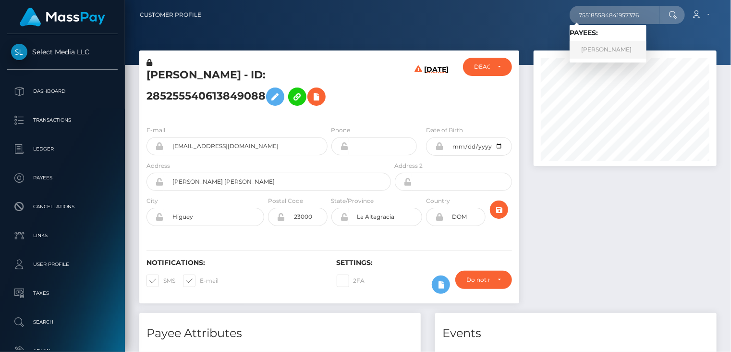
click at [605, 48] on link "Alina Aleksandrovna Nikolaeva" at bounding box center [608, 50] width 77 height 18
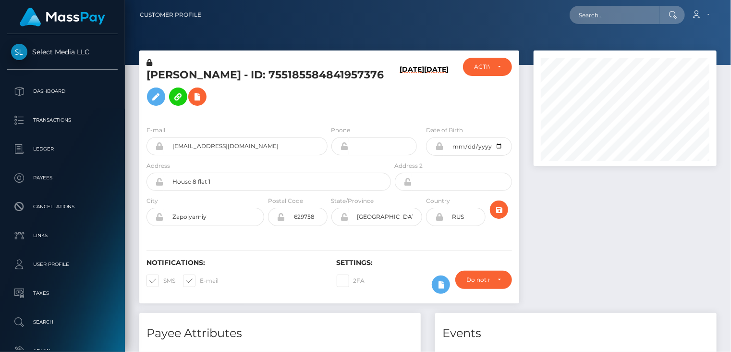
scroll to position [115, 183]
click at [207, 104] on button at bounding box center [197, 96] width 18 height 18
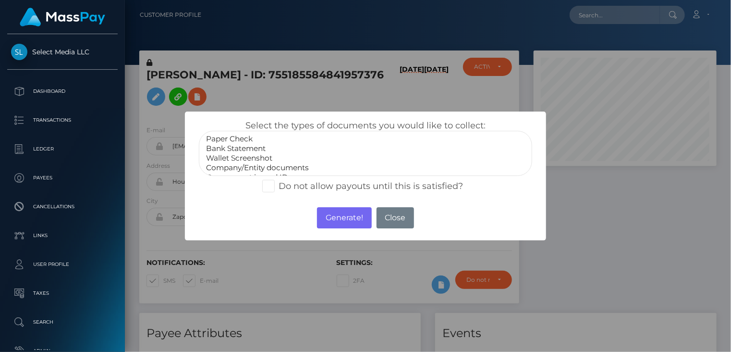
select select "Wallet Screenshot"
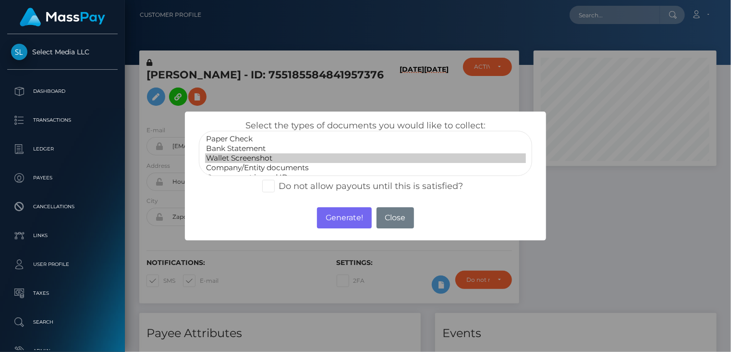
click at [259, 157] on option "Wallet Screenshot" at bounding box center [365, 158] width 321 height 10
click at [346, 216] on button "Generate!" at bounding box center [344, 217] width 54 height 21
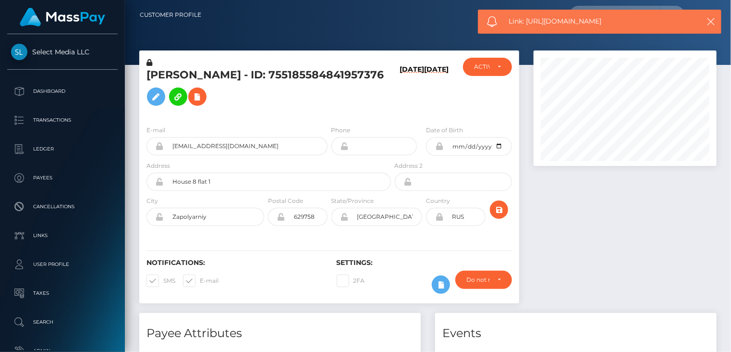
click at [567, 24] on span "Link: [URL][DOMAIN_NAME]" at bounding box center [599, 21] width 181 height 10
copy span "Link: [URL][DOMAIN_NAME]"
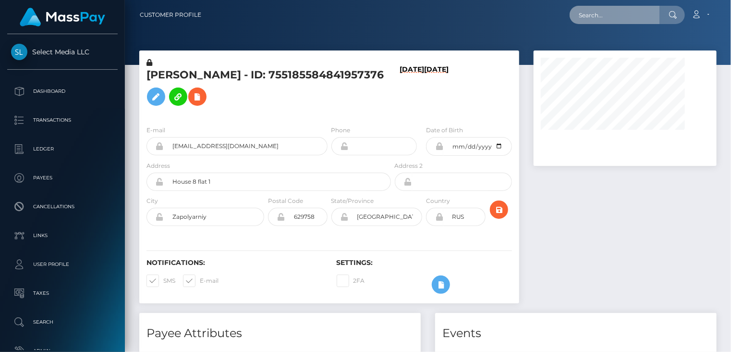
paste input "797137235240562688"
type input "797137235240562688"
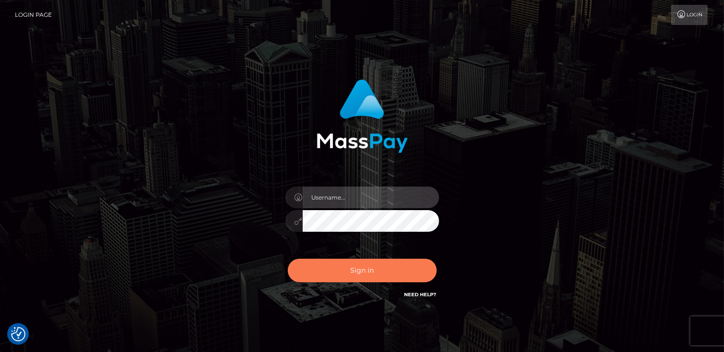
type input "catalinad"
click at [377, 278] on button "Sign in" at bounding box center [362, 270] width 149 height 24
type input "catalinad"
click at [377, 276] on button "Sign in" at bounding box center [362, 270] width 149 height 24
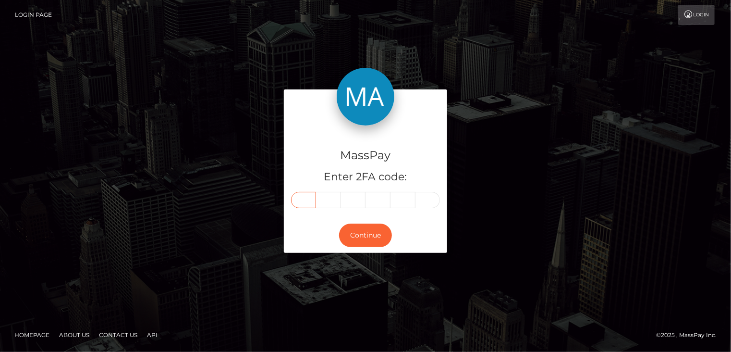
click at [304, 202] on input "text" at bounding box center [303, 200] width 25 height 16
type input "3"
type input "4"
type input "9"
type input "6"
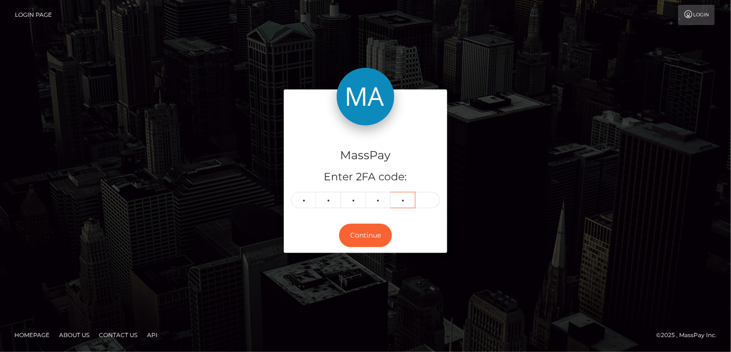
type input "3"
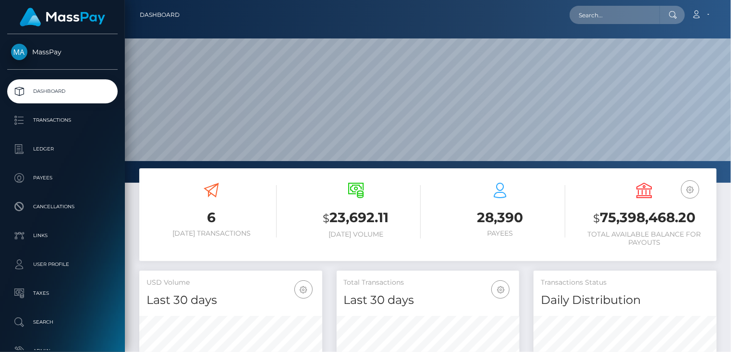
scroll to position [170, 183]
paste input "797137235240562688"
type input "797137235240562688"
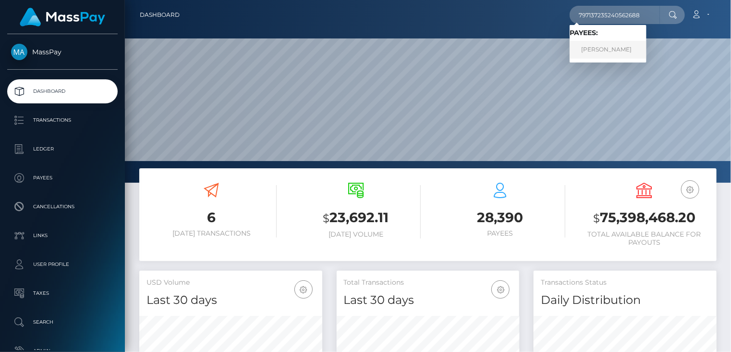
click at [625, 54] on link "IOANNA IGOREVNA KIRSANOVA" at bounding box center [608, 50] width 77 height 18
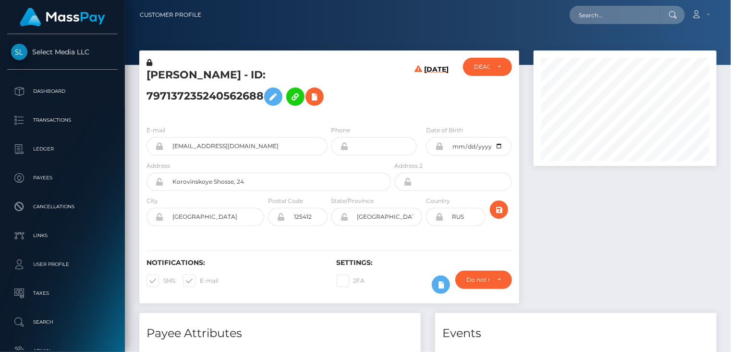
scroll to position [115, 183]
click at [315, 97] on icon at bounding box center [315, 97] width 12 height 12
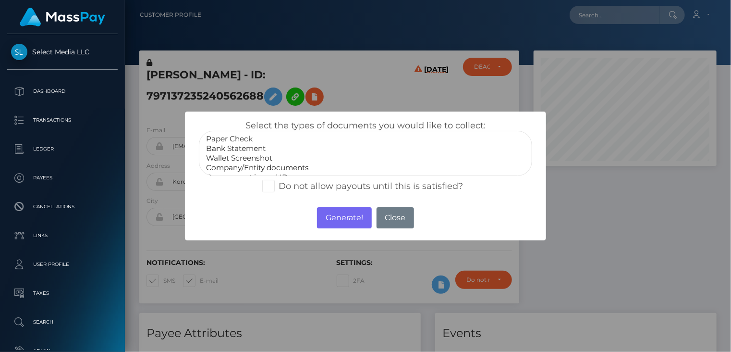
select select "Bank Statement"
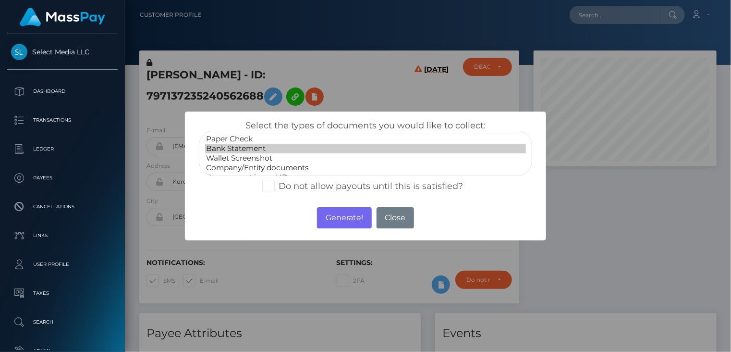
click at [253, 149] on option "Bank Statement" at bounding box center [365, 149] width 321 height 10
click at [358, 225] on button "Generate!" at bounding box center [344, 217] width 54 height 21
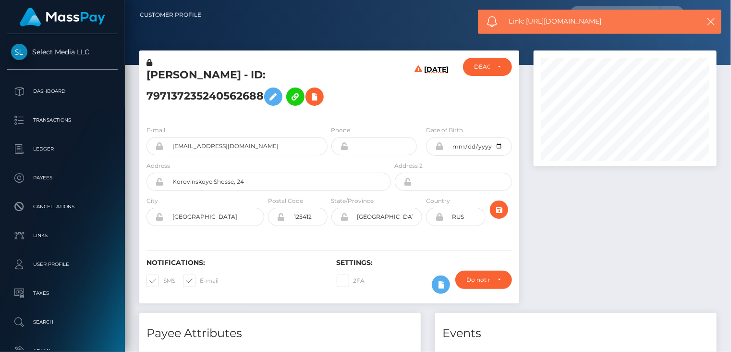
click at [562, 22] on span "Link: https://l.maspay.io/th8uk" at bounding box center [599, 21] width 181 height 10
copy span "Link: https://l.maspay.io/th8uk"
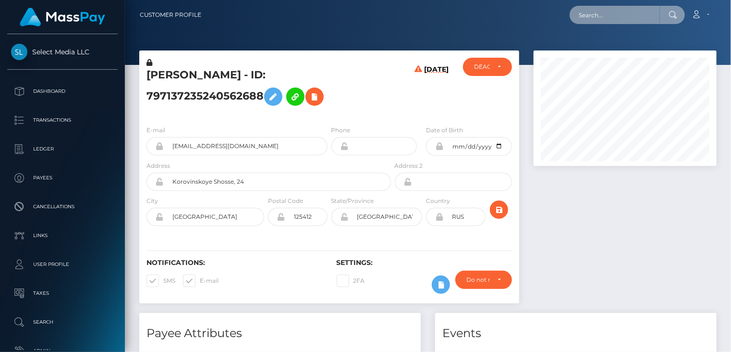
paste input "386930841369980928"
type input "386930841369980928"
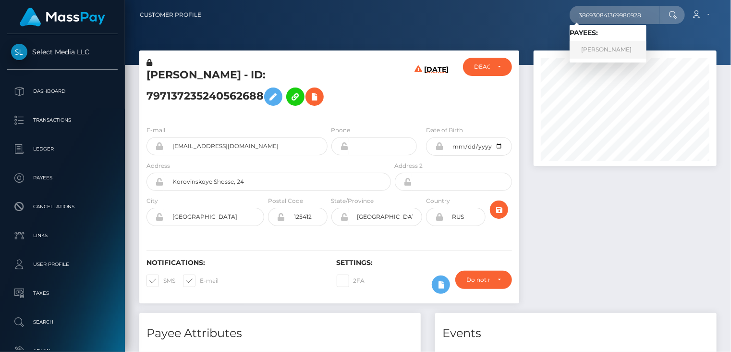
click at [598, 56] on link "RINAT RIMOVICH AKHMETZYANOV" at bounding box center [608, 50] width 77 height 18
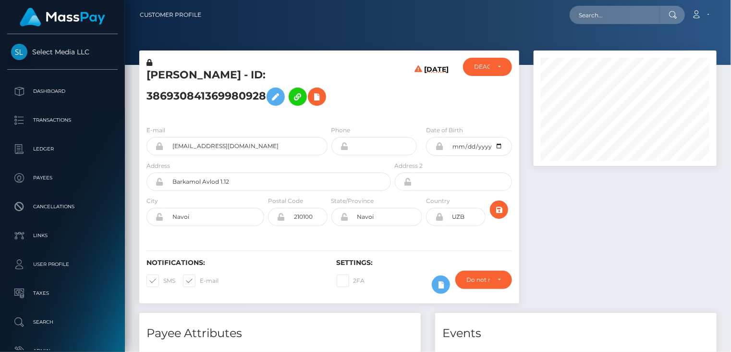
scroll to position [115, 183]
click at [317, 99] on icon at bounding box center [317, 97] width 12 height 12
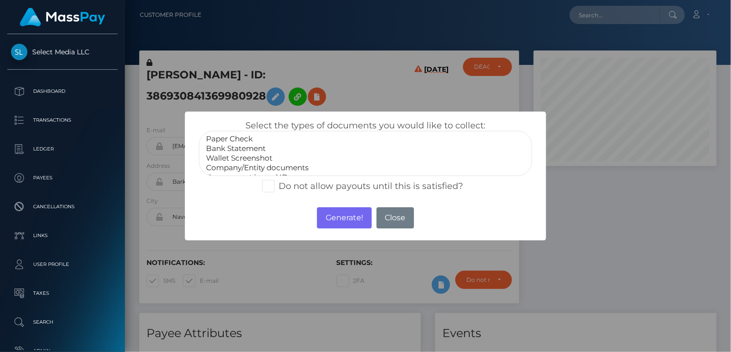
select select "Bank Statement"
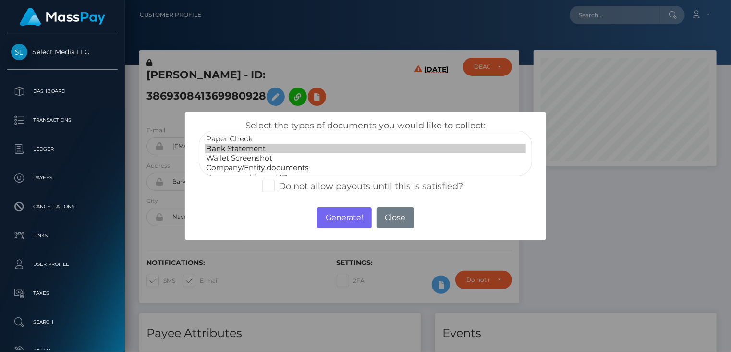
click at [239, 148] on option "Bank Statement" at bounding box center [365, 149] width 321 height 10
click at [336, 221] on button "Generate!" at bounding box center [344, 217] width 54 height 21
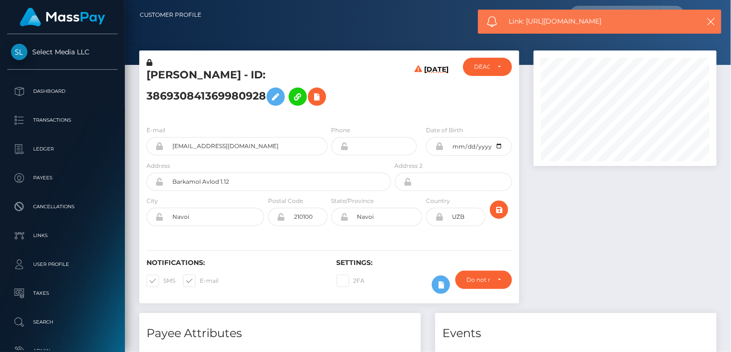
click at [559, 19] on span "Link: https://l.maspay.io/sh8iX" at bounding box center [599, 21] width 181 height 10
copy span "Link: https://l.maspay.io/sh8iX"
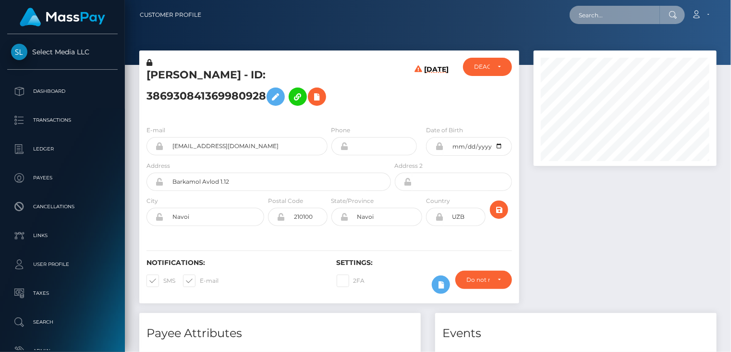
paste input "285260621484662784"
type input "285260621484662784"
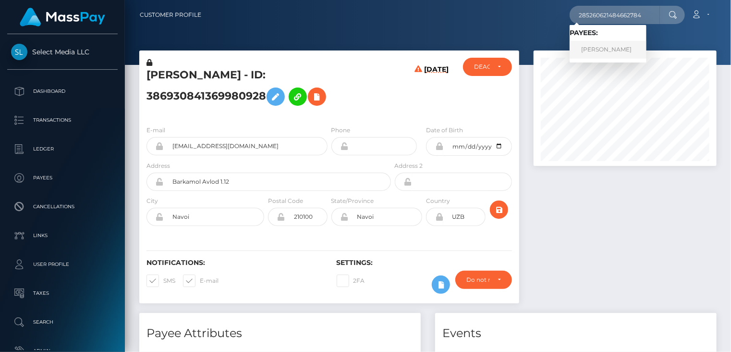
click at [613, 48] on link "Yeimy Garcia" at bounding box center [608, 50] width 77 height 18
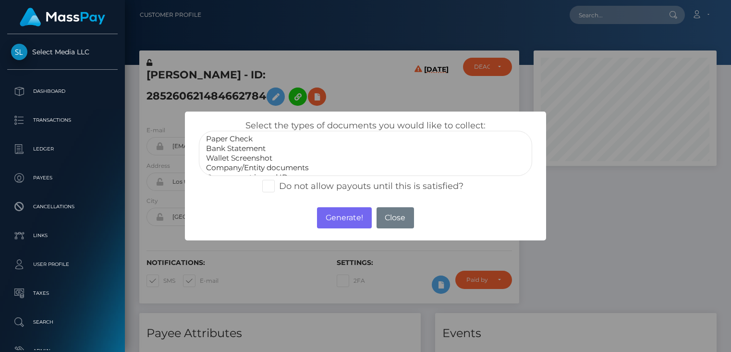
select select "Bank Statement"
click at [233, 145] on option "Bank Statement" at bounding box center [365, 149] width 321 height 10
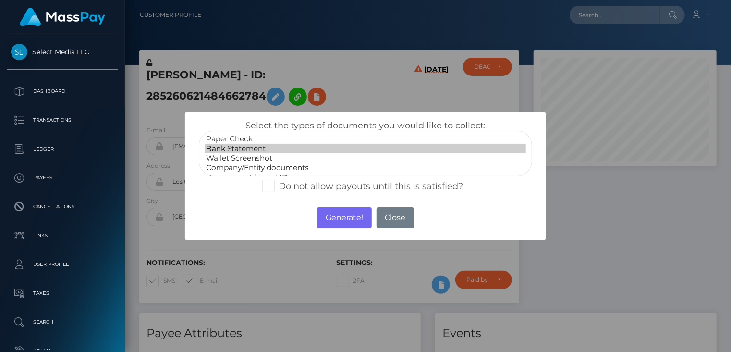
scroll to position [115, 183]
click at [351, 218] on button "Generate!" at bounding box center [344, 217] width 54 height 21
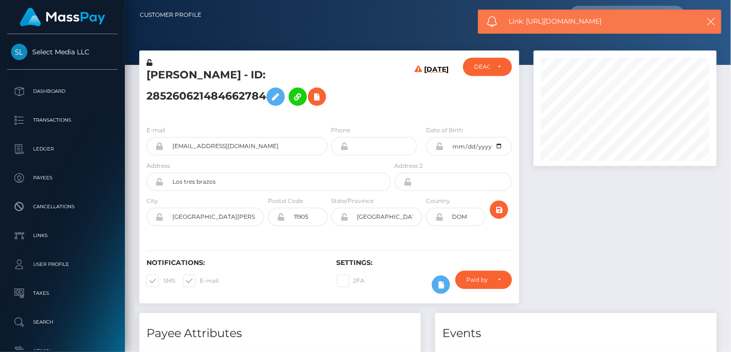
click at [531, 22] on span "Link: https://l.maspay.io/ah8oI" at bounding box center [599, 21] width 181 height 10
copy span "Link: https://l.maspay.io/ah8oI"
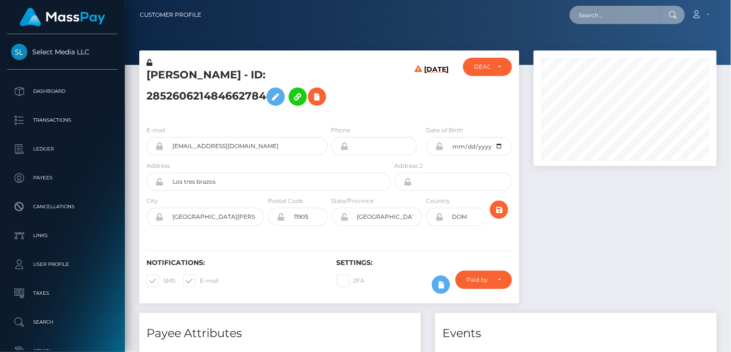
paste input "poact_tMnWBIWJhzFX"
type input "poact_tMnWBIWJhzFX"
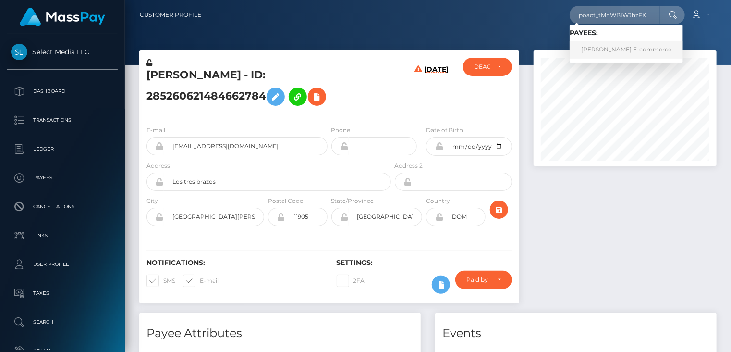
click at [633, 50] on link "Ahmed’s E-commerce" at bounding box center [626, 50] width 113 height 18
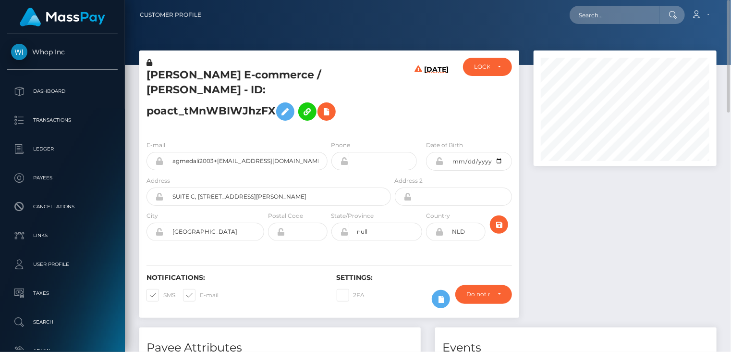
click at [228, 79] on h5 "[PERSON_NAME] E-commerce / [PERSON_NAME] - ID: poact_tMnWBIWJhzFX" at bounding box center [266, 97] width 239 height 58
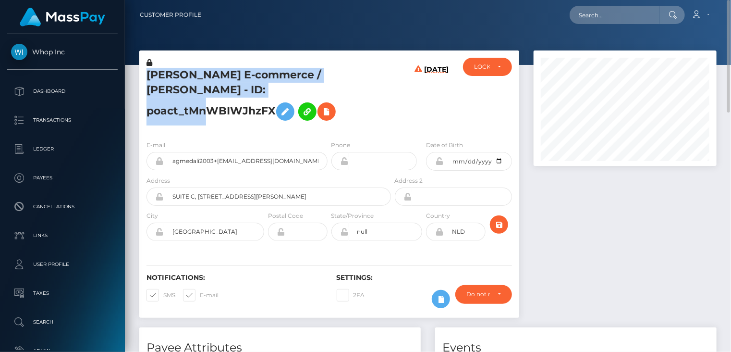
click at [228, 79] on h5 "[PERSON_NAME] E-commerce / [PERSON_NAME] - ID: poact_tMnWBIWJhzFX" at bounding box center [266, 97] width 239 height 58
copy h5 "[PERSON_NAME] E-commerce / [PERSON_NAME] - ID: poact_tMnWBIWJhzFX"
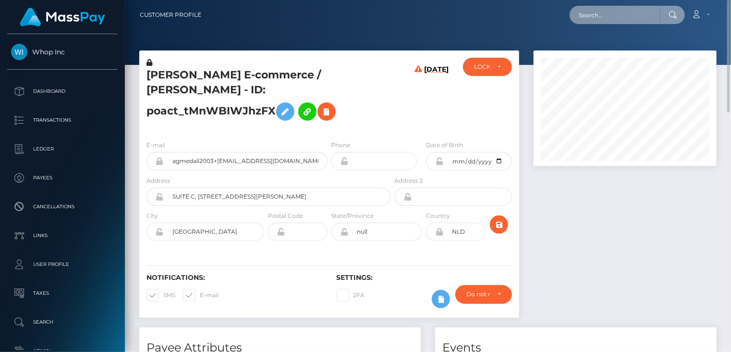
paste input "mcluck-1306314946"
type input "mcluck-1306314946"
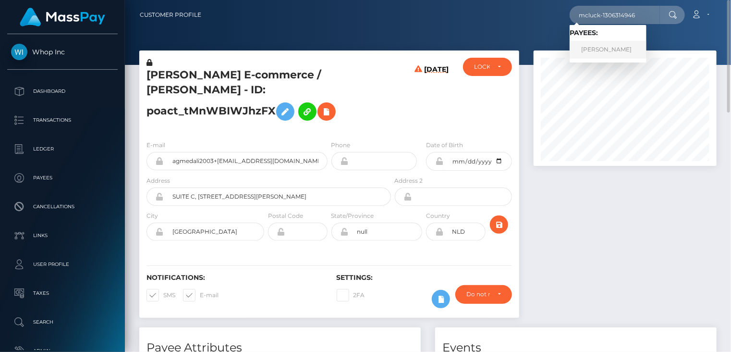
click at [603, 52] on link "DANIEL DIAZ" at bounding box center [608, 50] width 77 height 18
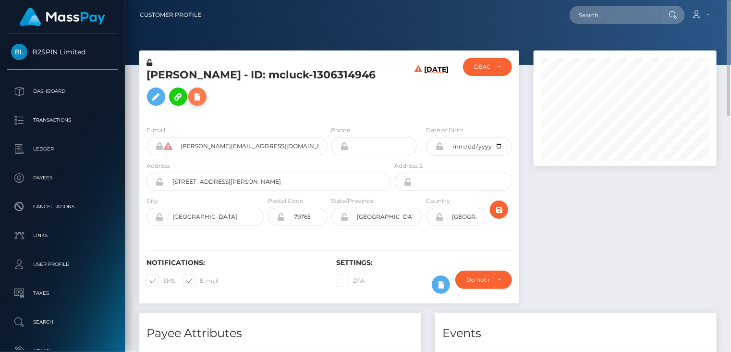
click at [192, 103] on icon at bounding box center [198, 97] width 12 height 12
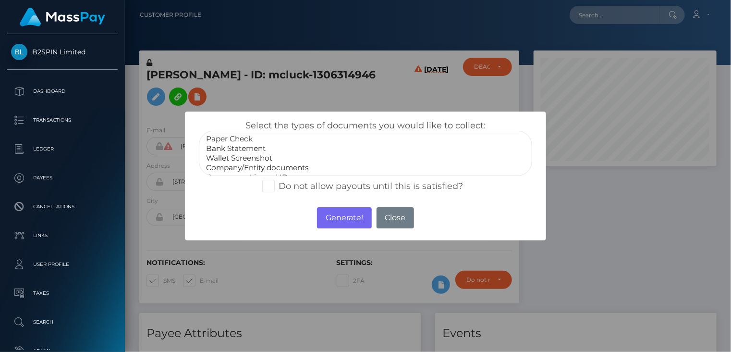
scroll to position [19, 0]
select select "Government issued ID"
click at [264, 160] on option "Government issued ID" at bounding box center [365, 158] width 321 height 10
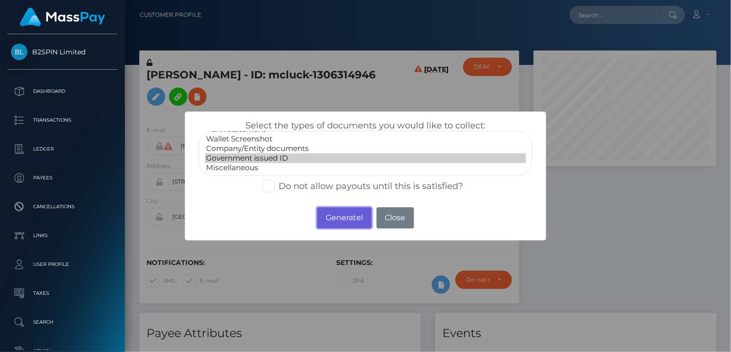
click at [350, 220] on button "Generate!" at bounding box center [344, 217] width 54 height 21
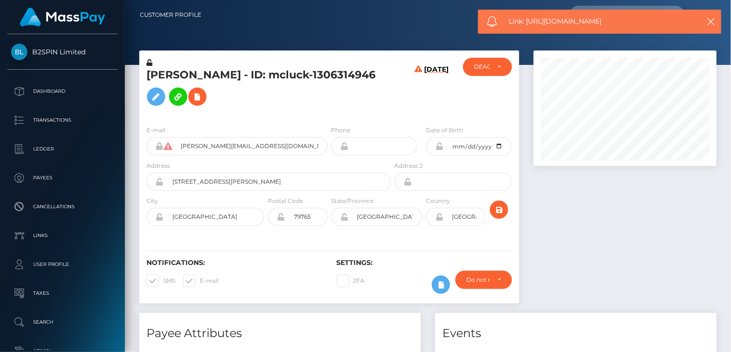
click at [561, 19] on span "Link: https://l.maspay.io/Yh8pG" at bounding box center [599, 21] width 181 height 10
copy span "Link: https://l.maspay.io/Yh8pG"
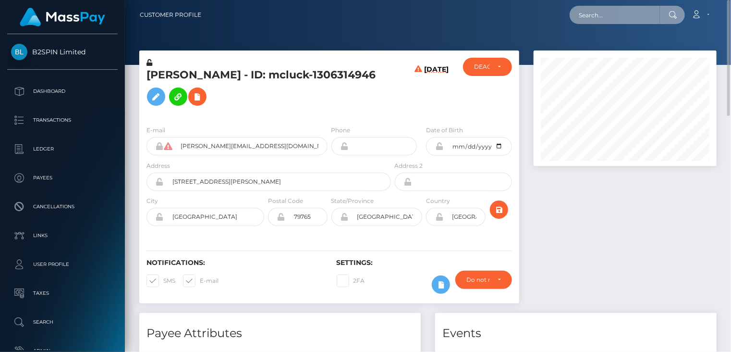
paste input "poact_eBFt6R2uS6K7"
type input "poact_eBFt6R2uS6K7"
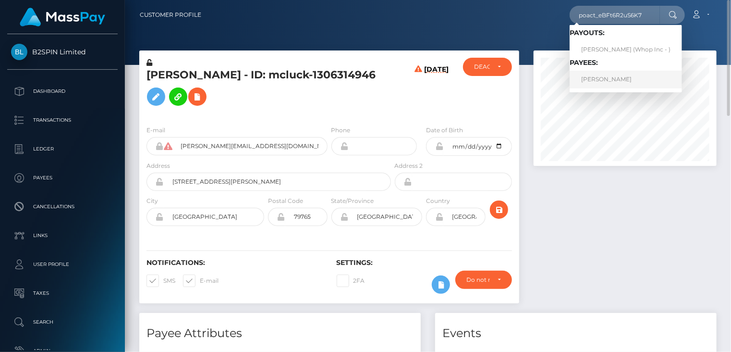
click at [609, 83] on link "BRUNO NICOLAS PARENTE" at bounding box center [626, 80] width 112 height 18
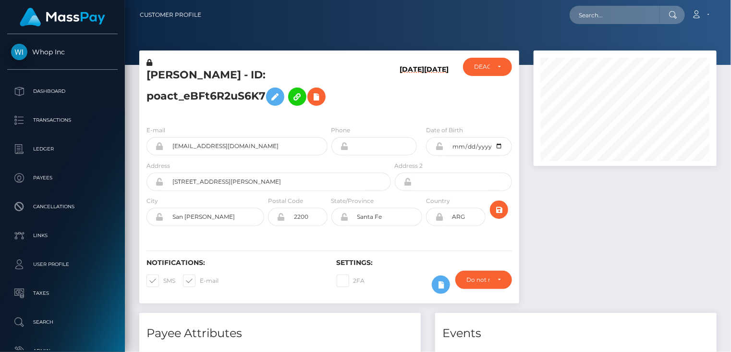
scroll to position [115, 183]
